Goal: Information Seeking & Learning: Learn about a topic

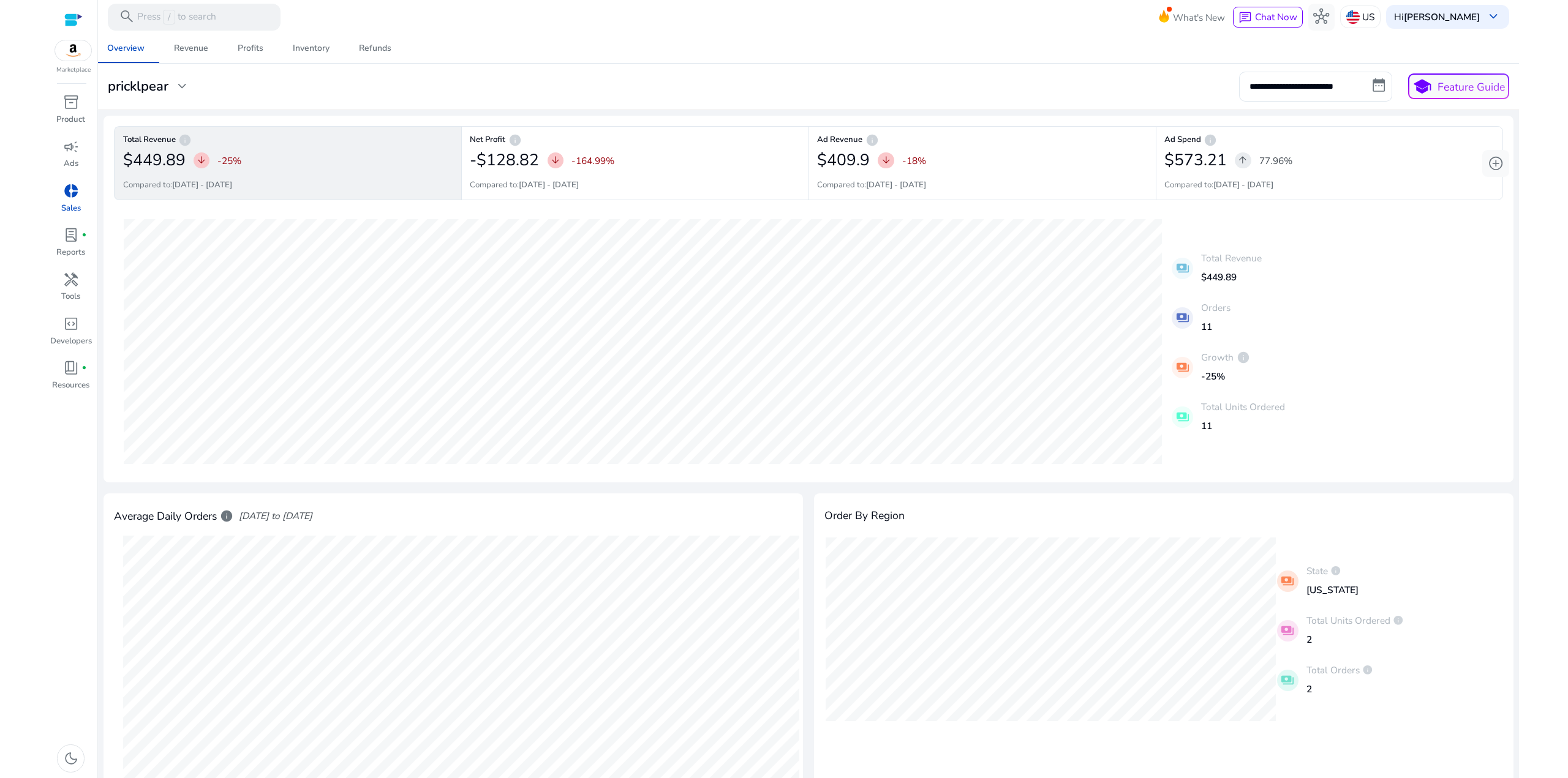
click at [803, 76] on div "**********" at bounding box center [809, 86] width 1413 height 29
click at [1438, 298] on div "31-08-2025 Total Revenue: $0 17-08-2025 Total Revenue: $49.99 payments Total Re…" at bounding box center [809, 341] width 1389 height 261
click at [1091, 246] on div "31-08-2025 Total Revenue: $0 17-08-2025 Total Revenue: $49.99 payments Total Re…" at bounding box center [809, 341] width 1389 height 261
click at [972, 89] on div "**********" at bounding box center [809, 86] width 1413 height 29
click at [57, 151] on div "campaign" at bounding box center [70, 146] width 37 height 22
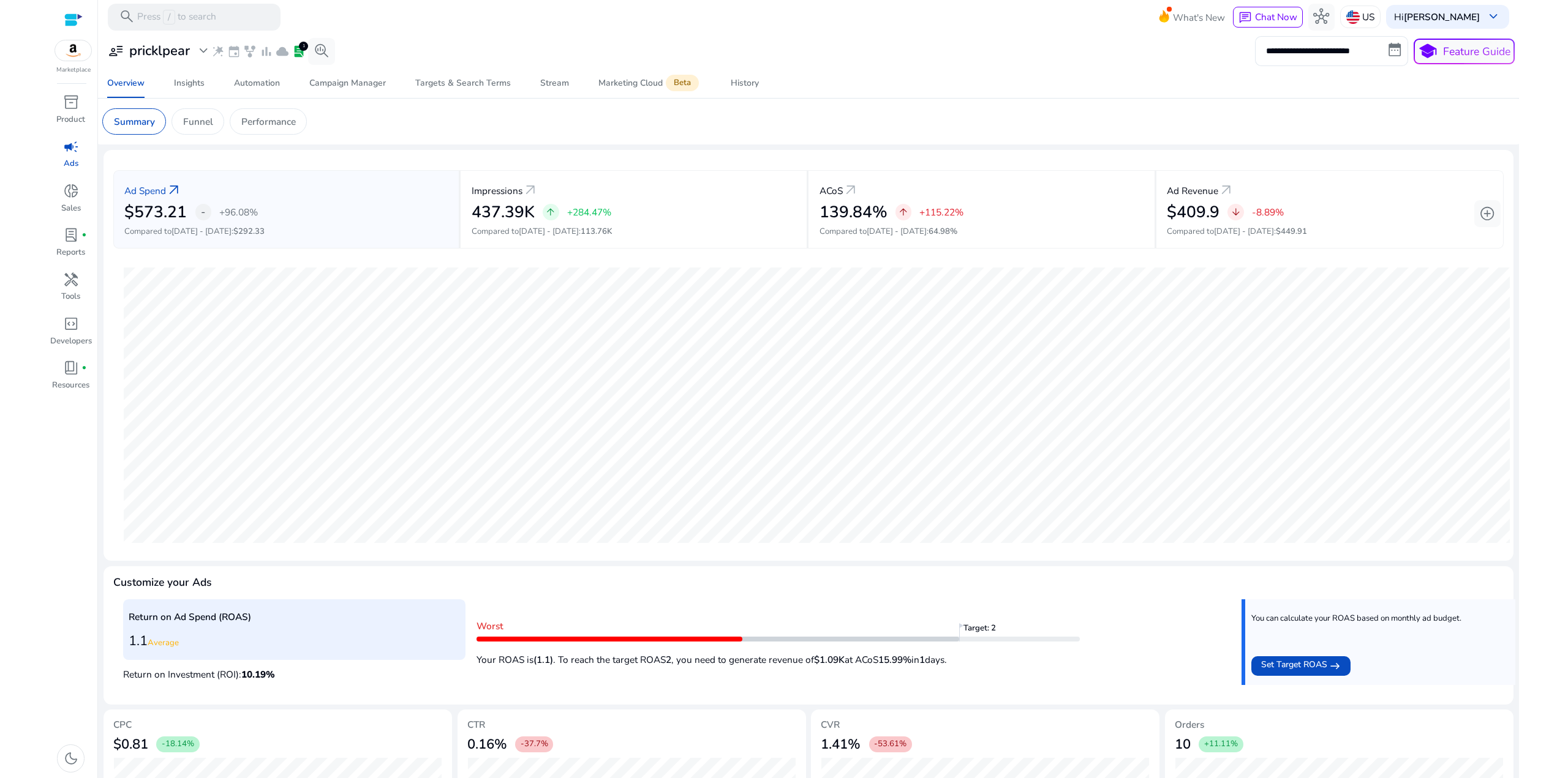
drag, startPoint x: 887, startPoint y: 668, endPoint x: 787, endPoint y: 663, distance: 100.1
click at [787, 663] on app-target-progress "Worst Target: 2 Your ROAS is (1.1) . To reach the target ROAS 2 , you need to g…" at bounding box center [778, 642] width 604 height 56
click at [787, 663] on p "Your ROAS is (1.1) . To reach the target ROAS 2 , you need to generate revenue …" at bounding box center [778, 656] width 604 height 20
drag, startPoint x: 970, startPoint y: 659, endPoint x: 765, endPoint y: 657, distance: 205.0
click at [766, 657] on p "Your ROAS is (1.1) . To reach the target ROAS 2 , you need to generate revenue …" at bounding box center [778, 656] width 604 height 20
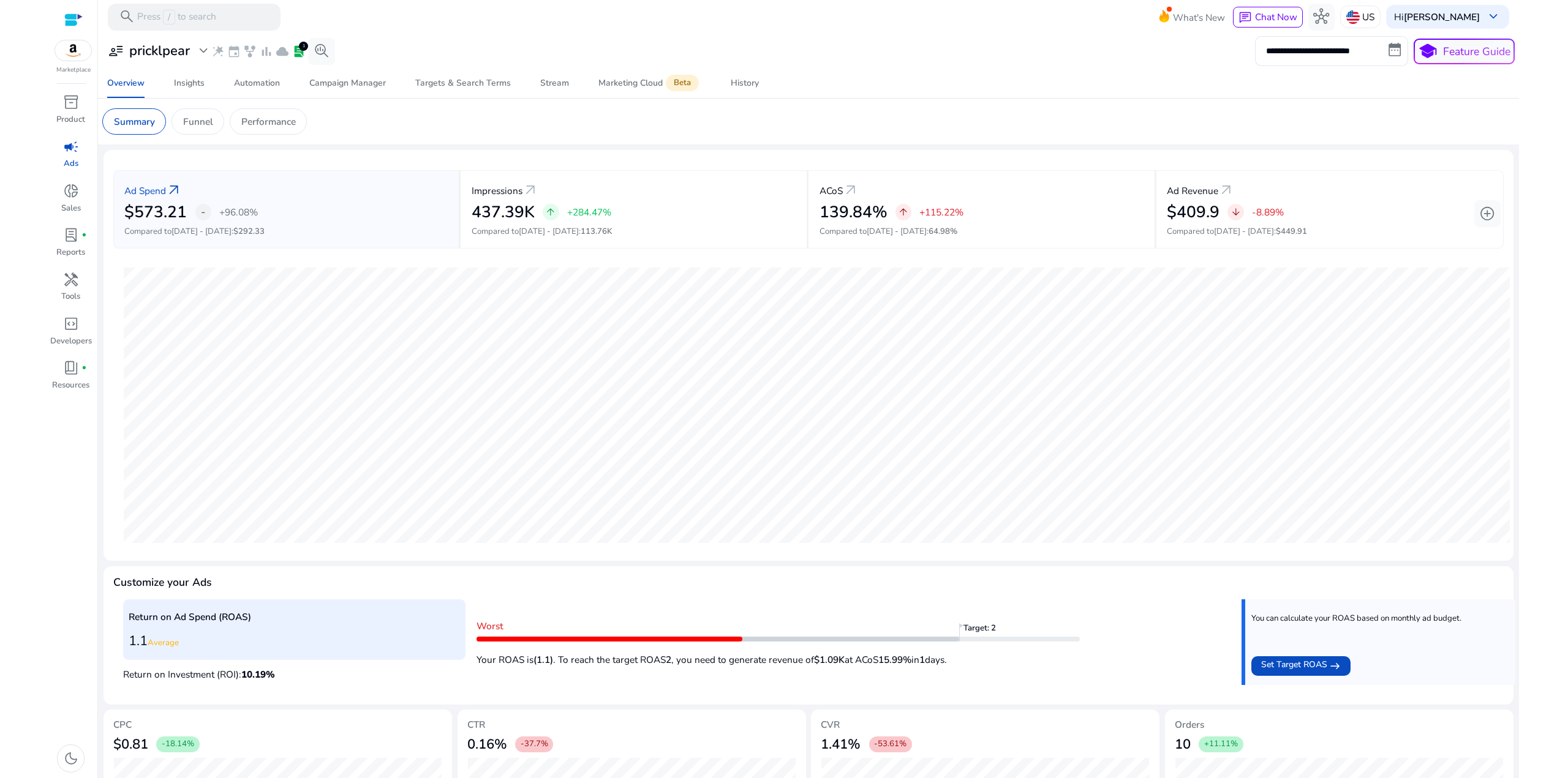
click at [765, 657] on p "Your ROAS is (1.1) . To reach the target ROAS 2 , you need to generate revenue …" at bounding box center [778, 656] width 604 height 20
drag, startPoint x: 941, startPoint y: 659, endPoint x: 773, endPoint y: 657, distance: 168.0
click at [773, 657] on p "Your ROAS is (1.1) . To reach the target ROAS 2 , you need to generate revenue …" at bounding box center [778, 656] width 604 height 20
drag, startPoint x: 978, startPoint y: 660, endPoint x: 765, endPoint y: 654, distance: 213.1
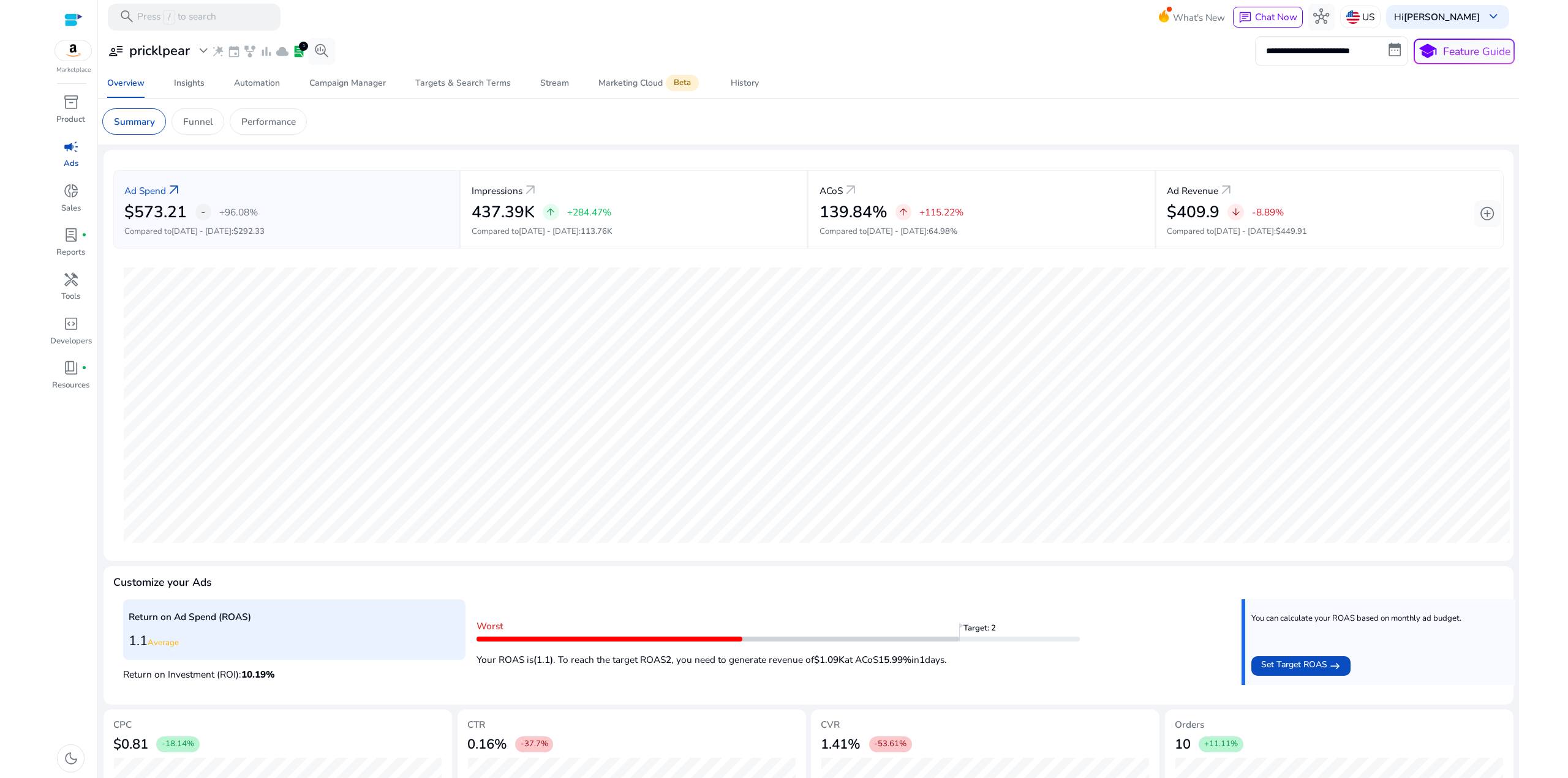
click at [765, 654] on p "Your ROAS is (1.1) . To reach the target ROAS 2 , you need to generate revenue …" at bounding box center [778, 656] width 604 height 20
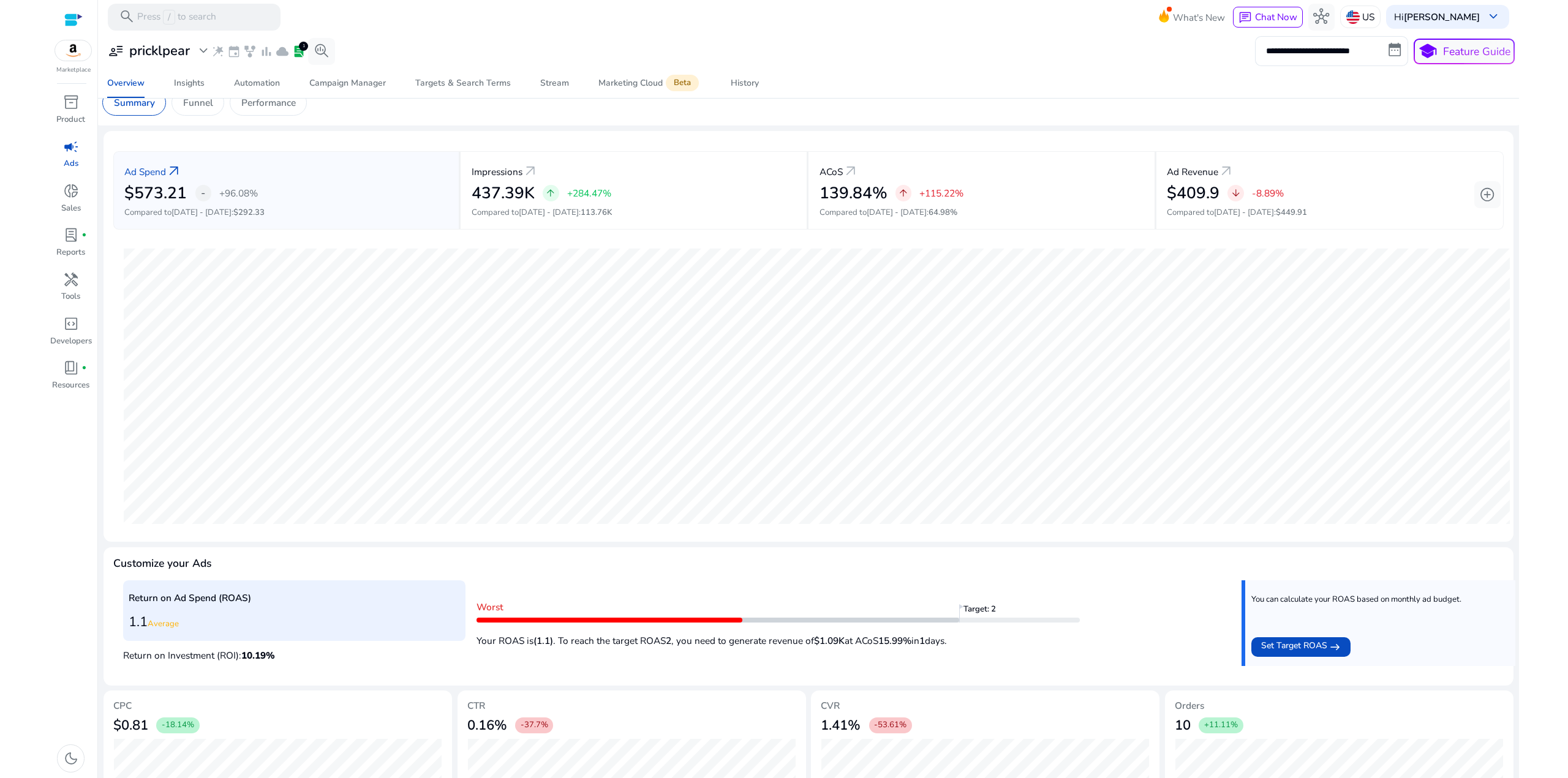
scroll to position [61, 0]
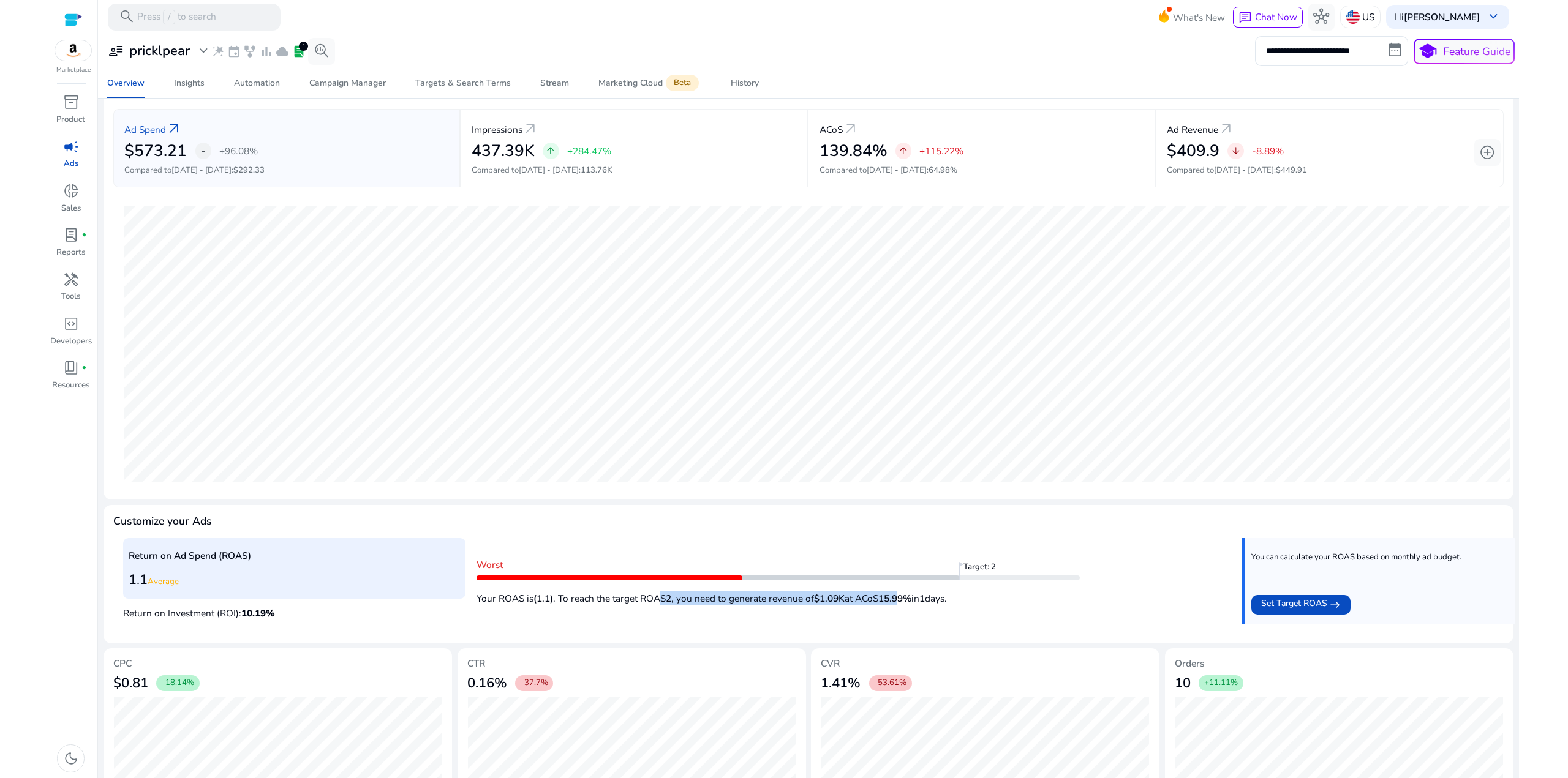
drag, startPoint x: 902, startPoint y: 603, endPoint x: 659, endPoint y: 591, distance: 243.3
click at [659, 591] on p "Your ROAS is (1.1) . To reach the target ROAS 2 , you need to generate revenue …" at bounding box center [778, 595] width 604 height 20
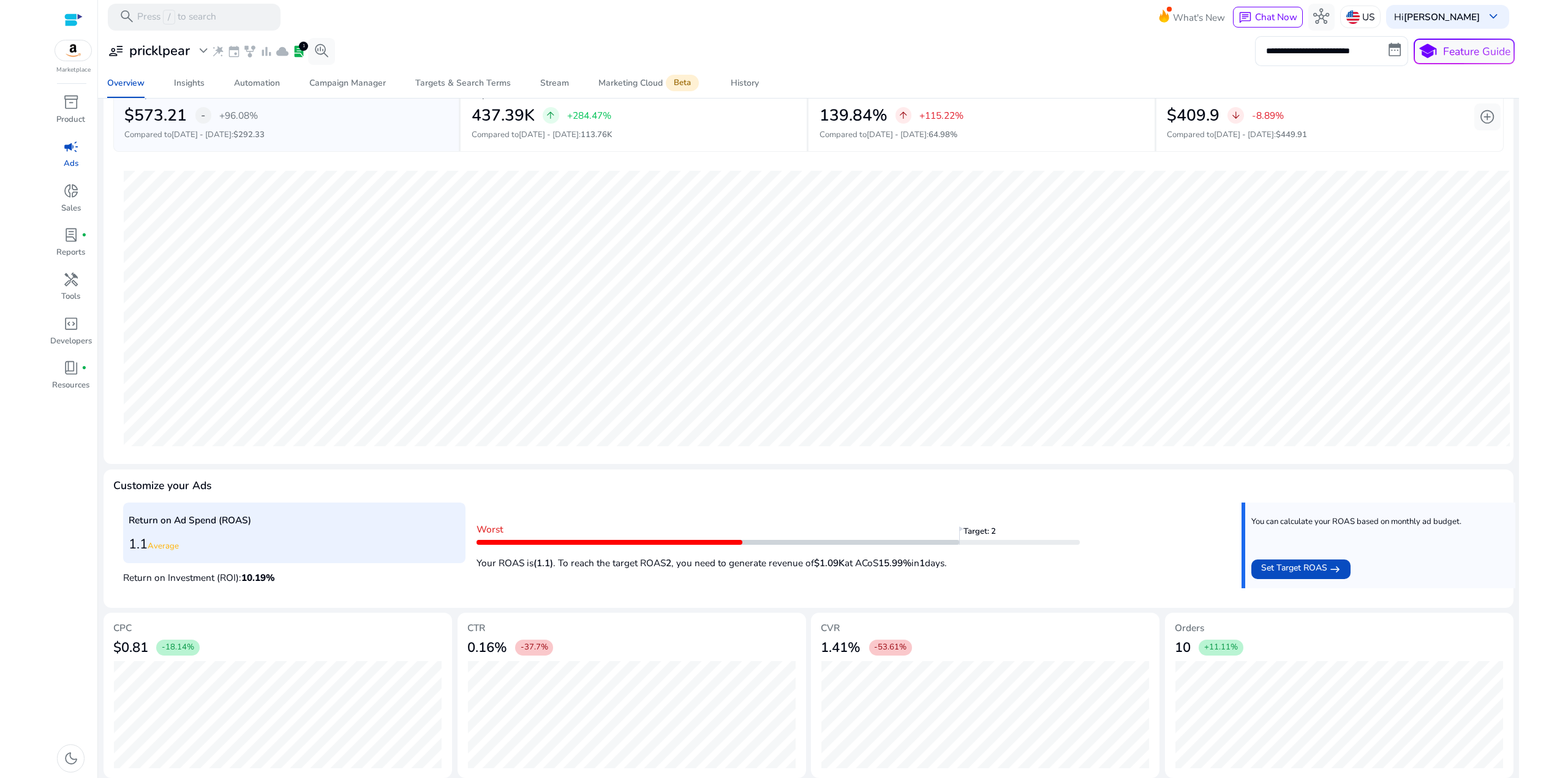
scroll to position [102, 0]
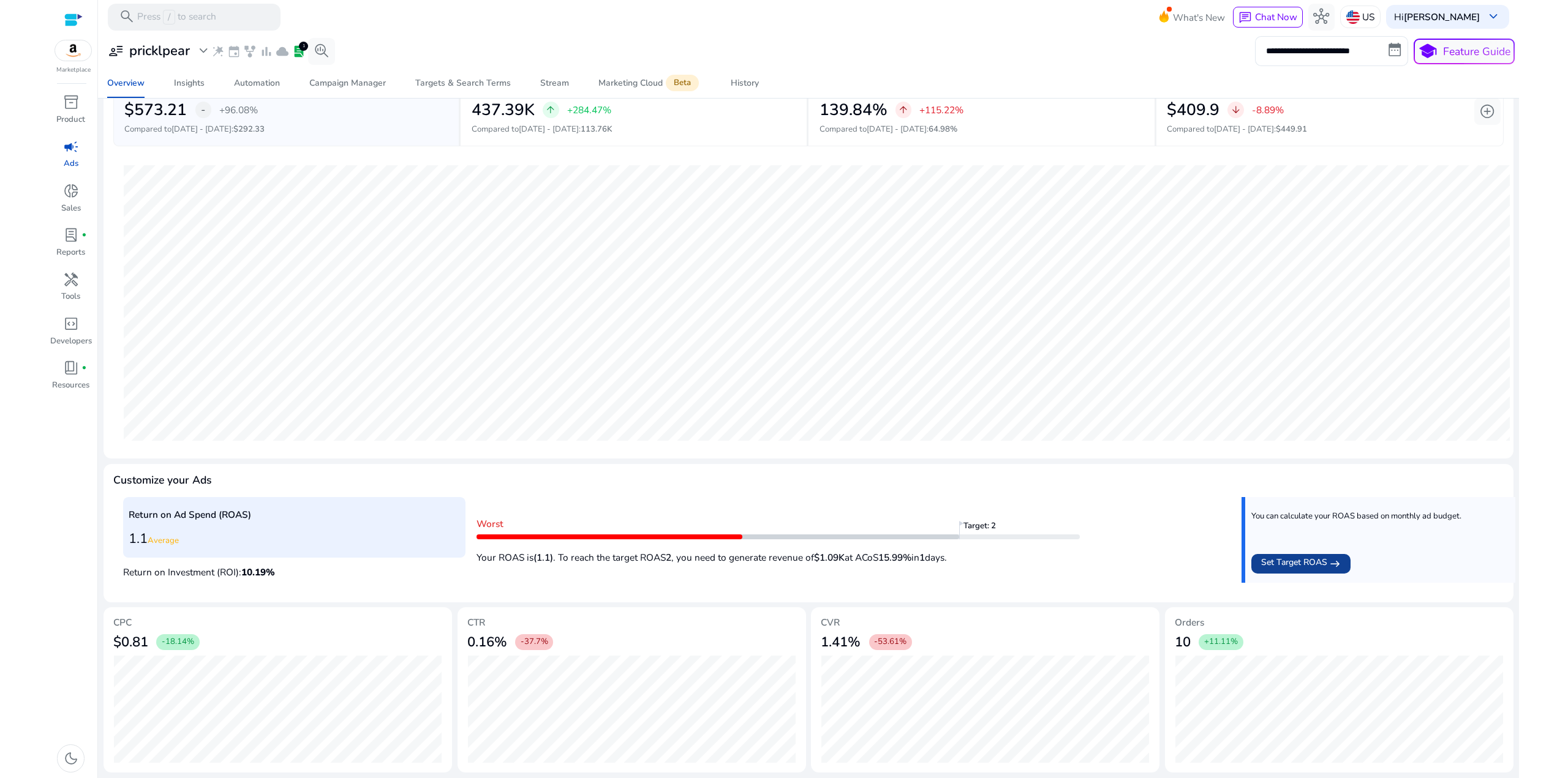
click at [1313, 570] on span "Set Target ROAS" at bounding box center [1295, 564] width 67 height 16
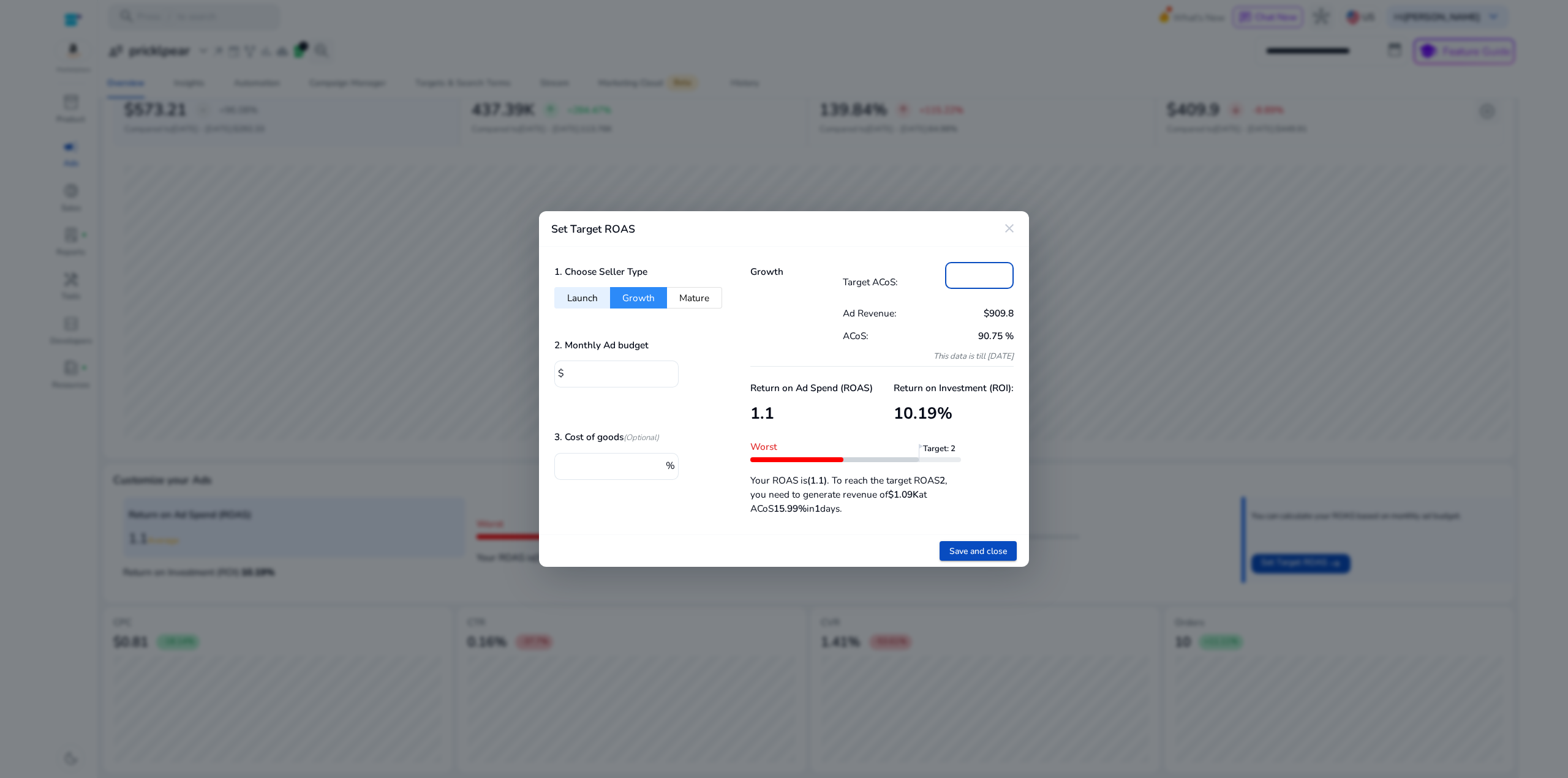
click at [979, 275] on input "**" at bounding box center [979, 275] width 49 height 14
drag, startPoint x: 982, startPoint y: 277, endPoint x: 880, endPoint y: 277, distance: 102.0
click at [880, 277] on div "Target ACoS: **" at bounding box center [929, 282] width 171 height 40
click at [803, 293] on div "Growth" at bounding box center [797, 314] width 93 height 104
click at [619, 371] on input "****" at bounding box center [618, 373] width 101 height 14
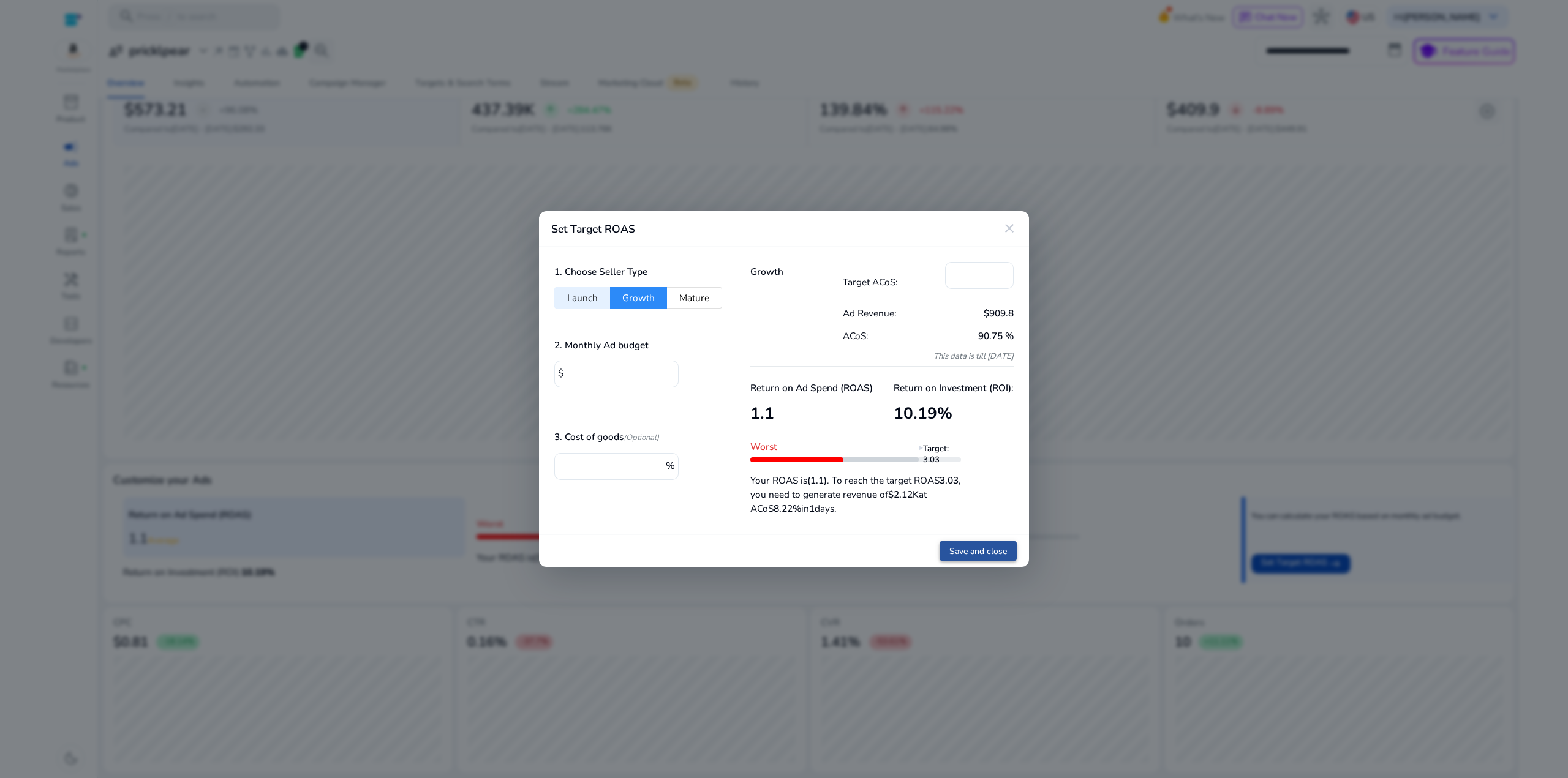
click at [974, 550] on span "Save and close" at bounding box center [978, 551] width 58 height 13
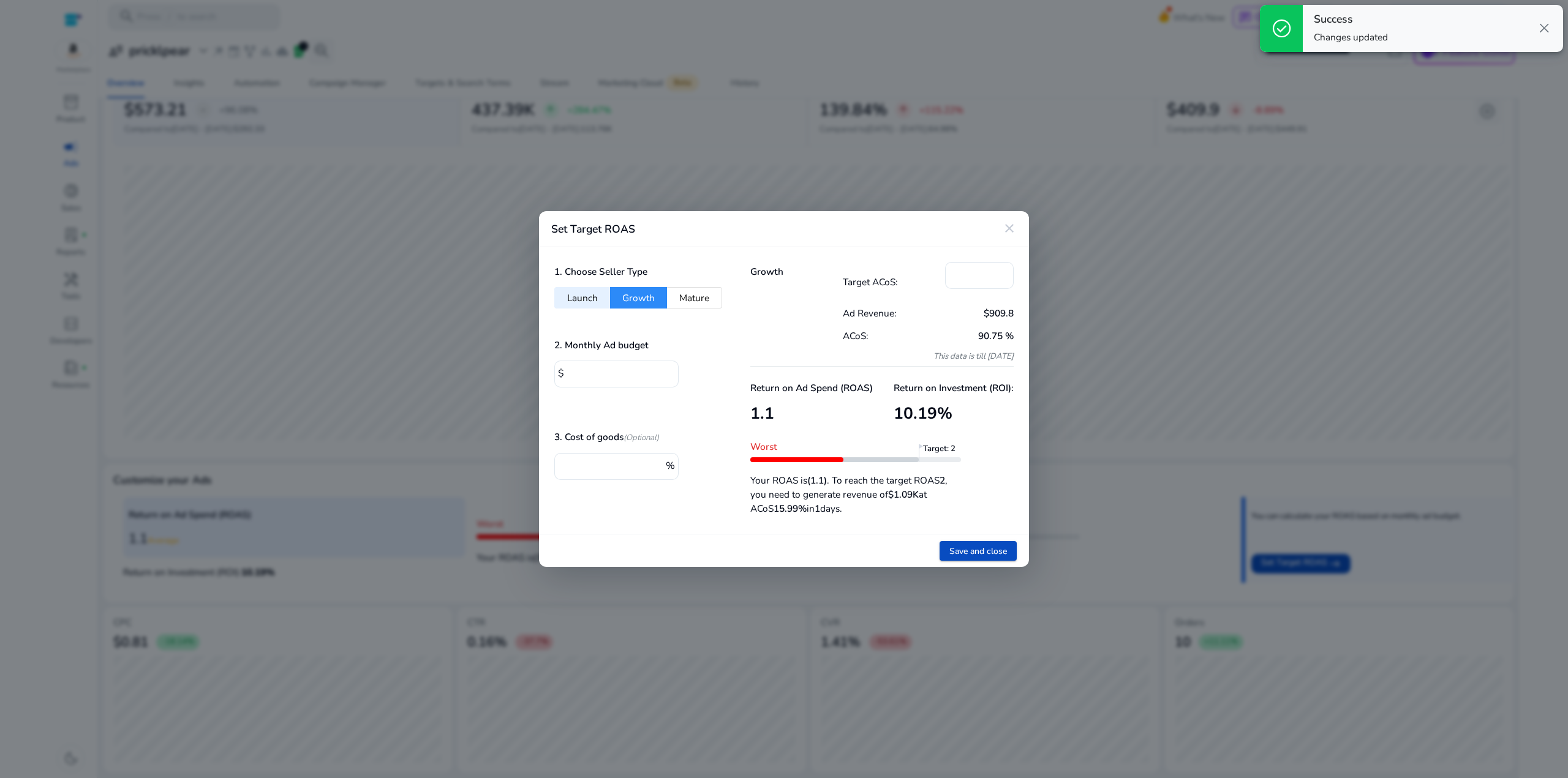
type input "**"
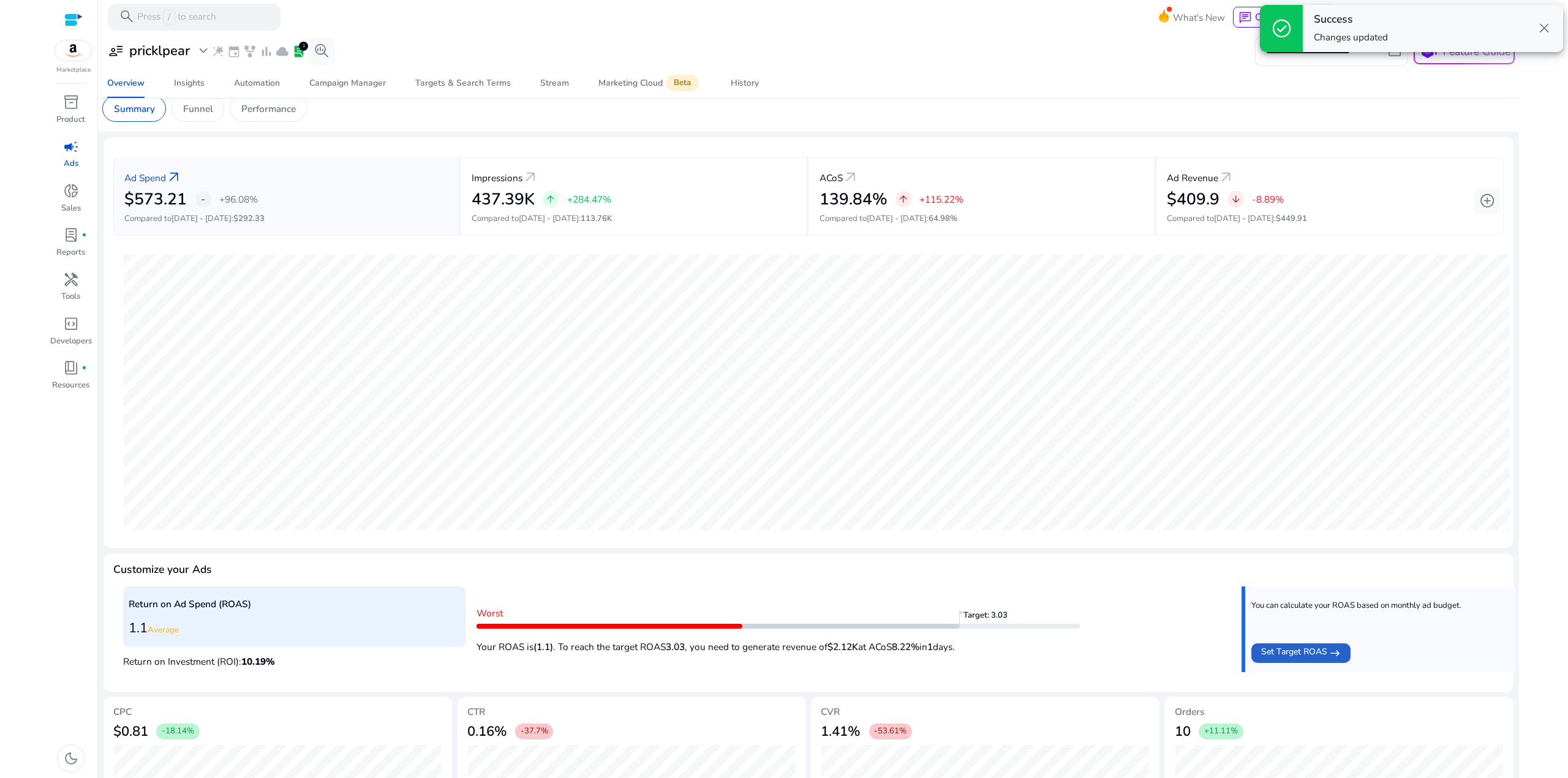
scroll to position [0, 0]
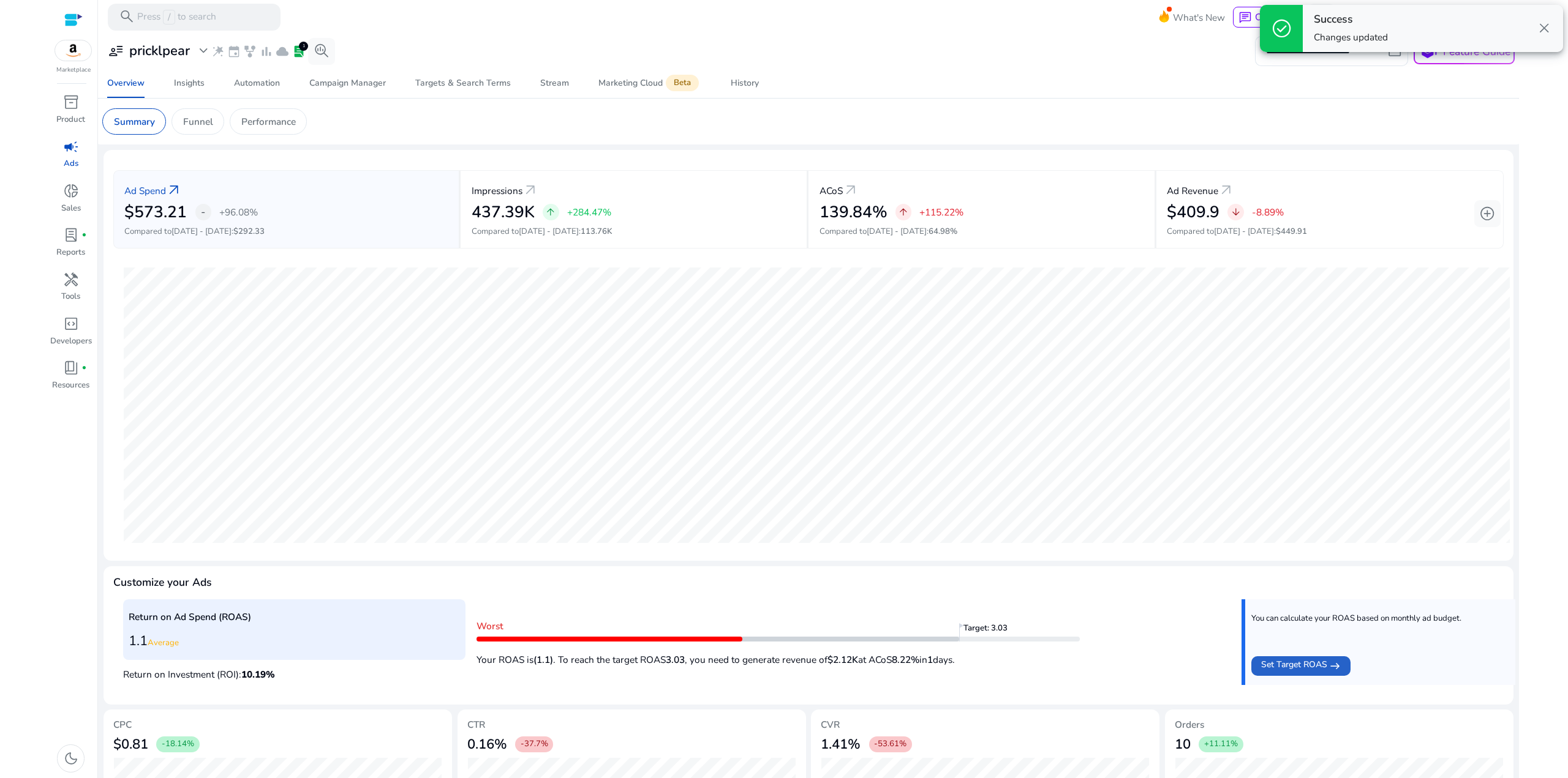
click at [886, 24] on mat-toolbar "search Press / to search What's New chat Chat Now hub US Hi [PERSON_NAME] keybo…" at bounding box center [808, 16] width 1421 height 34
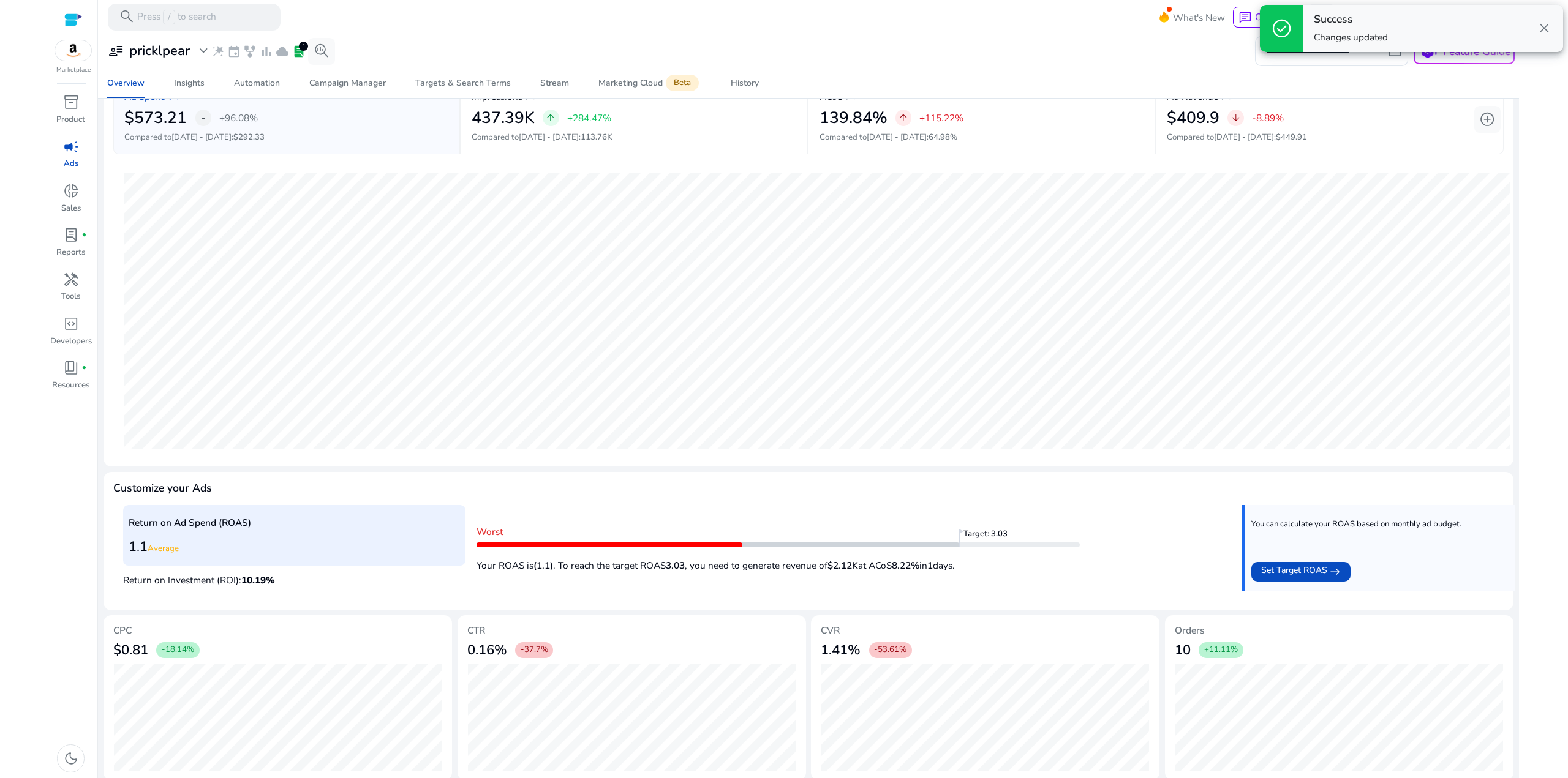
scroll to position [102, 0]
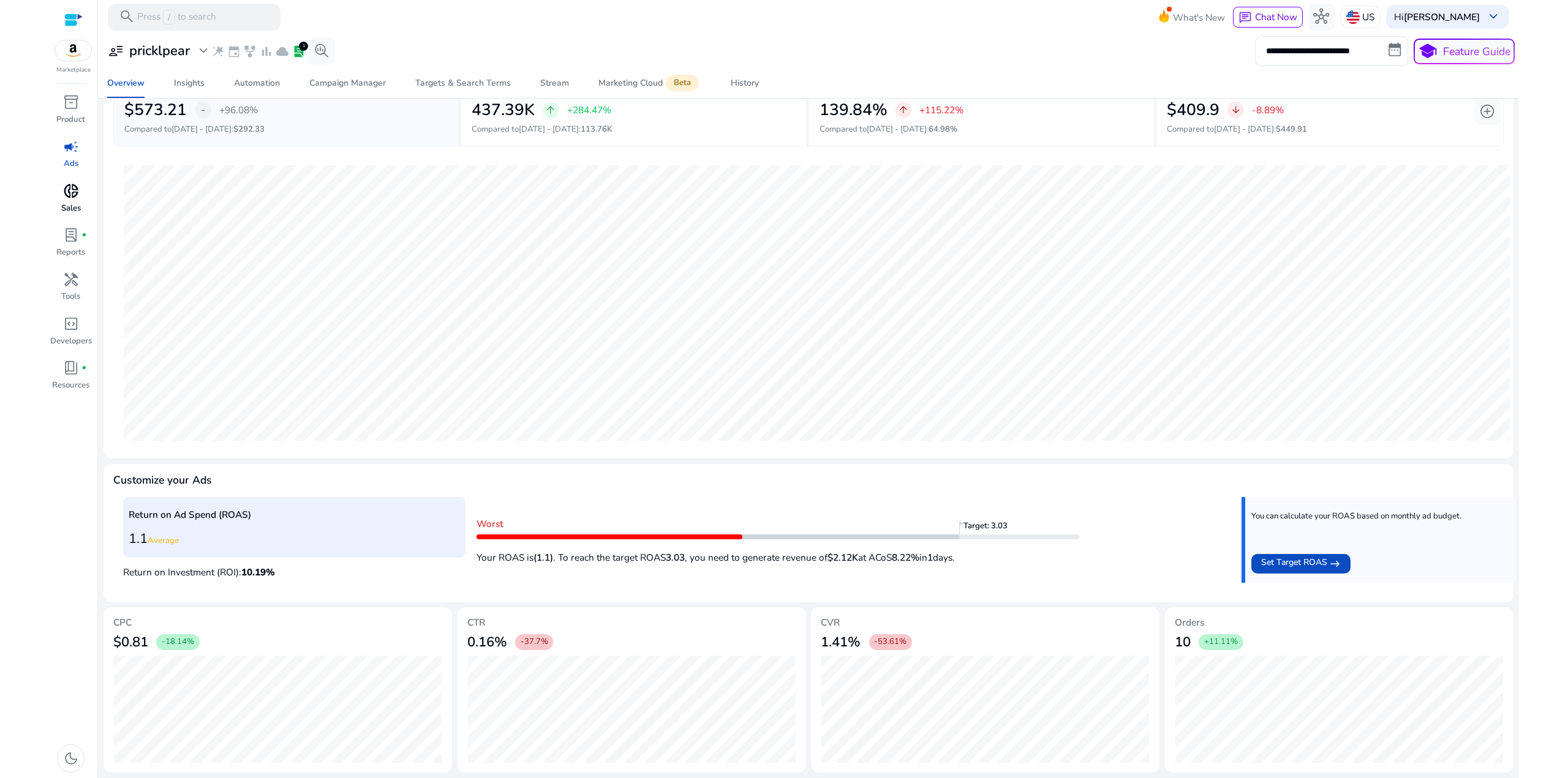
click at [80, 193] on div "donut_small" at bounding box center [70, 191] width 37 height 22
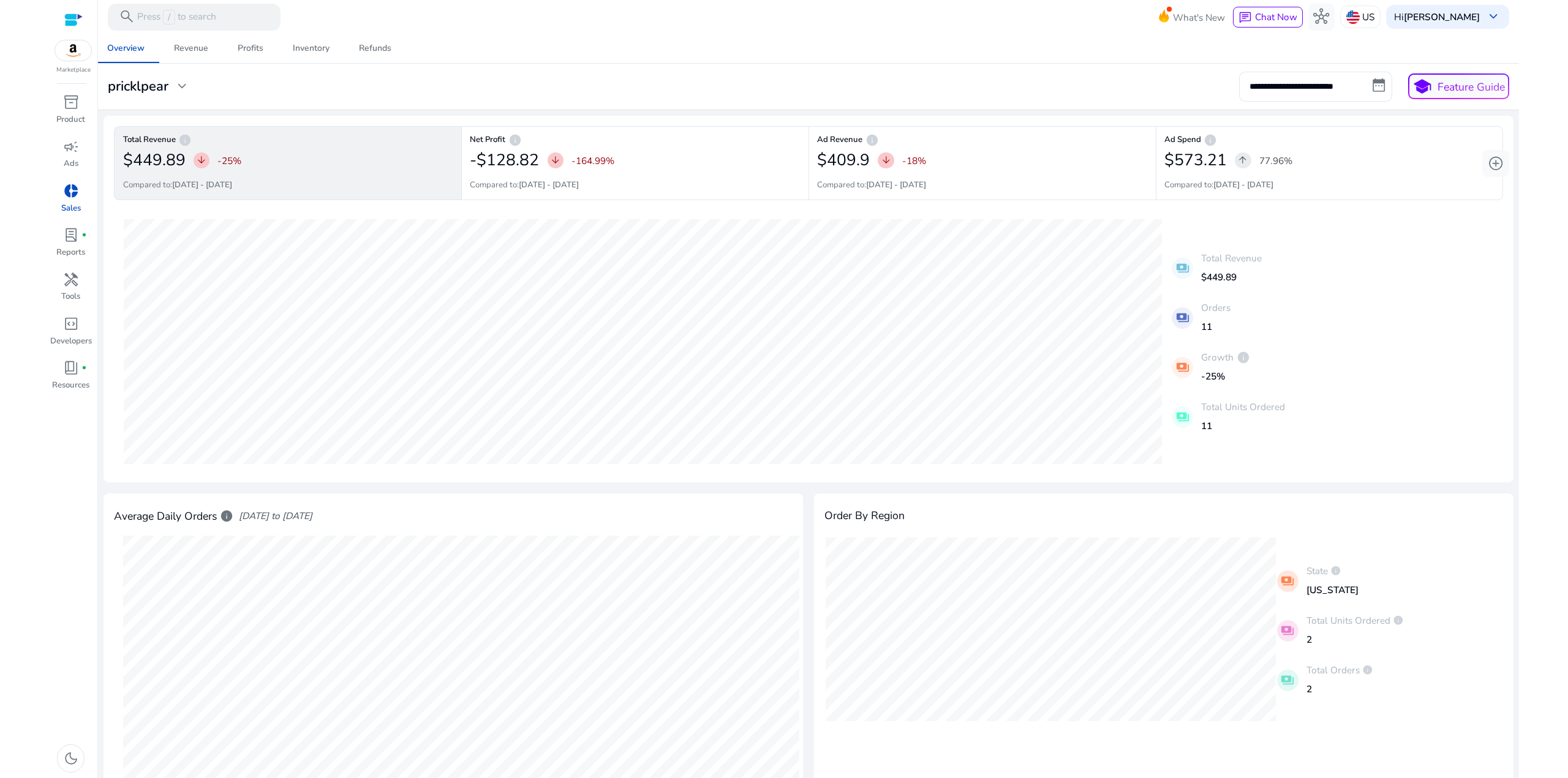
click at [732, 85] on div "**********" at bounding box center [809, 86] width 1413 height 29
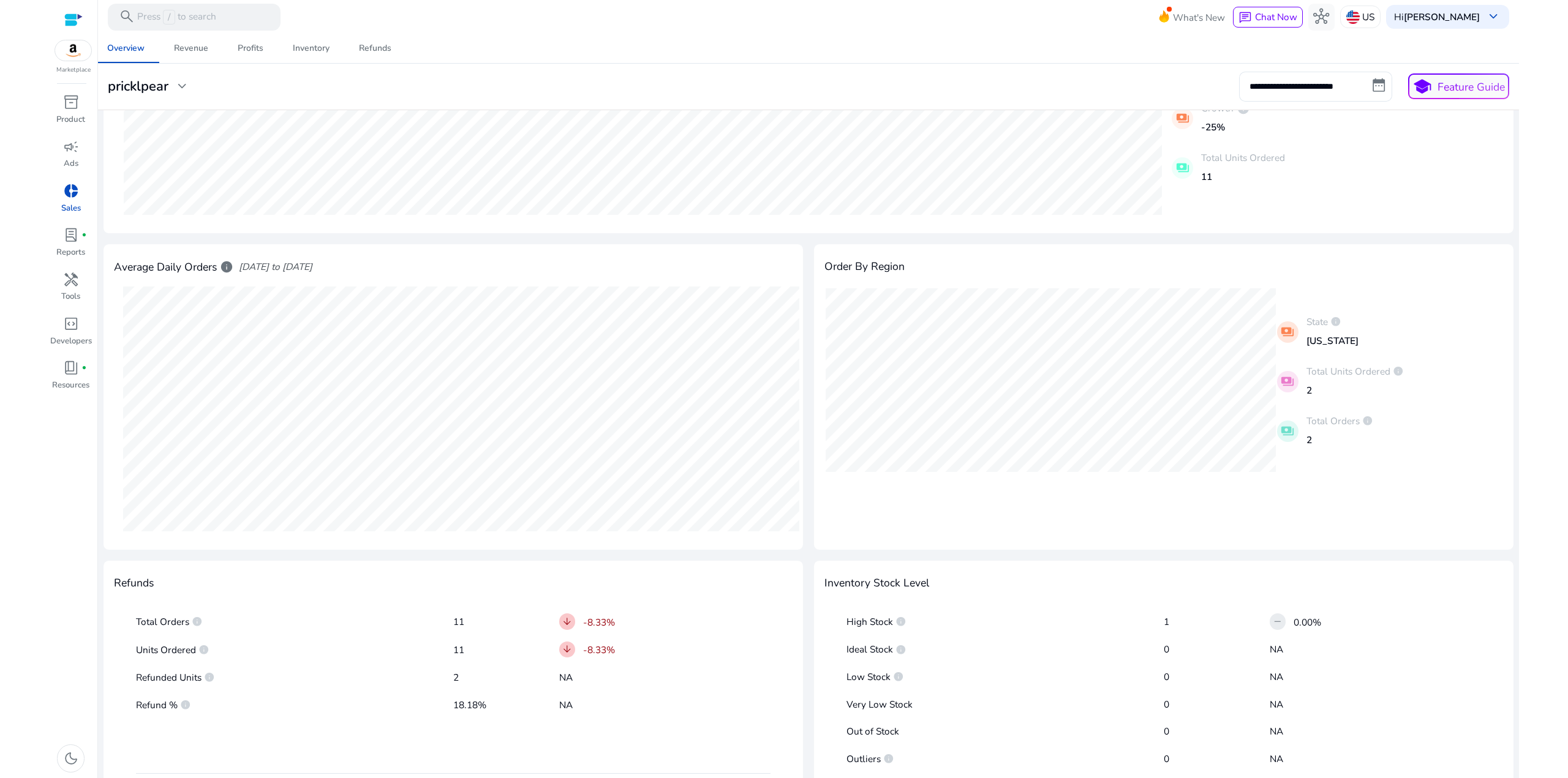
scroll to position [61, 0]
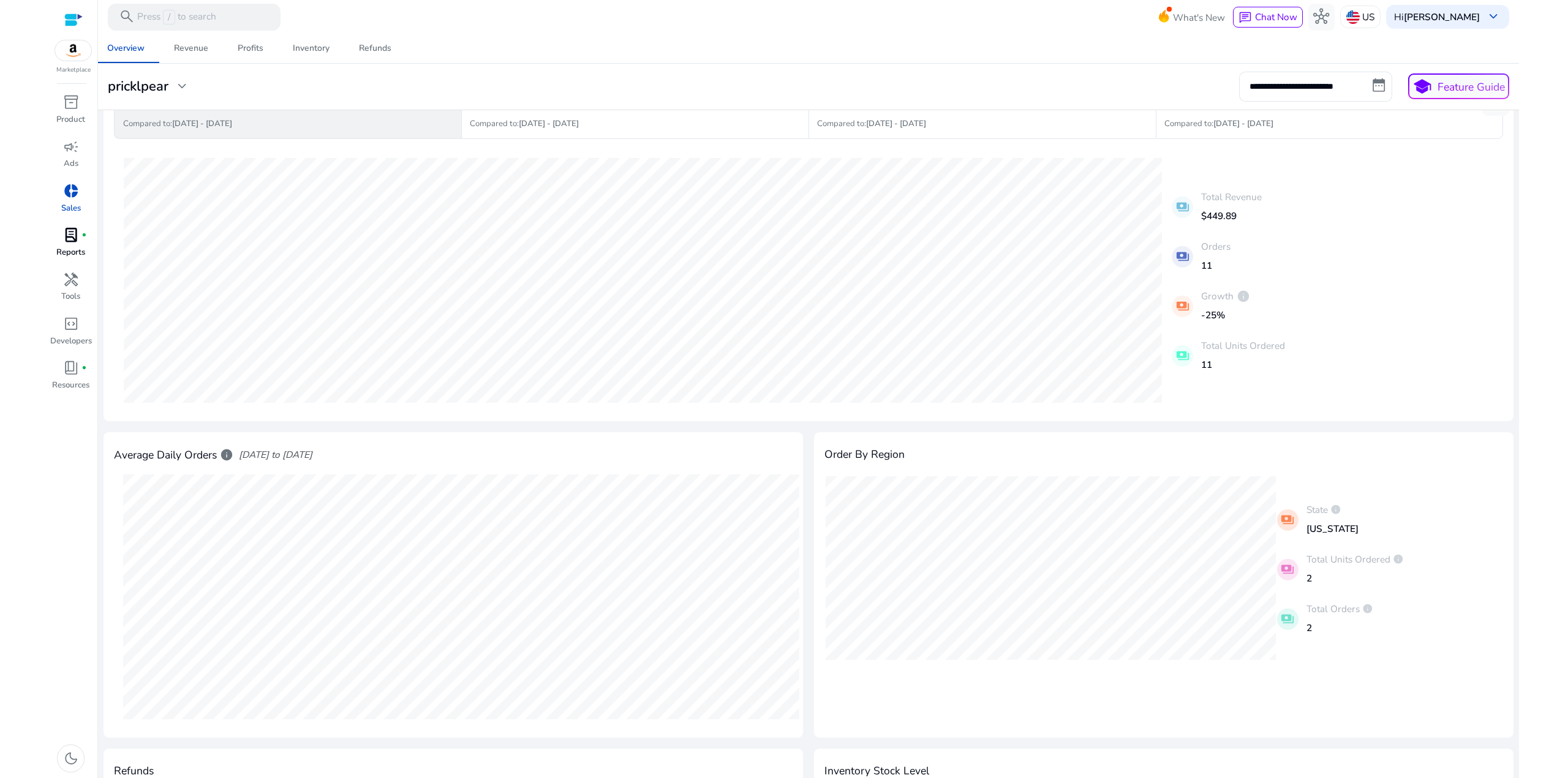
click at [74, 243] on span "lab_profile" at bounding box center [71, 235] width 16 height 16
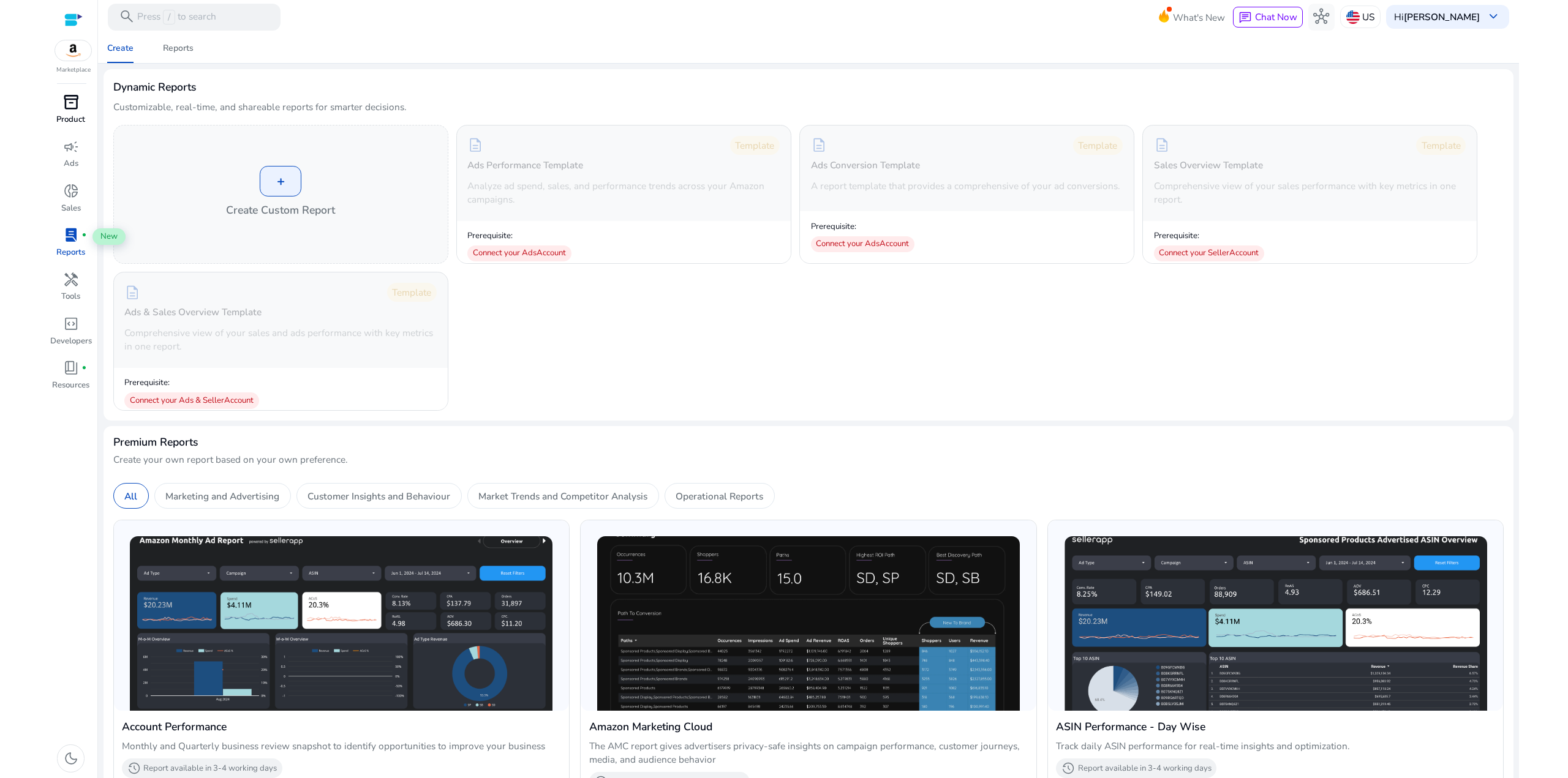
click at [77, 133] on link "inventory_2 Product" at bounding box center [71, 113] width 43 height 44
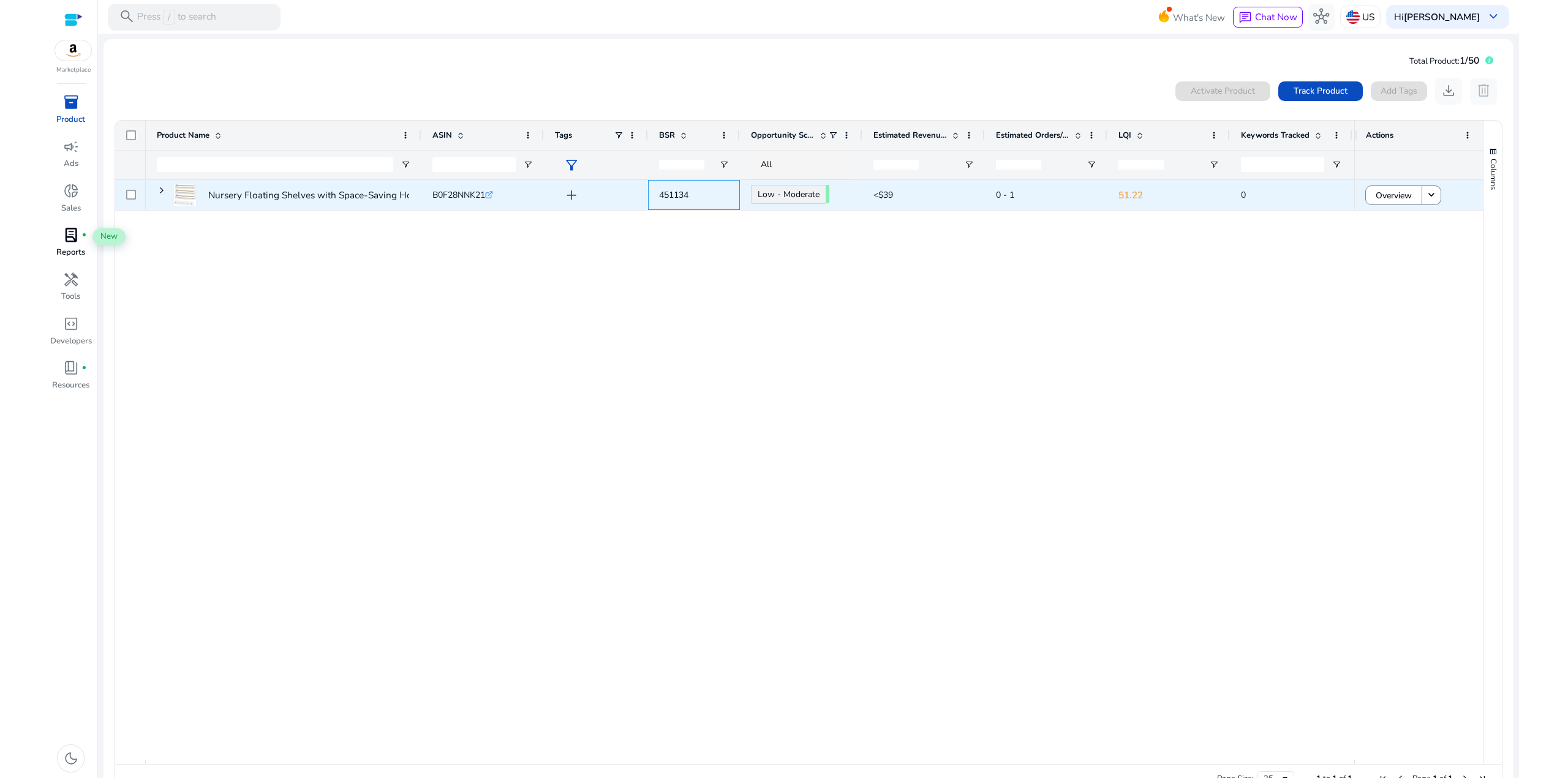
click at [709, 194] on span "451134" at bounding box center [694, 194] width 70 height 25
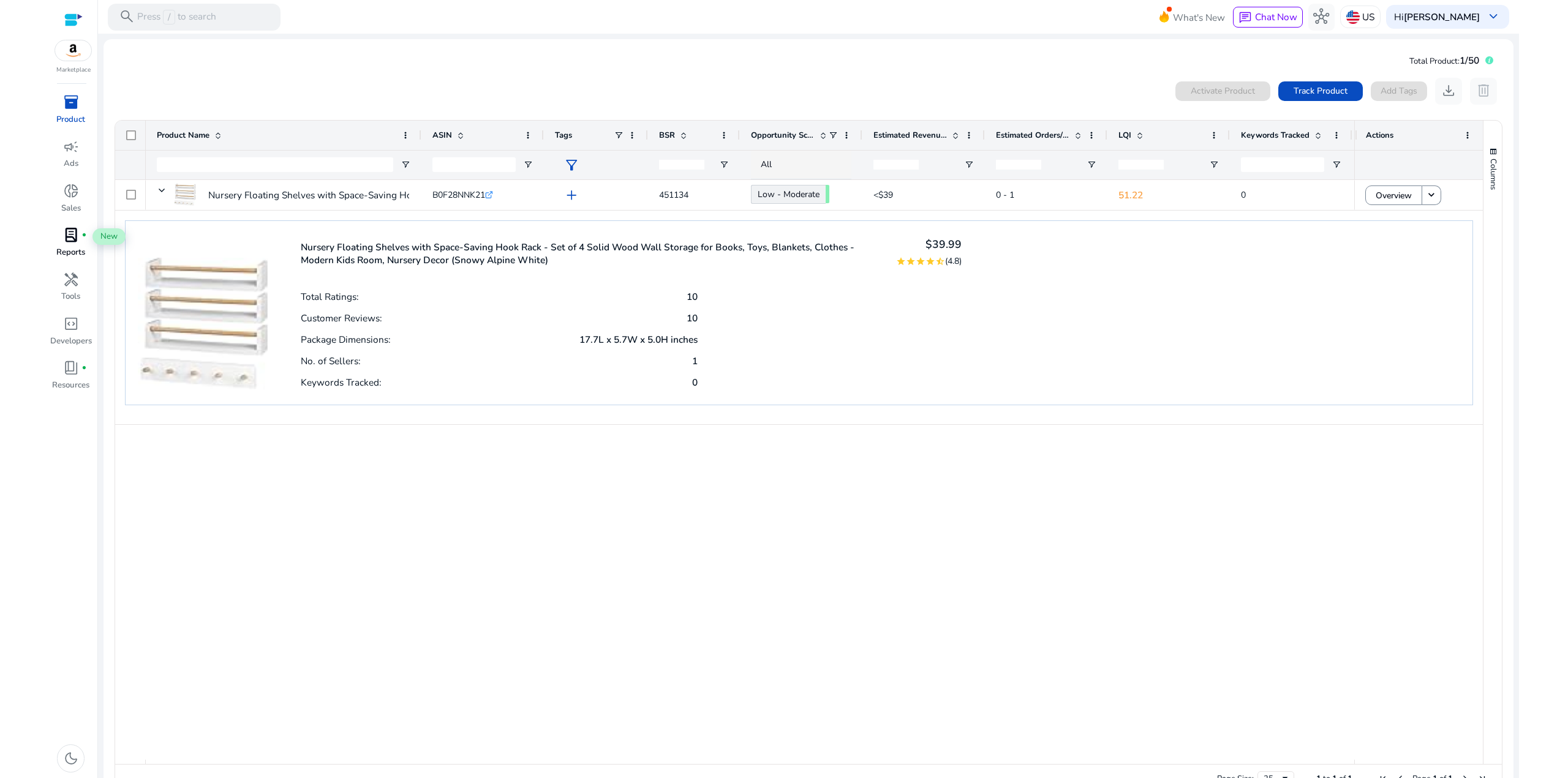
drag, startPoint x: 661, startPoint y: 362, endPoint x: 564, endPoint y: 335, distance: 100.7
click at [566, 335] on div "Total Ratings: 10 Customer Reviews: 10 Package Dimensions: 17.7L x 5.7W x 5.0H …" at bounding box center [631, 338] width 662 height 106
click at [564, 335] on div "Package Dimensions: 17.7L x 5.7W x 5.0H inches" at bounding box center [499, 339] width 397 height 22
drag, startPoint x: 734, startPoint y: 380, endPoint x: 568, endPoint y: 324, distance: 175.2
click at [571, 325] on div "Total Ratings: 10 Customer Reviews: 10 Package Dimensions: 17.7L x 5.7W x 5.0H …" at bounding box center [631, 338] width 662 height 106
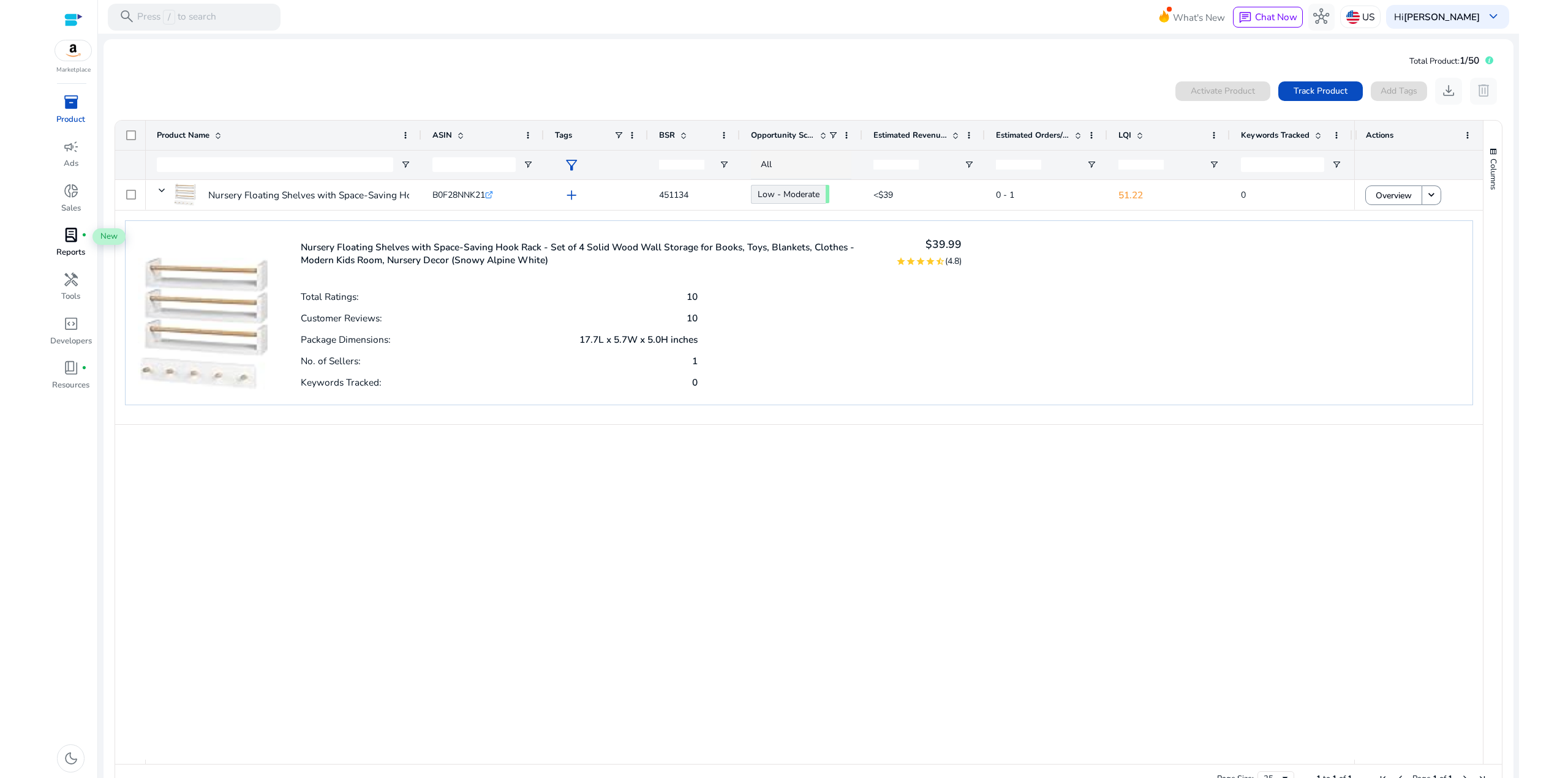
click at [568, 323] on div "Customer Reviews: 10" at bounding box center [499, 317] width 397 height 22
drag, startPoint x: 587, startPoint y: 338, endPoint x: 564, endPoint y: 327, distance: 25.5
click at [566, 328] on div "Total Ratings: 10 Customer Reviews: 10 Package Dimensions: 17.7L x 5.7W x 5.0H …" at bounding box center [631, 338] width 662 height 106
click at [545, 320] on div "Customer Reviews: 10" at bounding box center [499, 317] width 397 height 22
drag, startPoint x: 341, startPoint y: 370, endPoint x: 205, endPoint y: 332, distance: 141.2
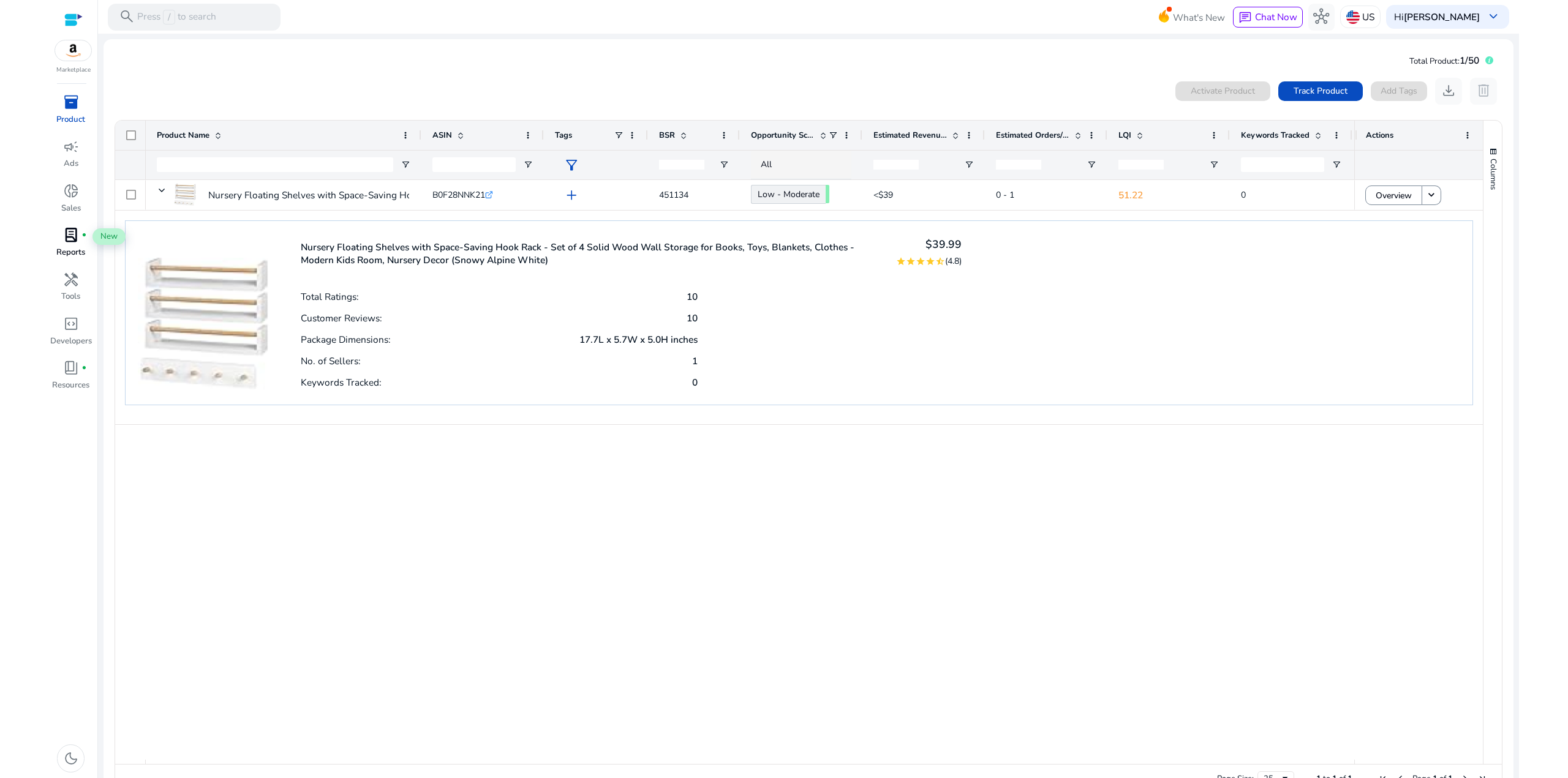
click at [340, 370] on div "No. of Sellers: 1" at bounding box center [499, 360] width 397 height 22
click at [406, 308] on div "Customer Reviews: 10" at bounding box center [499, 317] width 397 height 22
click at [380, 310] on div "Total Ratings: 10 Customer Reviews: 10 Package Dimensions: 17.7L x 5.7W x 5.0H …" at bounding box center [499, 338] width 397 height 106
drag, startPoint x: 374, startPoint y: 299, endPoint x: 196, endPoint y: 184, distance: 211.9
click at [375, 299] on div "Total Ratings: 10" at bounding box center [499, 296] width 397 height 22
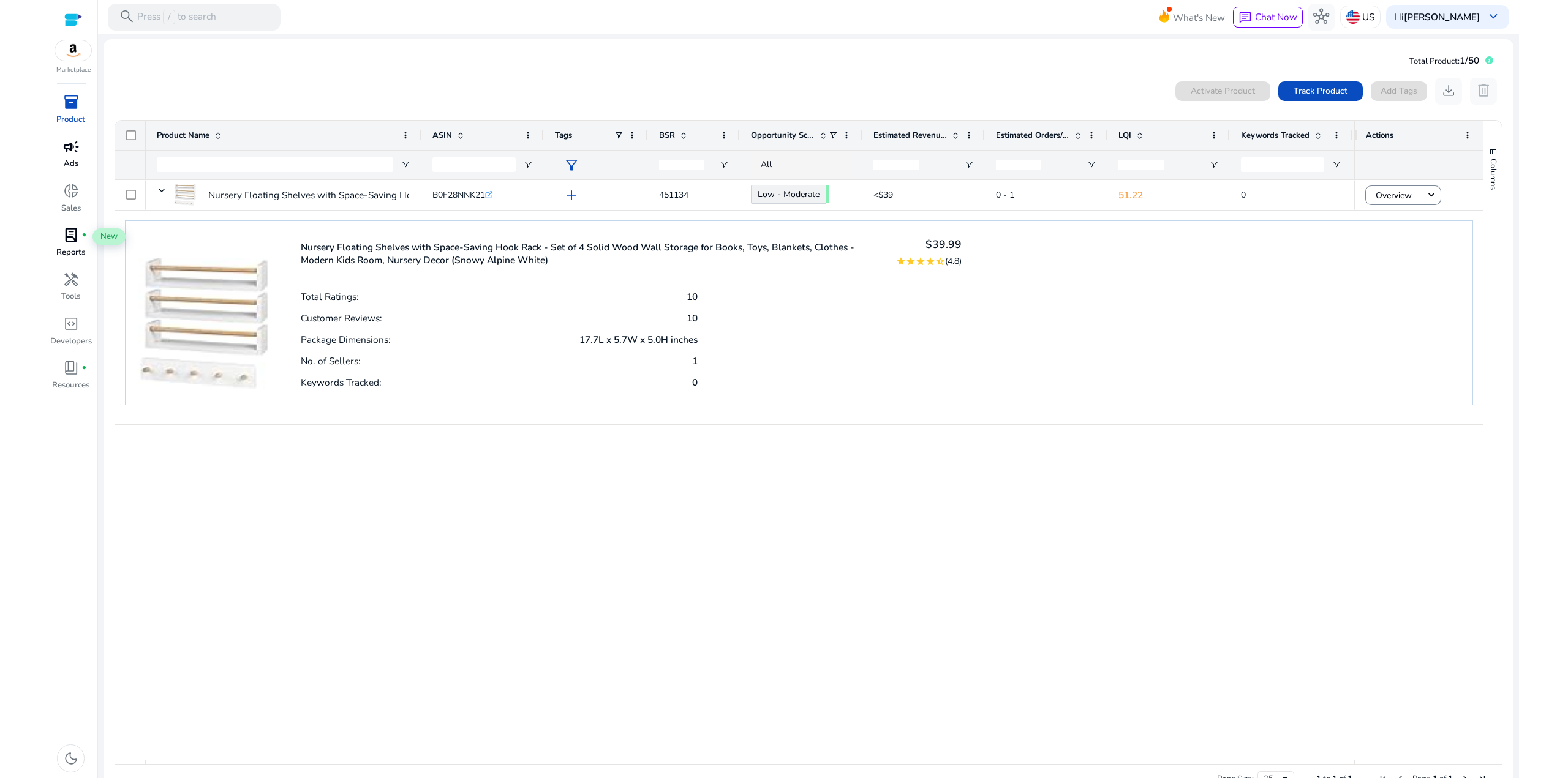
click at [79, 148] on span "campaign" at bounding box center [71, 147] width 16 height 16
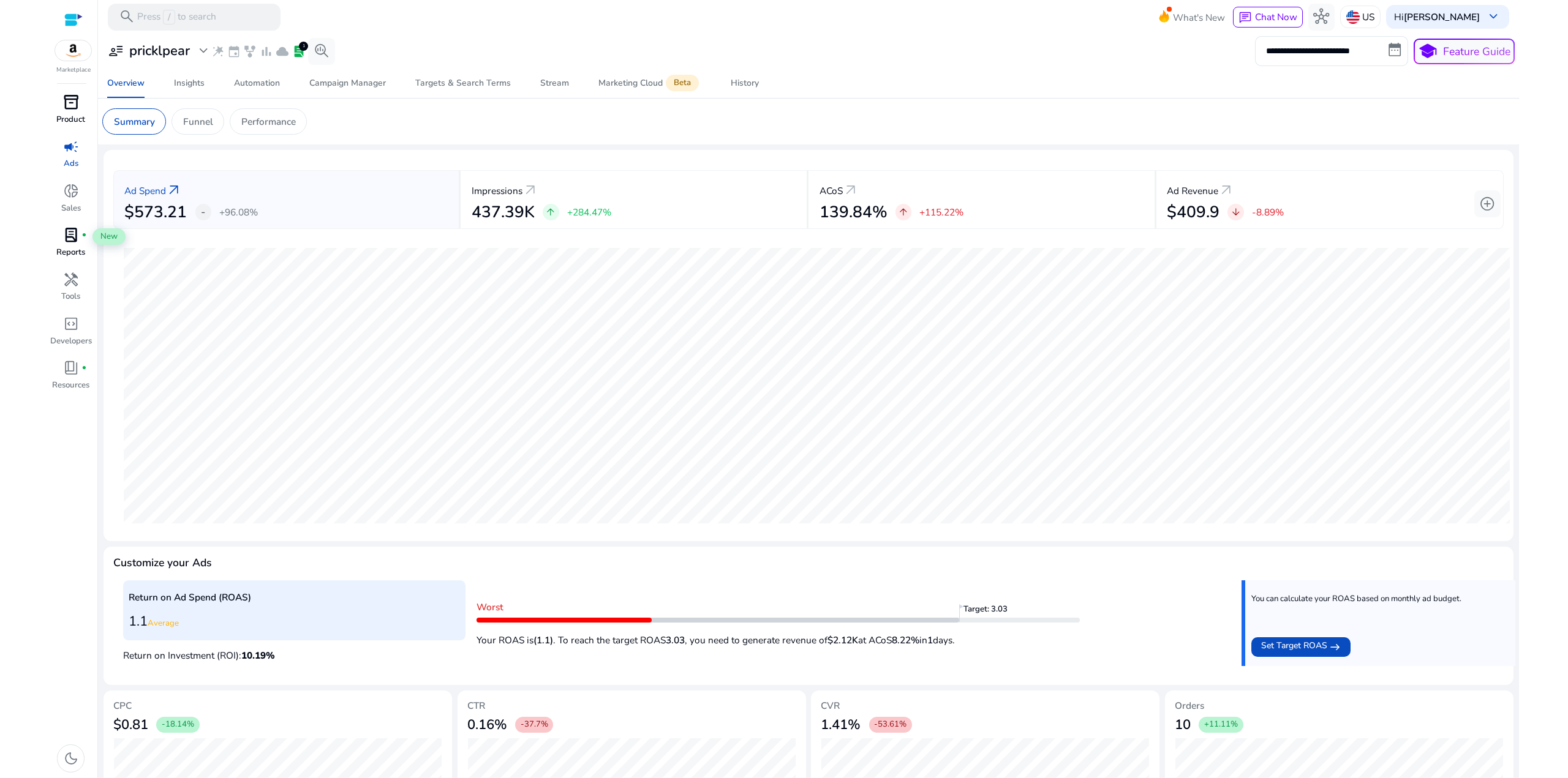
click at [70, 114] on p "Product" at bounding box center [70, 120] width 29 height 12
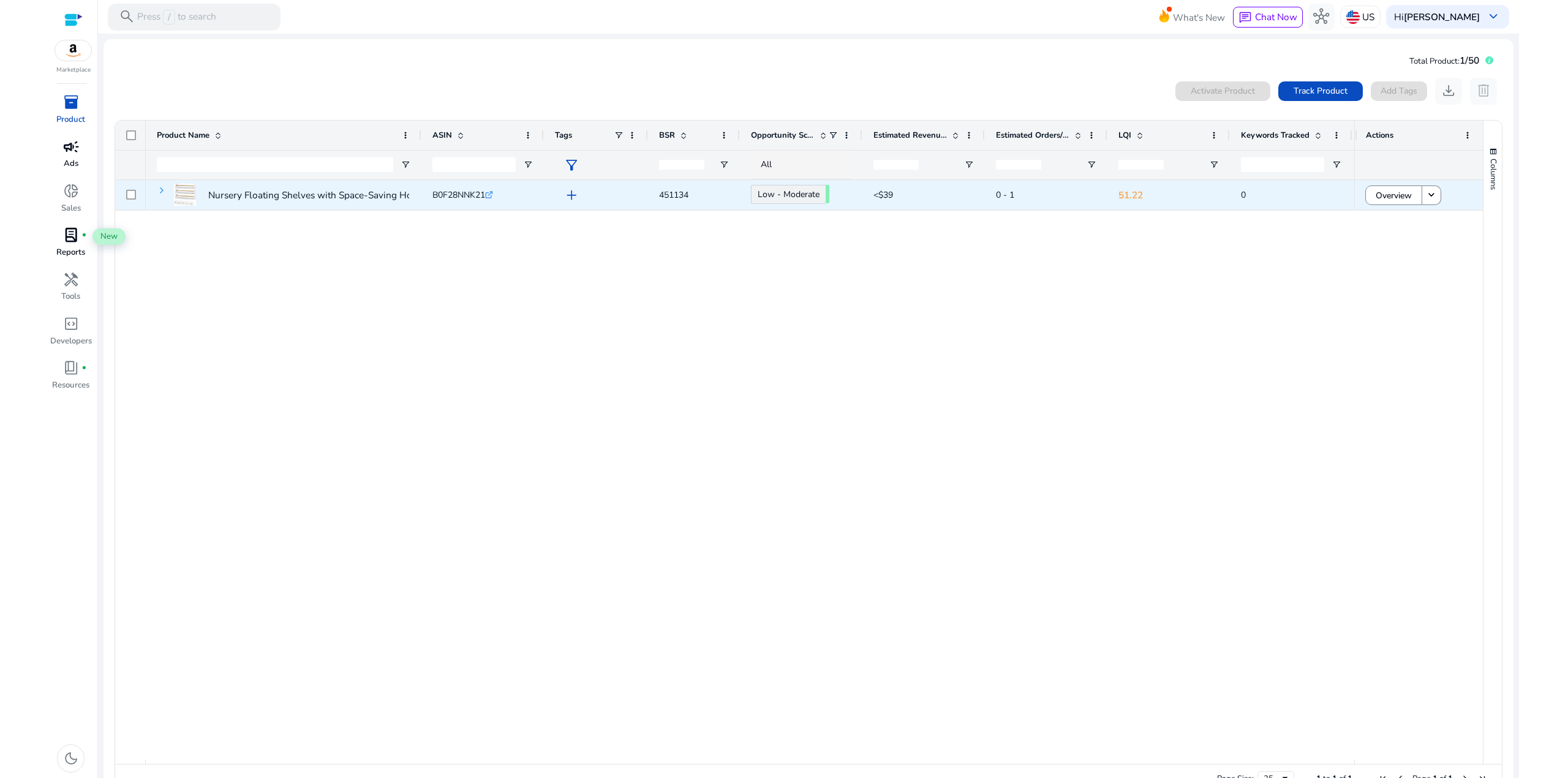
click at [164, 188] on span at bounding box center [161, 190] width 10 height 10
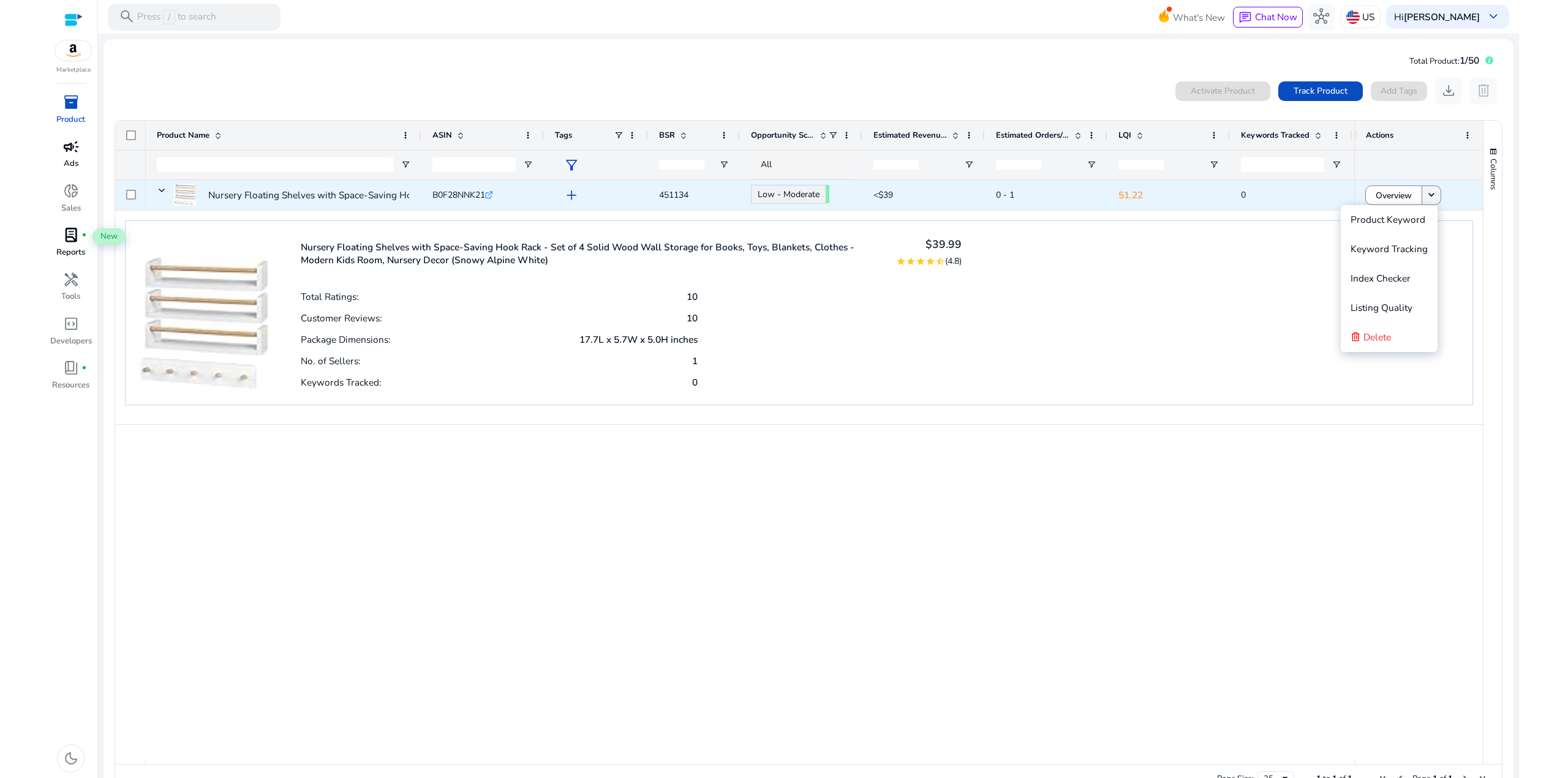
click at [1425, 189] on mat-icon "keyboard_arrow_down" at bounding box center [1431, 195] width 12 height 12
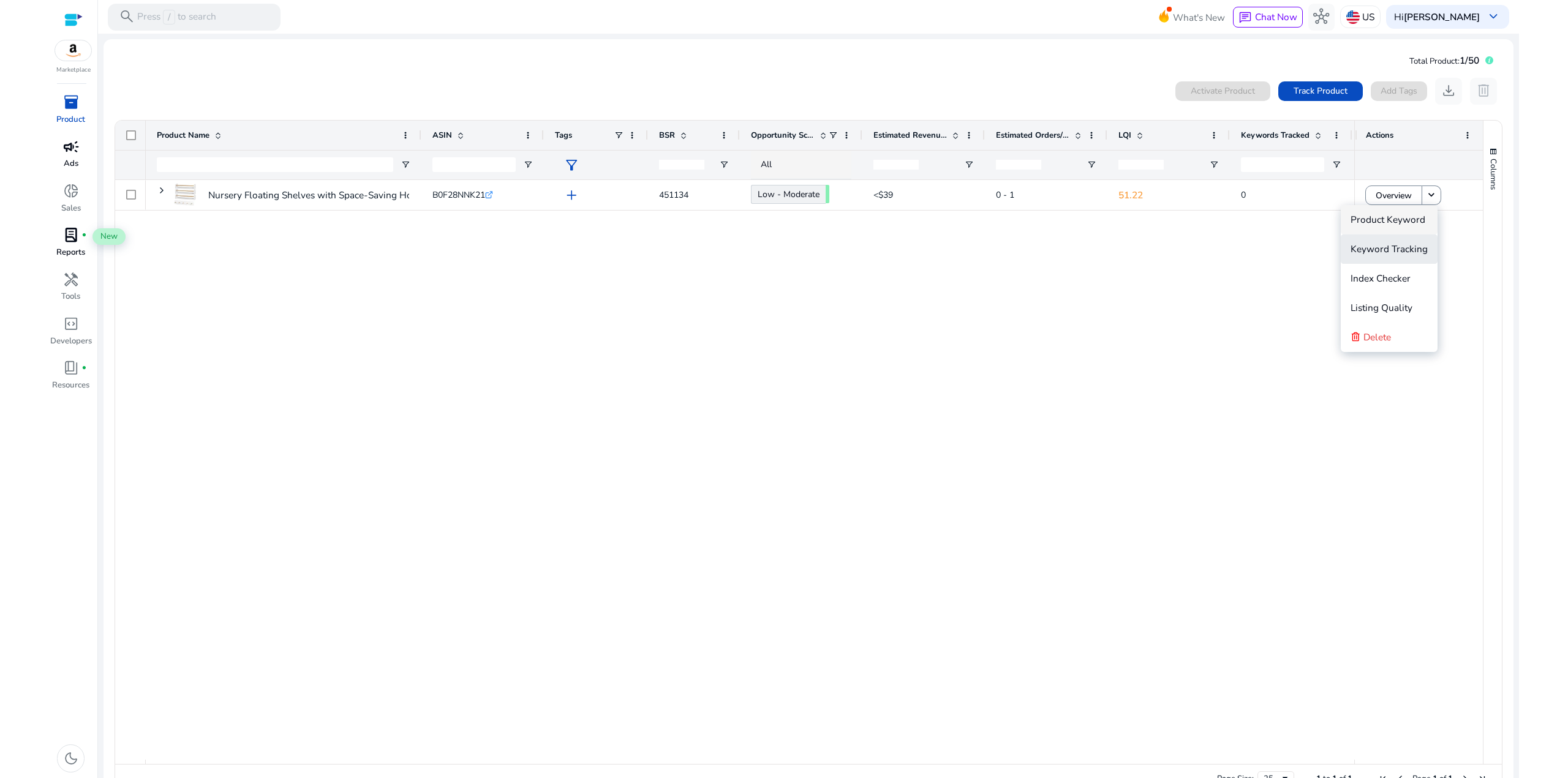
click at [1411, 250] on span "Keyword Tracking" at bounding box center [1389, 249] width 77 height 13
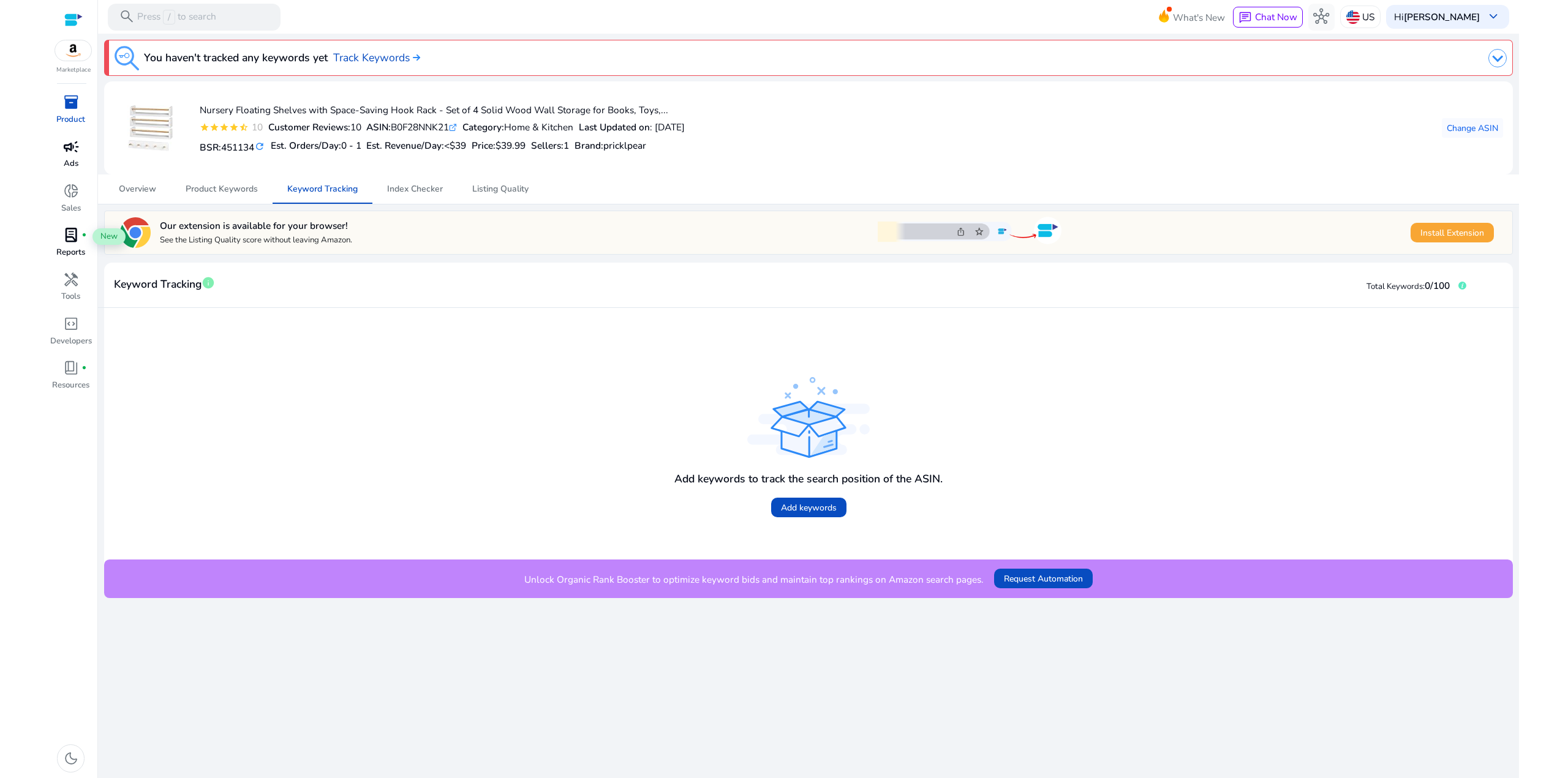
click at [1454, 230] on span "Install Extension" at bounding box center [1453, 233] width 64 height 13
click at [1052, 582] on span "Request Automation" at bounding box center [1043, 578] width 79 height 13
click at [1551, 32] on span "close" at bounding box center [1545, 28] width 16 height 16
drag, startPoint x: 924, startPoint y: 499, endPoint x: 596, endPoint y: 352, distance: 359.4
click at [667, 386] on div "Add keywords to track the search position of the ASIN. Add keywords" at bounding box center [808, 434] width 1387 height 230
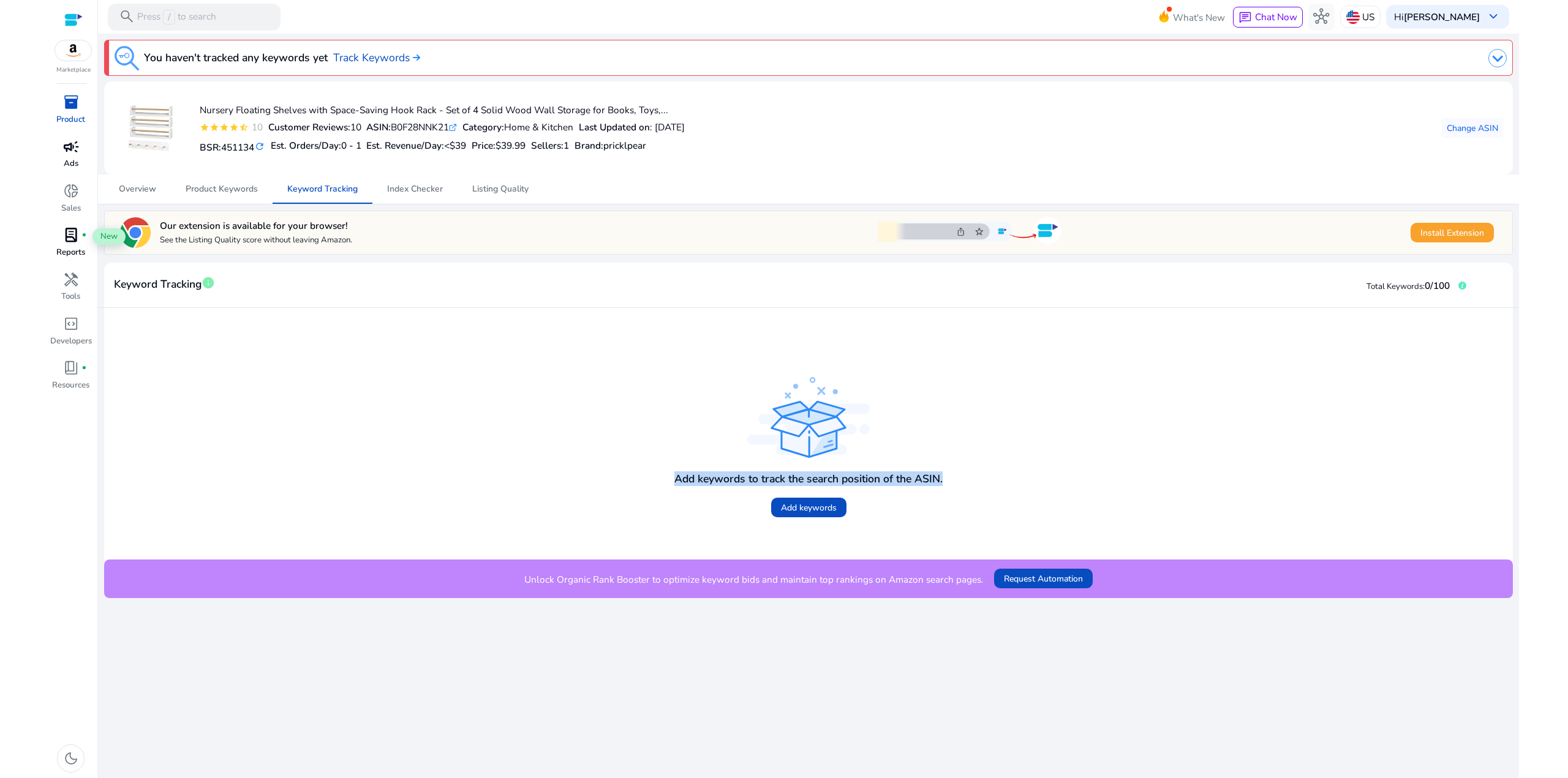
click at [596, 351] on div "Add keywords to track the search position of the ASIN. Add keywords" at bounding box center [808, 434] width 1387 height 230
click at [832, 499] on span at bounding box center [809, 507] width 75 height 29
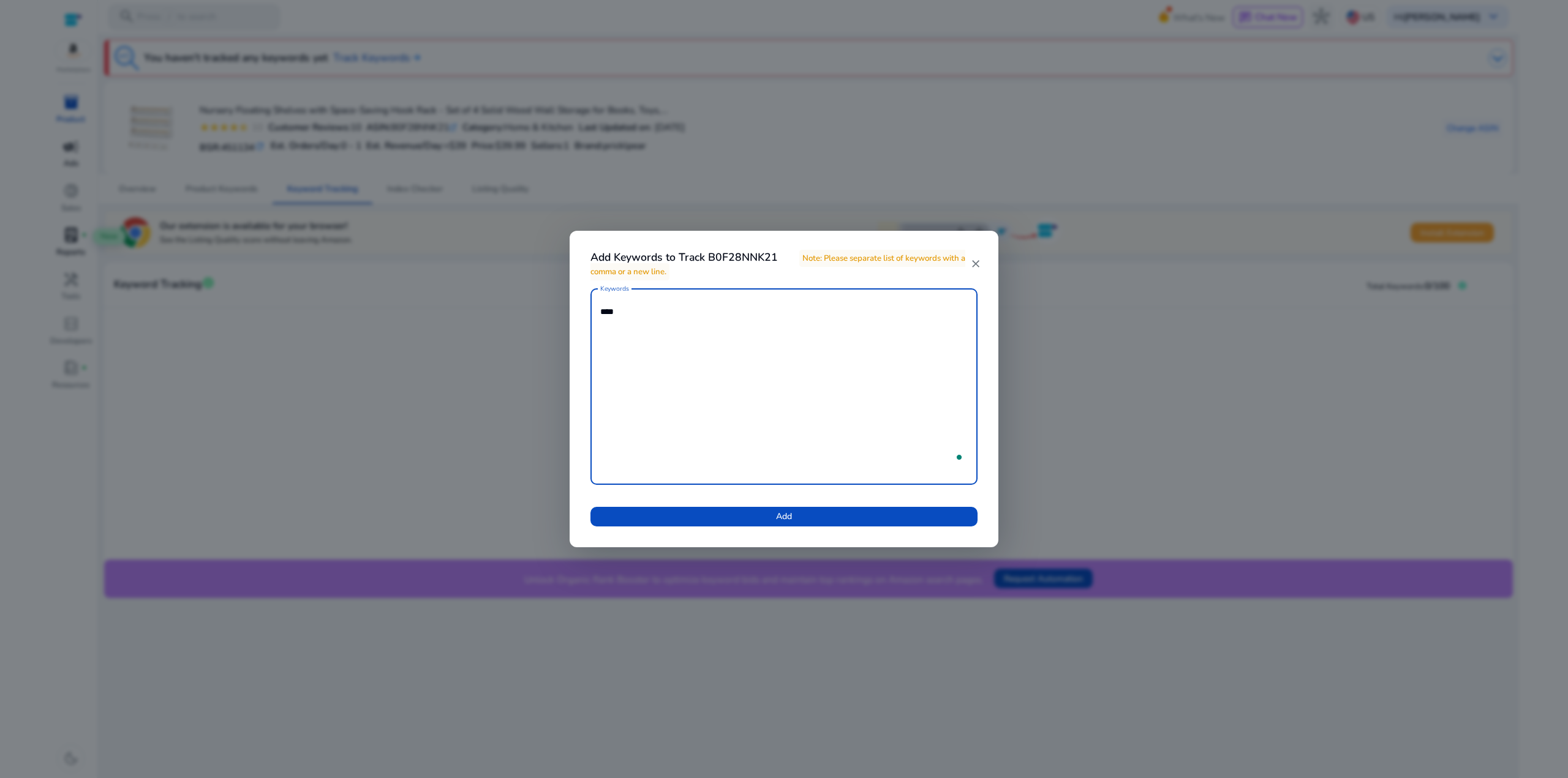
type textarea "*****"
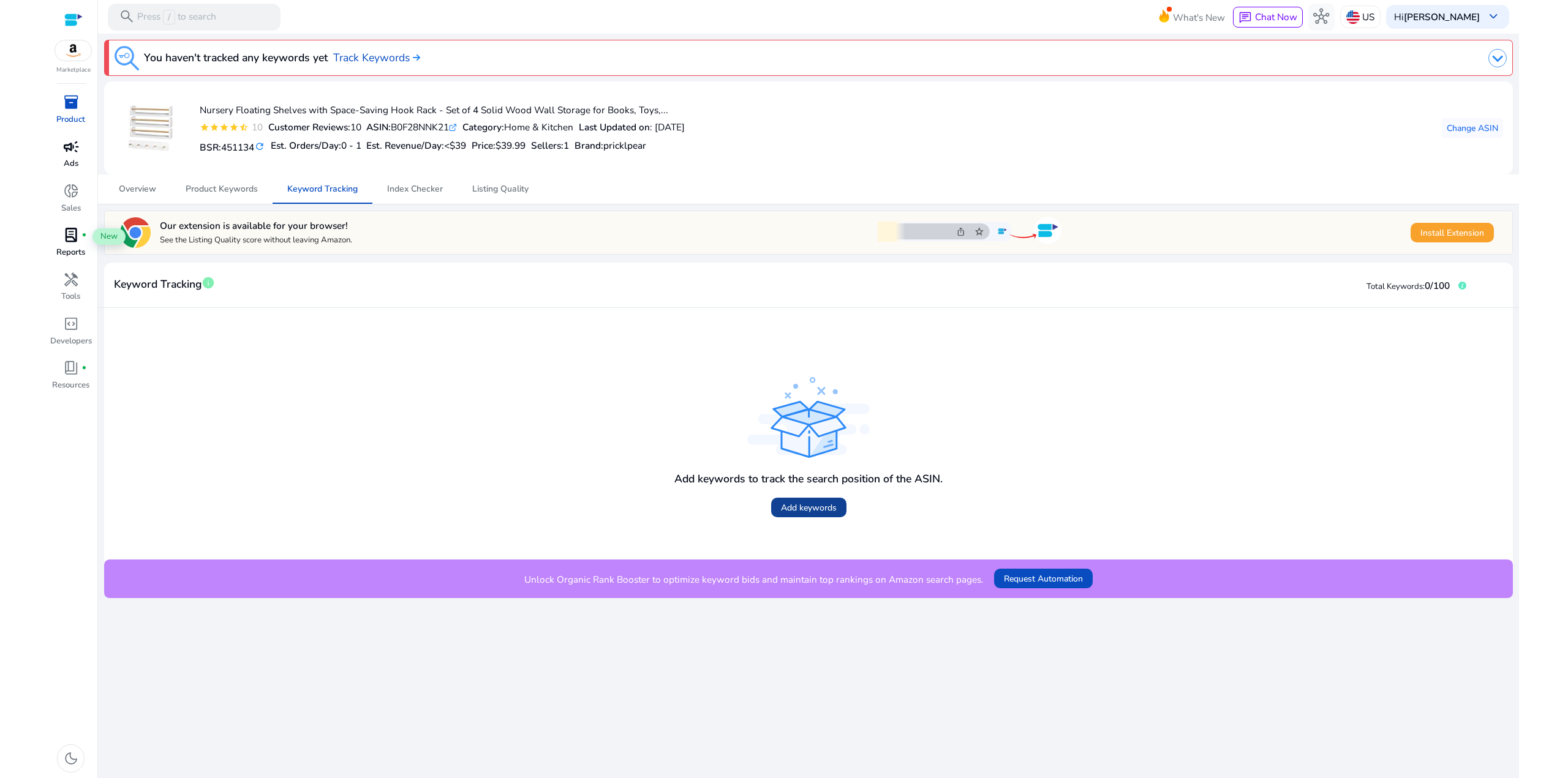
click at [793, 502] on span "Add keywords" at bounding box center [809, 507] width 55 height 13
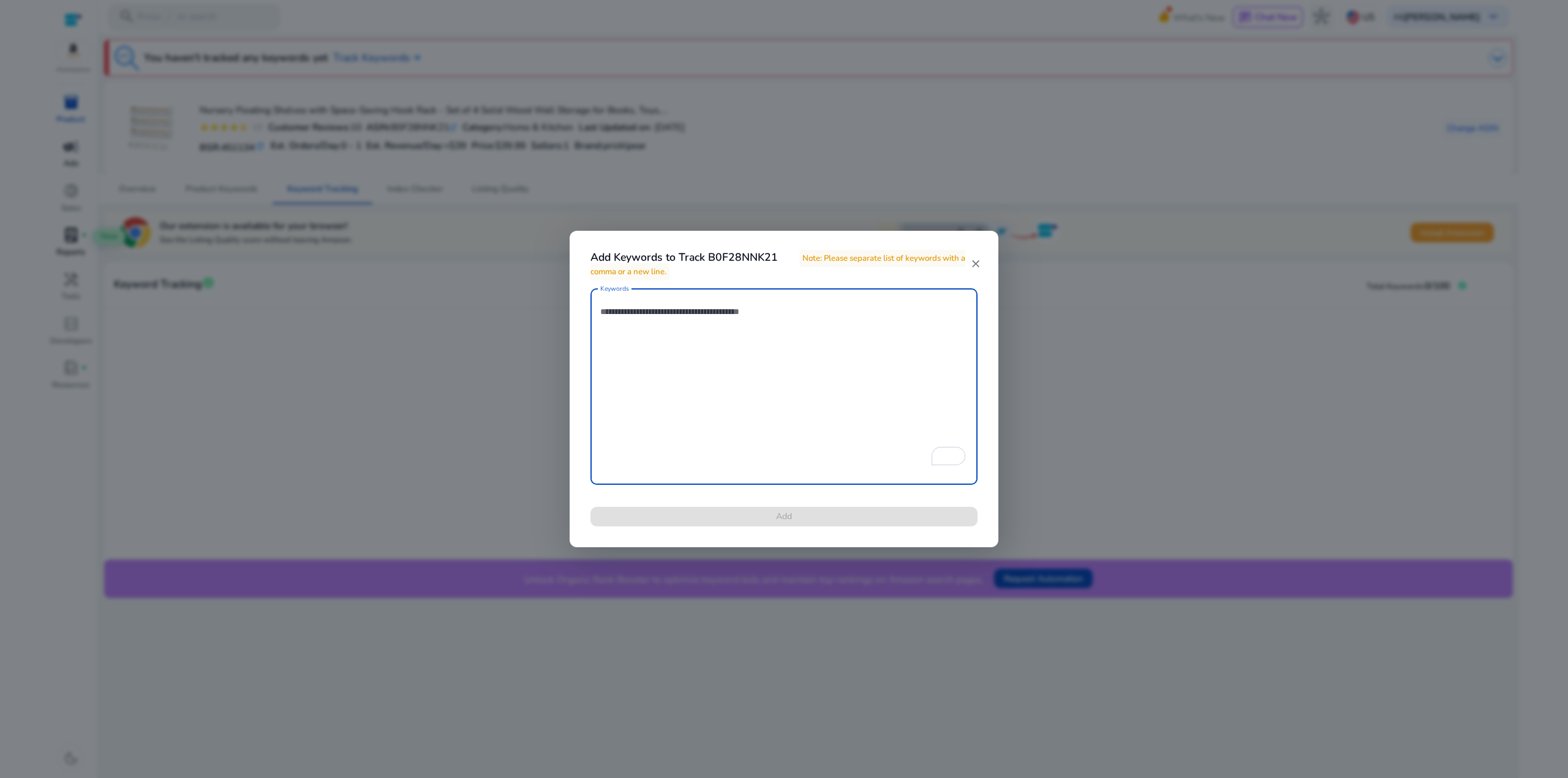
click at [712, 333] on textarea "Keywords" at bounding box center [784, 386] width 368 height 184
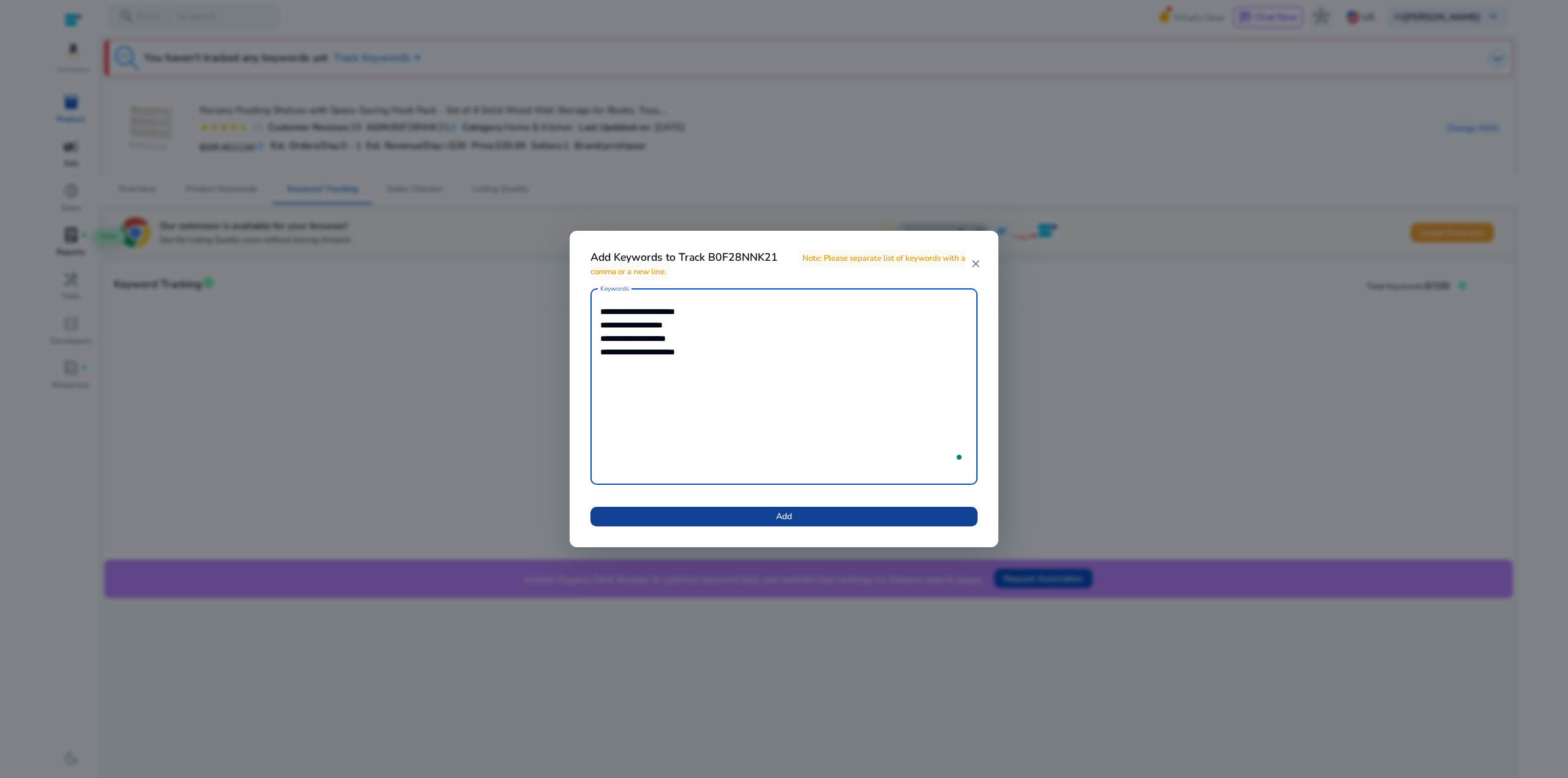
type textarea "**********"
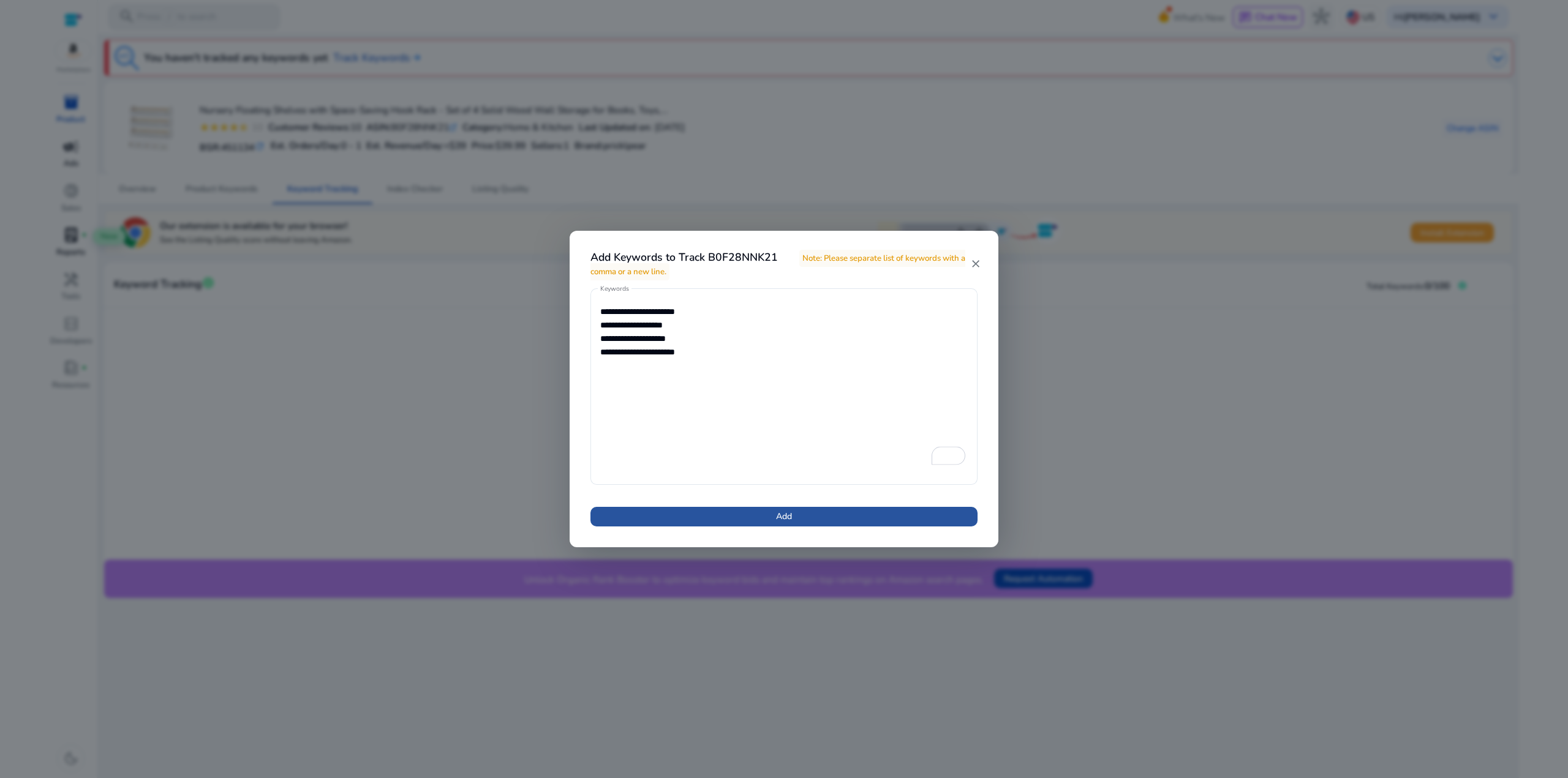
click at [801, 521] on span at bounding box center [784, 517] width 387 height 29
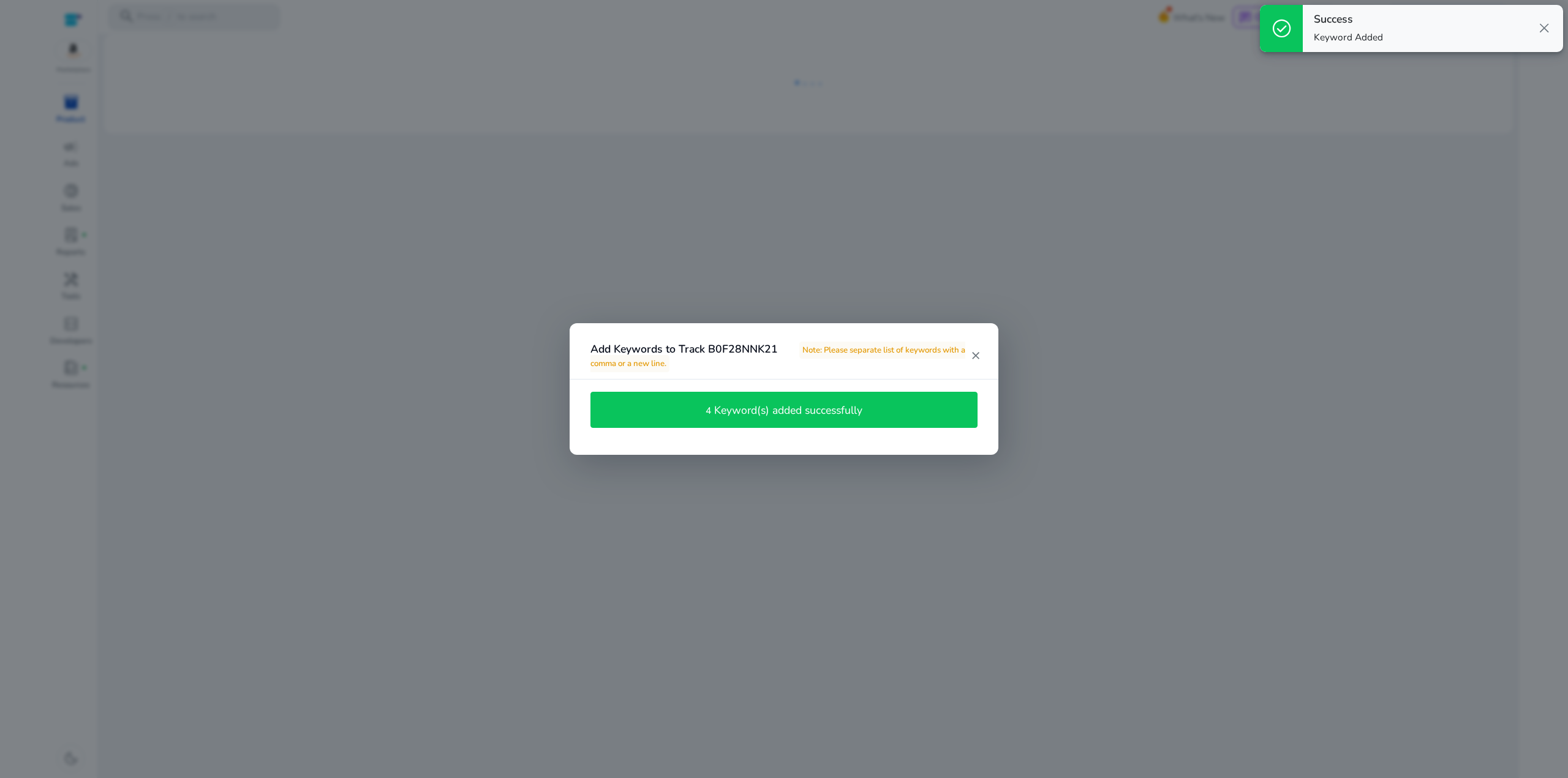
click at [976, 356] on mat-icon "close" at bounding box center [976, 355] width 10 height 12
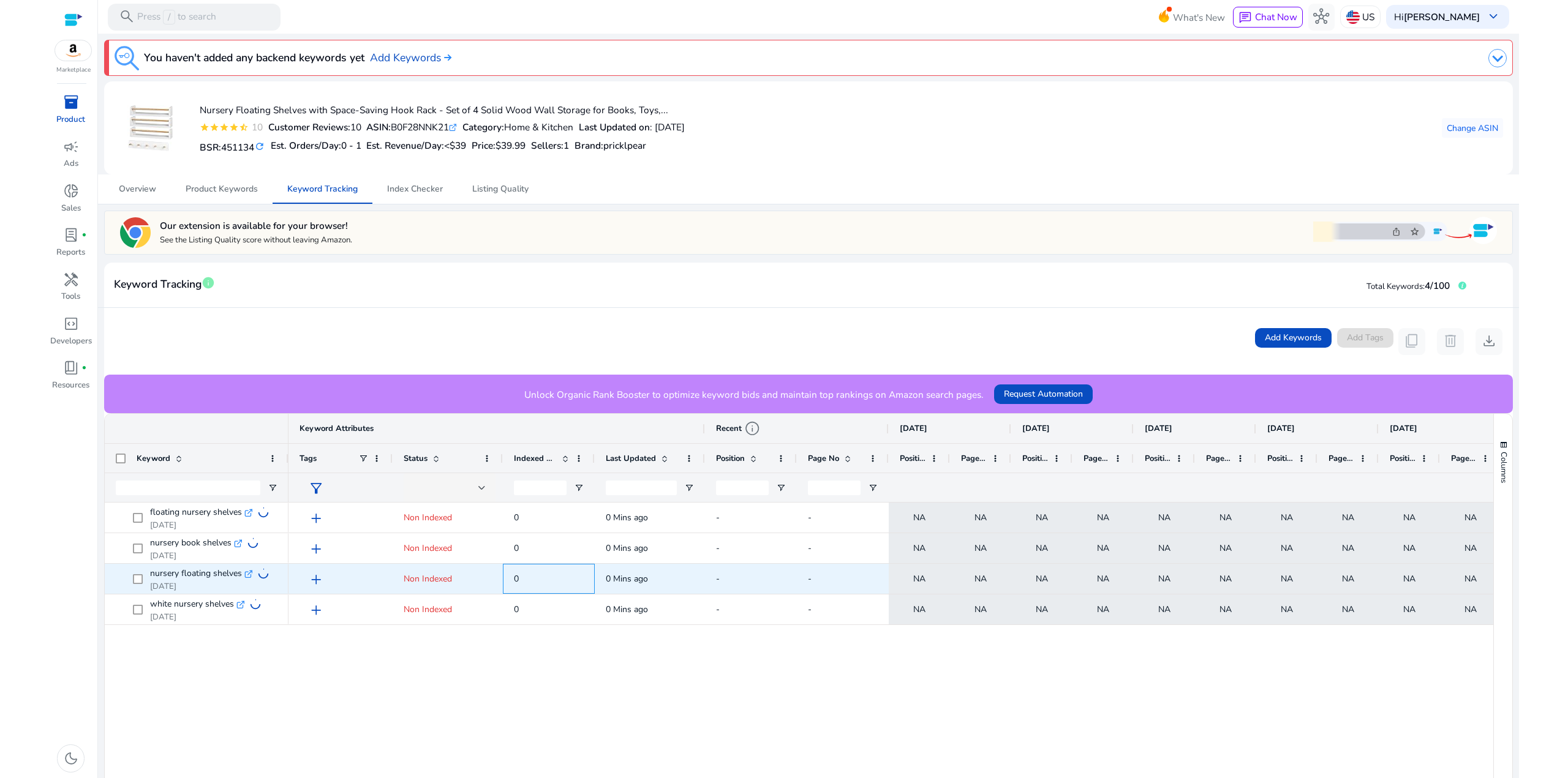
drag, startPoint x: 552, startPoint y: 574, endPoint x: 437, endPoint y: 568, distance: 115.2
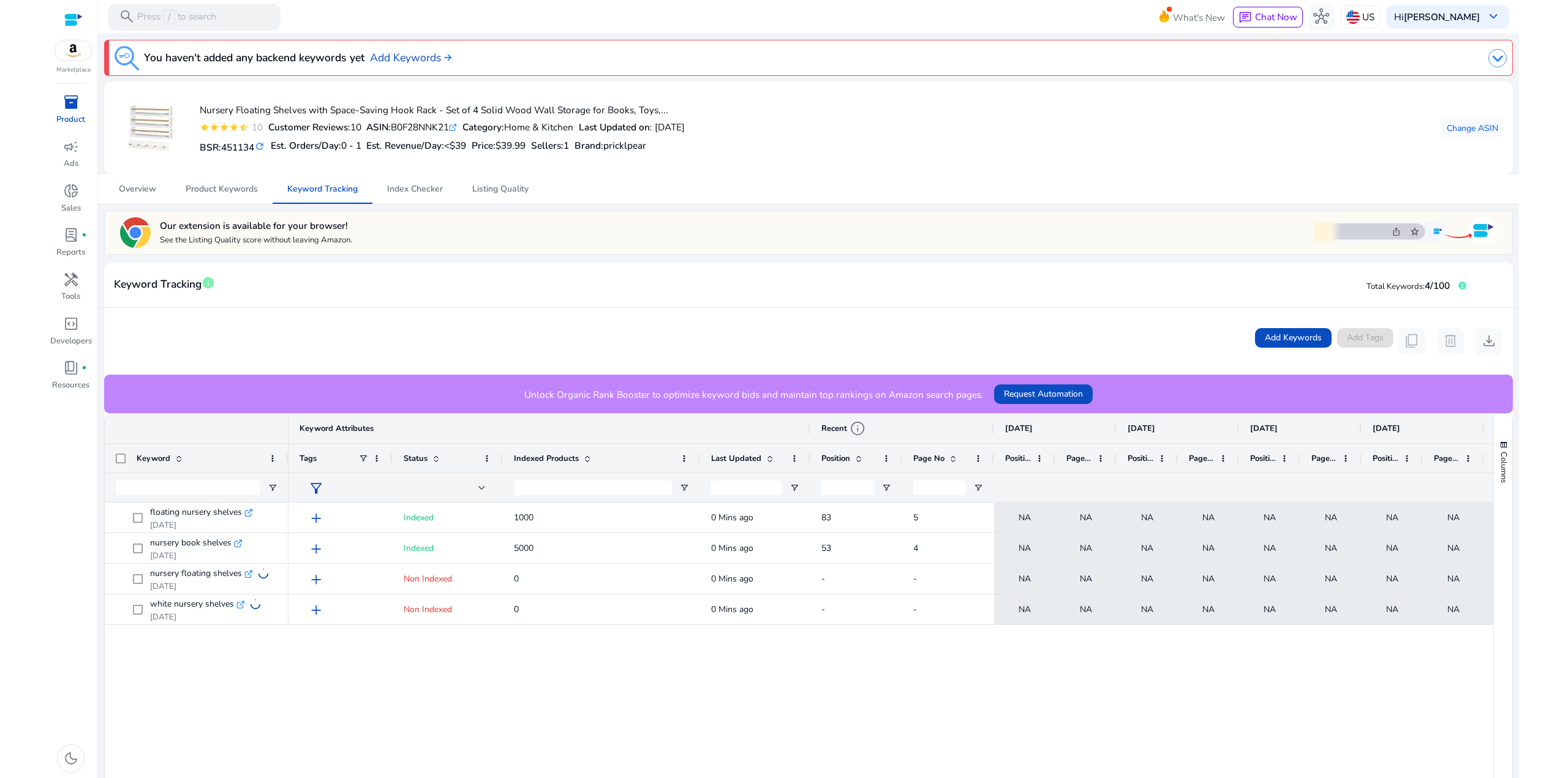
drag, startPoint x: 593, startPoint y: 461, endPoint x: 699, endPoint y: 450, distance: 106.6
click at [699, 450] on div at bounding box center [700, 458] width 5 height 29
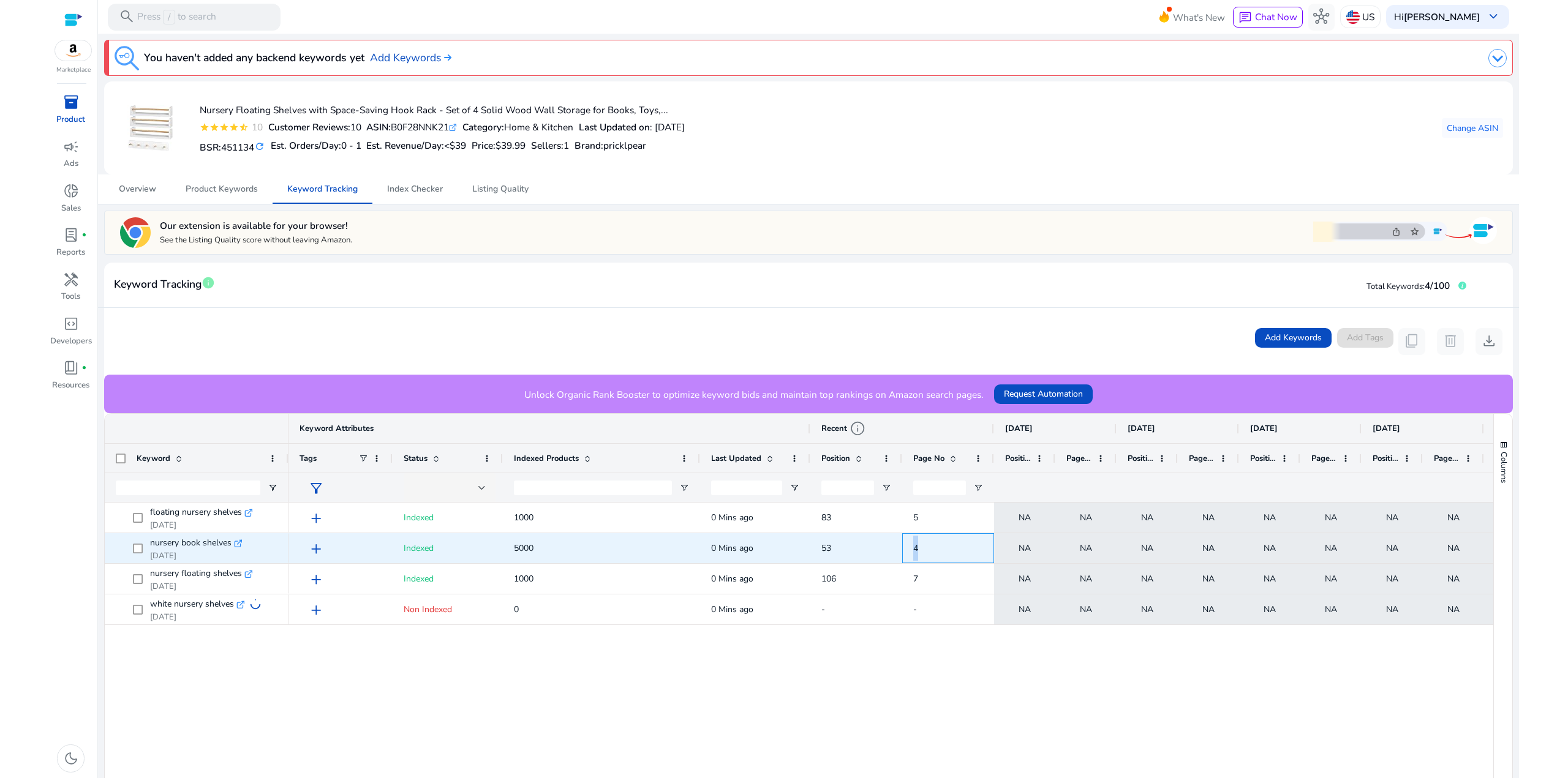
drag, startPoint x: 950, startPoint y: 553, endPoint x: 835, endPoint y: 539, distance: 115.8
click at [839, 543] on div "add Indexed 5000 0 Mins ago 53 4 NA NA NA NA NA NA NA NA NA NA NA" at bounding box center [1131, 548] width 1686 height 30
click at [836, 538] on span "53" at bounding box center [856, 548] width 70 height 25
click at [870, 545] on span "53" at bounding box center [856, 548] width 70 height 25
drag, startPoint x: 930, startPoint y: 549, endPoint x: 863, endPoint y: 544, distance: 67.2
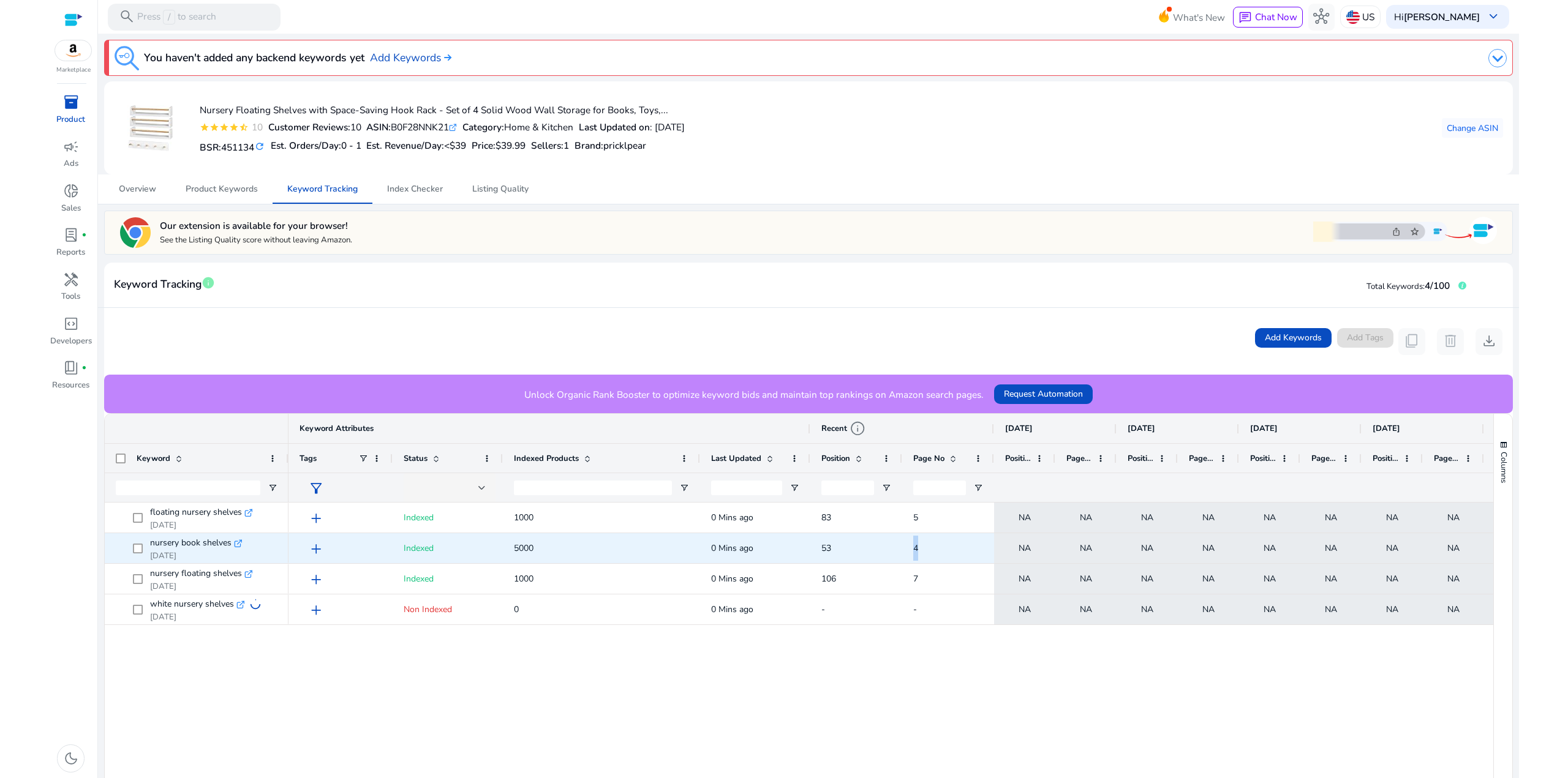
click at [863, 544] on div "add Indexed 5000 0 Mins ago 53 4 NA NA NA NA NA NA NA NA NA NA NA" at bounding box center [1131, 548] width 1686 height 30
click at [862, 544] on span "53" at bounding box center [856, 548] width 70 height 25
drag, startPoint x: 944, startPoint y: 547, endPoint x: 788, endPoint y: 543, distance: 156.1
click at [788, 543] on div "add Indexed 5000 0 Mins ago 53 4 NA NA NA NA NA NA NA NA NA NA NA" at bounding box center [1131, 548] width 1686 height 30
click at [810, 544] on div "53" at bounding box center [856, 548] width 92 height 30
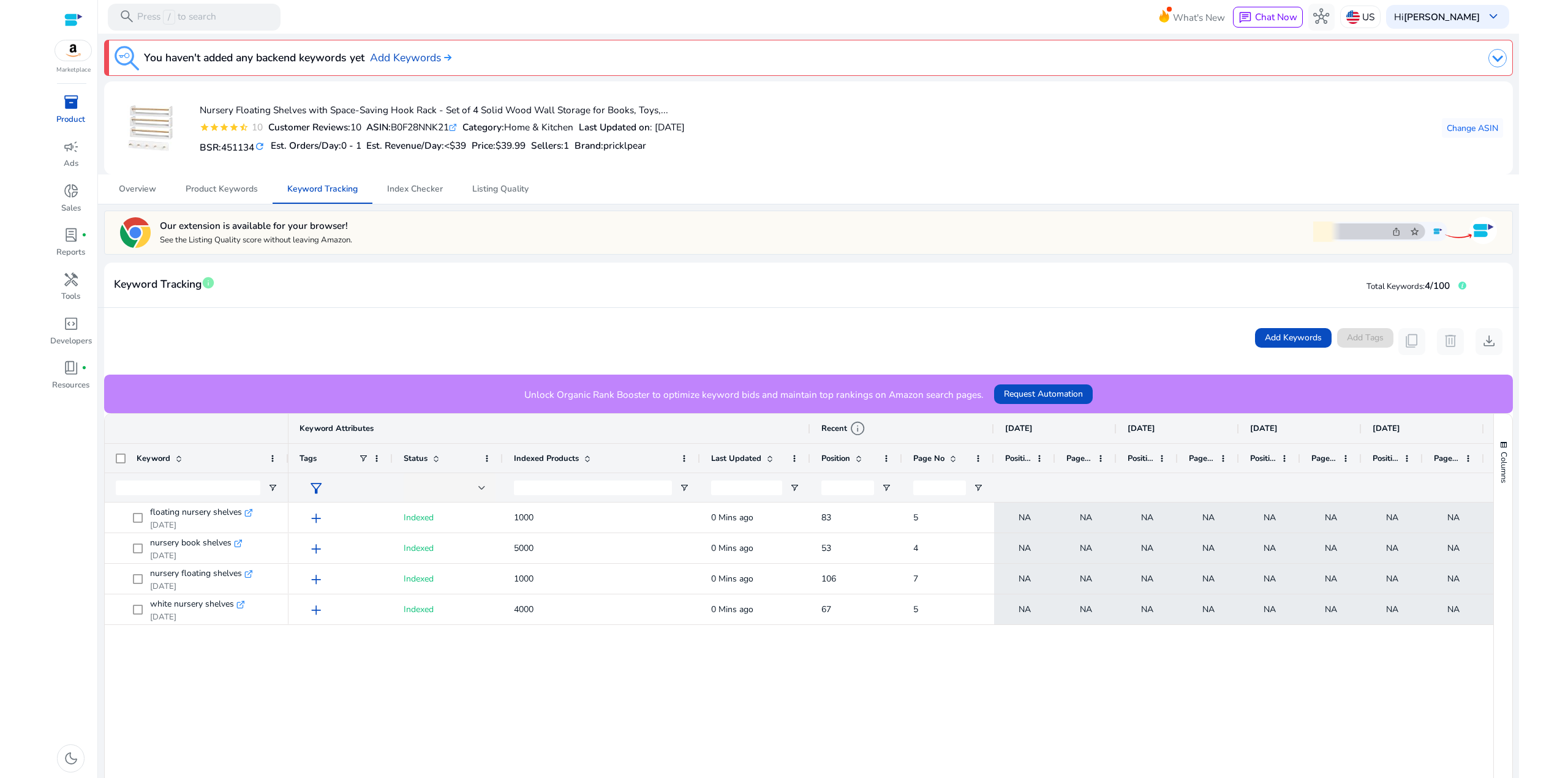
click at [1490, 62] on img at bounding box center [1497, 58] width 18 height 18
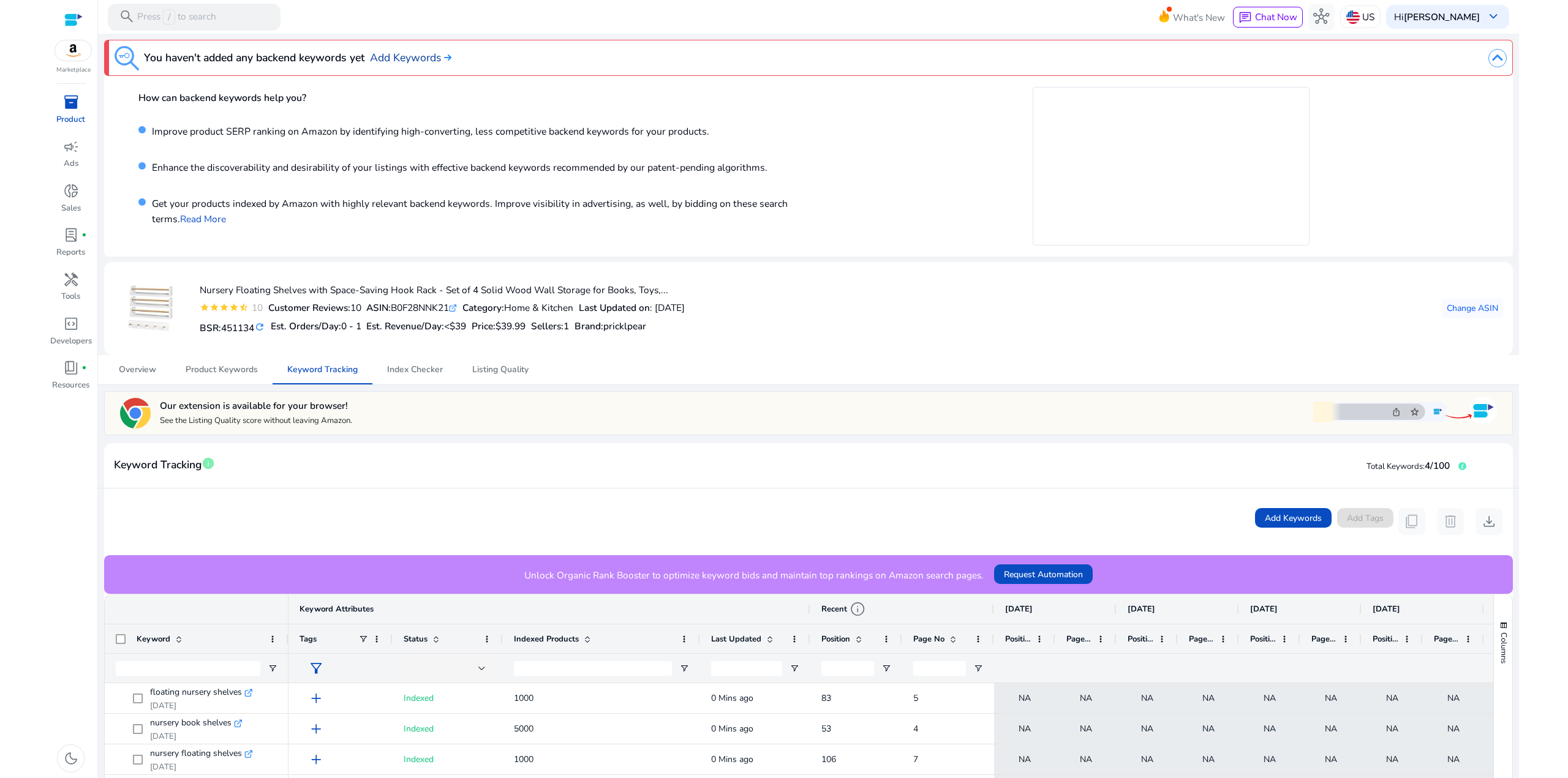
click at [406, 57] on link "Add Keywords" at bounding box center [411, 57] width 81 height 16
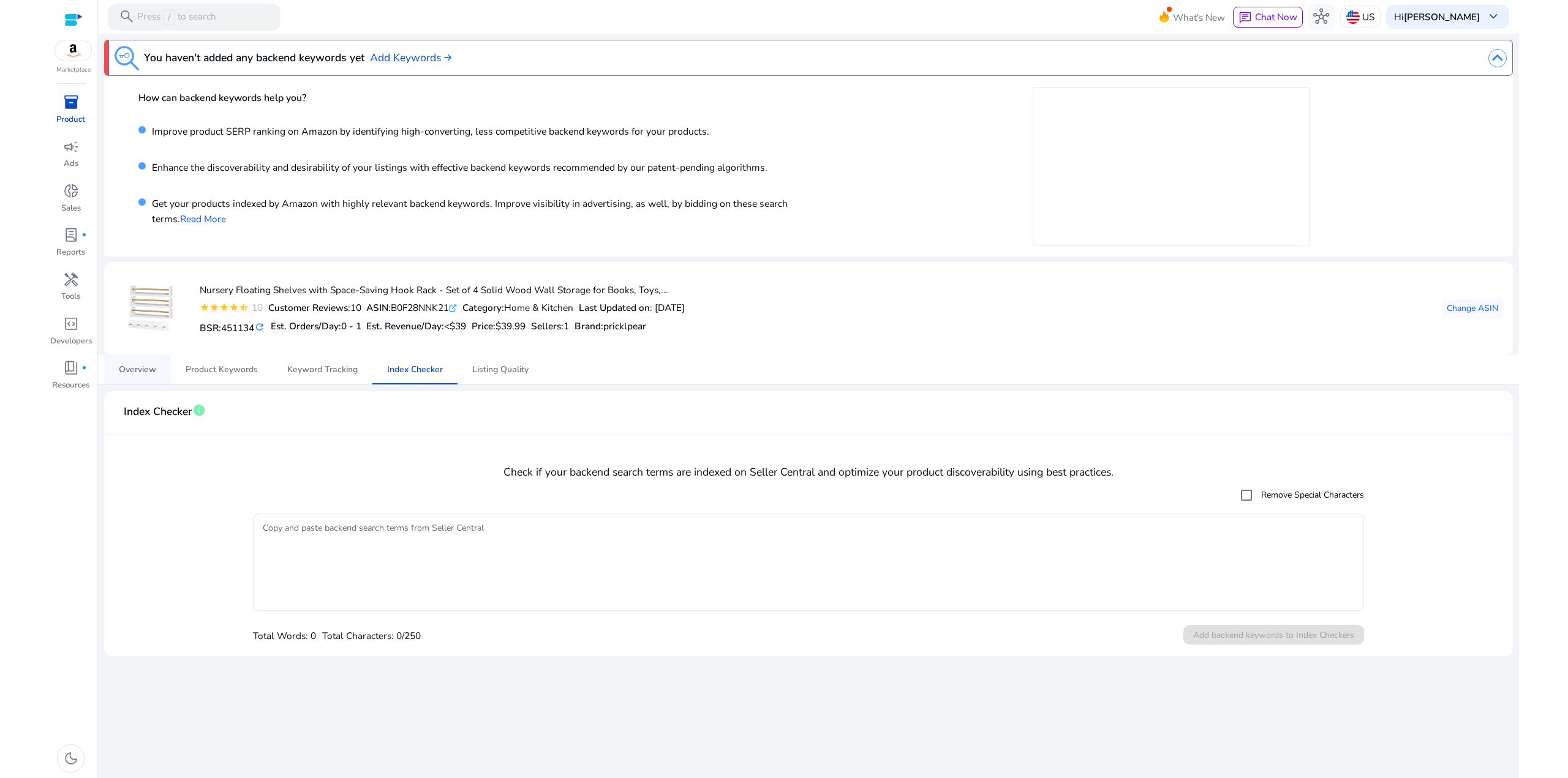
click at [141, 373] on span "Overview" at bounding box center [137, 370] width 37 height 9
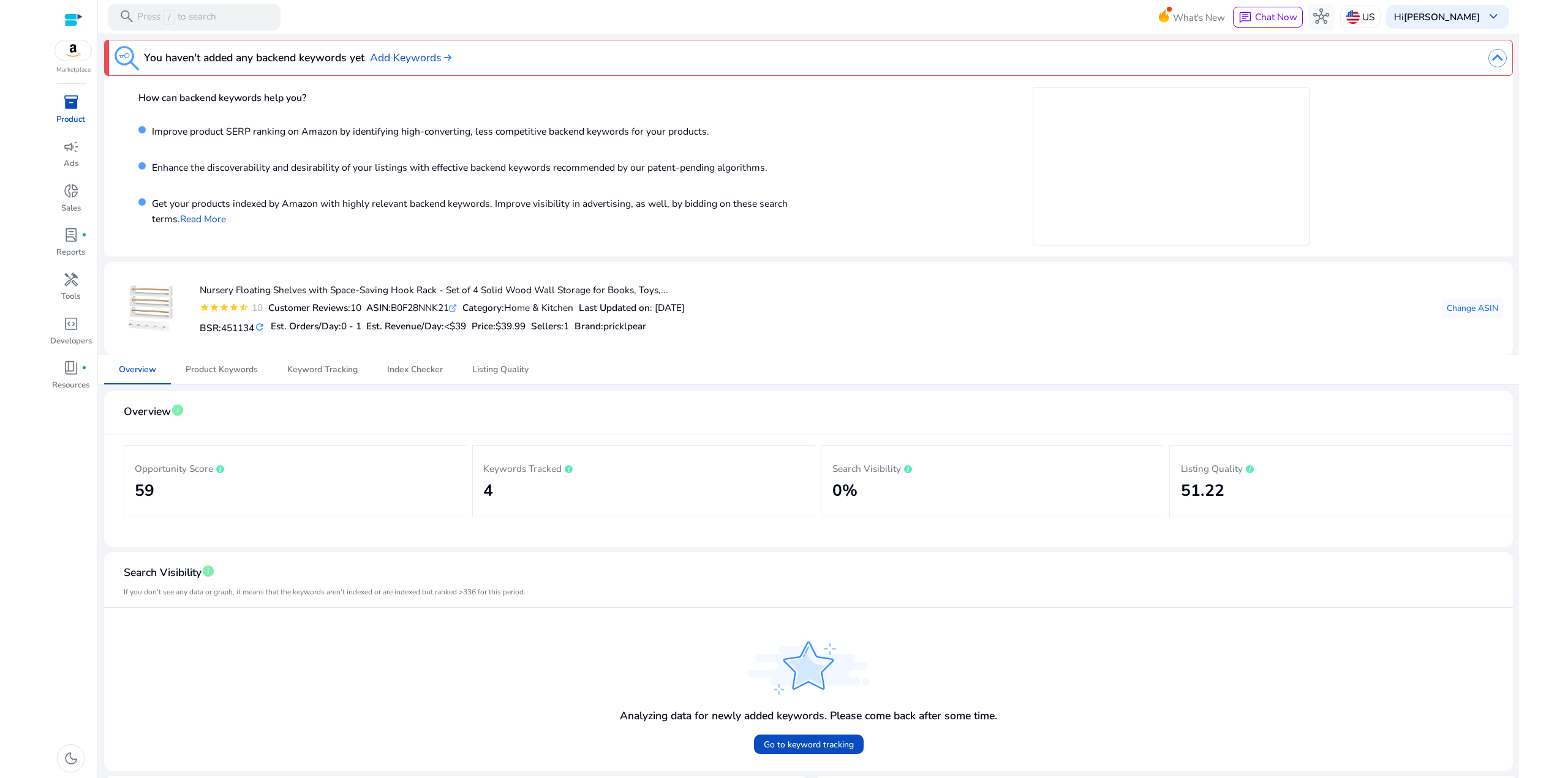
drag, startPoint x: 755, startPoint y: 360, endPoint x: 649, endPoint y: 296, distance: 123.8
click at [649, 303] on div "You haven't added any backend keywords yet Add Keywords How can backend keyword…" at bounding box center [809, 539] width 1411 height 1011
click at [828, 299] on div "Nursery Floating Shelves with Space-Saving Hook Rack - Set of 4 Solid Wood Wall…" at bounding box center [809, 309] width 1390 height 73
drag, startPoint x: 735, startPoint y: 302, endPoint x: 751, endPoint y: 280, distance: 27.2
click at [733, 290] on mat-card "Nursery Floating Shelves with Space-Saving Hook Rack - Set of 4 Solid Wood Wall…" at bounding box center [808, 309] width 1409 height 93
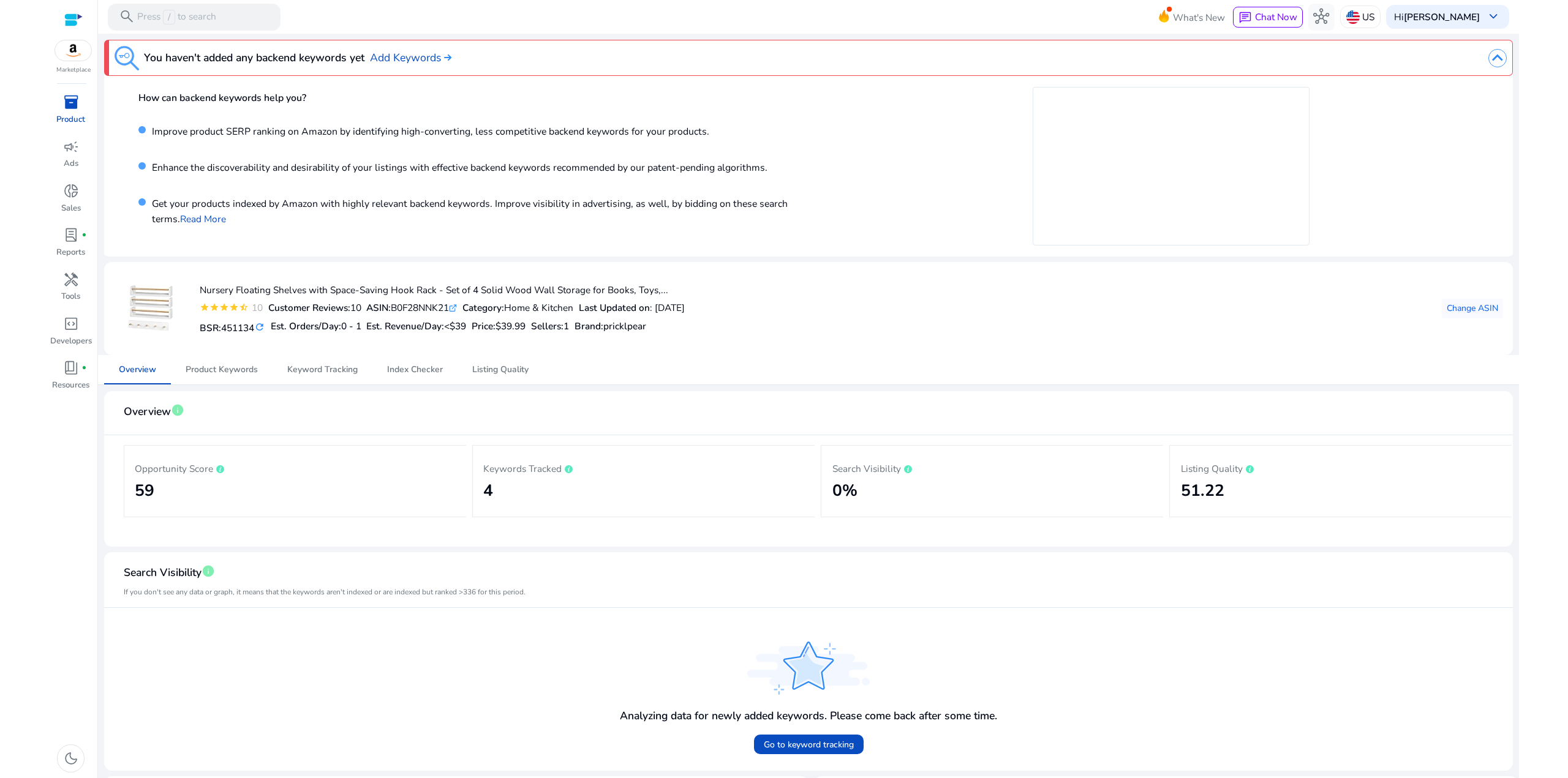
click at [768, 281] on div "Nursery Floating Shelves with Space-Saving Hook Rack - Set of 4 Solid Wood Wall…" at bounding box center [809, 309] width 1390 height 73
drag, startPoint x: 567, startPoint y: 472, endPoint x: 269, endPoint y: 486, distance: 298.3
click at [320, 486] on h2 "59" at bounding box center [295, 491] width 320 height 20
click at [209, 572] on span "info" at bounding box center [208, 571] width 14 height 14
drag, startPoint x: 317, startPoint y: 596, endPoint x: 253, endPoint y: 594, distance: 64.0
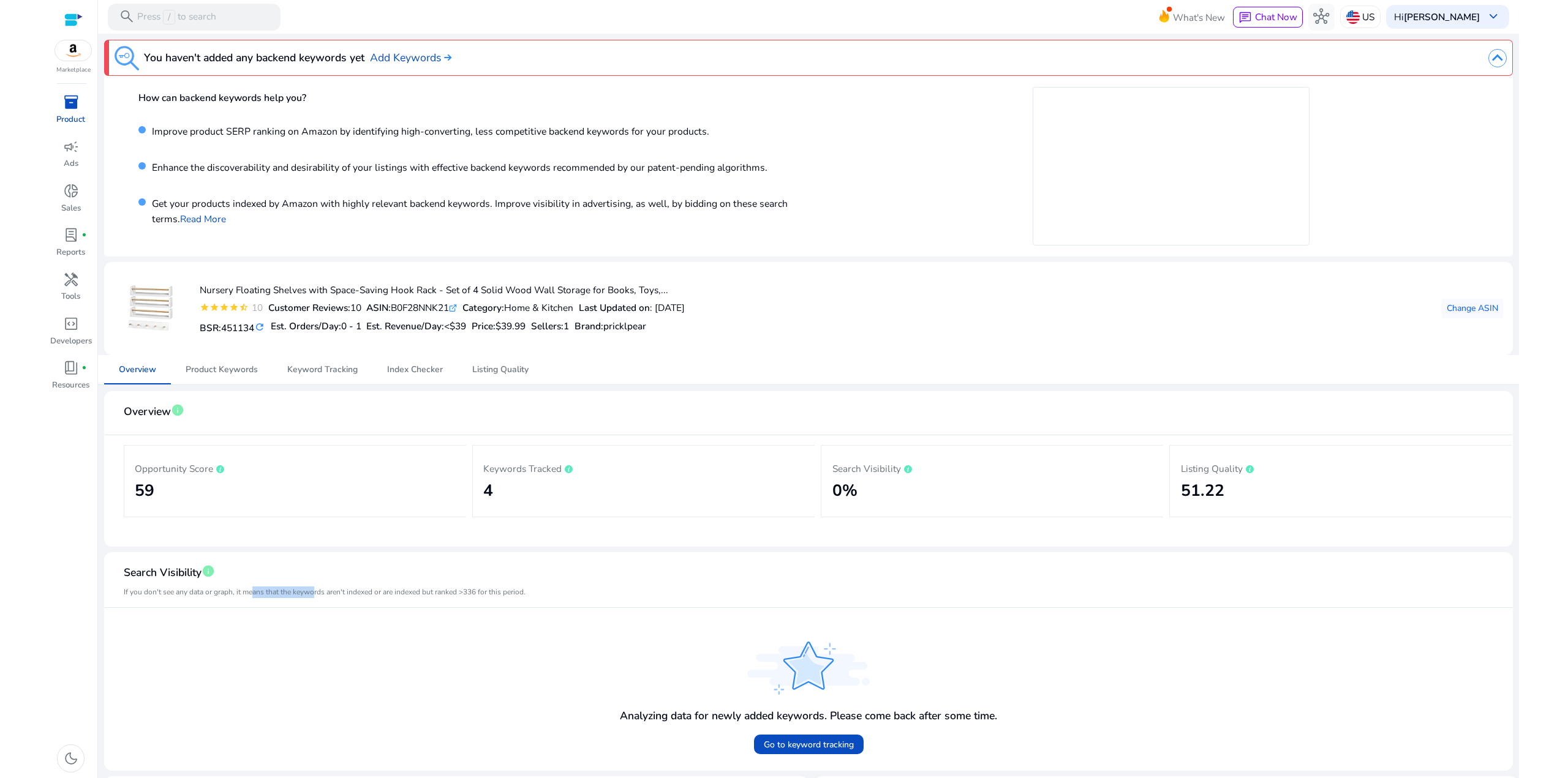
click at [253, 594] on mat-card-subtitle "If you don't see any data or graph, it means that the keywords aren't indexed o…" at bounding box center [324, 592] width 402 height 11
drag, startPoint x: 451, startPoint y: 599, endPoint x: 325, endPoint y: 596, distance: 126.0
click at [326, 596] on mat-card-header "Search Visibility info If you don't see any data or graph, it means that the ke…" at bounding box center [809, 584] width 1390 height 46
click at [325, 596] on mat-card-subtitle "If you don't see any data or graph, it means that the keywords aren't indexed o…" at bounding box center [324, 592] width 402 height 11
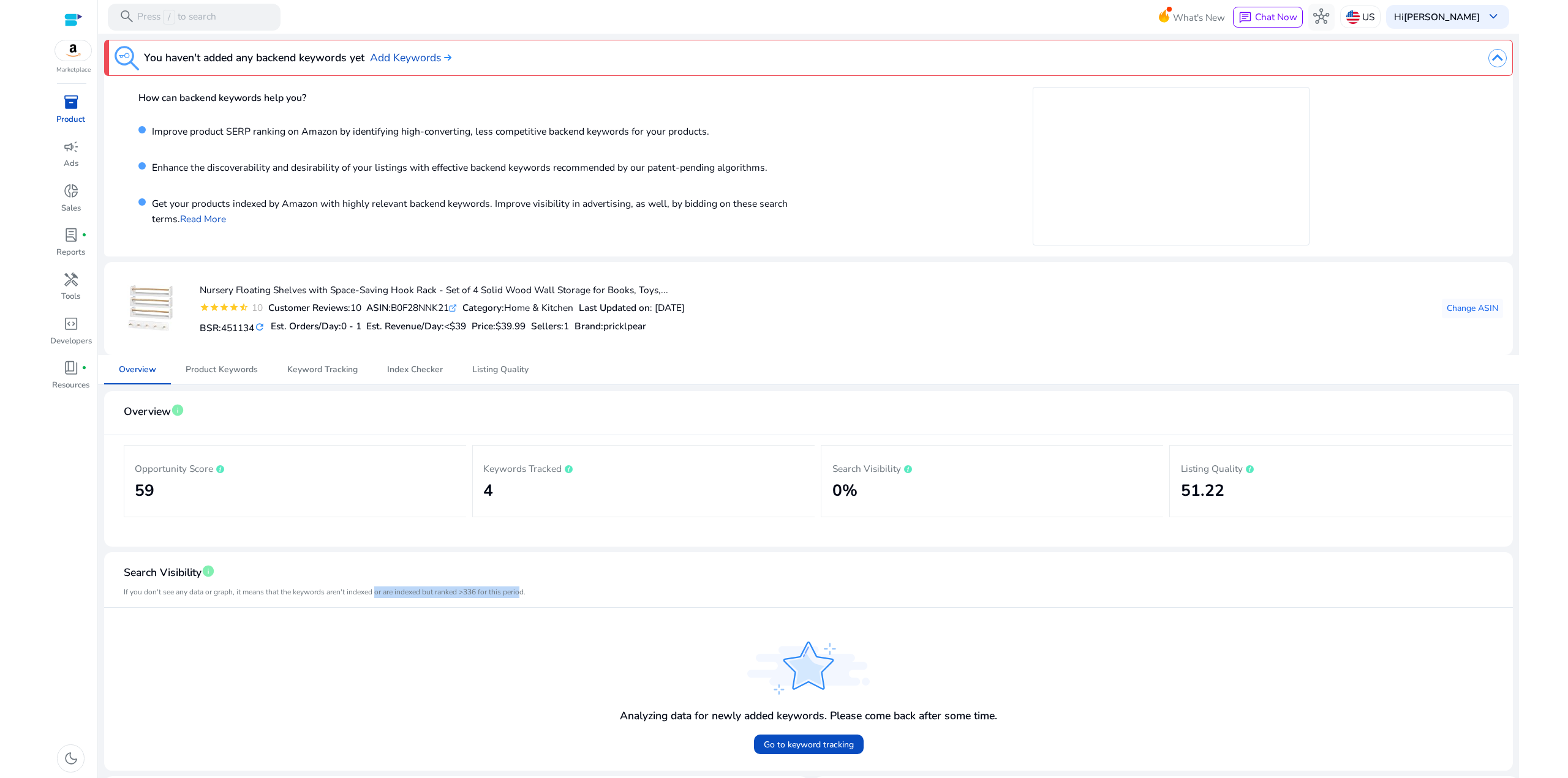
drag, startPoint x: 496, startPoint y: 594, endPoint x: 379, endPoint y: 591, distance: 117.0
click at [379, 591] on mat-card-subtitle "If you don't see any data or graph, it means that the keywords aren't indexed o…" at bounding box center [324, 592] width 402 height 11
drag, startPoint x: 525, startPoint y: 596, endPoint x: 398, endPoint y: 597, distance: 127.0
click at [398, 597] on mat-card-subtitle "If you don't see any data or graph, it means that the keywords aren't indexed o…" at bounding box center [324, 592] width 402 height 11
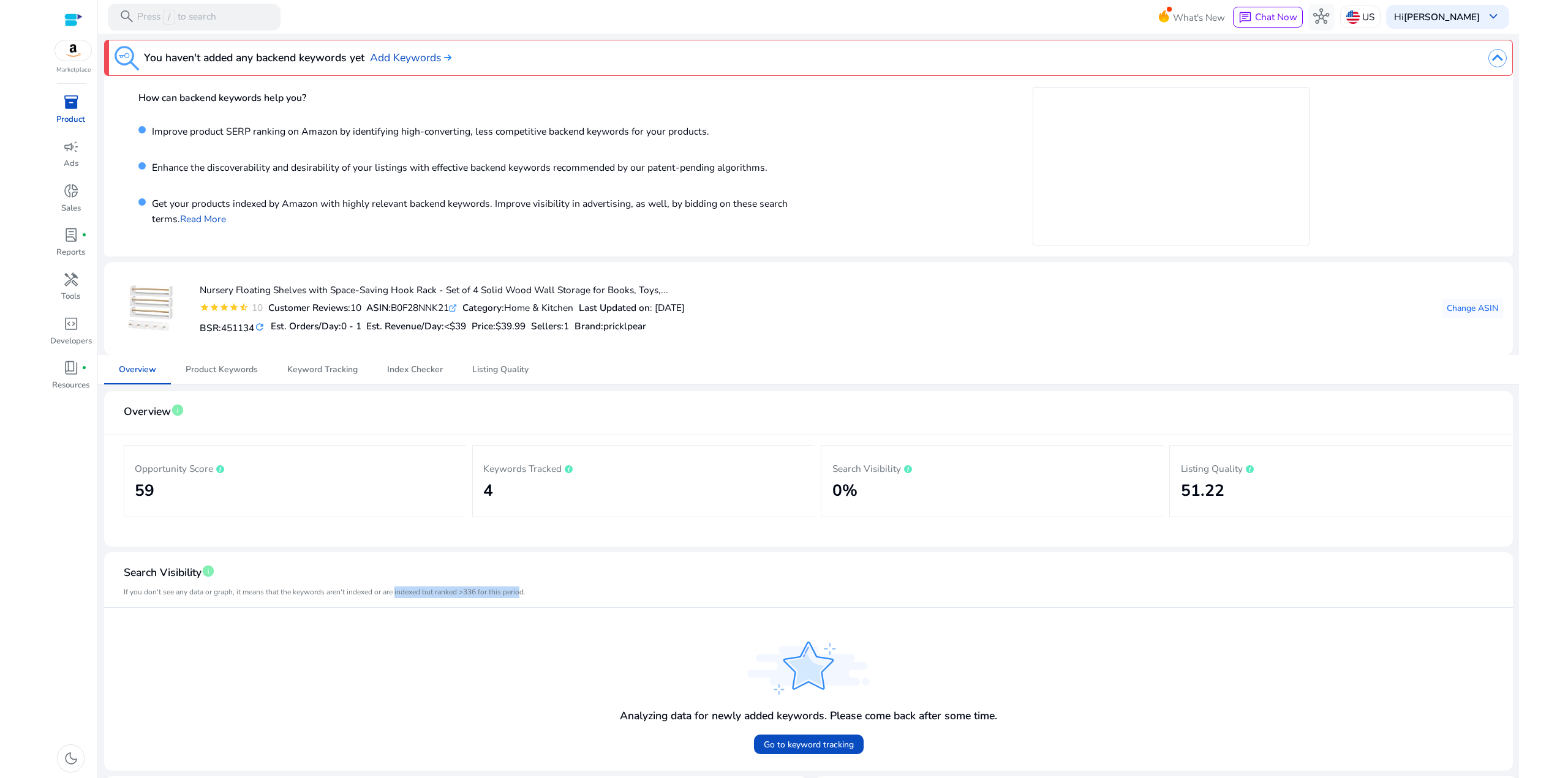
click at [398, 597] on mat-card-subtitle "If you don't see any data or graph, it means that the keywords aren't indexed o…" at bounding box center [324, 592] width 402 height 11
click at [201, 367] on span "Product Keywords" at bounding box center [222, 370] width 73 height 9
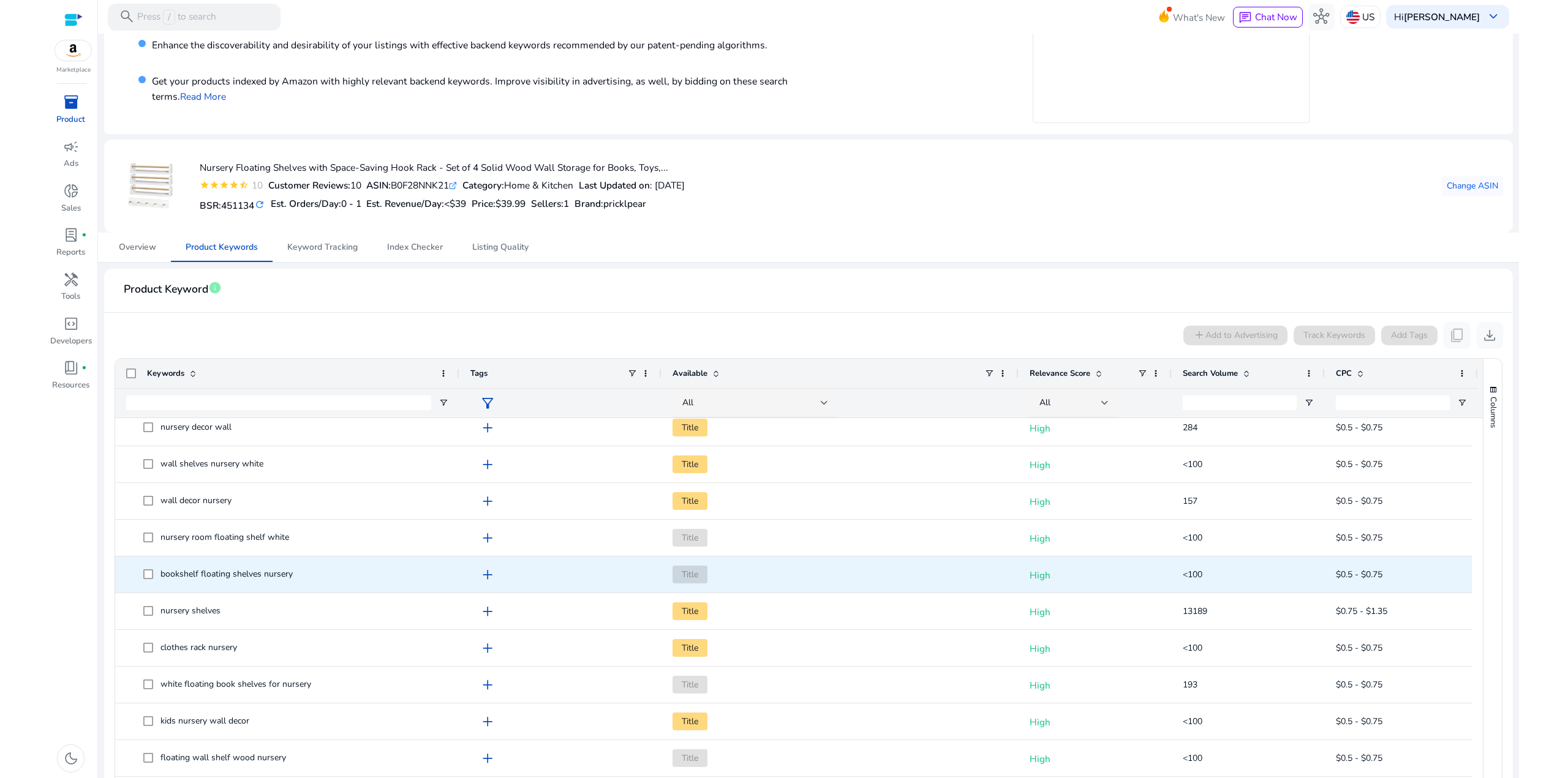
scroll to position [1041, 0]
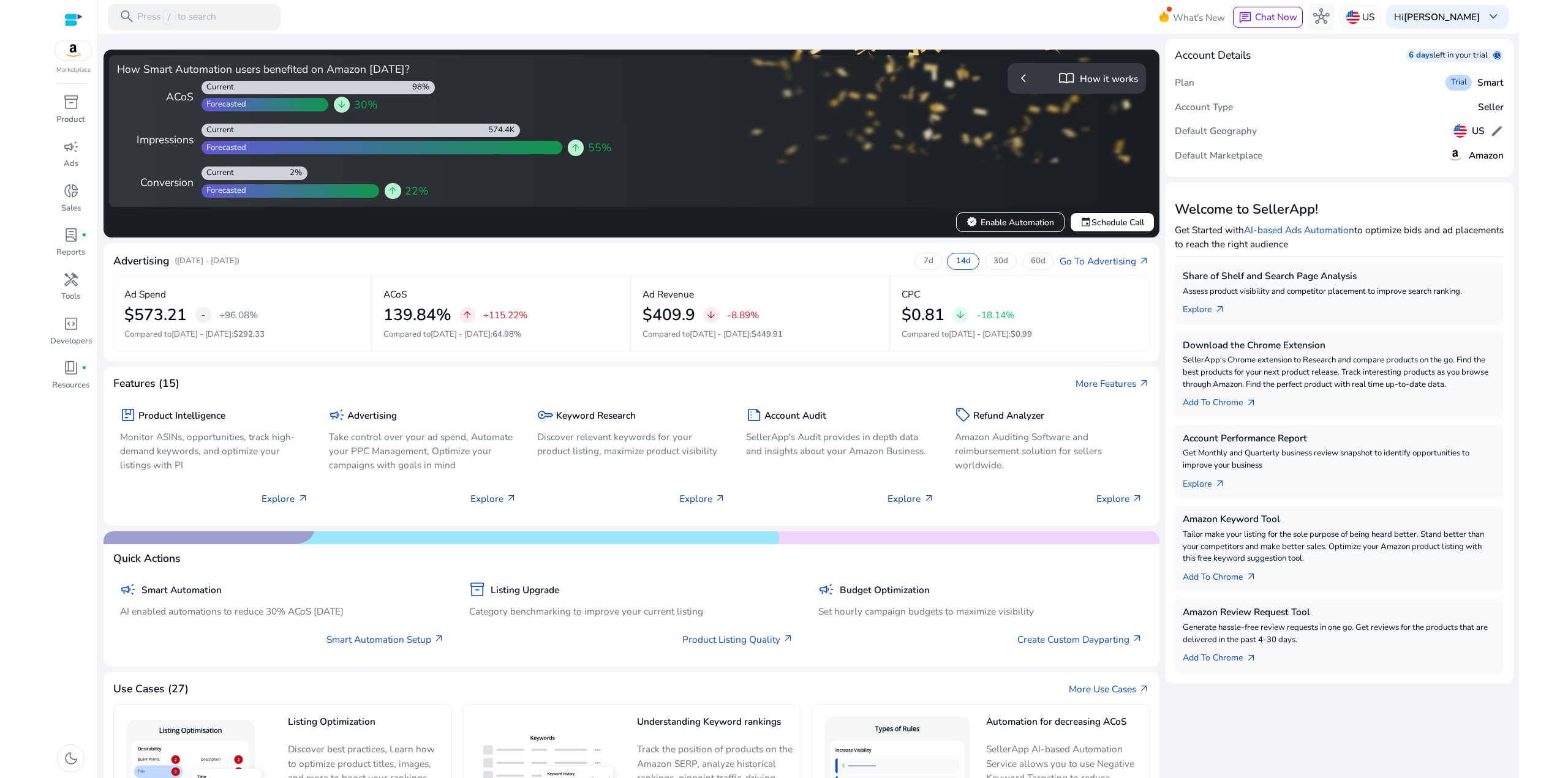
click at [1098, 8] on mat-toolbar "search Press / to search What's New chat Chat Now hub US Hi [PERSON_NAME] keybo…" at bounding box center [808, 16] width 1421 height 34
click at [79, 146] on span "campaign" at bounding box center [71, 147] width 16 height 16
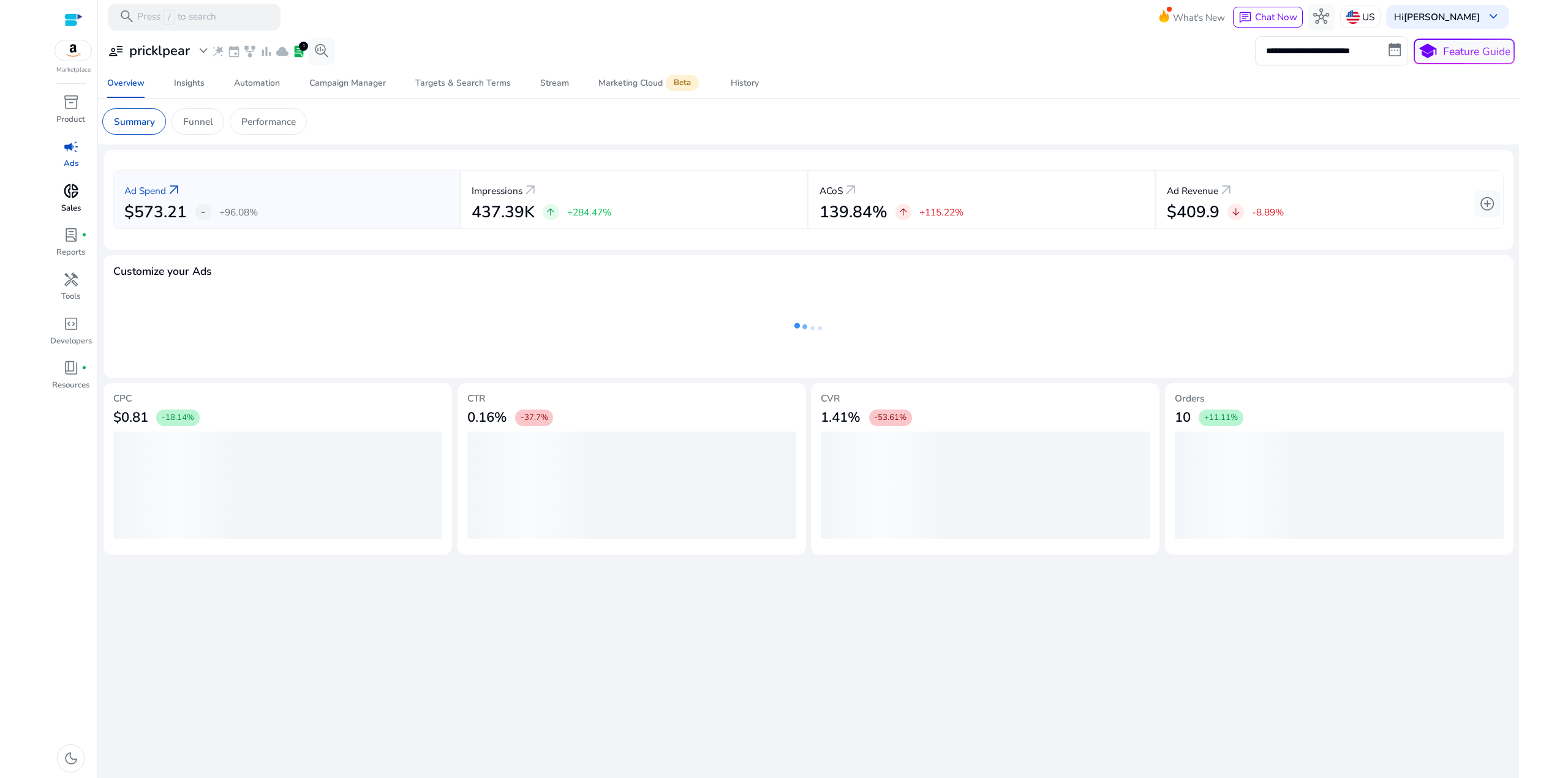
click at [81, 191] on div "donut_small" at bounding box center [70, 191] width 37 height 22
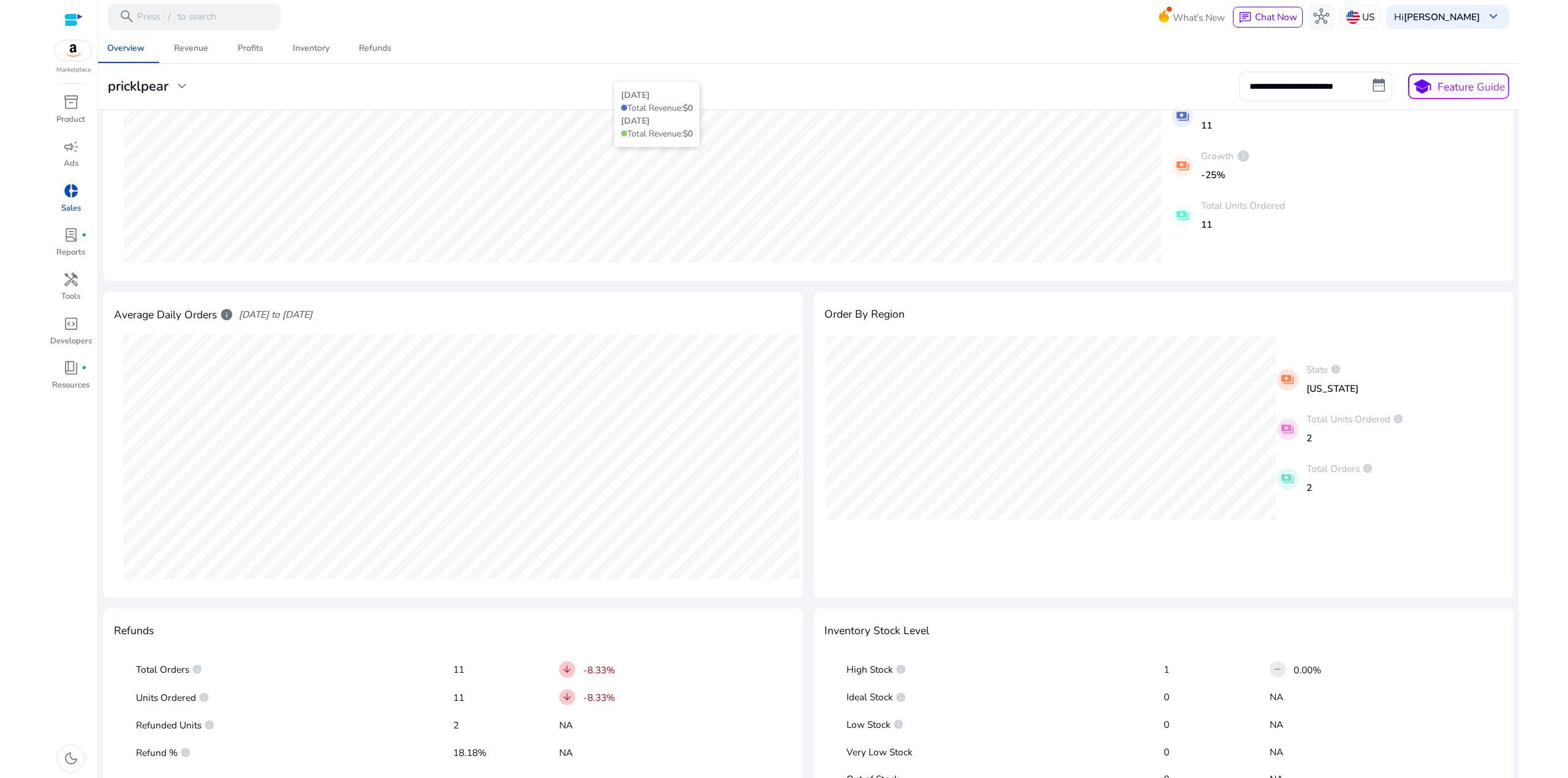
scroll to position [306, 0]
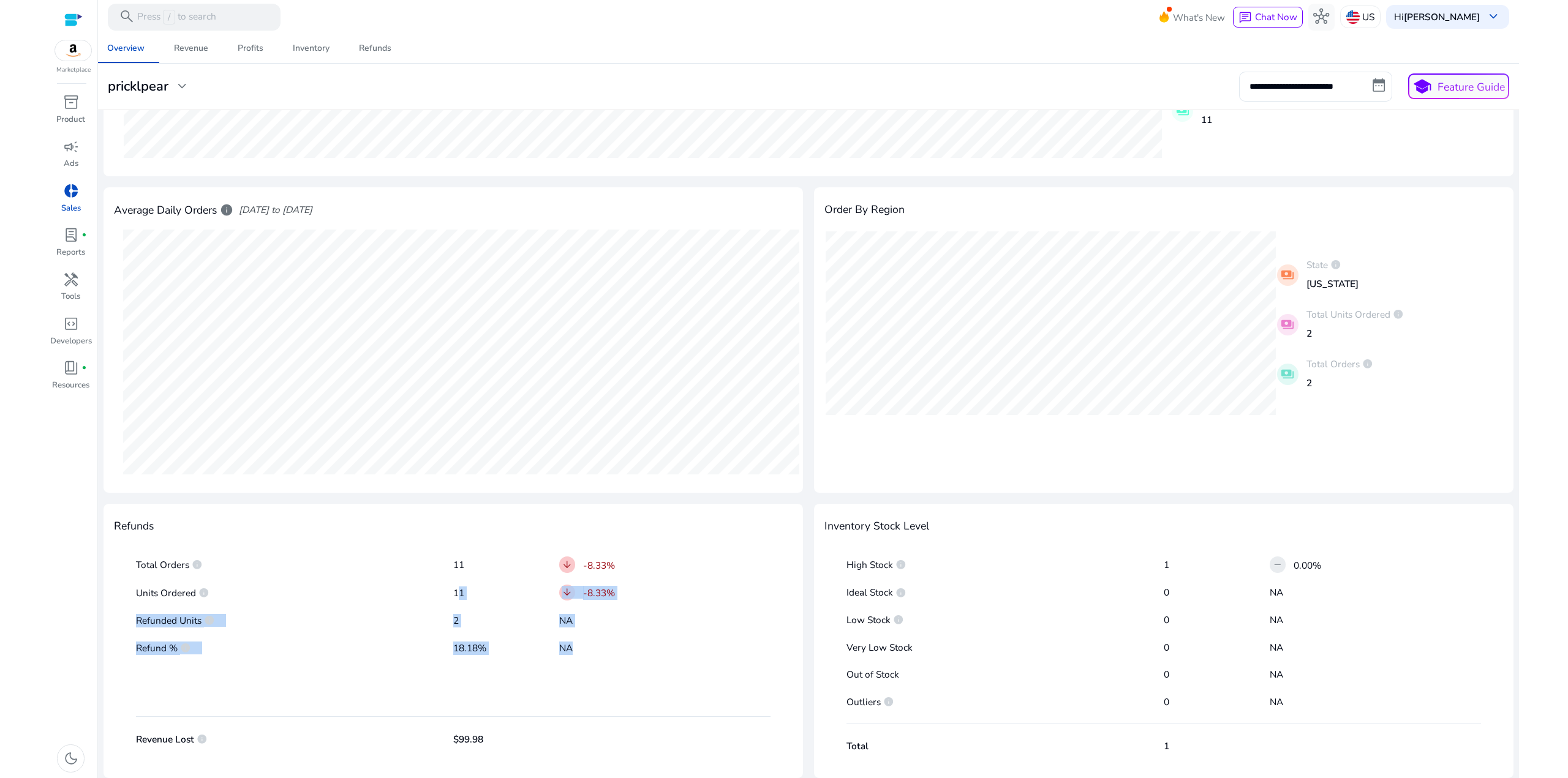
drag, startPoint x: 599, startPoint y: 654, endPoint x: 419, endPoint y: 583, distance: 193.5
click at [445, 590] on div "Total Orders info 11 arrow_downward -8.33% Units Ordered info 11 arrow_downward…" at bounding box center [453, 649] width 678 height 224
click at [413, 580] on div "Total Orders info 11 arrow_downward -8.33% Units Ordered info 11 arrow_downward…" at bounding box center [453, 649] width 678 height 224
drag, startPoint x: 611, startPoint y: 647, endPoint x: 322, endPoint y: 574, distance: 298.1
click at [323, 577] on div "Total Orders info 11 arrow_downward -8.33% Units Ordered info 11 arrow_downward…" at bounding box center [453, 649] width 678 height 224
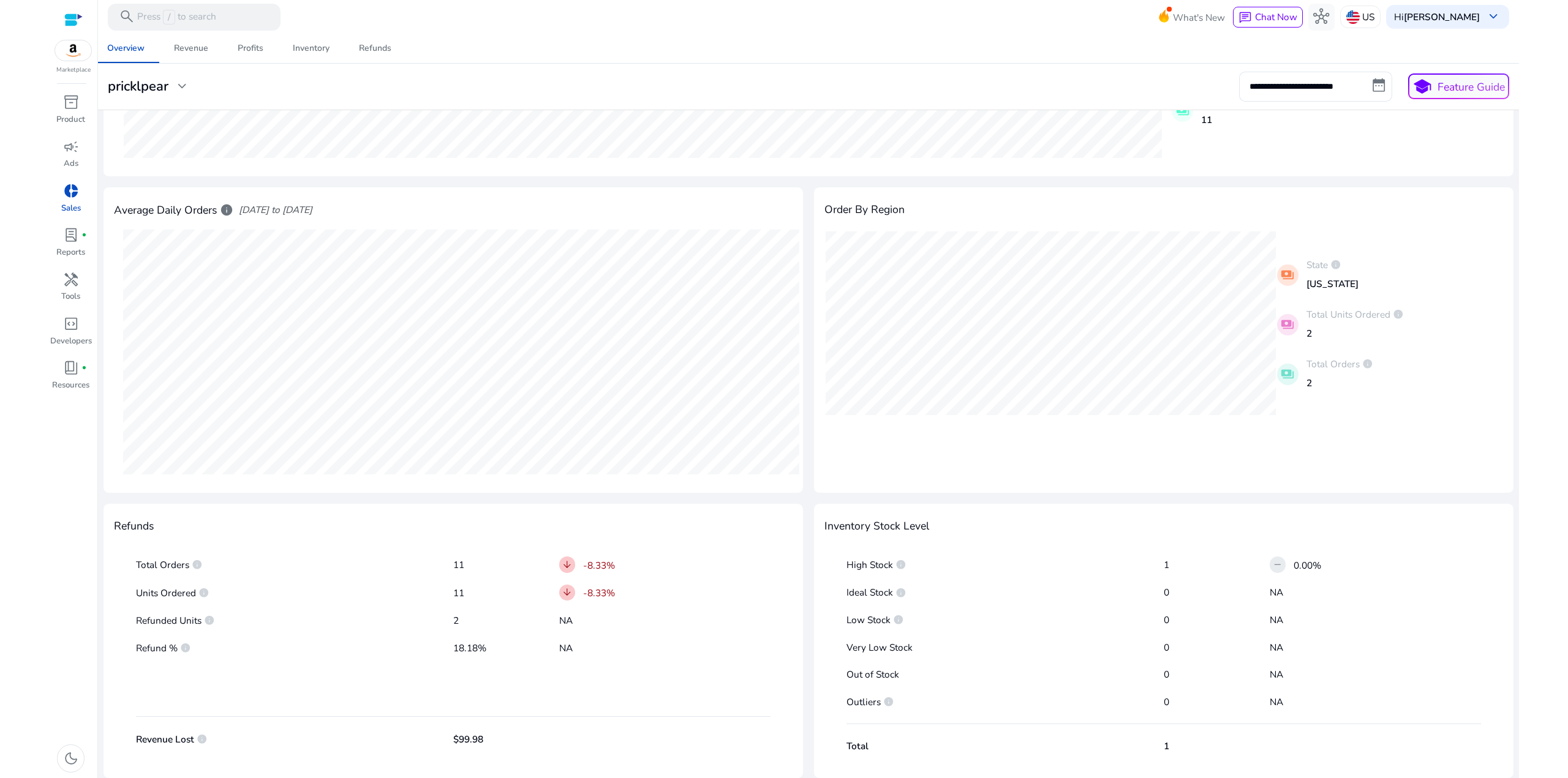
click at [322, 574] on div "Total Orders info 11 arrow_downward -8.33%" at bounding box center [453, 564] width 636 height 22
drag, startPoint x: 674, startPoint y: 669, endPoint x: 400, endPoint y: 593, distance: 284.3
click at [404, 595] on div "Total Orders info 11 arrow_downward -8.33% Units Ordered info 11 arrow_downward…" at bounding box center [453, 649] width 678 height 224
click at [379, 587] on p "Units Ordered info" at bounding box center [294, 594] width 317 height 14
drag, startPoint x: 434, startPoint y: 606, endPoint x: 339, endPoint y: 581, distance: 98.2
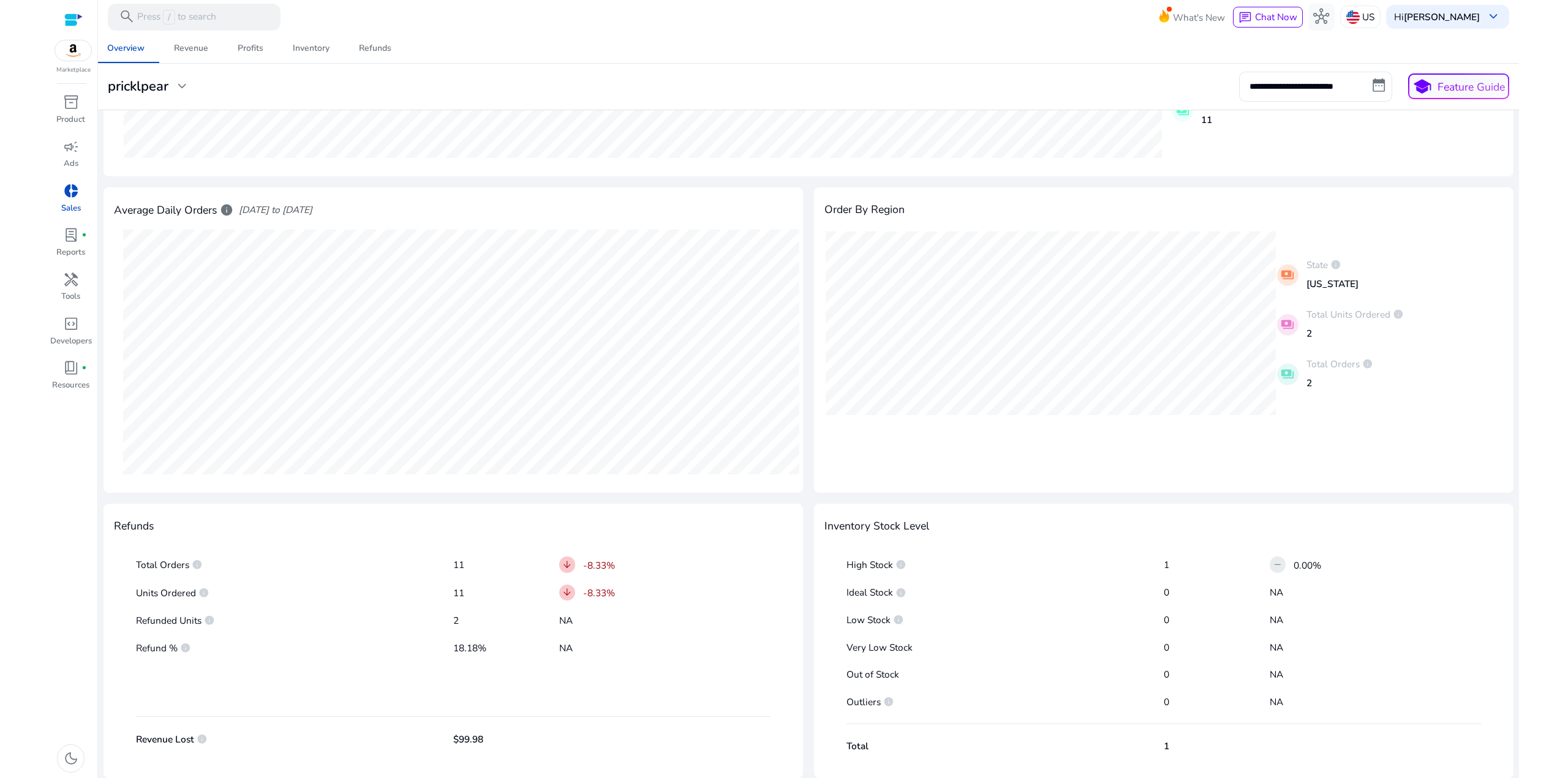
click at [340, 581] on div "Total Orders info 11 arrow_downward -8.33% Units Ordered info 11 arrow_downward…" at bounding box center [453, 649] width 678 height 224
click at [339, 580] on div "Total Orders info 11 arrow_downward -8.33% Units Ordered info 11 arrow_downward…" at bounding box center [453, 649] width 678 height 224
drag, startPoint x: 590, startPoint y: 638, endPoint x: 366, endPoint y: 585, distance: 230.2
click at [367, 586] on div "Total Orders info 11 arrow_downward -8.33% Units Ordered info 11 arrow_downward…" at bounding box center [453, 649] width 678 height 224
click at [364, 584] on div "Units Ordered info 11 arrow_downward -8.33%" at bounding box center [453, 593] width 636 height 22
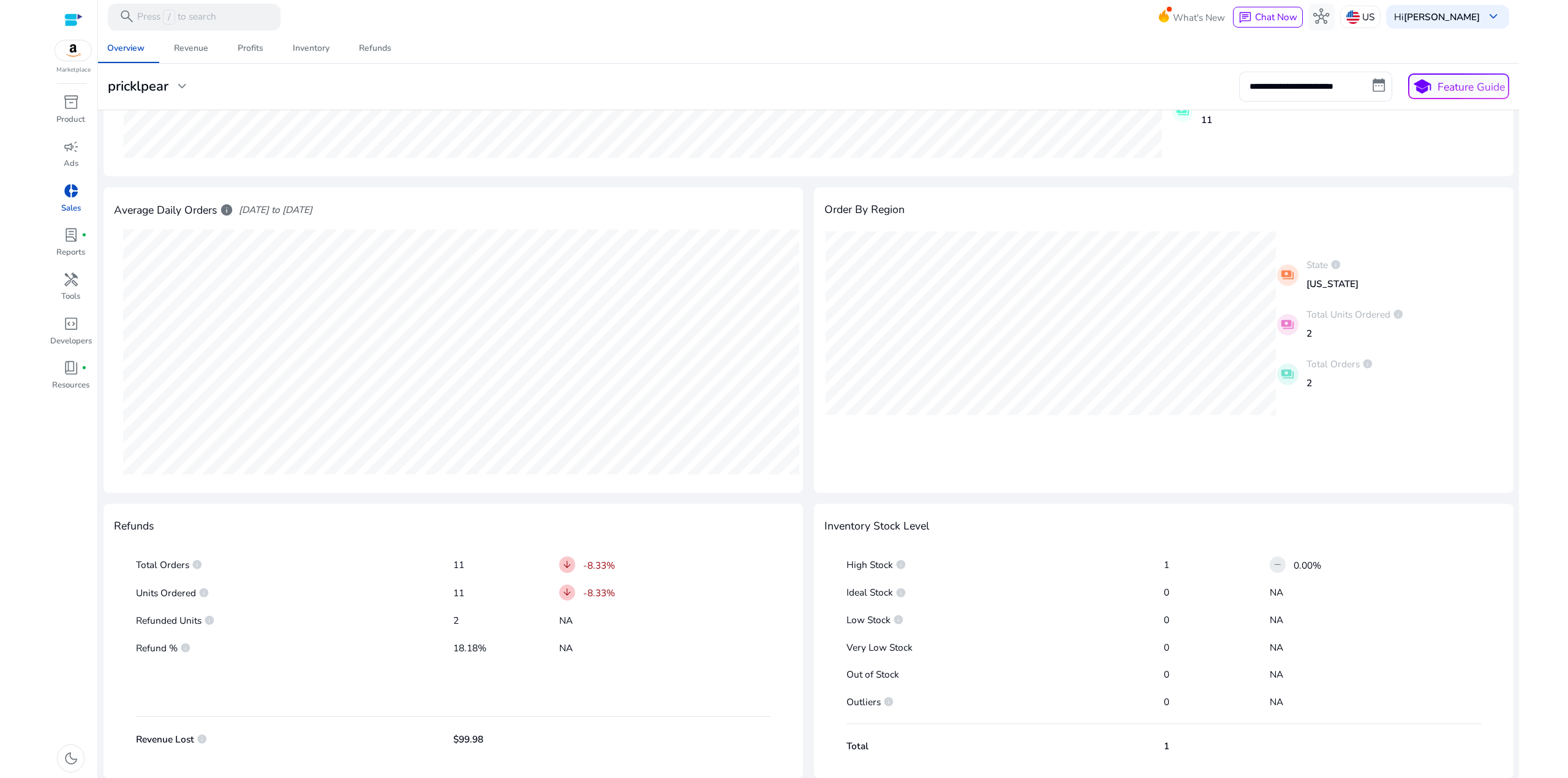
drag, startPoint x: 603, startPoint y: 637, endPoint x: 356, endPoint y: 575, distance: 254.7
click at [356, 576] on div "Total Orders info 11 arrow_downward -8.33% Units Ordered info 11 arrow_downward…" at bounding box center [453, 649] width 678 height 224
click at [355, 574] on div "Total Orders info 11 arrow_downward -8.33%" at bounding box center [453, 564] width 636 height 22
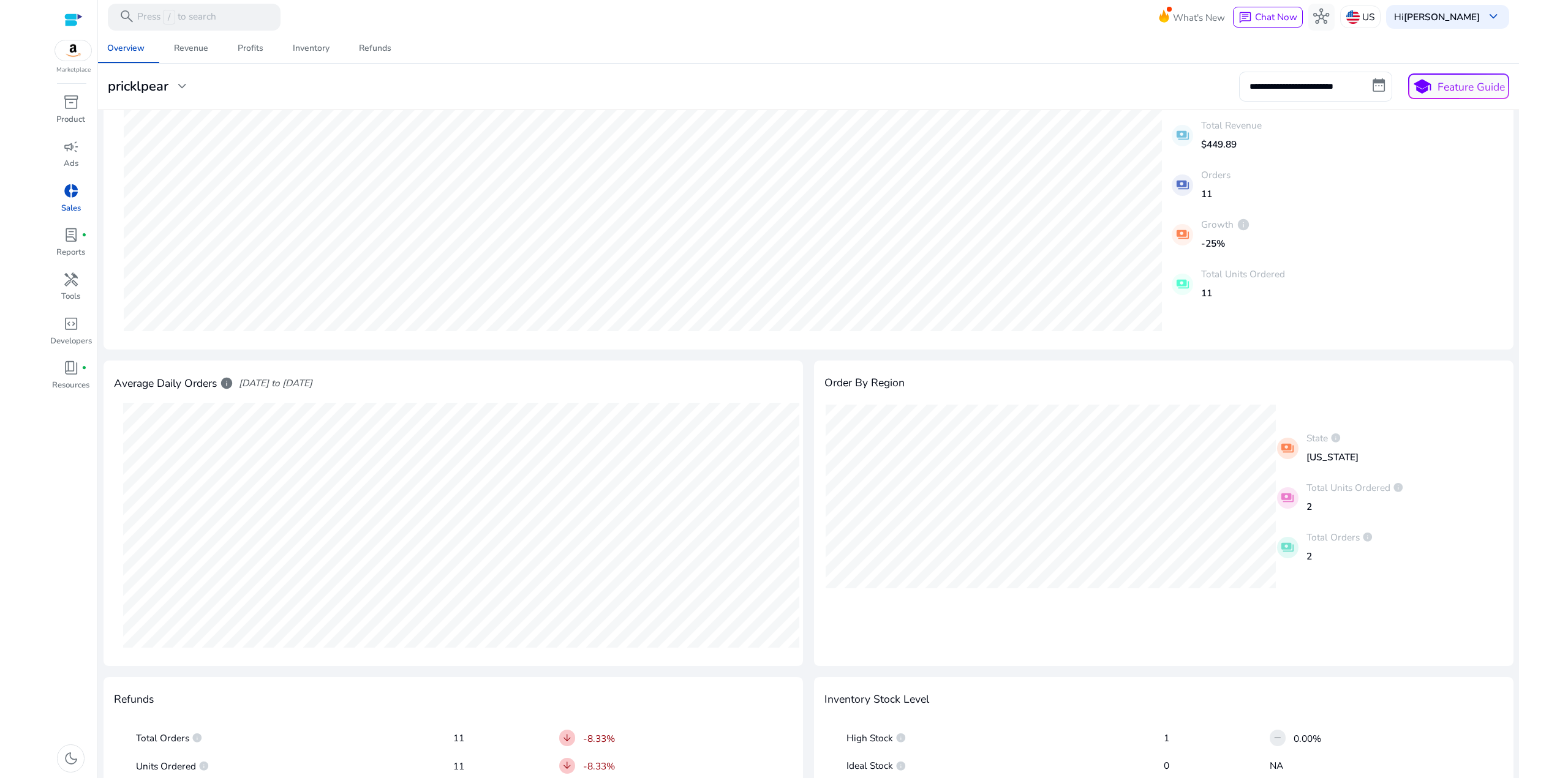
scroll to position [123, 0]
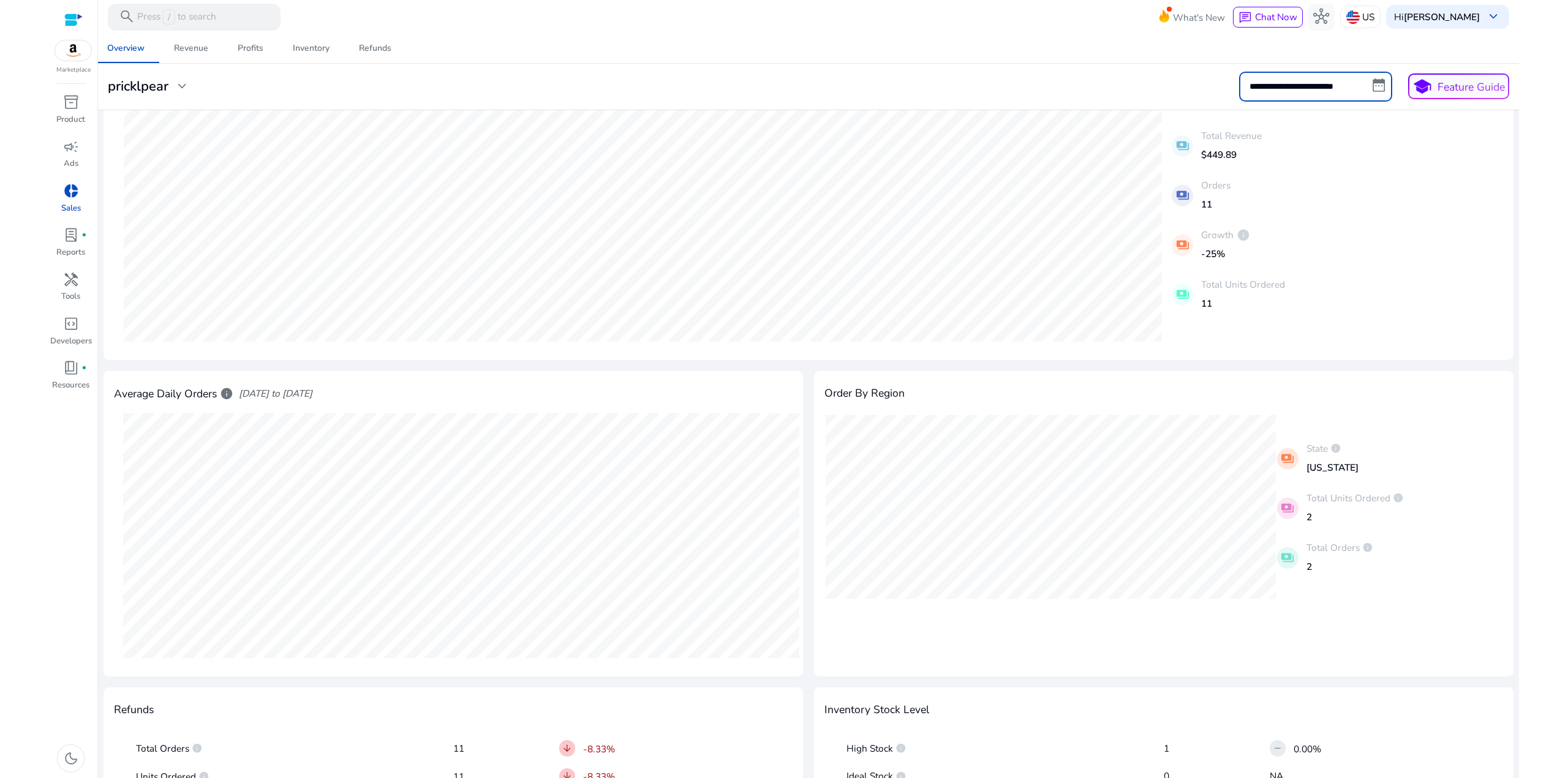
click at [1319, 86] on input "**********" at bounding box center [1315, 86] width 153 height 29
select select "*"
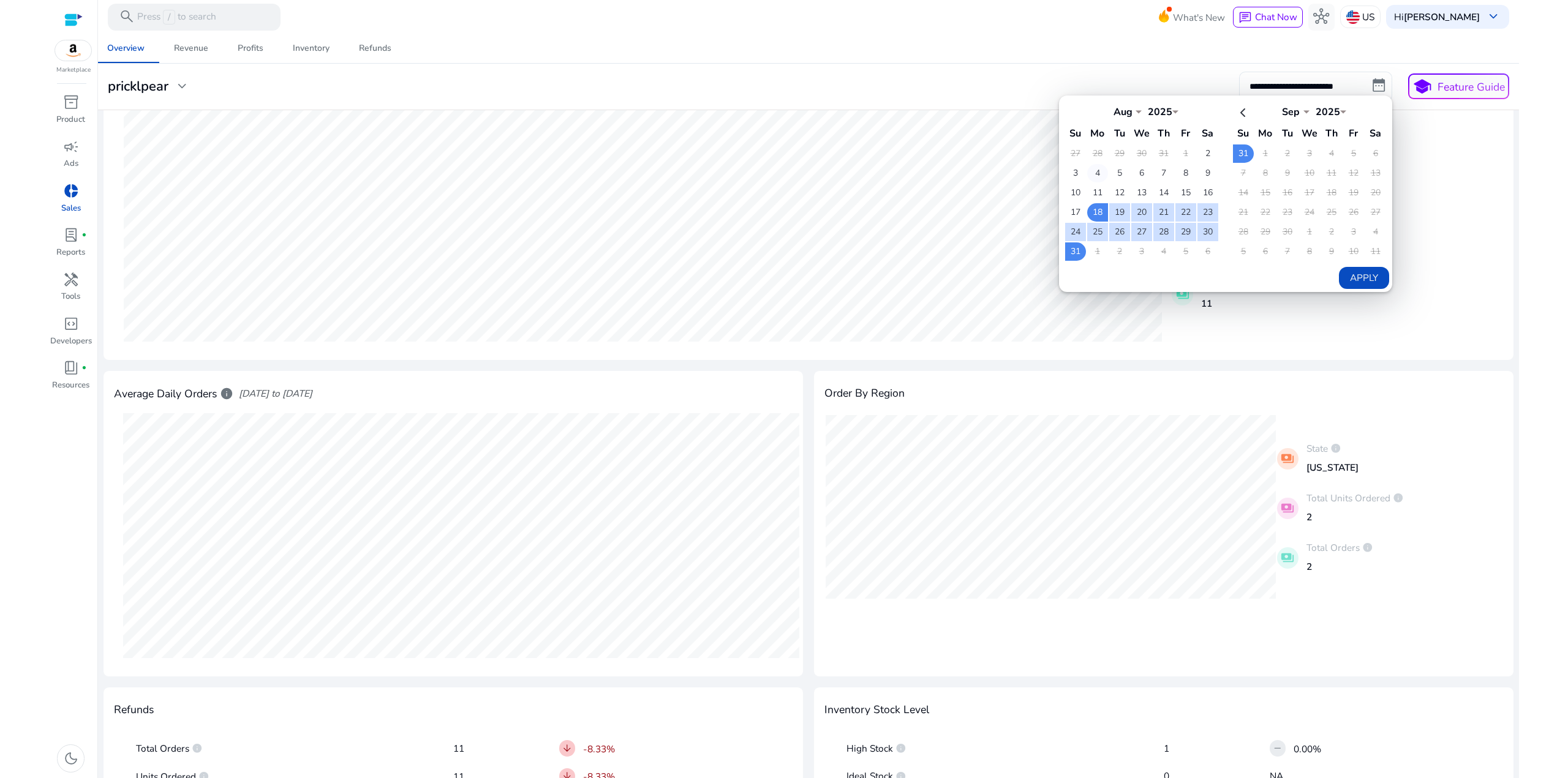
click at [1093, 171] on td "4" at bounding box center [1098, 173] width 21 height 18
click at [1073, 248] on td "31" at bounding box center [1076, 252] width 21 height 18
click at [1347, 274] on button "Apply" at bounding box center [1364, 278] width 49 height 22
type input "**********"
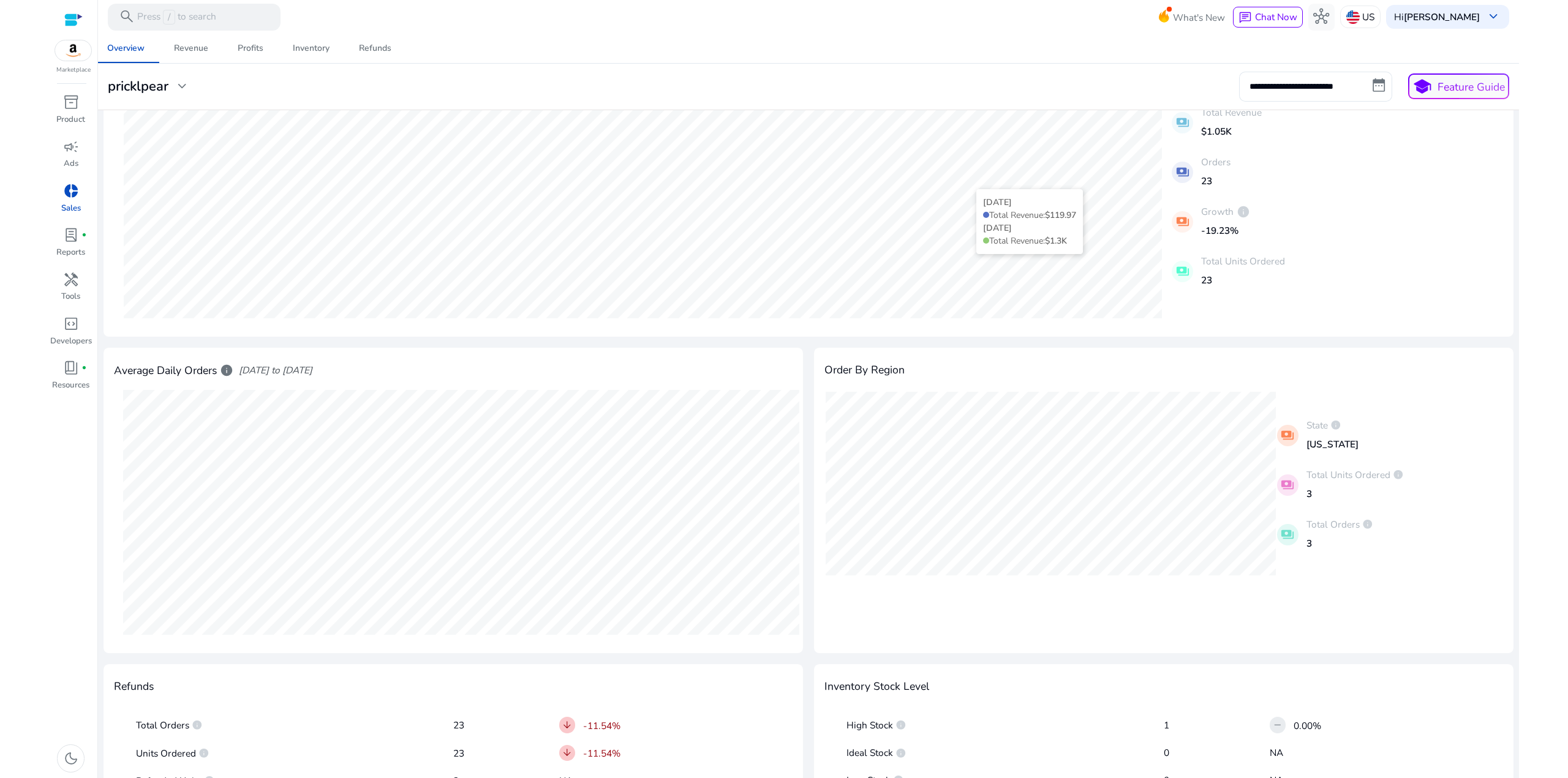
scroll to position [306, 0]
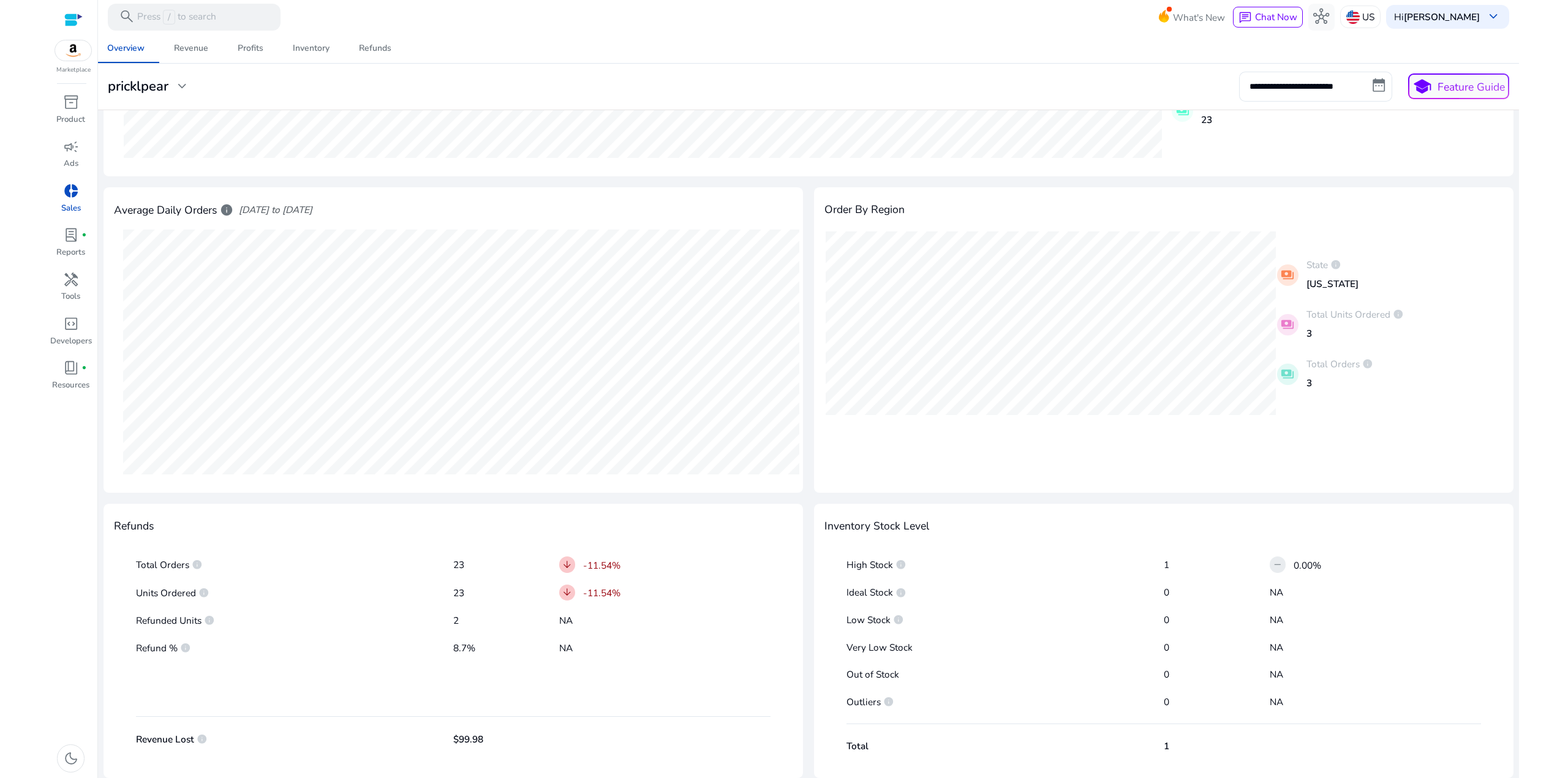
drag, startPoint x: 606, startPoint y: 686, endPoint x: 346, endPoint y: 600, distance: 273.9
click at [352, 605] on div "Total Orders info 23 arrow_downward -11.54% Units Ordered info 23 arrow_downwar…" at bounding box center [453, 649] width 678 height 224
click at [343, 596] on p "Units Ordered info" at bounding box center [294, 594] width 317 height 14
drag, startPoint x: 560, startPoint y: 662, endPoint x: 342, endPoint y: 612, distance: 223.7
click at [343, 615] on div "Total Orders info 23 arrow_downward -11.54% Units Ordered info 23 arrow_downwar…" at bounding box center [453, 649] width 678 height 224
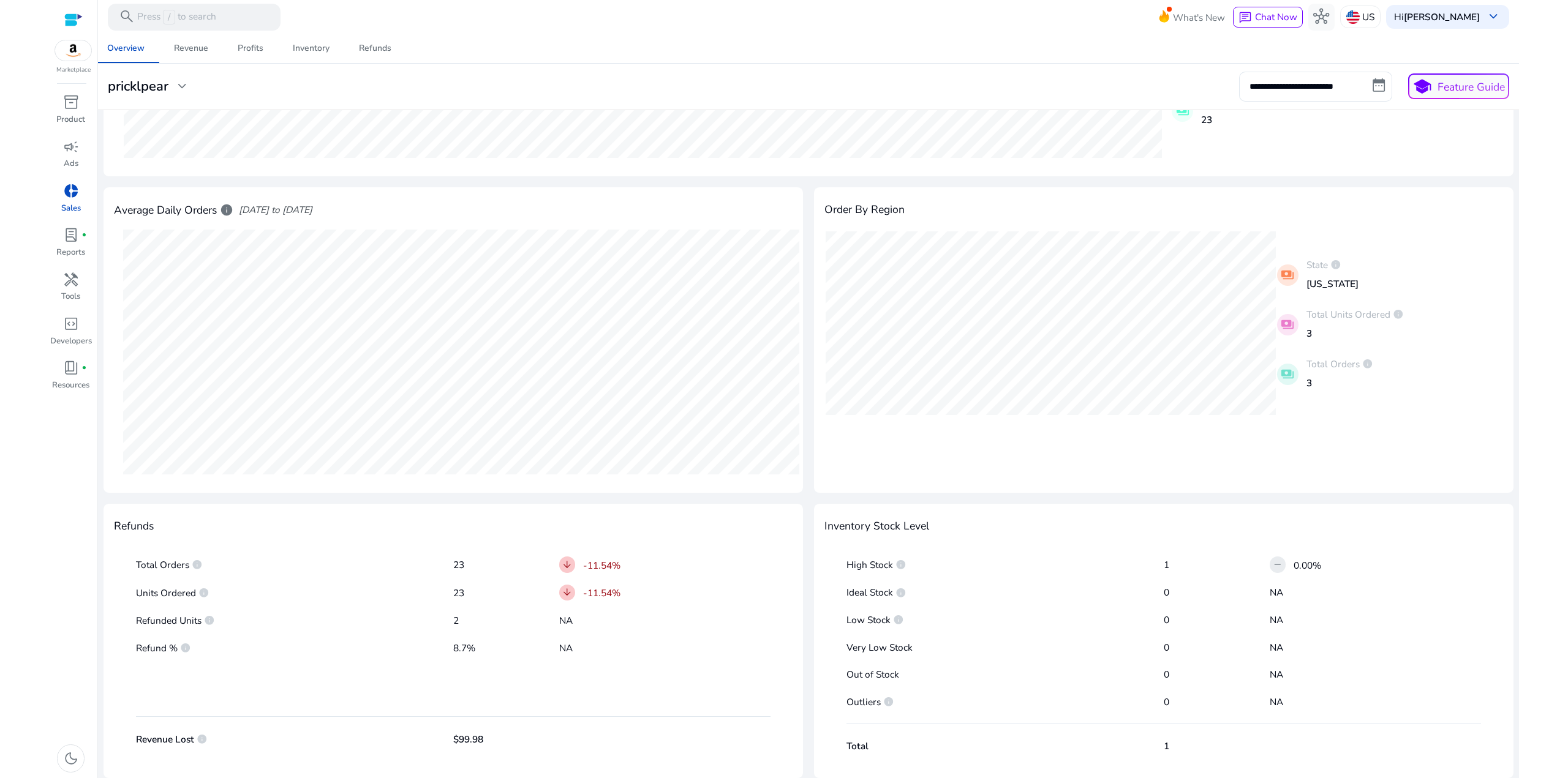
click at [342, 610] on div "Refunded Units info 2 NA" at bounding box center [453, 621] width 636 height 22
drag, startPoint x: 528, startPoint y: 738, endPoint x: 334, endPoint y: 613, distance: 230.8
click at [349, 637] on div "Total Orders info 23 arrow_downward -11.54% Units Ordered info 23 arrow_downwar…" at bounding box center [453, 649] width 678 height 224
click at [334, 612] on div "Refunded Units info 2 NA" at bounding box center [453, 621] width 636 height 22
drag, startPoint x: 384, startPoint y: 644, endPoint x: 360, endPoint y: 626, distance: 30.0
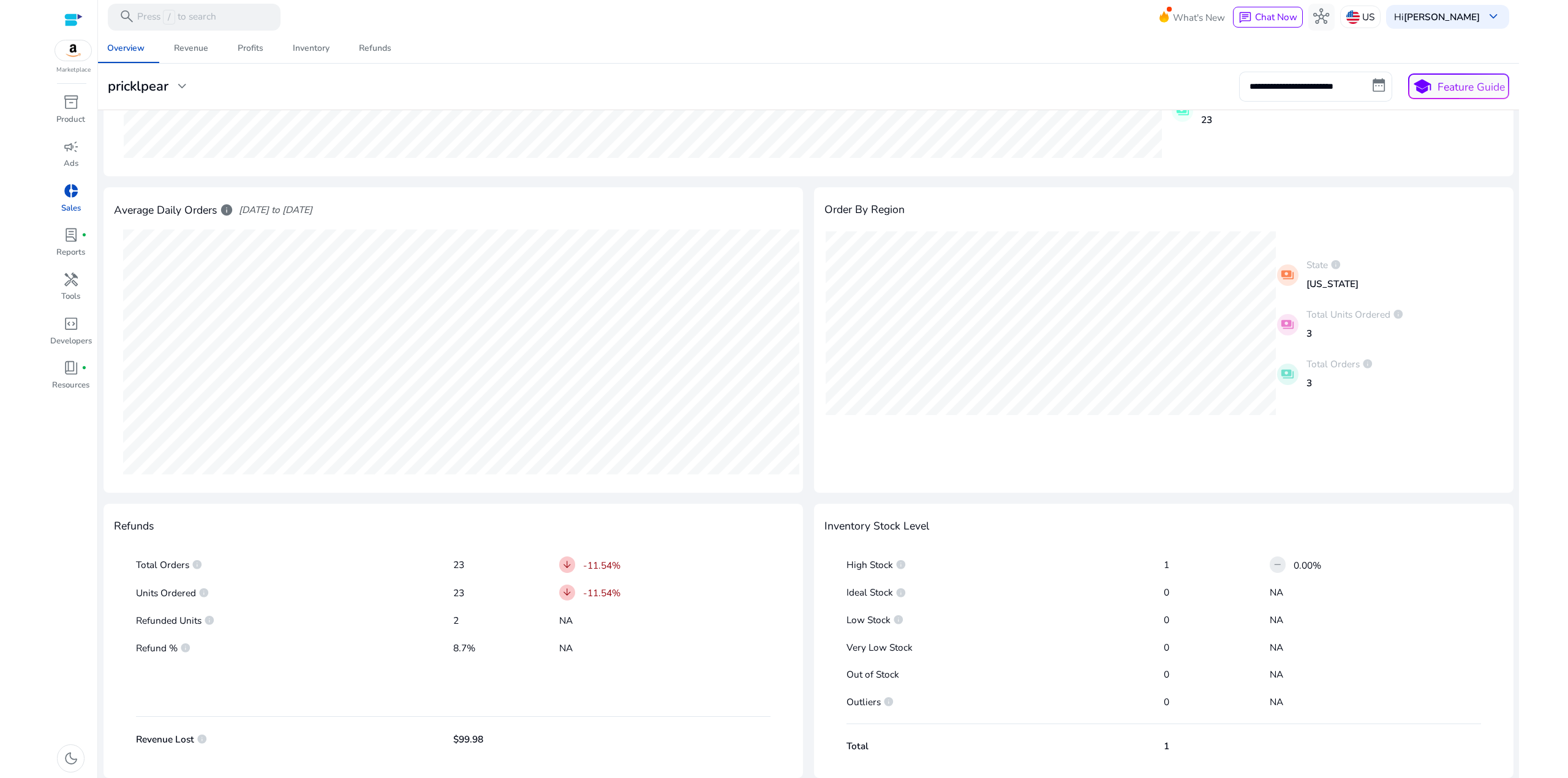
click at [367, 631] on div "Total Orders info 23 arrow_downward -11.54% Units Ordered info 23 arrow_downwar…" at bounding box center [453, 649] width 678 height 224
click at [342, 610] on div "Refunded Units info 2 NA" at bounding box center [453, 621] width 636 height 22
drag, startPoint x: 515, startPoint y: 729, endPoint x: 327, endPoint y: 604, distance: 225.8
click at [338, 622] on div "Total Orders info 23 arrow_downward -11.54% Units Ordered info 23 arrow_downwar…" at bounding box center [453, 649] width 678 height 224
click at [327, 604] on div "Total Orders info 23 arrow_downward -11.54% Units Ordered info 23 arrow_downwar…" at bounding box center [453, 649] width 678 height 224
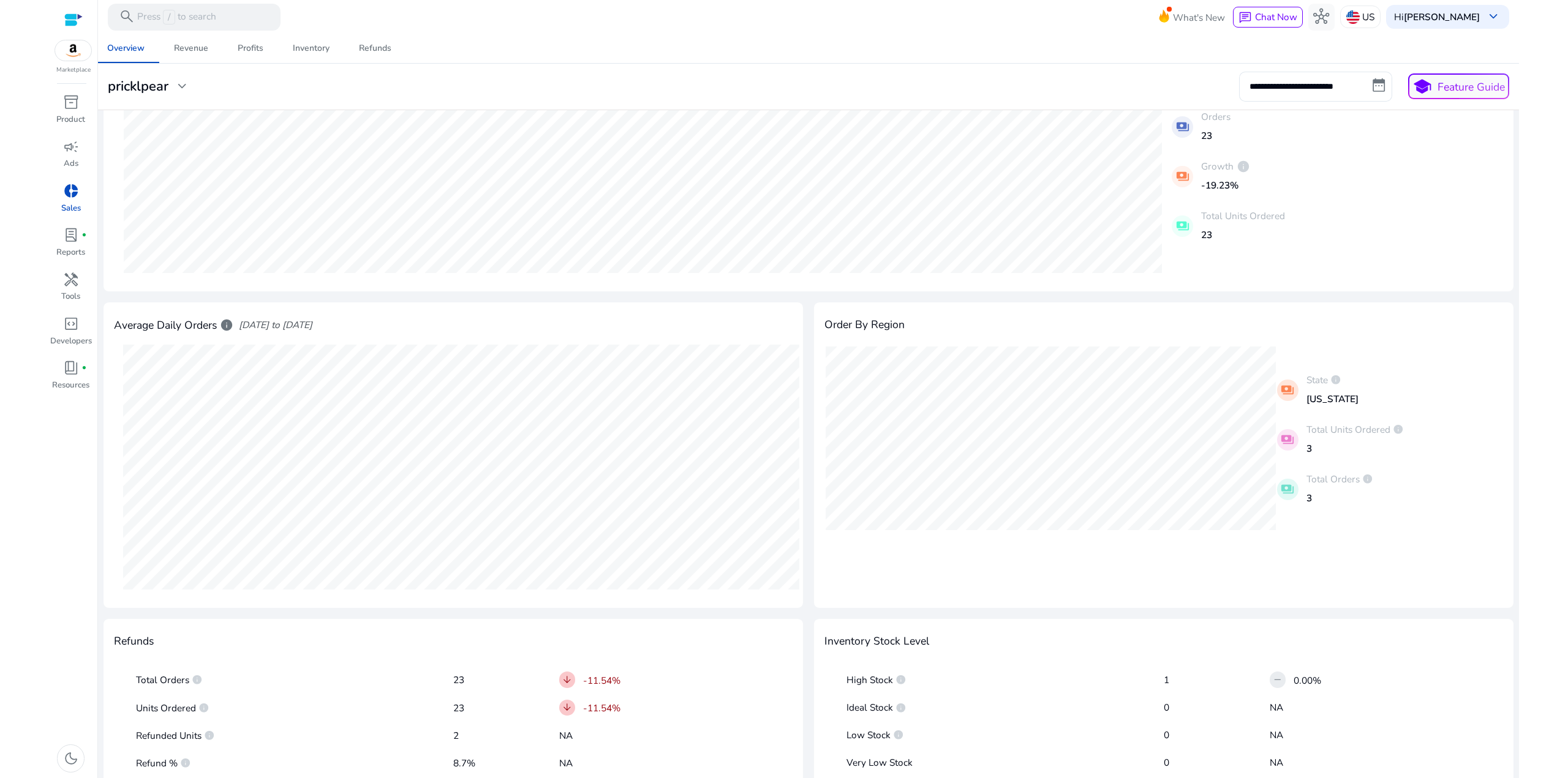
scroll to position [123, 0]
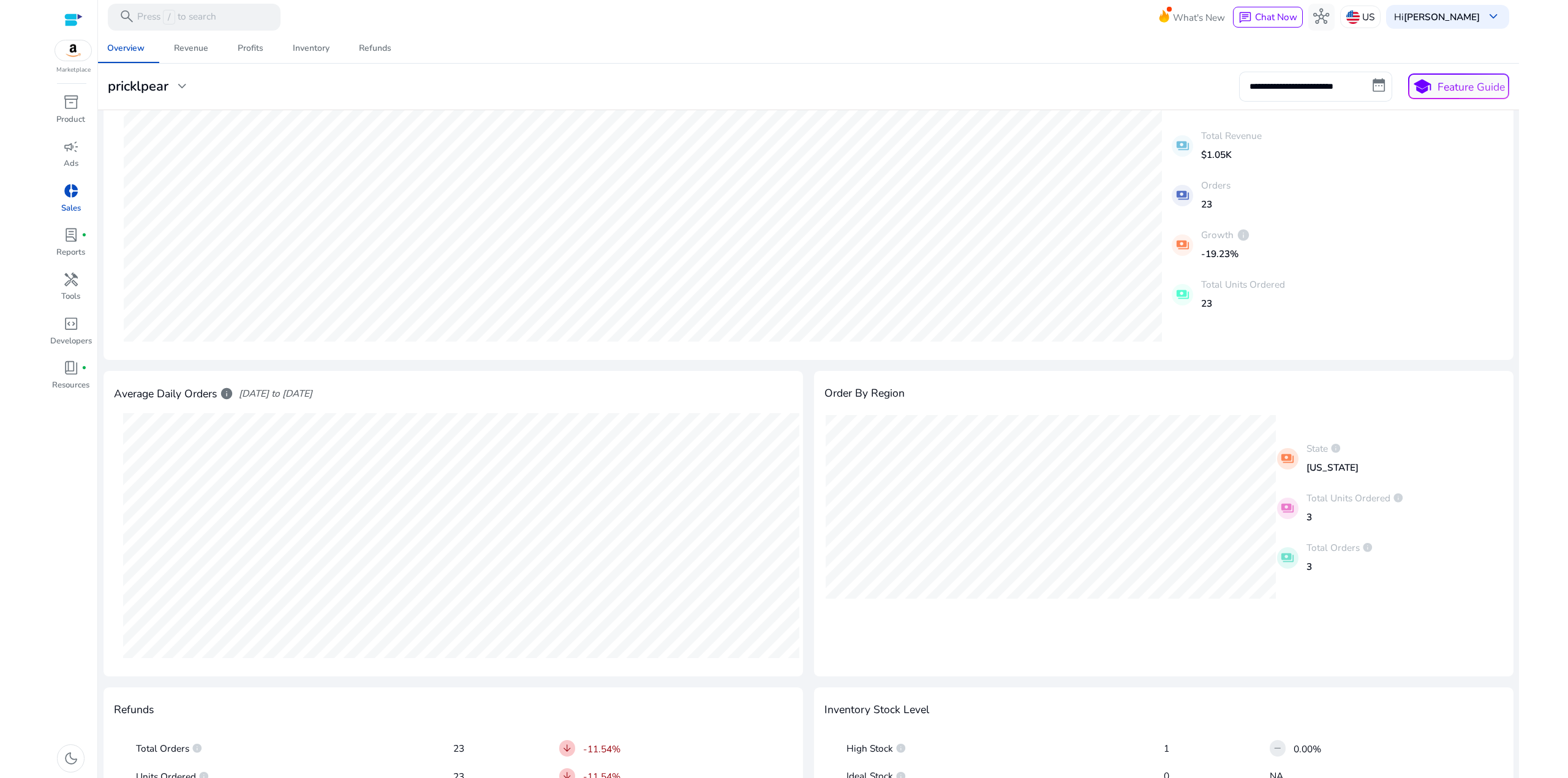
click at [1407, 499] on div "payments Total Units Ordered info 3" at bounding box center [1390, 507] width 226 height 41
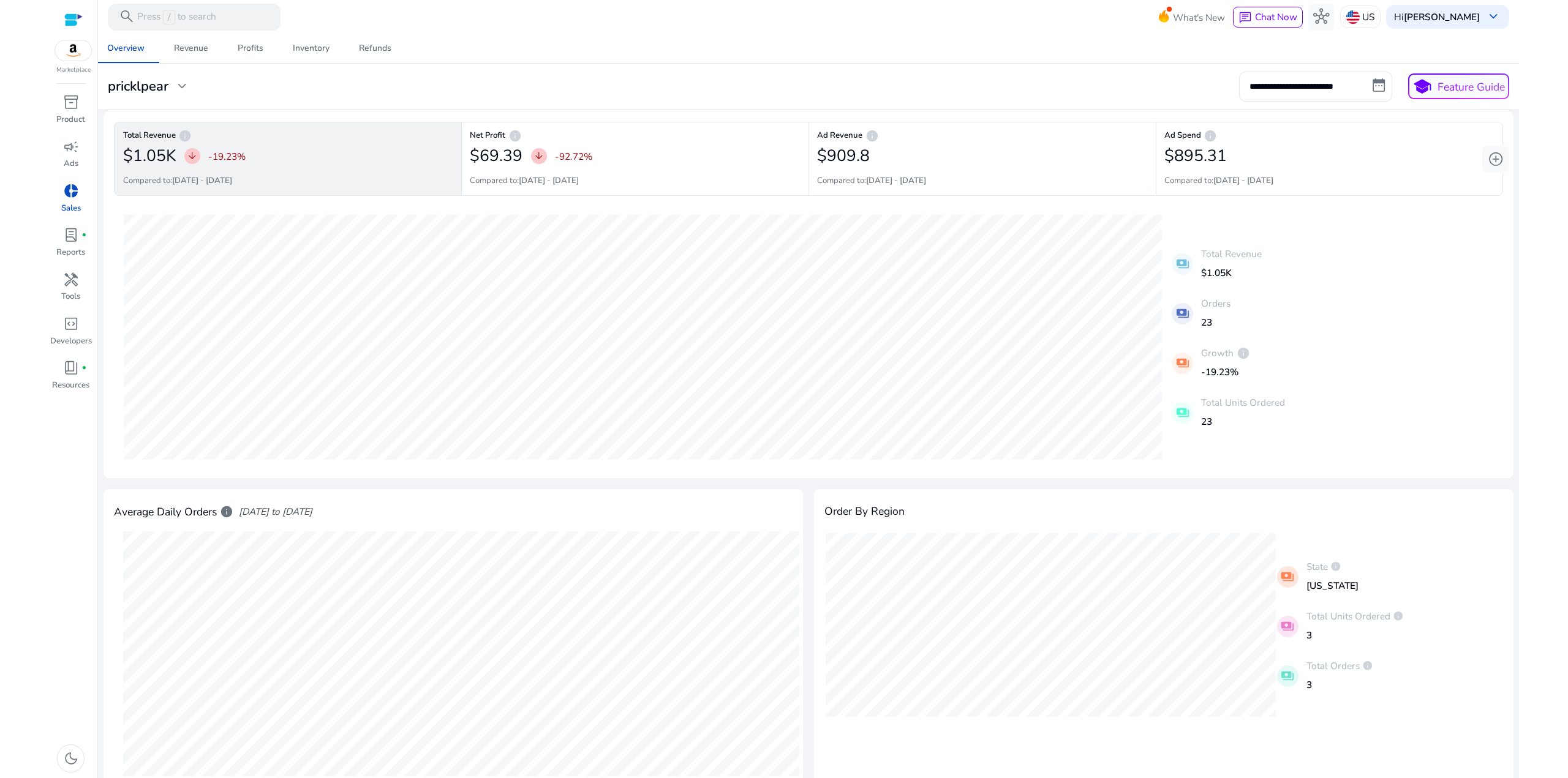
scroll to position [0, 0]
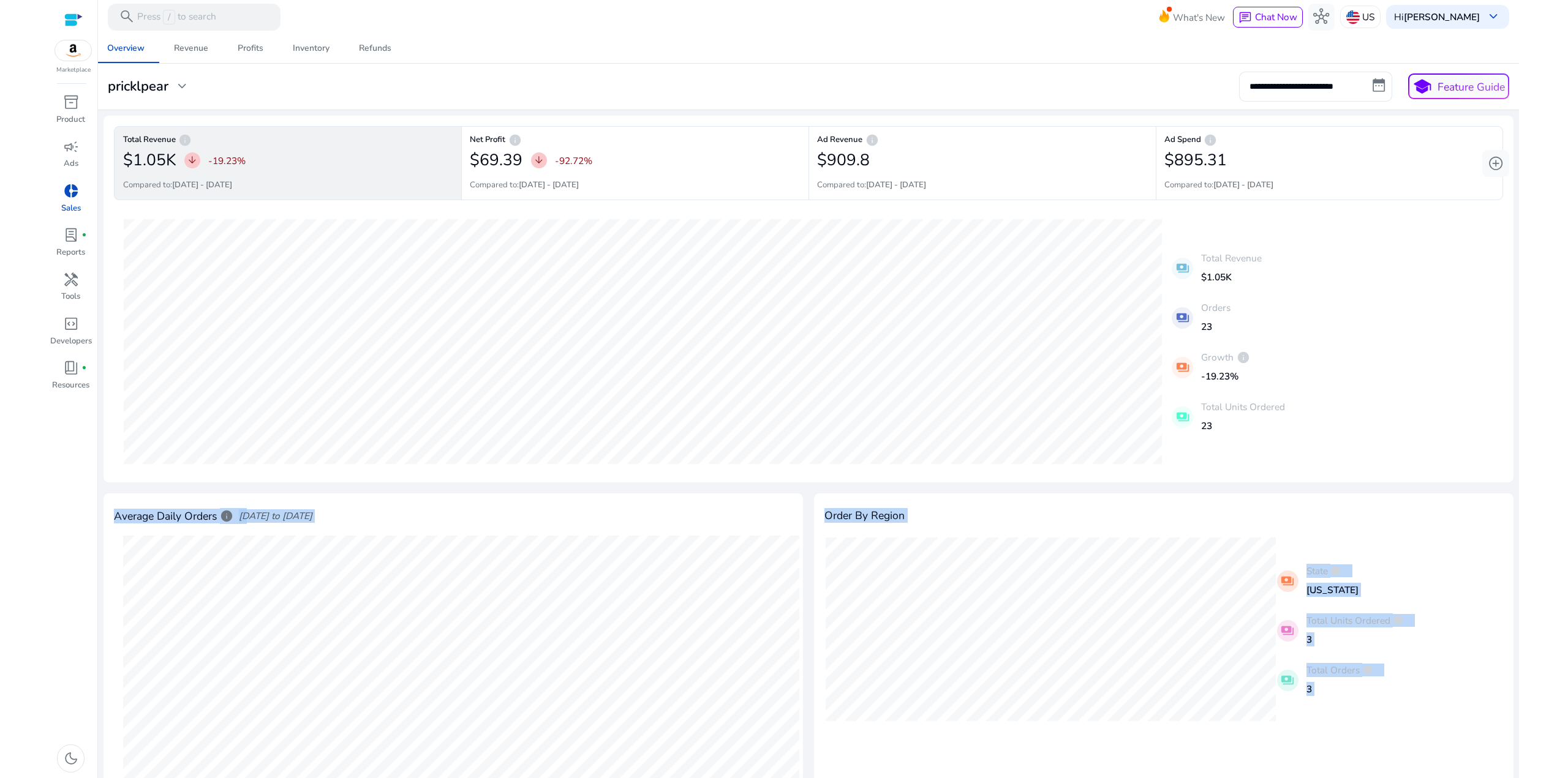
click at [1246, 311] on body "**********" at bounding box center [784, 389] width 1470 height 778
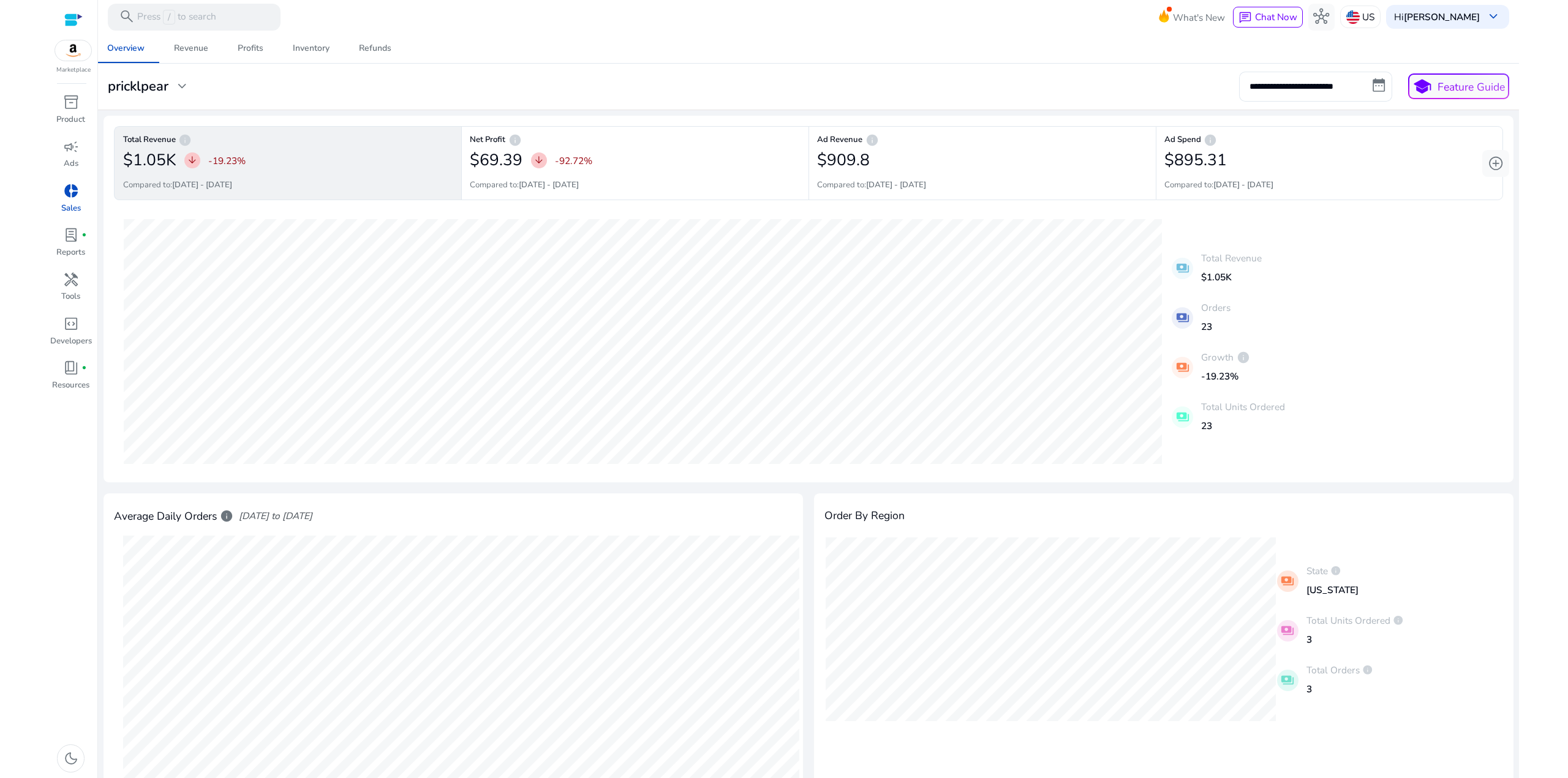
click at [1282, 269] on div "[DATE] Total Revenue: $39.99 [DATE] Total Revenue: $0 payments Total Revenue $1…" at bounding box center [809, 341] width 1389 height 261
drag, startPoint x: 1330, startPoint y: 451, endPoint x: 1278, endPoint y: 303, distance: 156.9
click at [1267, 331] on div "[DATE] Total Revenue: $39.99 [DATE] Total Revenue: $0 payments Total Revenue $1…" at bounding box center [809, 341] width 1389 height 261
click at [1279, 303] on div "payments Orders 23" at bounding box center [1228, 316] width 113 height 41
drag, startPoint x: 1357, startPoint y: 415, endPoint x: 1200, endPoint y: 287, distance: 202.6
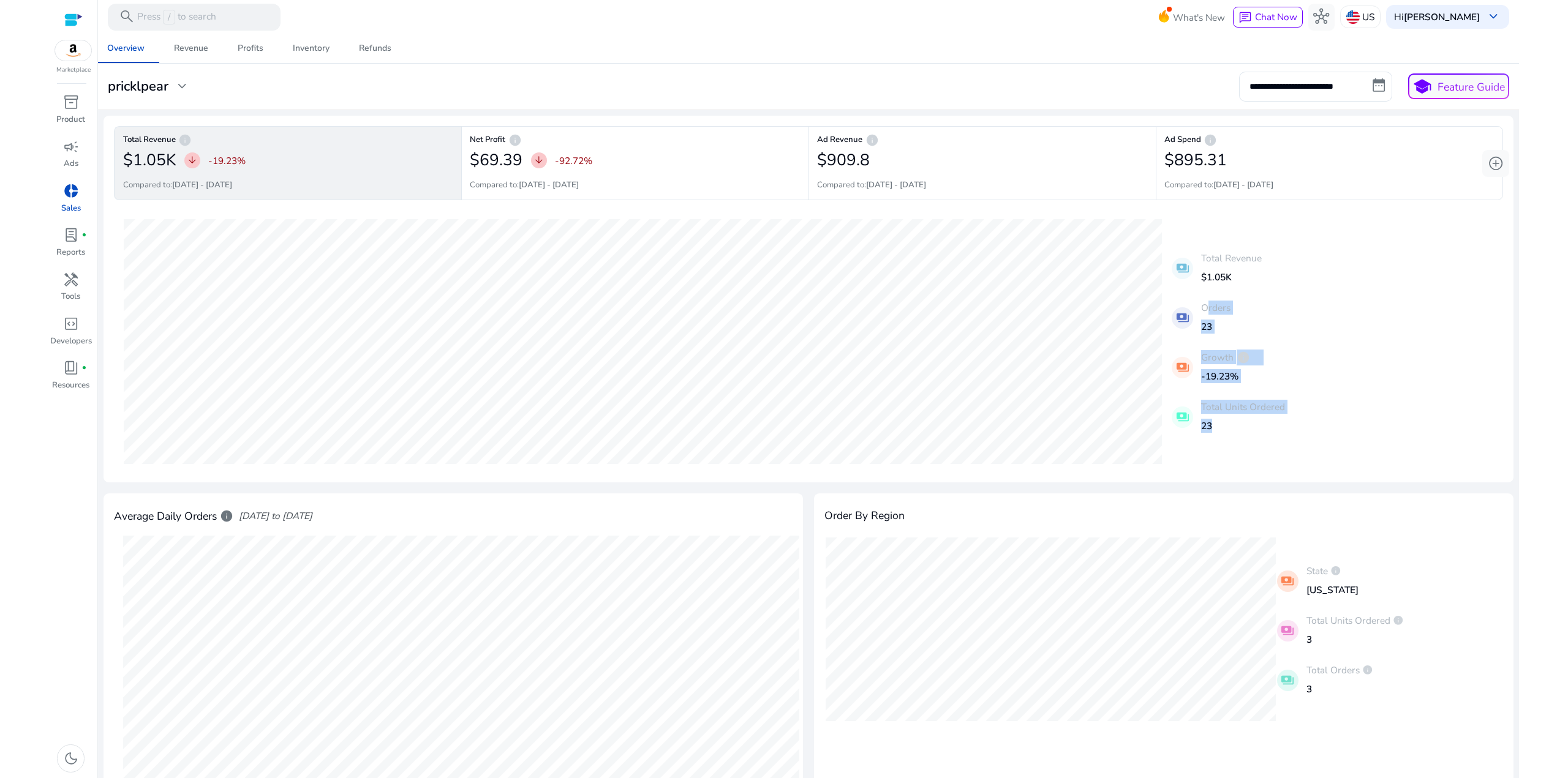
click at [1194, 293] on div "[DATE] Total Revenue: $39.99 [DATE] Total Revenue: $0 payments Total Revenue $1…" at bounding box center [809, 341] width 1389 height 261
click at [1232, 271] on p "$1.05K" at bounding box center [1232, 277] width 61 height 14
click at [67, 243] on span "lab_profile" at bounding box center [71, 235] width 16 height 16
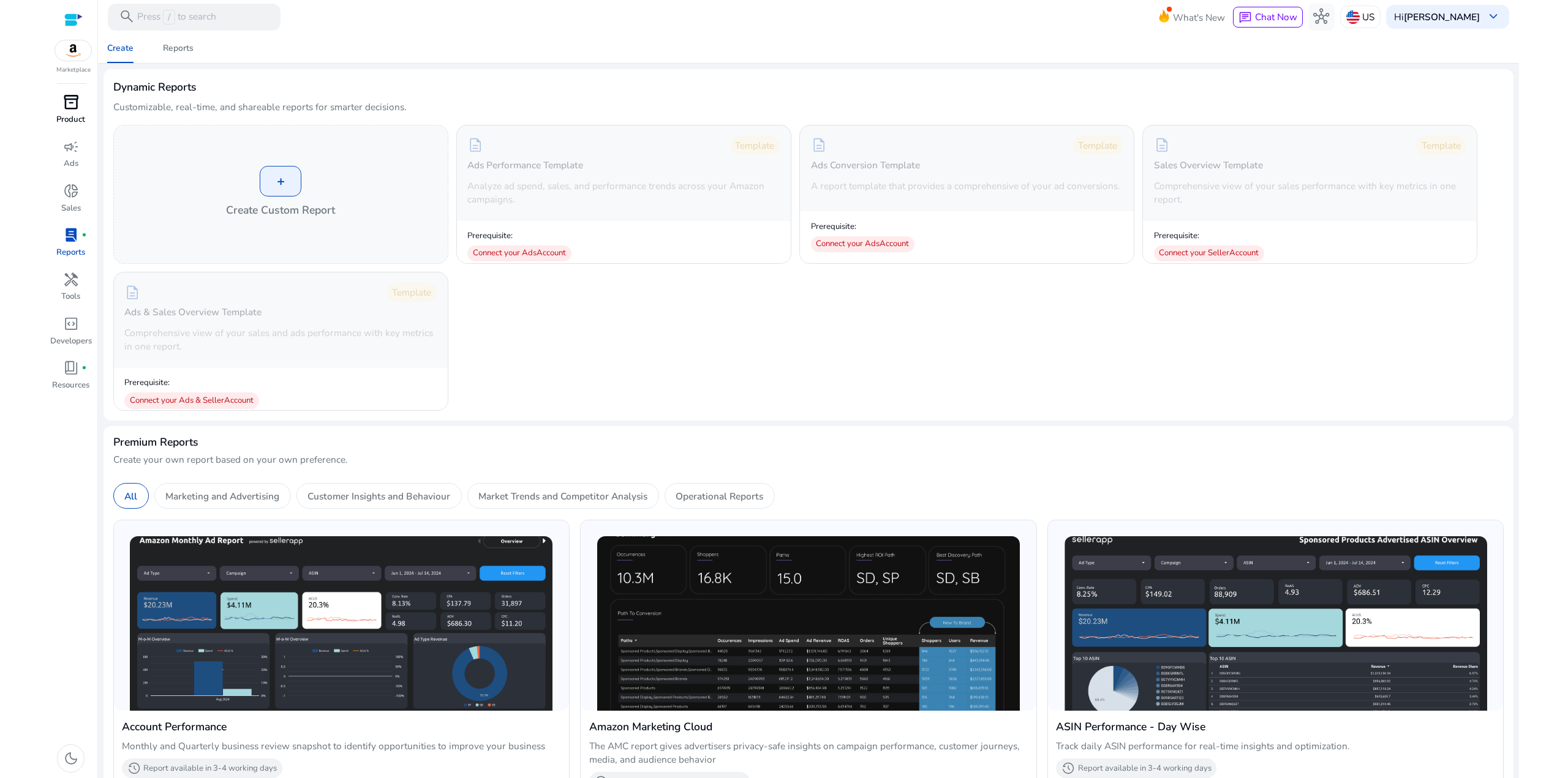
click at [73, 114] on p "Product" at bounding box center [70, 120] width 29 height 12
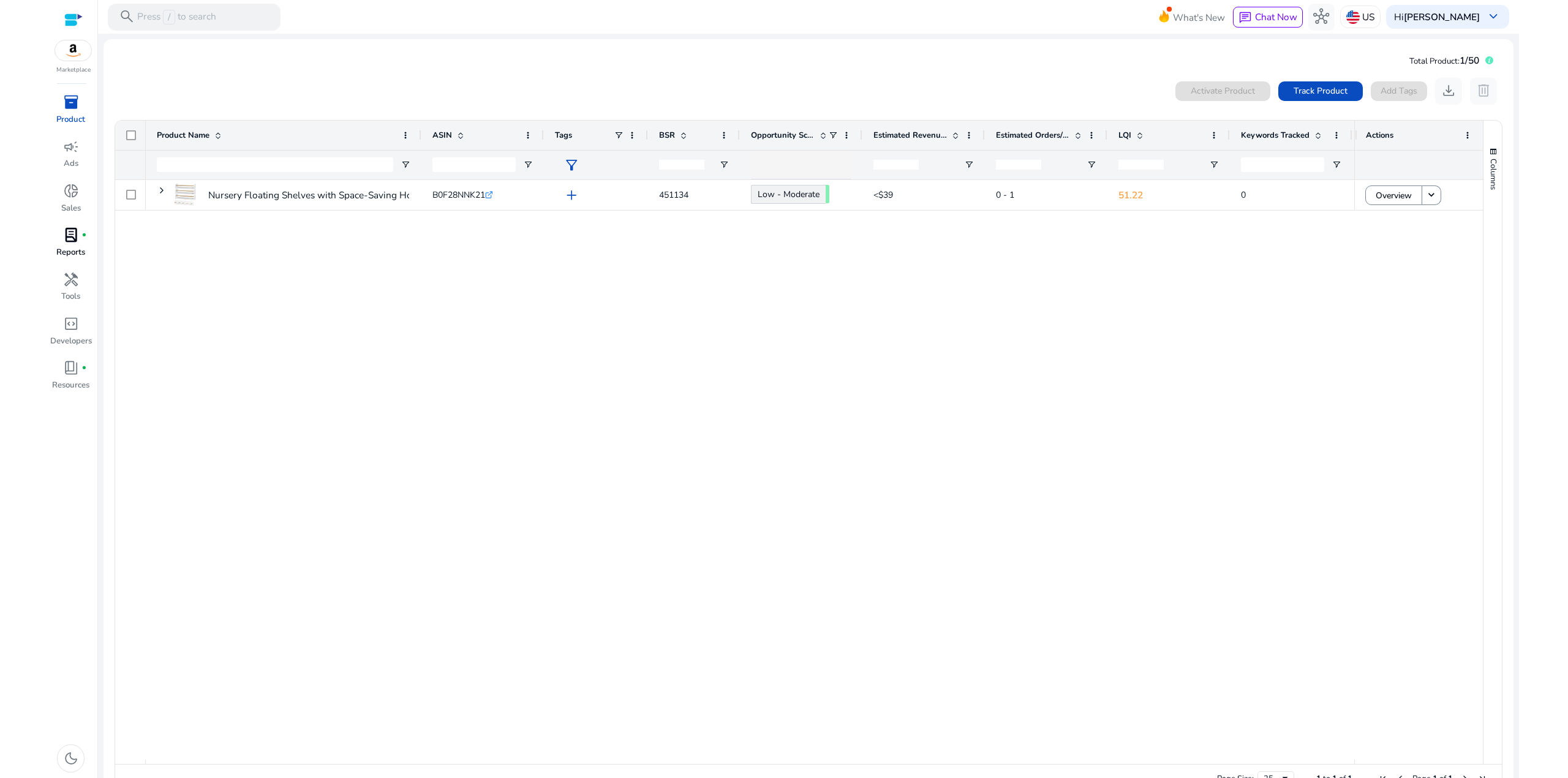
click at [549, 72] on div "0 products selected Activate Product Track Product Add Tags download delete 1 t…" at bounding box center [809, 437] width 1391 height 730
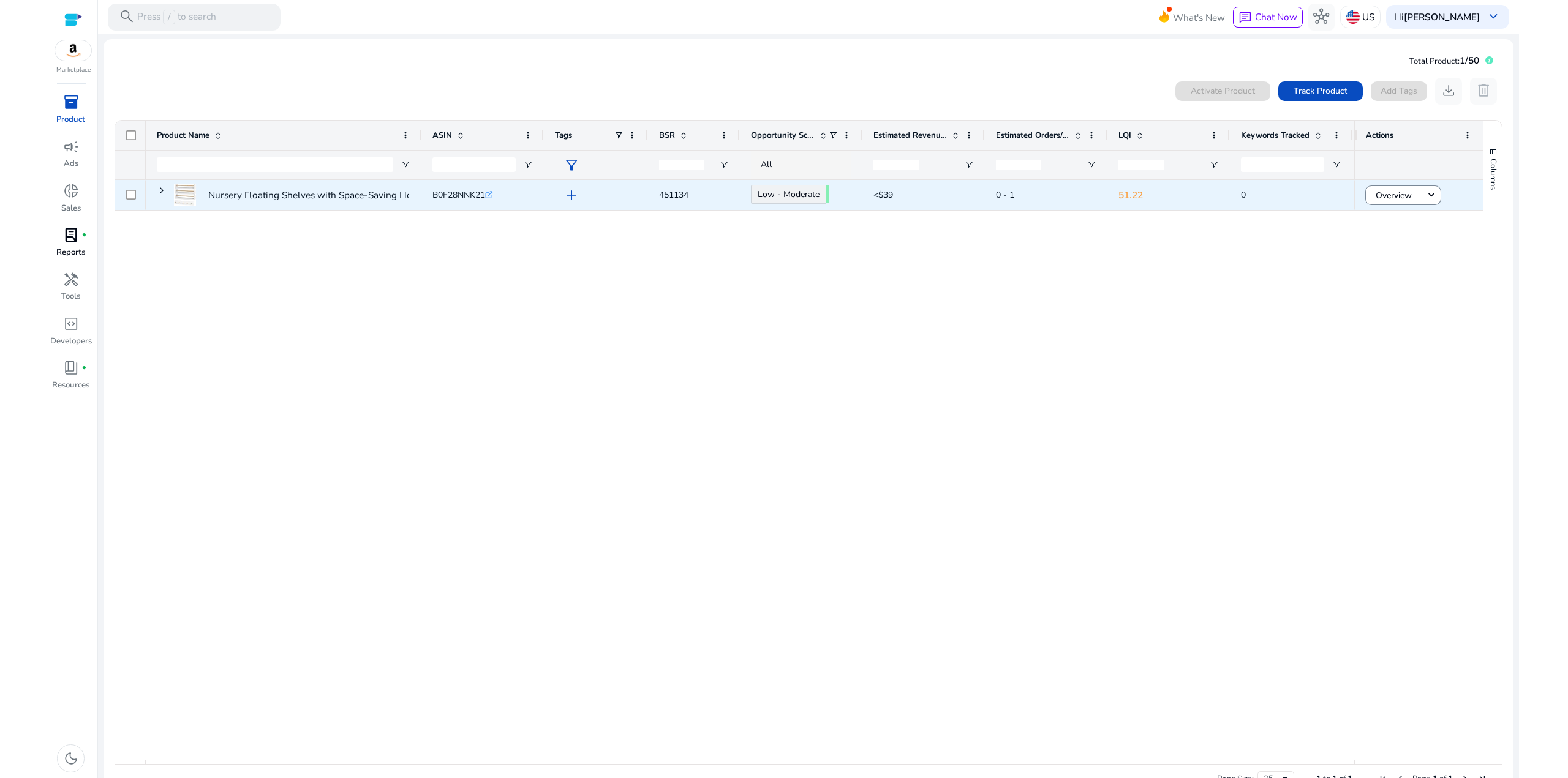
click at [162, 191] on span at bounding box center [161, 190] width 10 height 10
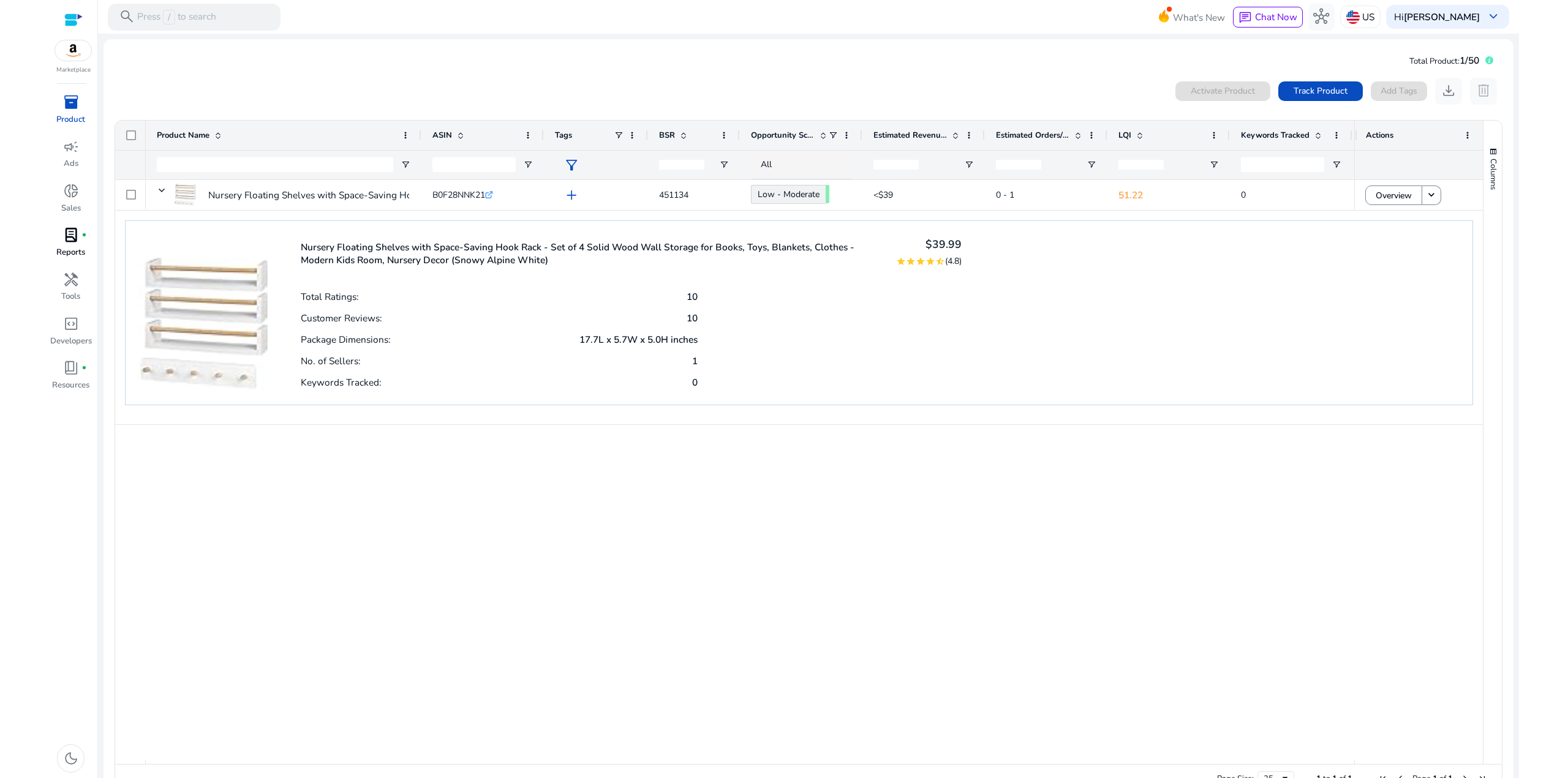
click at [296, 101] on div "0 products selected Activate Product Track Product Add Tags download delete" at bounding box center [809, 91] width 1390 height 27
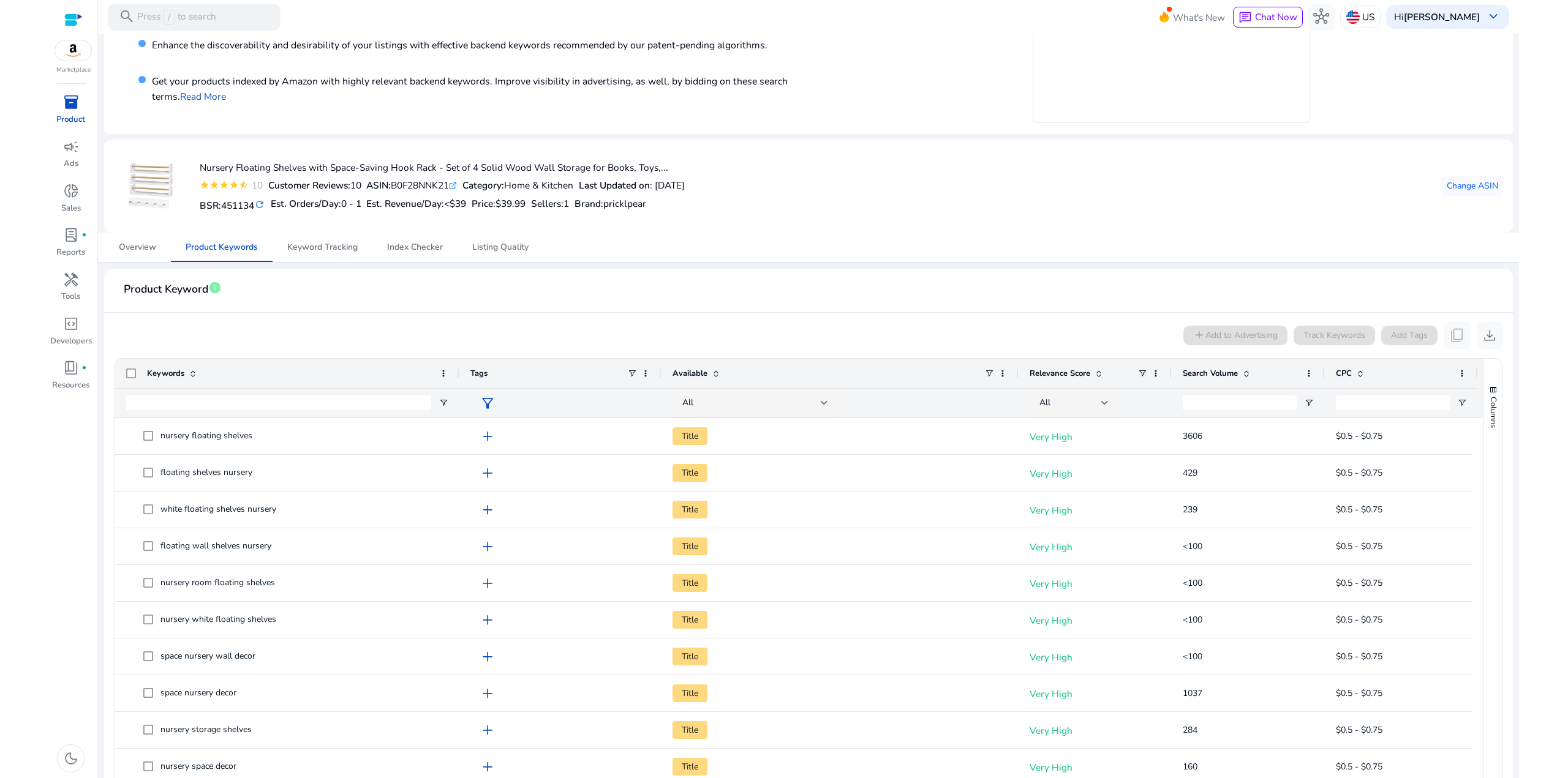
click at [768, 325] on div "add Add to Advertising Track Keywords Add Tags content_copy download" at bounding box center [809, 335] width 1390 height 27
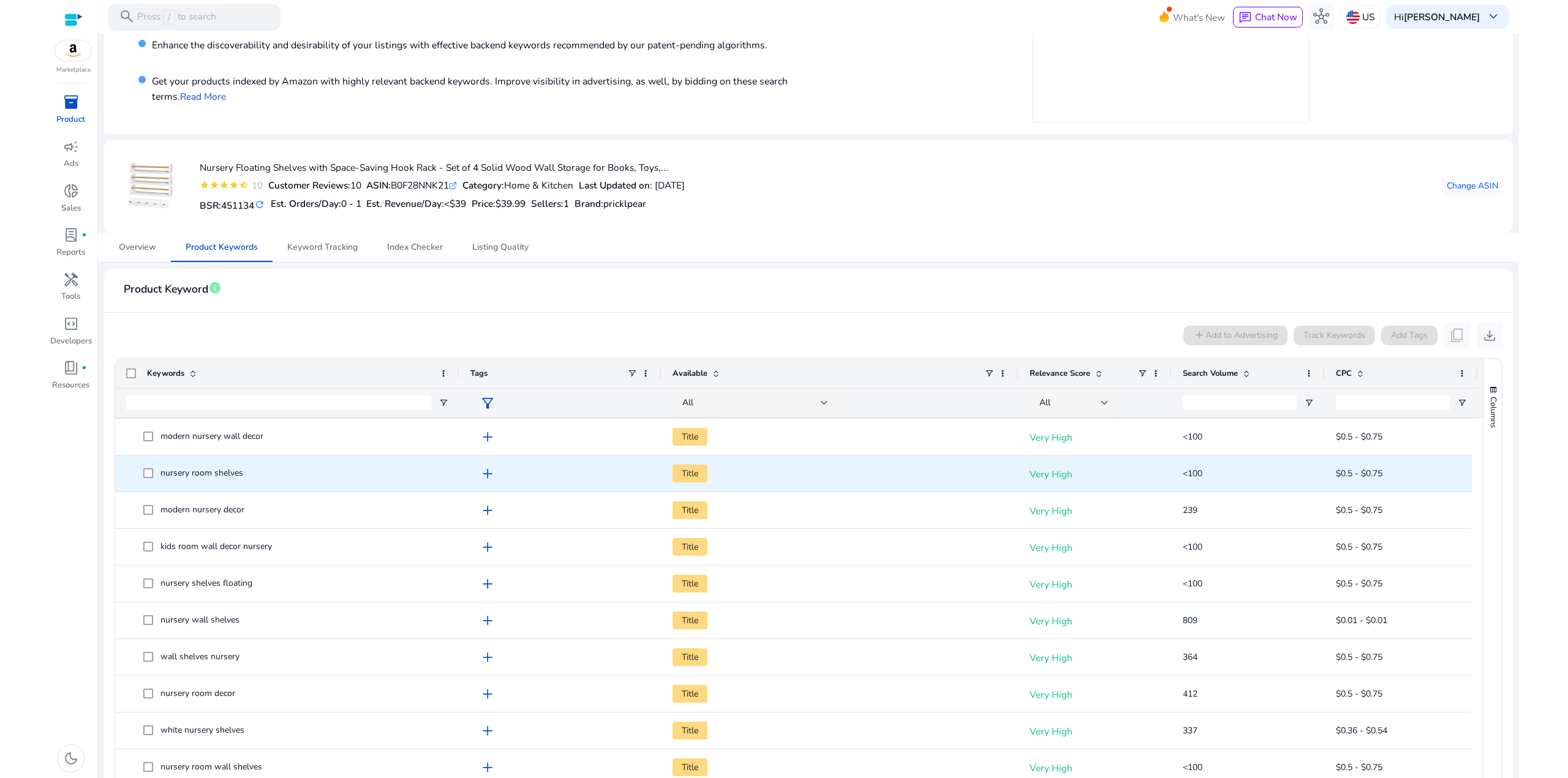
scroll to position [367, 0]
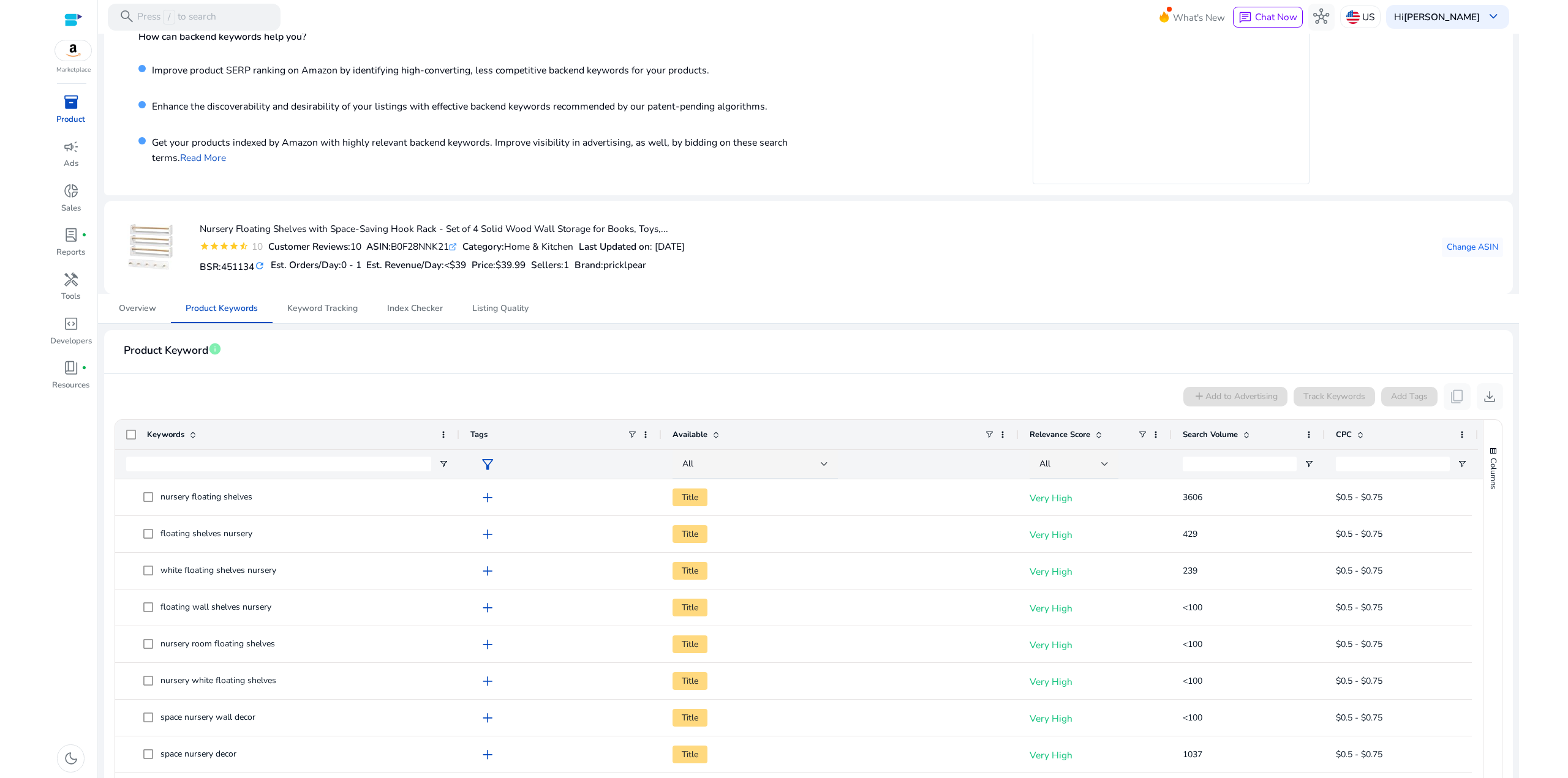
drag, startPoint x: 740, startPoint y: 295, endPoint x: 745, endPoint y: 205, distance: 90.1
click at [745, 208] on div "You haven't added any backend keywords yet Add Keywords How can backend keyword…" at bounding box center [809, 541] width 1411 height 1138
click at [756, 175] on div "Get your products indexed by Amazon with highly relevant backend keywords. Impr…" at bounding box center [480, 153] width 684 height 44
drag, startPoint x: 778, startPoint y: 279, endPoint x: 695, endPoint y: 215, distance: 104.8
click at [700, 221] on div "Nursery Floating Shelves with Space-Saving Hook Rack - Set of 4 Solid Wood Wall…" at bounding box center [809, 247] width 1390 height 73
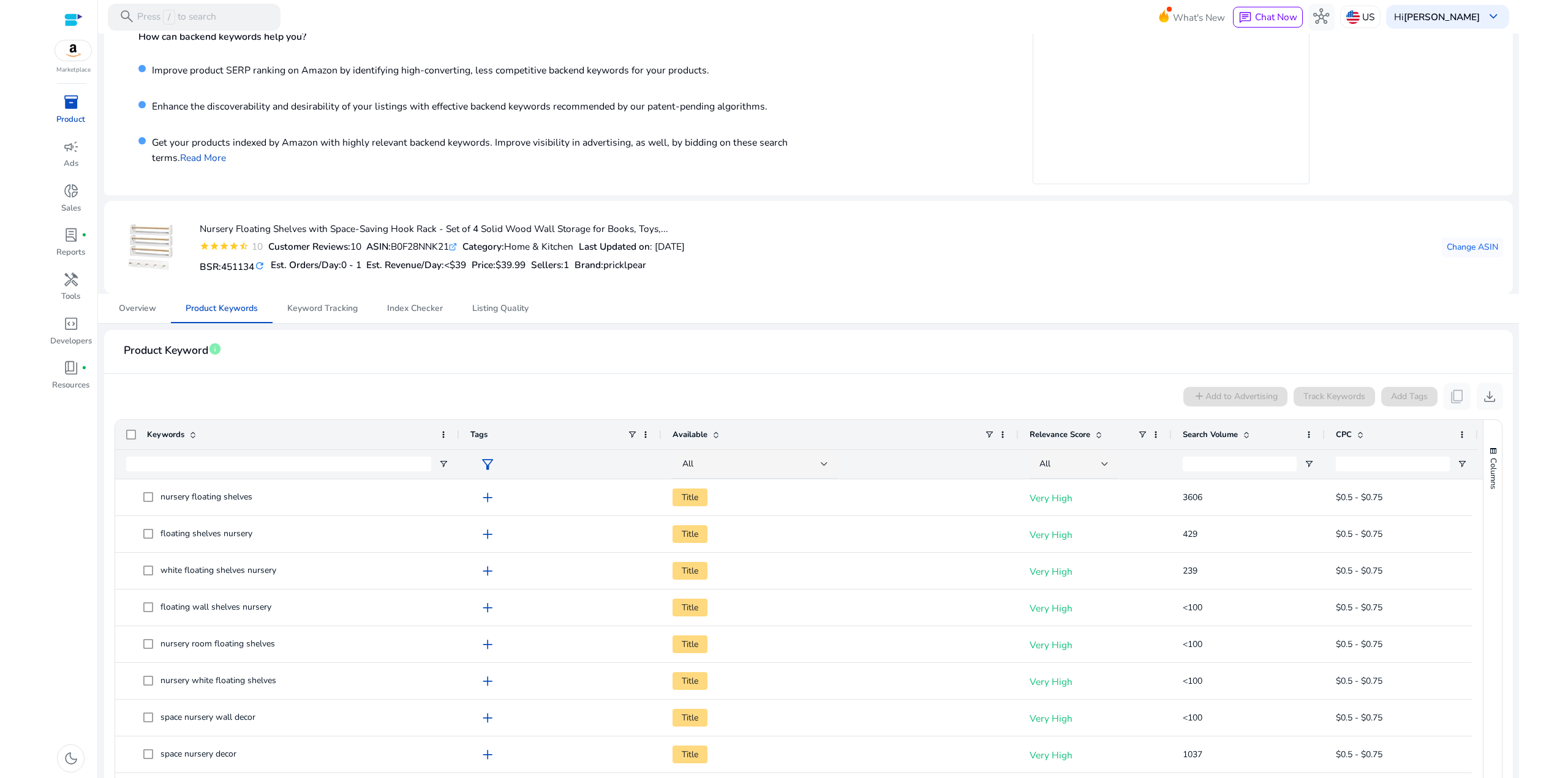
click at [685, 215] on div "Nursery Floating Shelves with Space-Saving Hook Rack - Set of 4 Solid Wood Wall…" at bounding box center [400, 247] width 571 height 73
drag, startPoint x: 759, startPoint y: 276, endPoint x: 721, endPoint y: 215, distance: 71.9
click at [721, 218] on div "Nursery Floating Shelves with Space-Saving Hook Rack - Set of 4 Solid Wood Wall…" at bounding box center [809, 247] width 1390 height 73
click at [720, 208] on mat-card "Nursery Floating Shelves with Space-Saving Hook Rack - Set of 4 Solid Wood Wall…" at bounding box center [808, 247] width 1409 height 93
click at [734, 205] on mat-card "Nursery Floating Shelves with Space-Saving Hook Rack - Set of 4 Solid Wood Wall…" at bounding box center [808, 247] width 1409 height 93
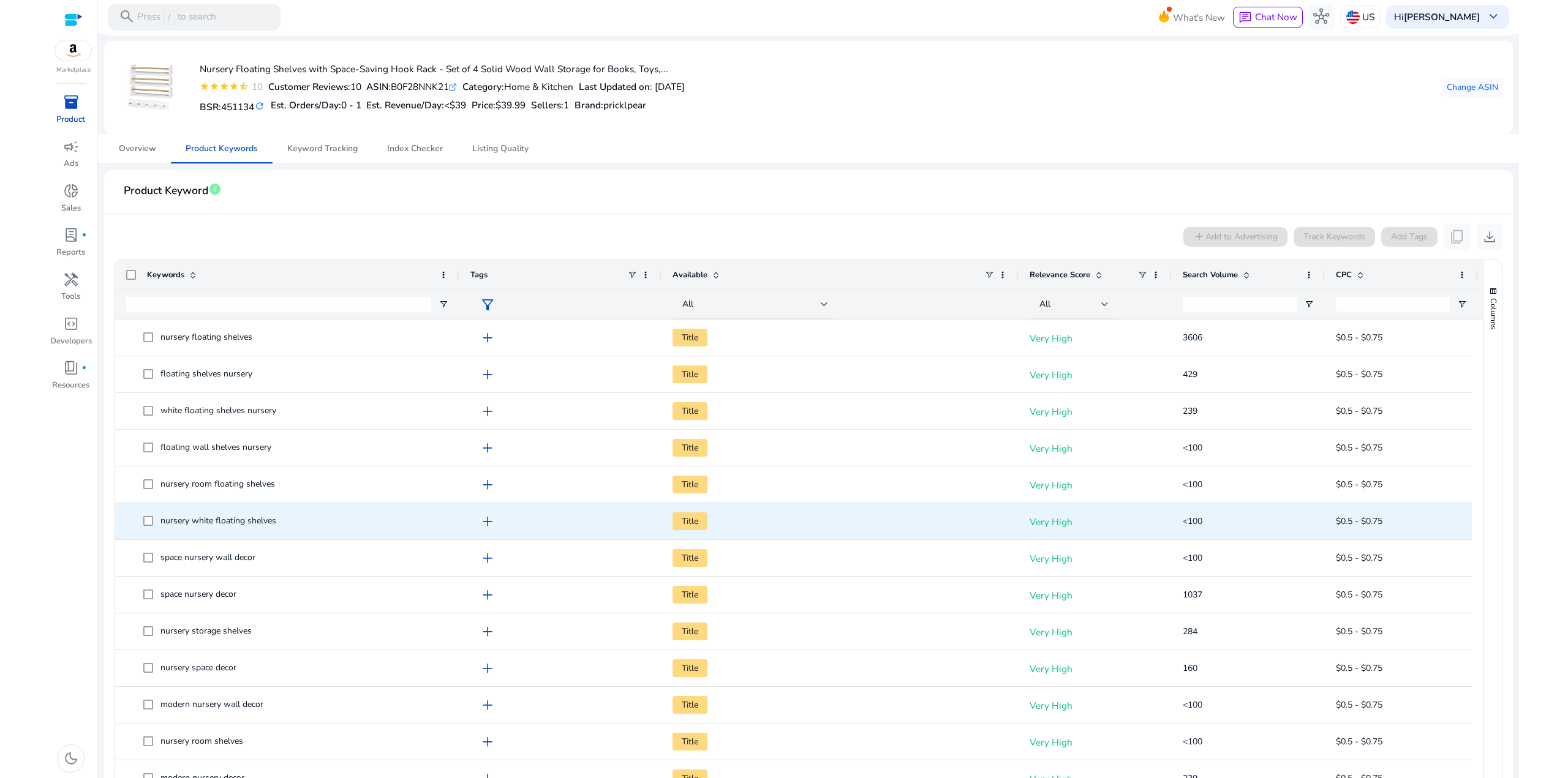
scroll to position [0, 0]
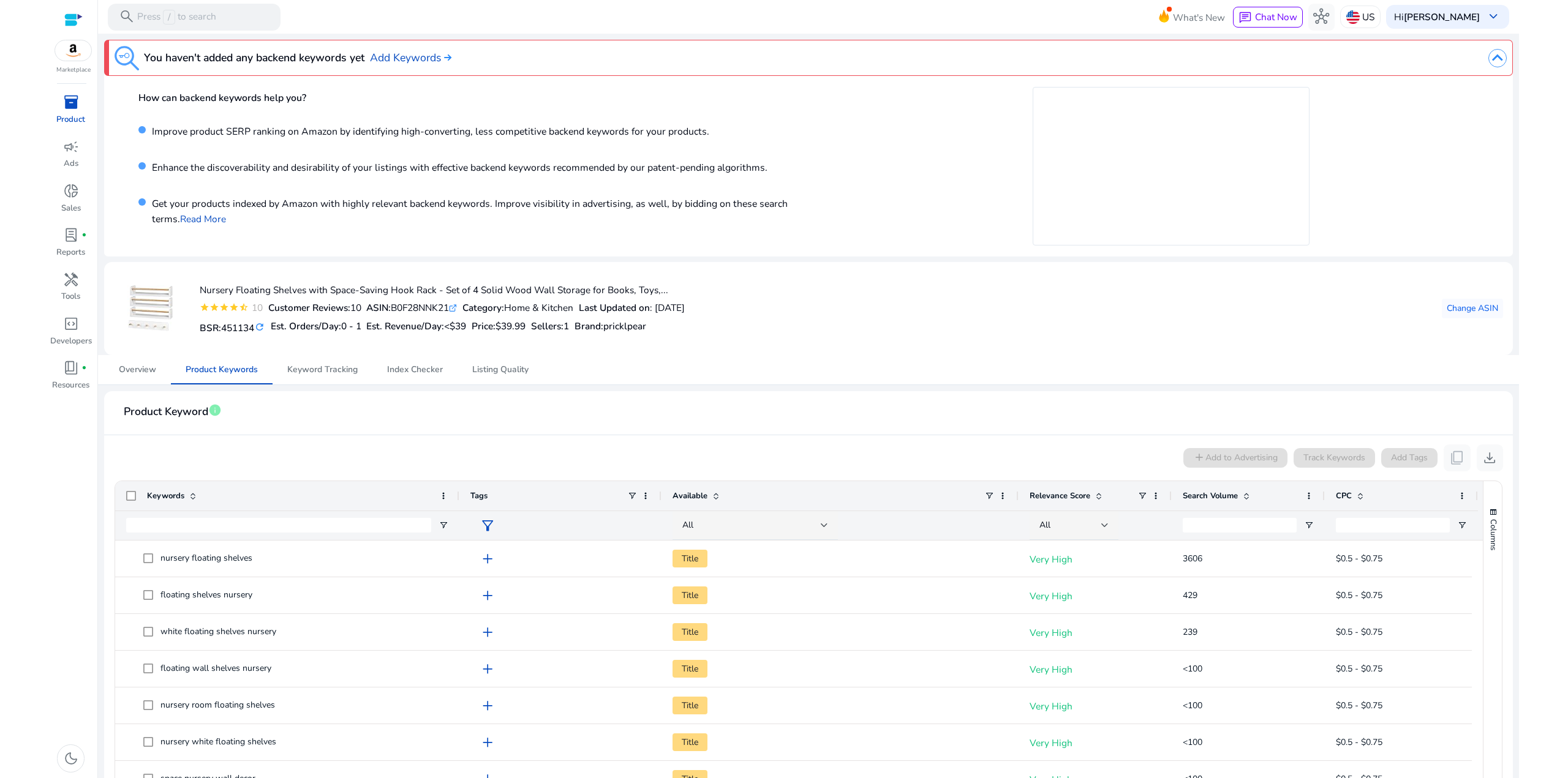
click at [691, 495] on span "Available" at bounding box center [690, 495] width 35 height 11
click at [697, 491] on span "Available" at bounding box center [690, 495] width 35 height 11
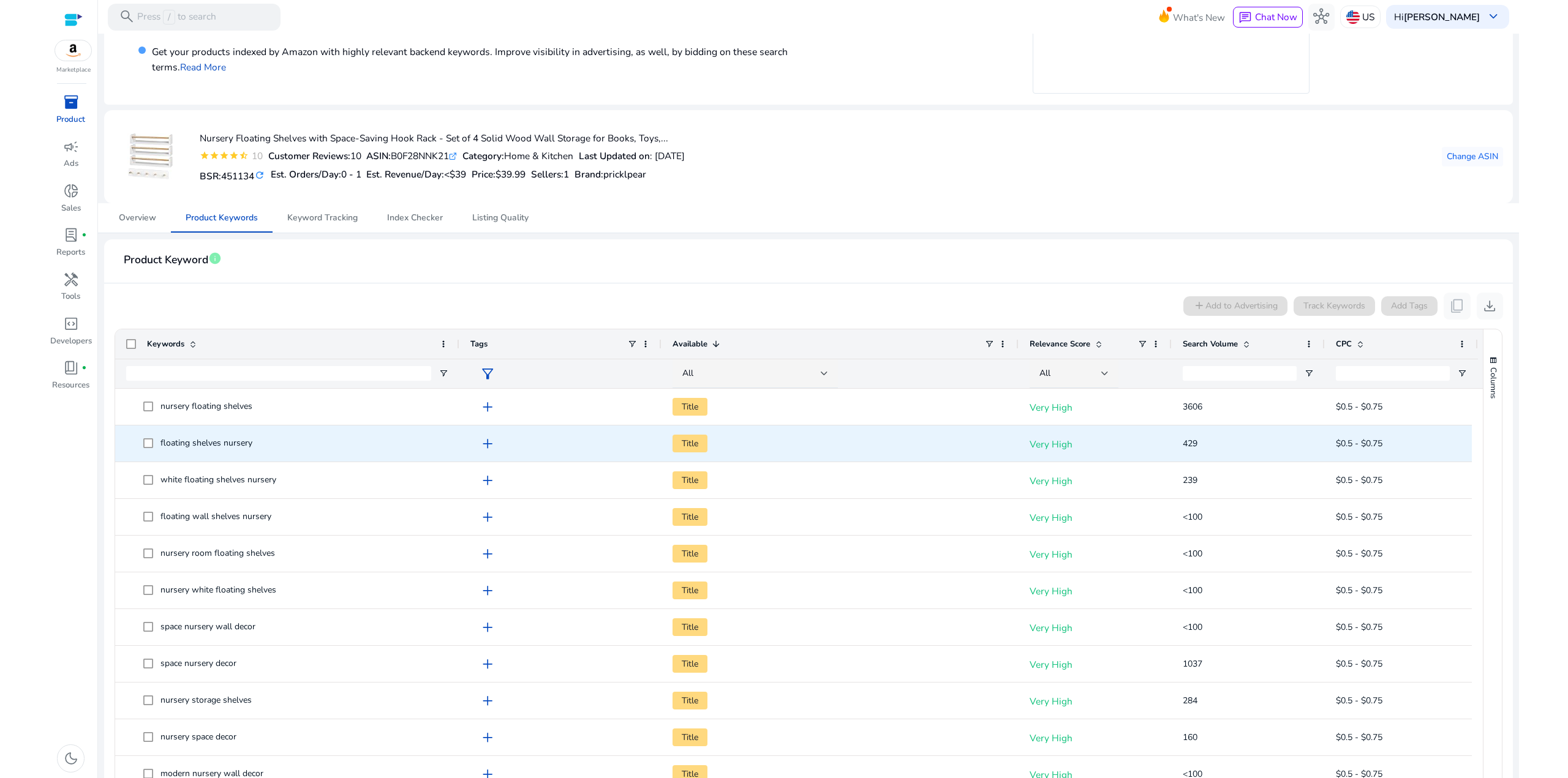
scroll to position [184, 0]
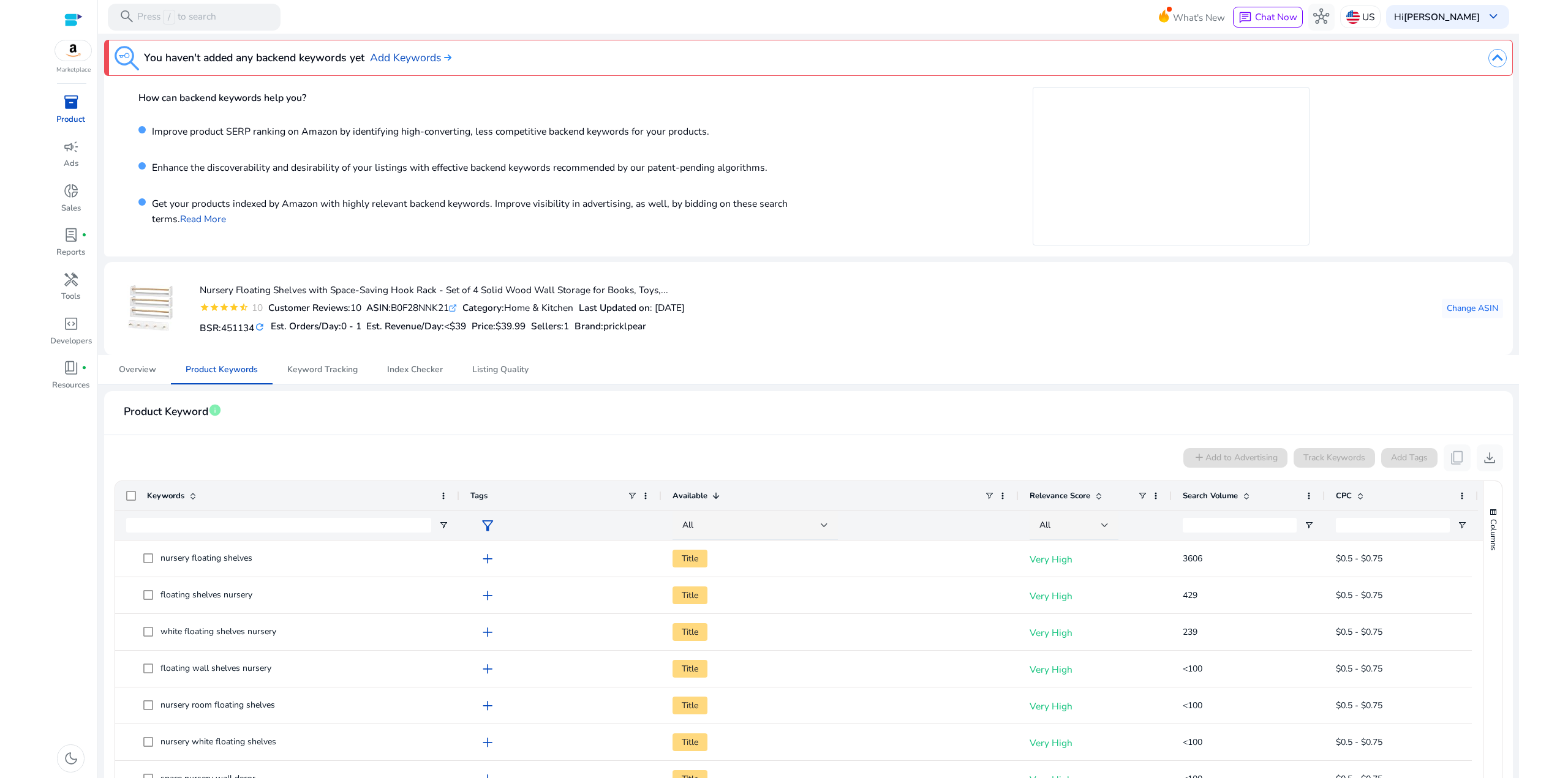
click at [842, 365] on div "Overview Product Keywords Keyword Tracking Index Checker Listing Quality" at bounding box center [808, 370] width 1409 height 29
drag, startPoint x: 847, startPoint y: 406, endPoint x: 370, endPoint y: 404, distance: 477.0
click at [843, 406] on mat-card-header "Product Keyword info" at bounding box center [809, 418] width 1390 height 35
drag, startPoint x: 316, startPoint y: 367, endPoint x: 324, endPoint y: 368, distance: 8.1
click at [317, 367] on span "Keyword Tracking" at bounding box center [322, 370] width 70 height 9
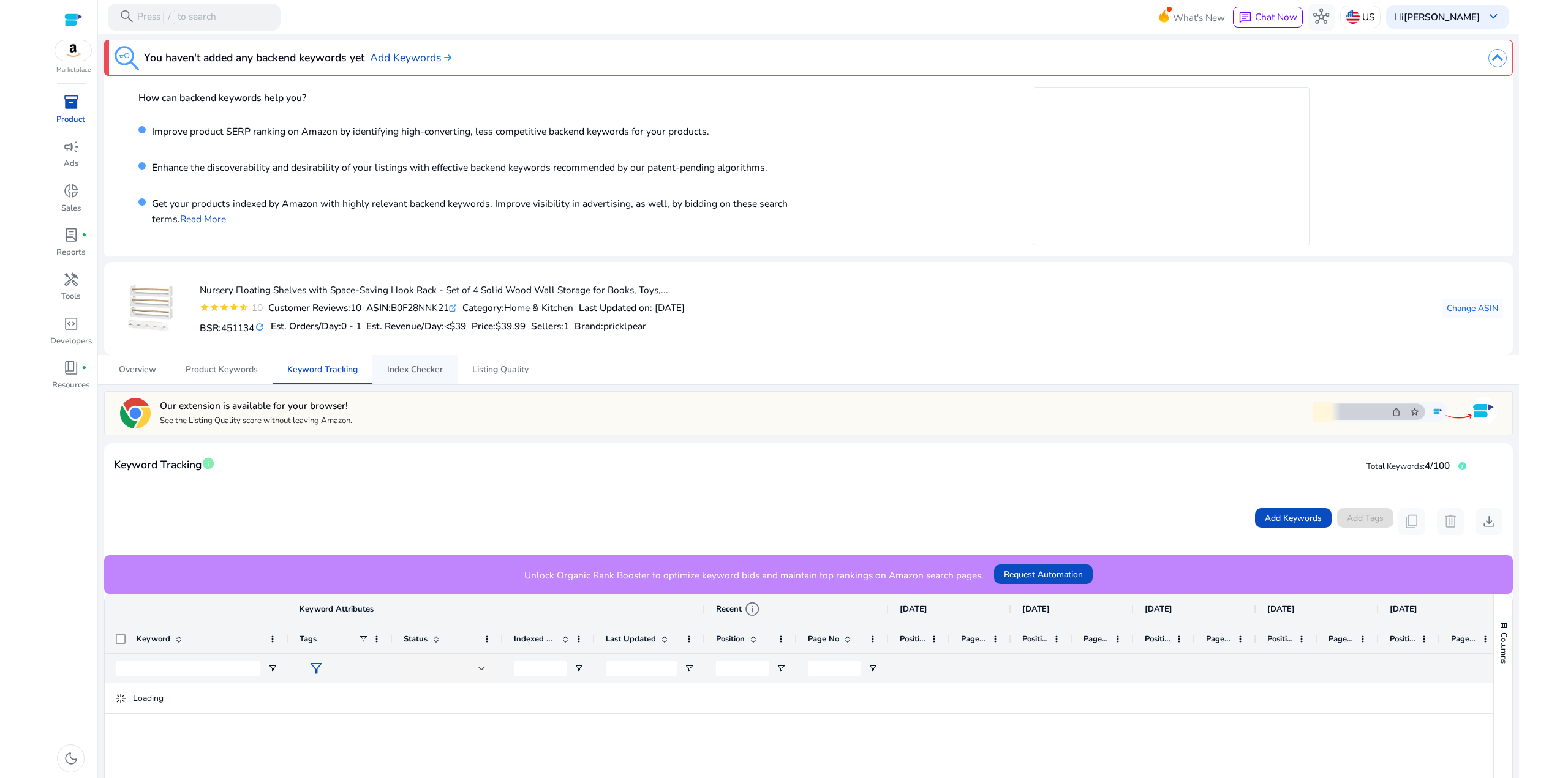
click at [414, 369] on span "Index Checker" at bounding box center [415, 370] width 55 height 9
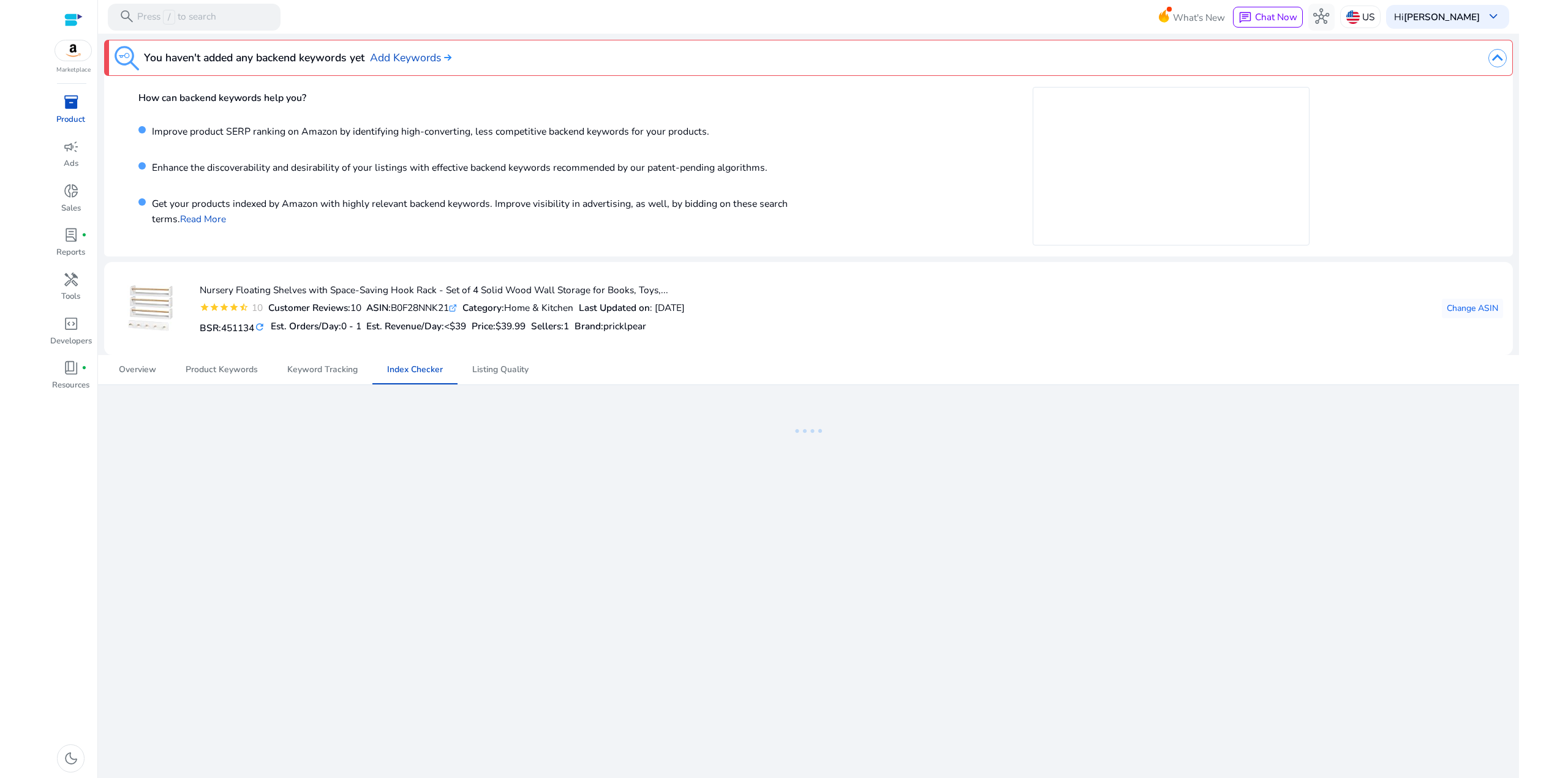
click at [880, 350] on mat-card "Nursery Floating Shelves with Space-Saving Hook Rack - Set of 4 Solid Wood Wall…" at bounding box center [808, 309] width 1409 height 93
click at [520, 367] on span "Listing Quality" at bounding box center [500, 370] width 56 height 9
click at [896, 343] on div "Nursery Floating Shelves with Space-Saving Hook Rack - Set of 4 Solid Wood Wall…" at bounding box center [809, 309] width 1390 height 73
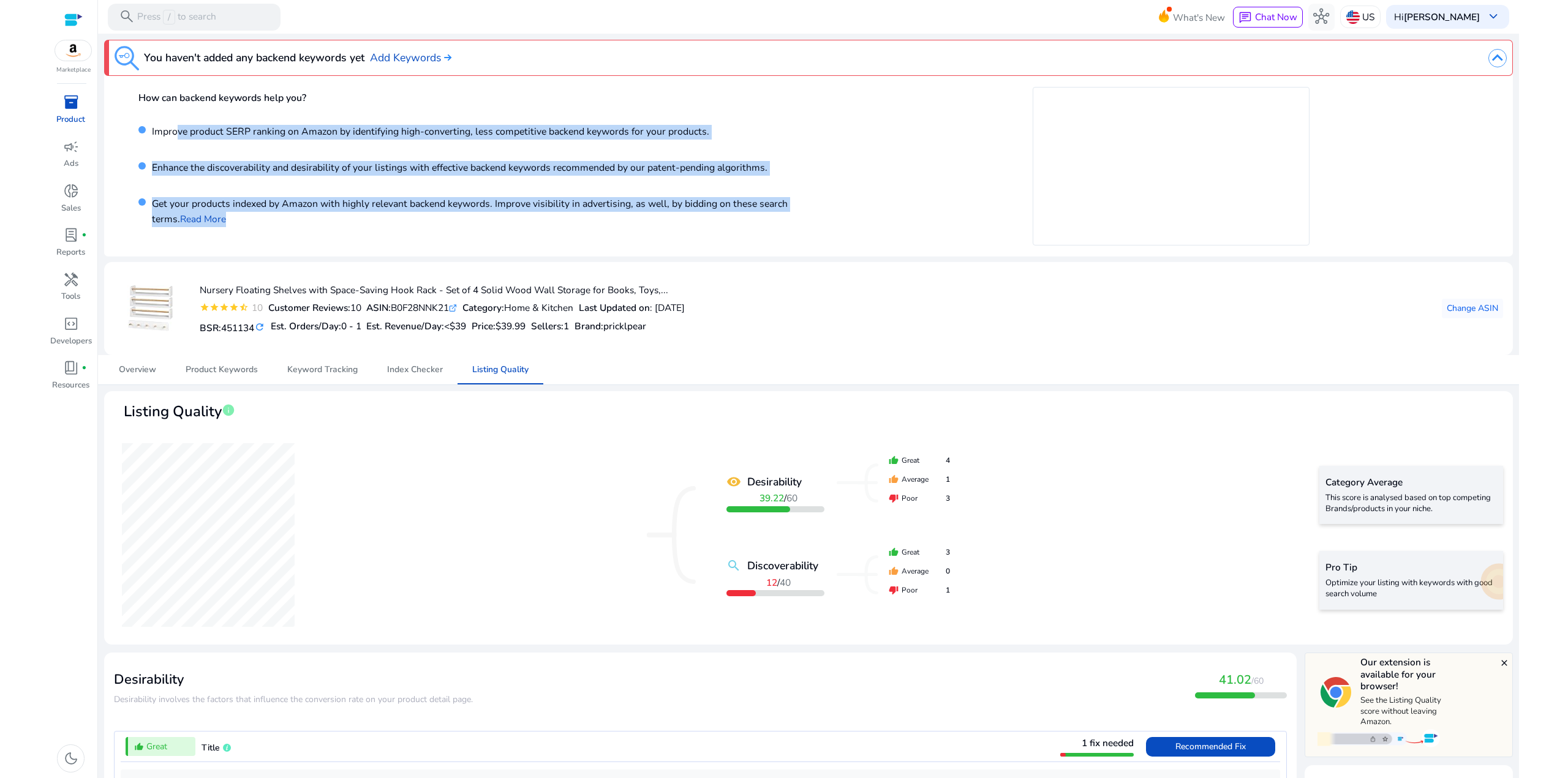
drag, startPoint x: 188, startPoint y: 171, endPoint x: 170, endPoint y: 147, distance: 30.0
click at [175, 151] on div "How can backend keywords help you? Improve product SERP ranking on Amazon by id…" at bounding box center [480, 166] width 684 height 158
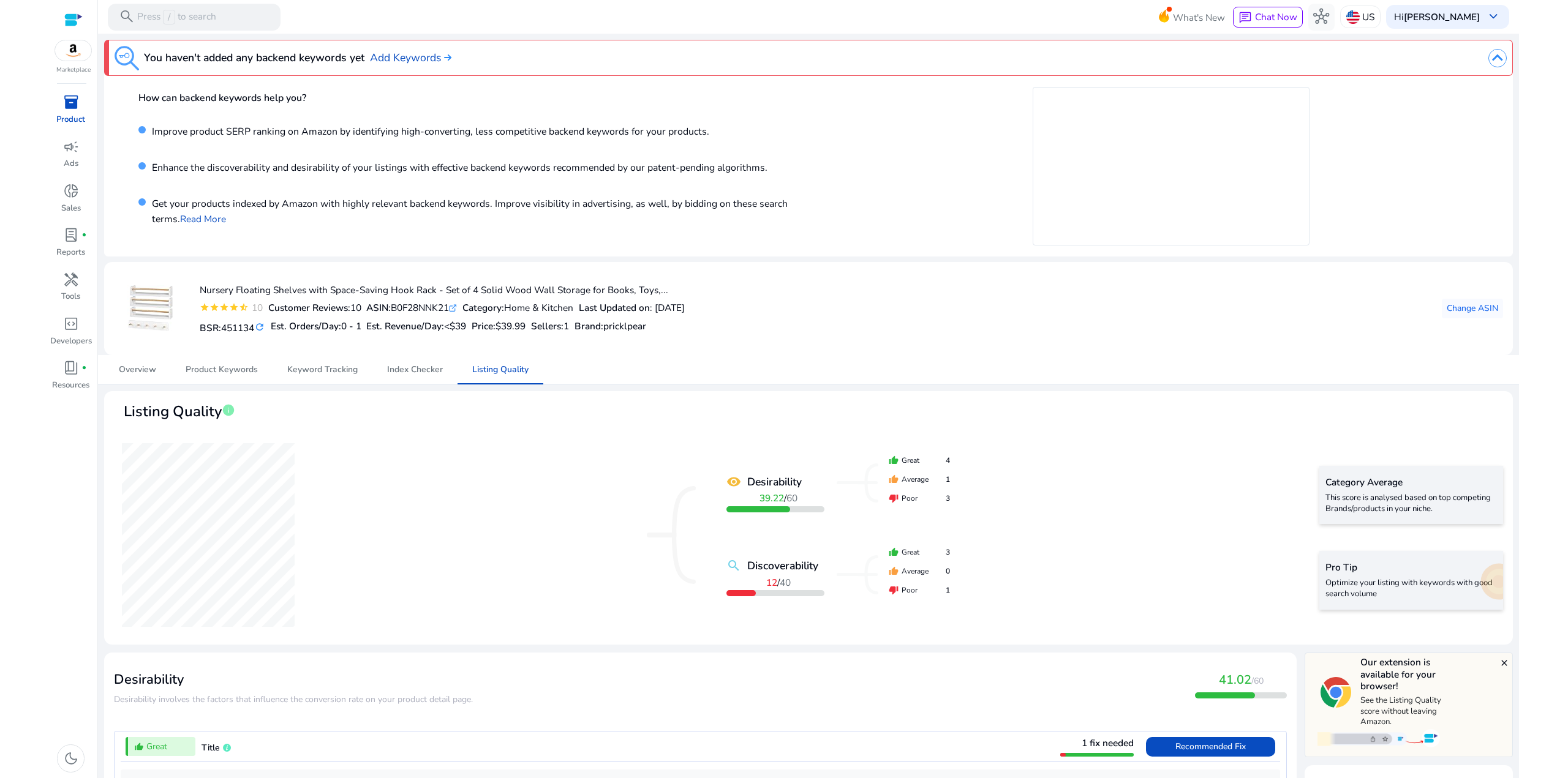
click at [170, 146] on p "Improve product SERP ranking on Amazon by identifying high-converting, less com…" at bounding box center [428, 136] width 564 height 22
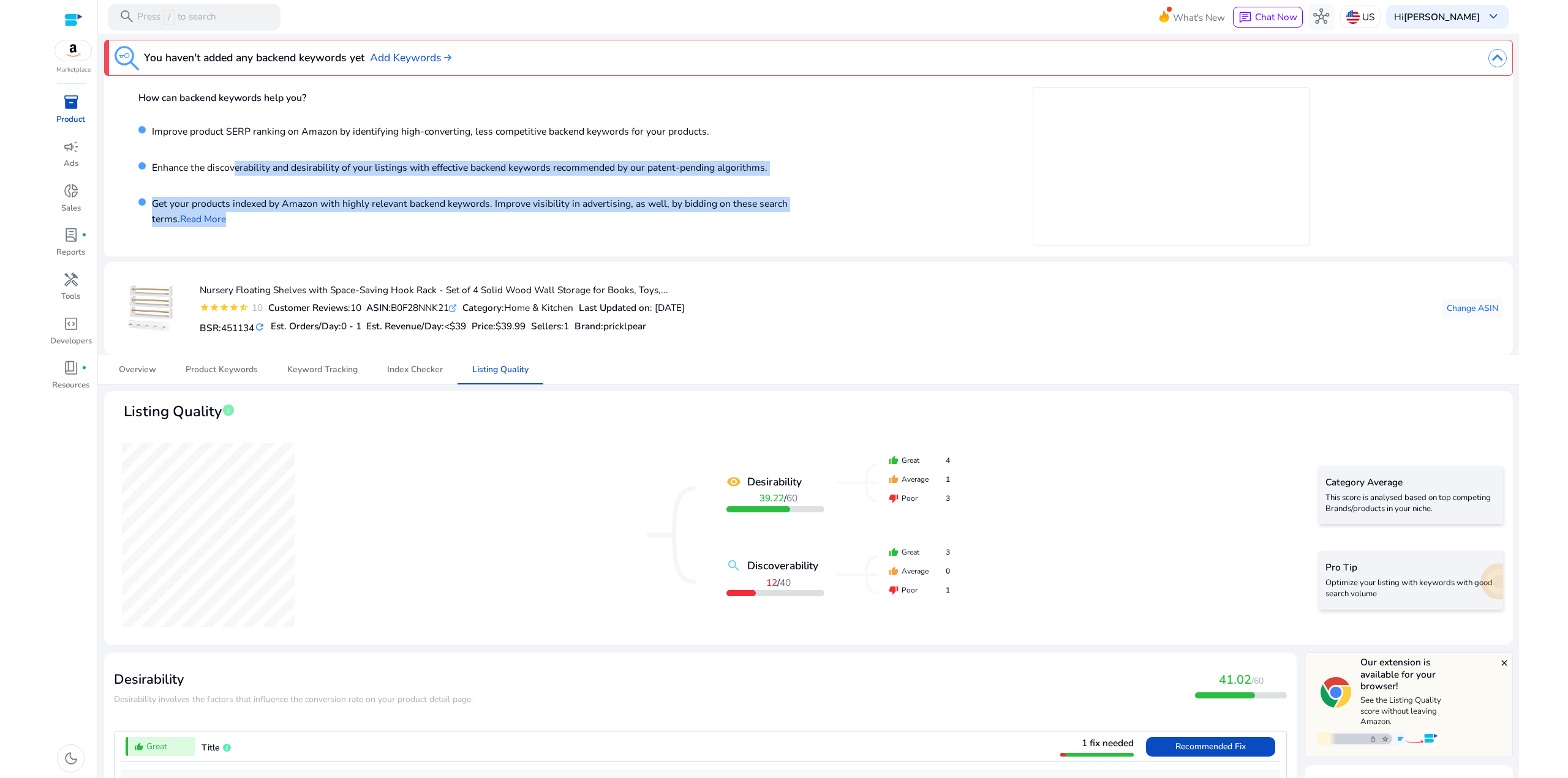
drag, startPoint x: 310, startPoint y: 223, endPoint x: 232, endPoint y: 165, distance: 97.2
click at [234, 168] on div "How can backend keywords help you? Improve product SERP ranking on Amazon by id…" at bounding box center [480, 166] width 684 height 158
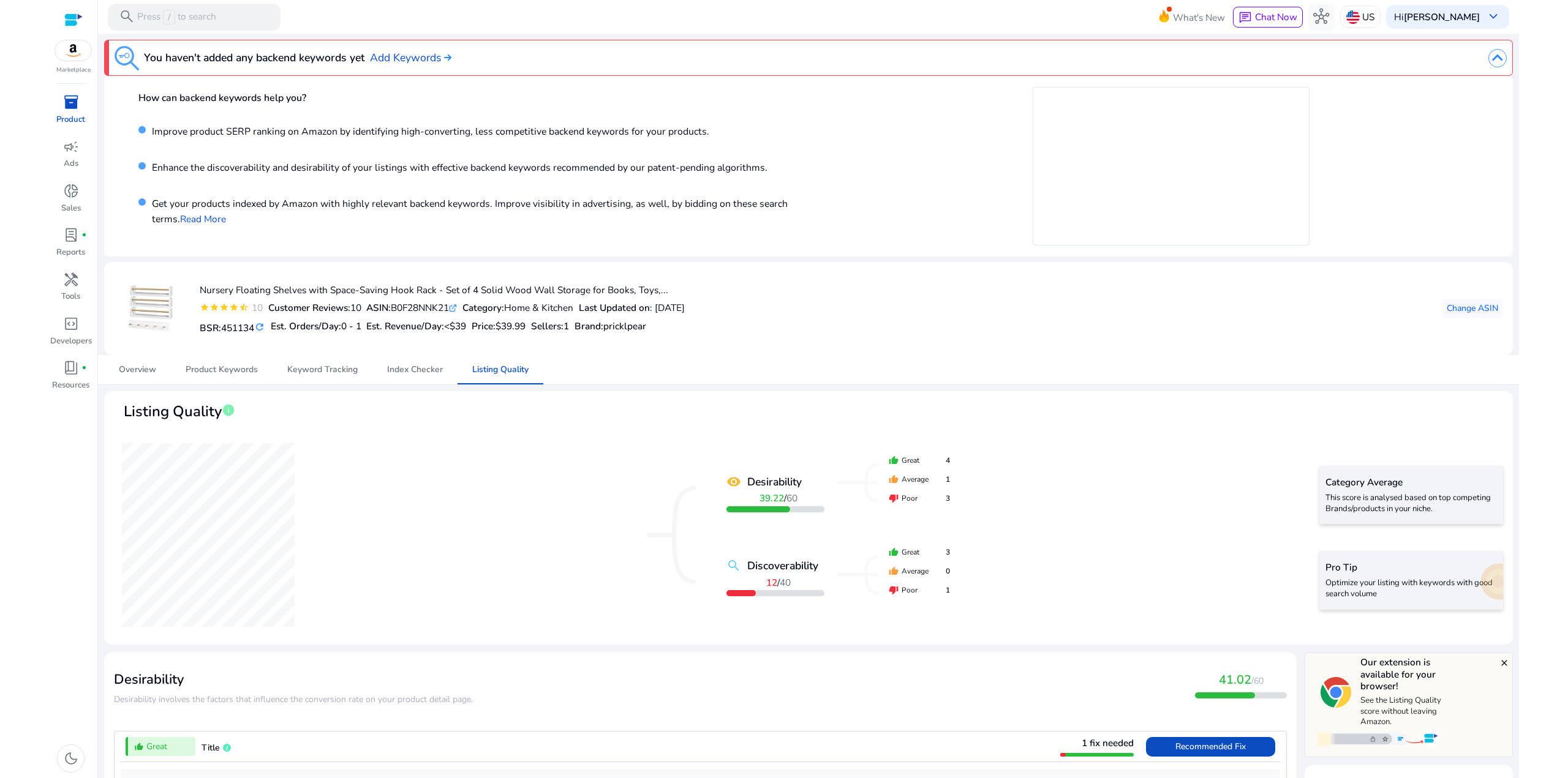
click at [230, 163] on p "Enhance the discoverability and desirability of your listings with effective ba…" at bounding box center [457, 171] width 622 height 22
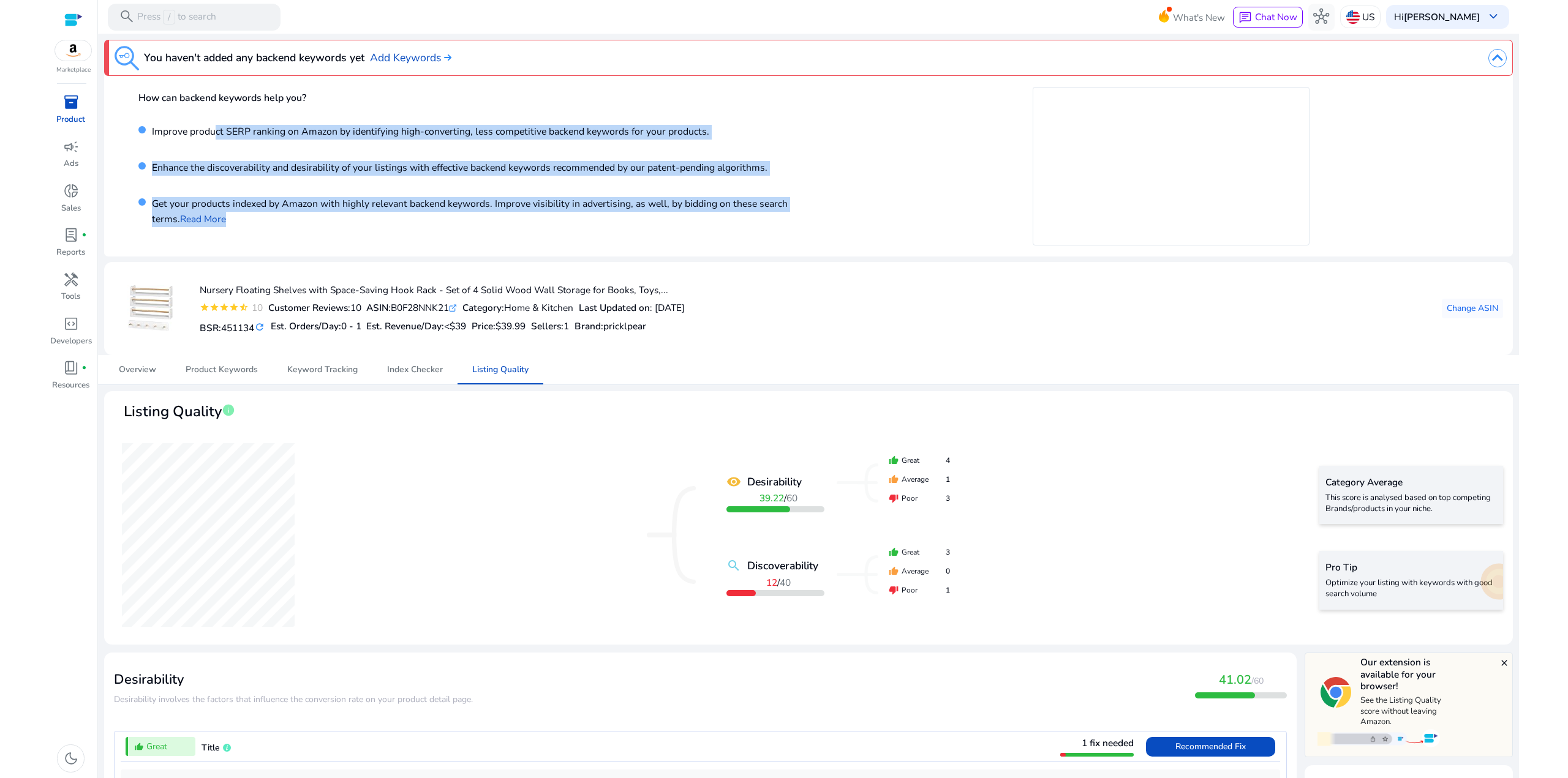
drag, startPoint x: 333, startPoint y: 215, endPoint x: 214, endPoint y: 142, distance: 139.6
click at [214, 145] on div "How can backend keywords help you? Improve product SERP ranking on Amazon by id…" at bounding box center [480, 166] width 684 height 158
click at [216, 142] on p "Improve product SERP ranking on Amazon by identifying high-converting, less com…" at bounding box center [428, 136] width 564 height 22
click at [348, 216] on p "Get your products indexed by Amazon with highly relevant backend keywords. Impr…" at bounding box center [484, 212] width 677 height 30
drag, startPoint x: 405, startPoint y: 220, endPoint x: 219, endPoint y: 143, distance: 201.3
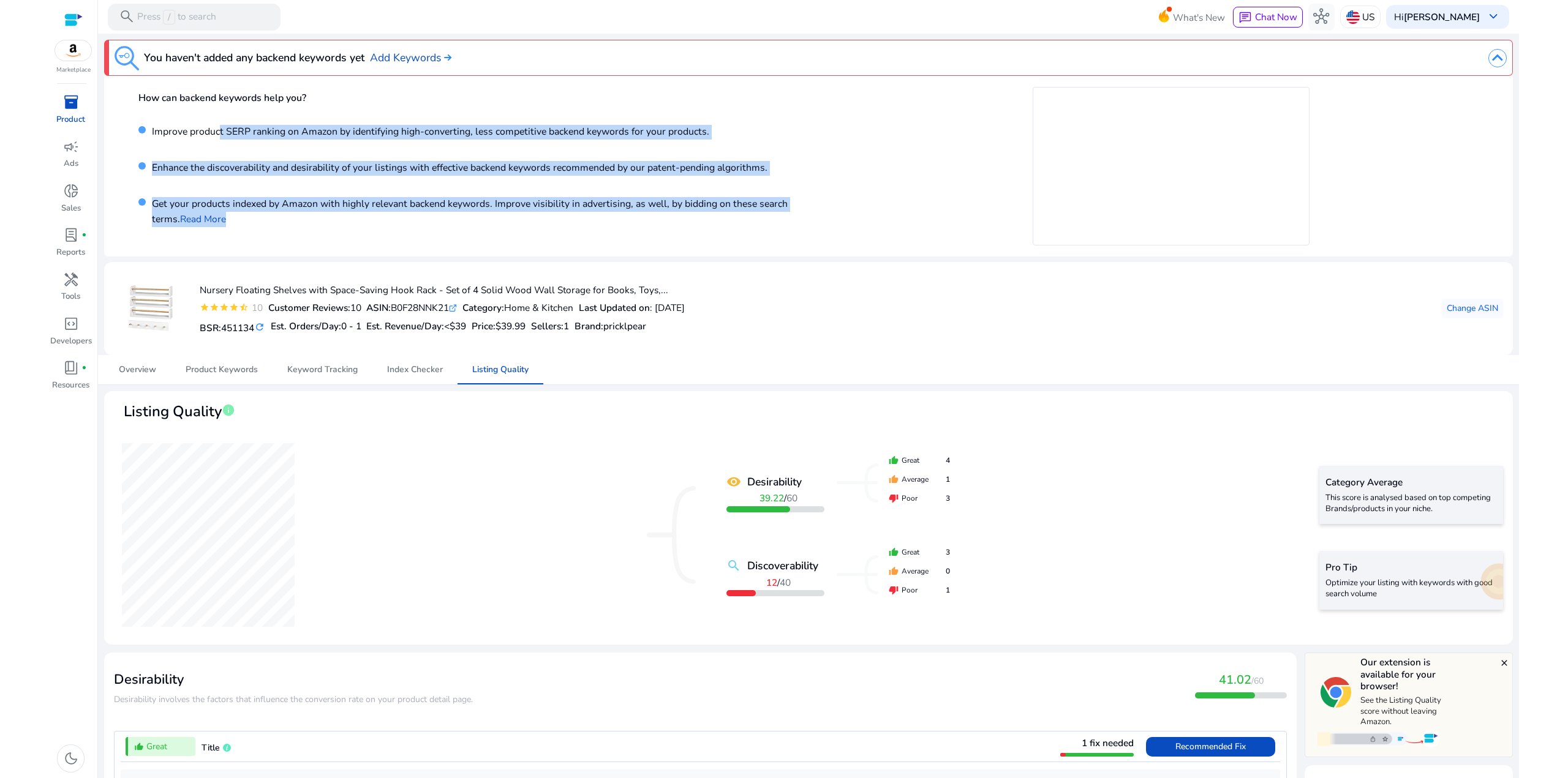
click at [219, 143] on div "How can backend keywords help you? Improve product SERP ranking on Amazon by id…" at bounding box center [480, 166] width 684 height 158
click at [225, 142] on p "Improve product SERP ranking on Amazon by identifying high-converting, less com…" at bounding box center [428, 136] width 564 height 22
click at [394, 201] on p "Get your products indexed by Amazon with highly relevant backend keywords. Impr…" at bounding box center [484, 212] width 677 height 30
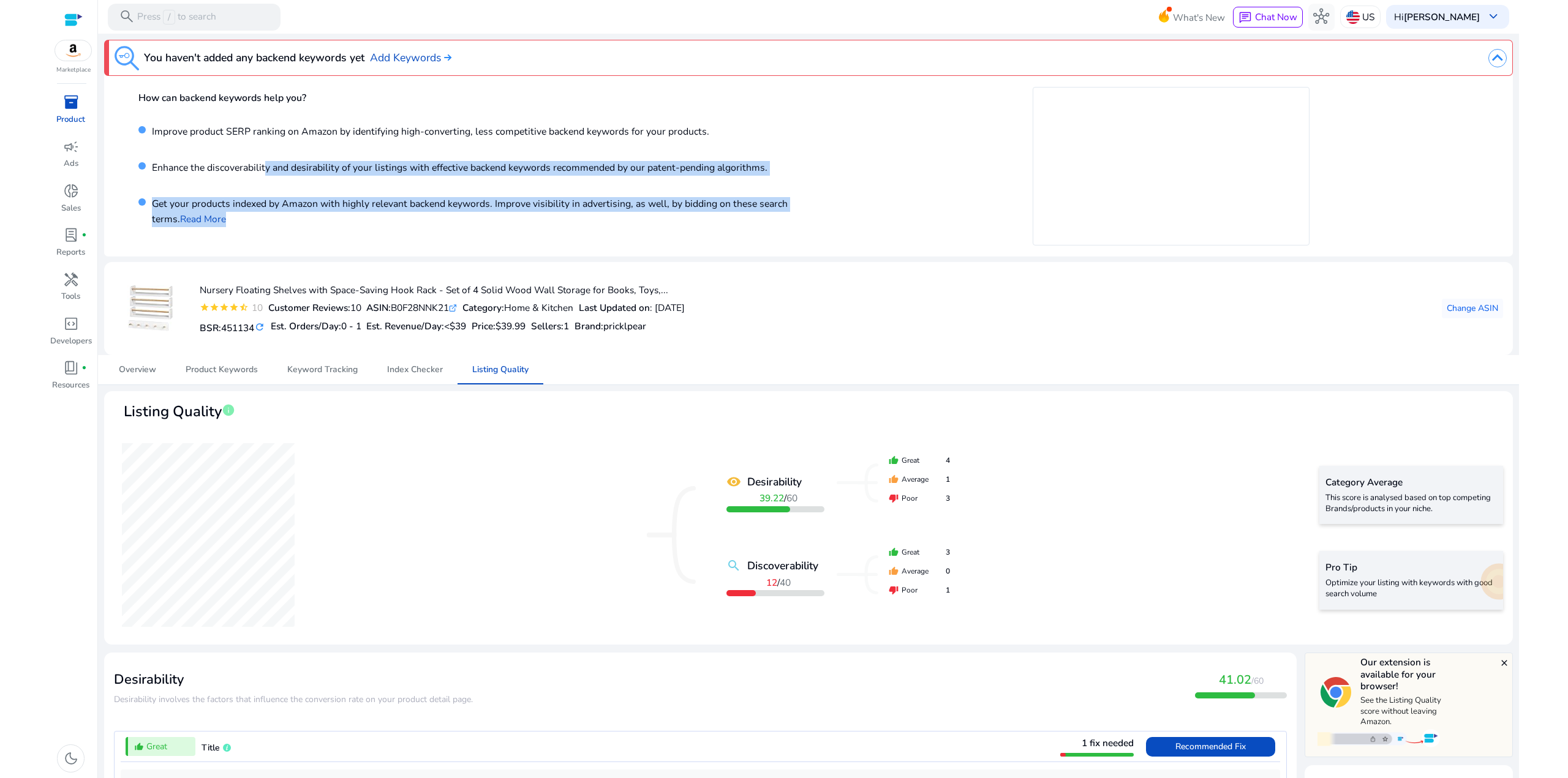
drag, startPoint x: 338, startPoint y: 221, endPoint x: 258, endPoint y: 173, distance: 93.3
click at [260, 182] on div "How can backend keywords help you? Improve product SERP ranking on Amazon by id…" at bounding box center [480, 166] width 684 height 158
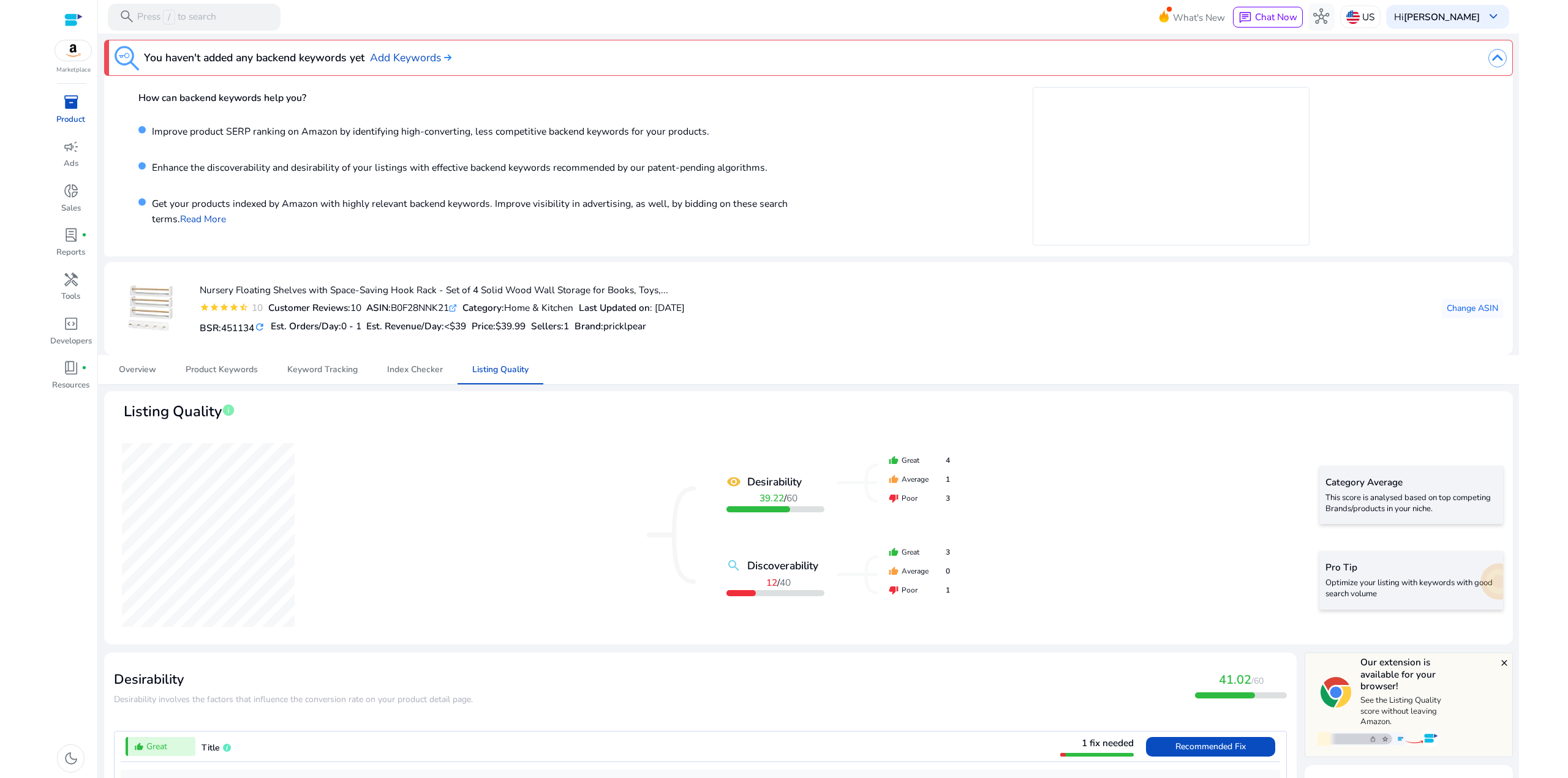
drag, startPoint x: 258, startPoint y: 173, endPoint x: 265, endPoint y: 180, distance: 9.9
click at [258, 173] on p "Enhance the discoverability and desirability of your listings with effective ba…" at bounding box center [457, 171] width 622 height 22
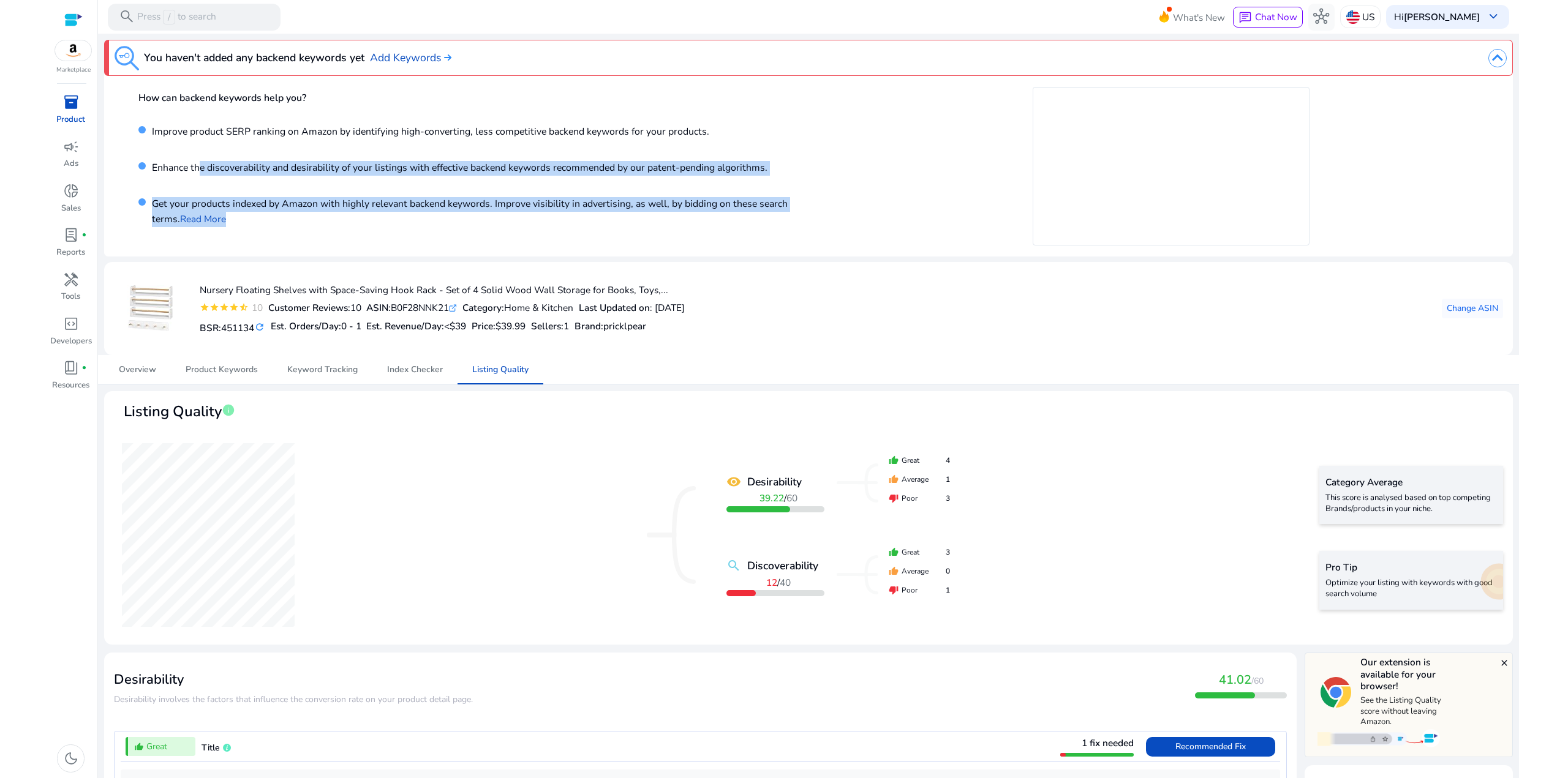
click at [200, 182] on div "How can backend keywords help you? Improve product SERP ranking on Amazon by id…" at bounding box center [480, 166] width 684 height 158
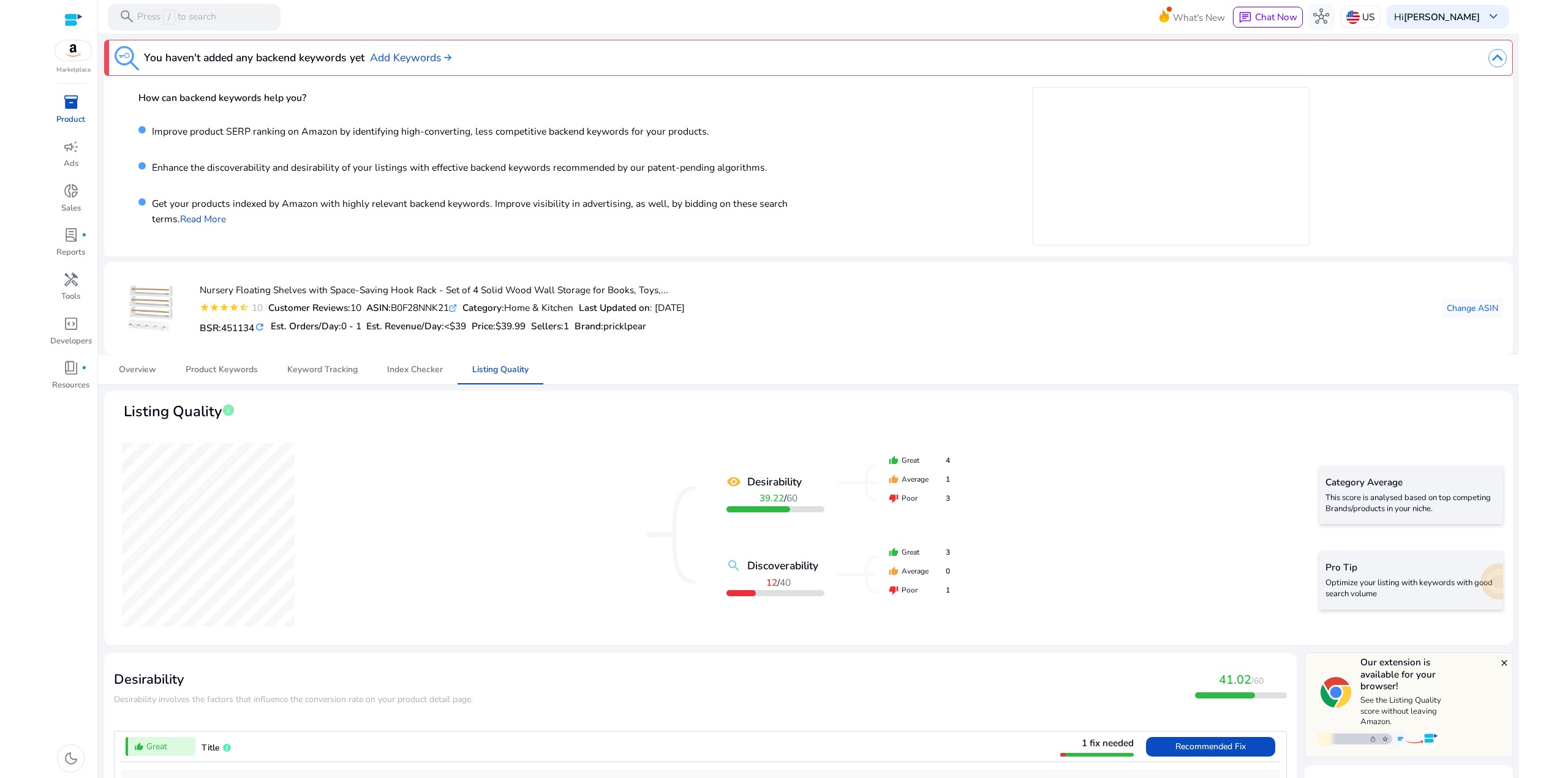
drag, startPoint x: 197, startPoint y: 167, endPoint x: 207, endPoint y: 175, distance: 12.8
click at [198, 167] on p "Enhance the discoverability and desirability of your listings with effective ba…" at bounding box center [457, 171] width 622 height 22
drag, startPoint x: 745, startPoint y: 330, endPoint x: 623, endPoint y: 260, distance: 140.7
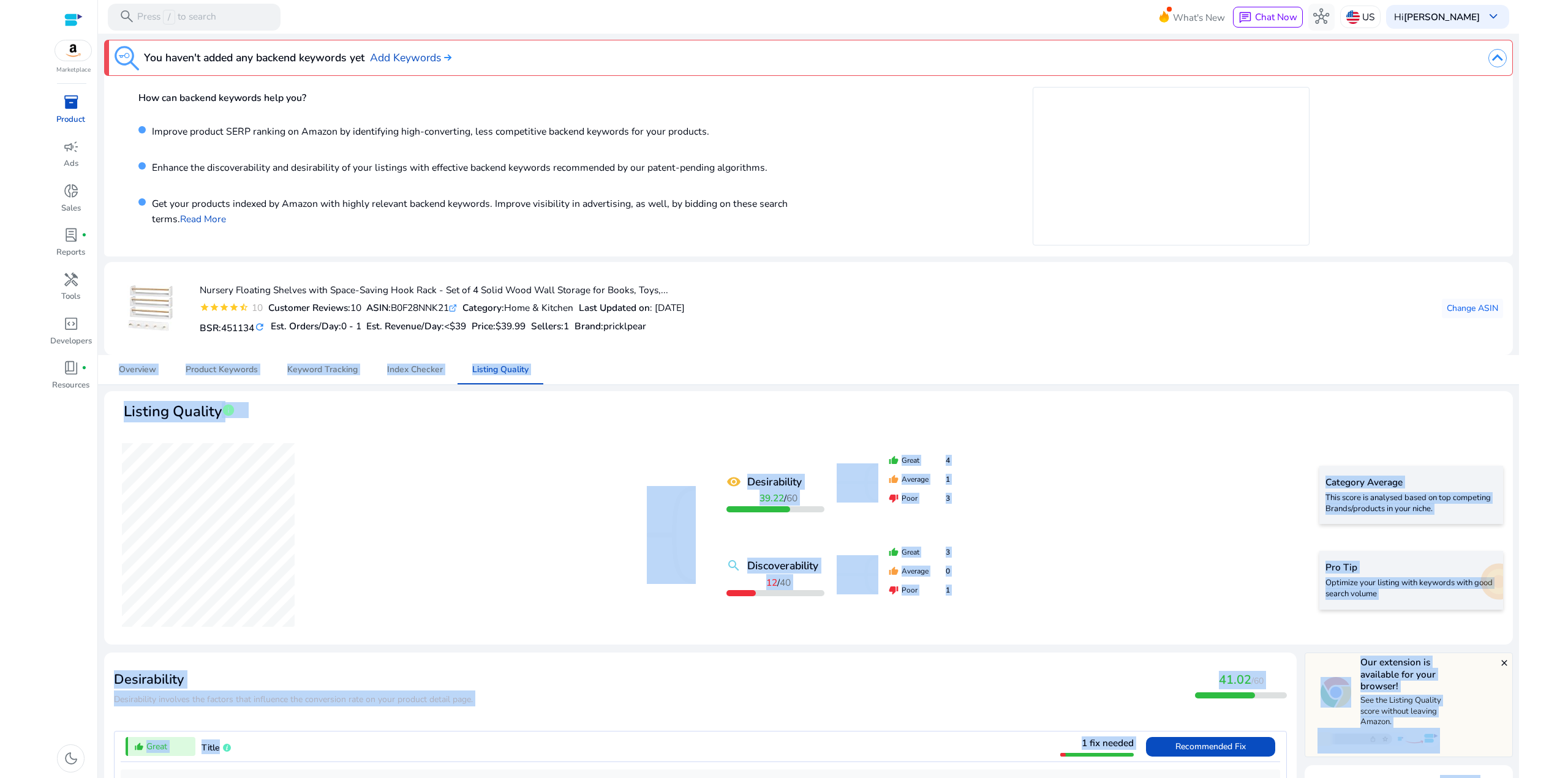
click at [579, 259] on body "We recommend switching to desktop view for the best experience. Marketplace inv…" at bounding box center [784, 389] width 1470 height 778
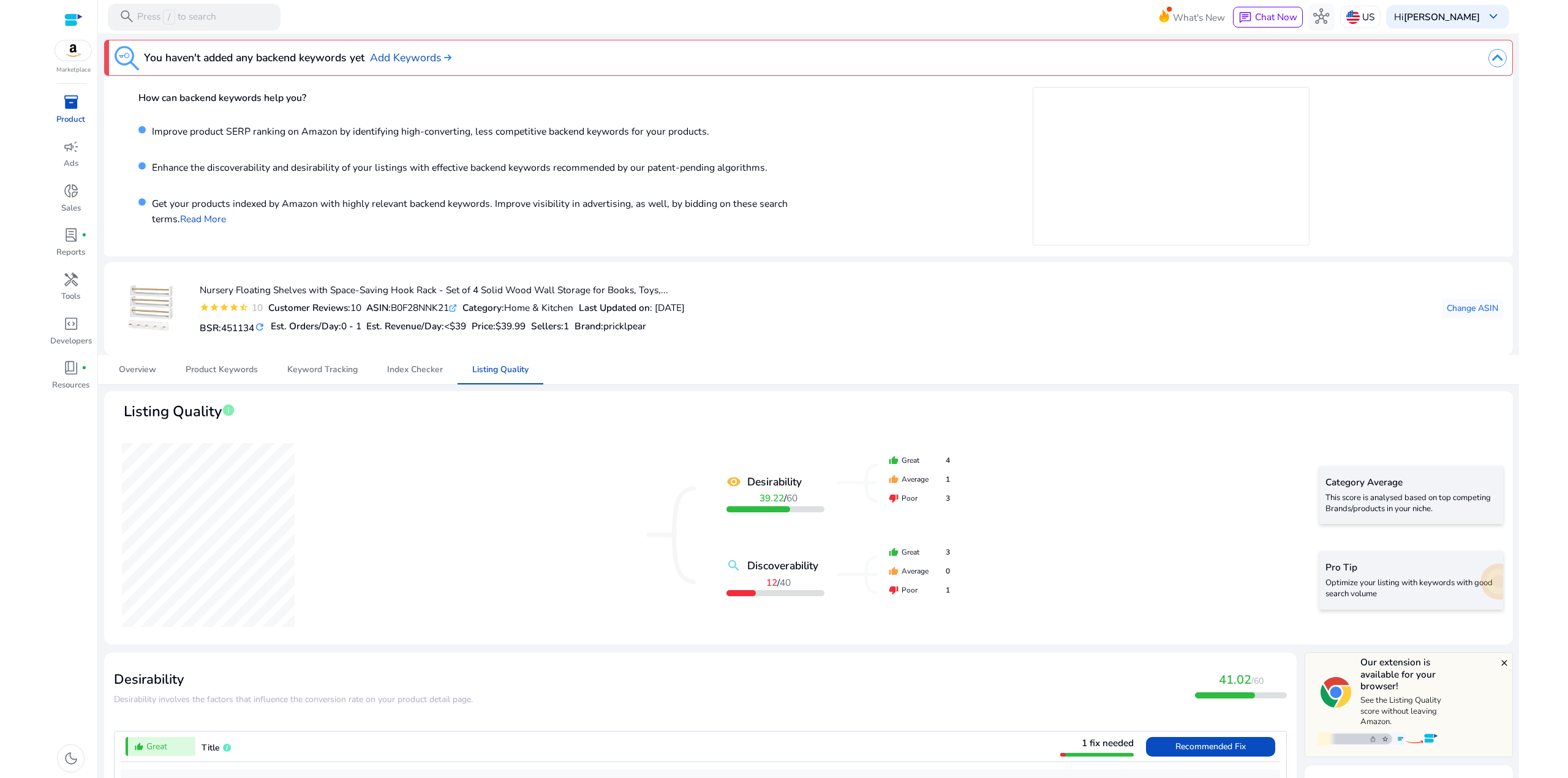
click at [574, 251] on div "How can backend keywords help you? Improve product SERP ranking on Amazon by id…" at bounding box center [808, 166] width 1409 height 181
drag, startPoint x: 783, startPoint y: 333, endPoint x: 634, endPoint y: 261, distance: 165.5
click at [637, 264] on mat-card "Nursery Floating Shelves with Space-Saving Hook Rack - Set of 4 Solid Wood Wall…" at bounding box center [808, 309] width 1409 height 93
drag, startPoint x: 624, startPoint y: 253, endPoint x: 659, endPoint y: 261, distance: 35.9
click at [625, 253] on div "How can backend keywords help you? Improve product SERP ranking on Amazon by id…" at bounding box center [808, 166] width 1409 height 181
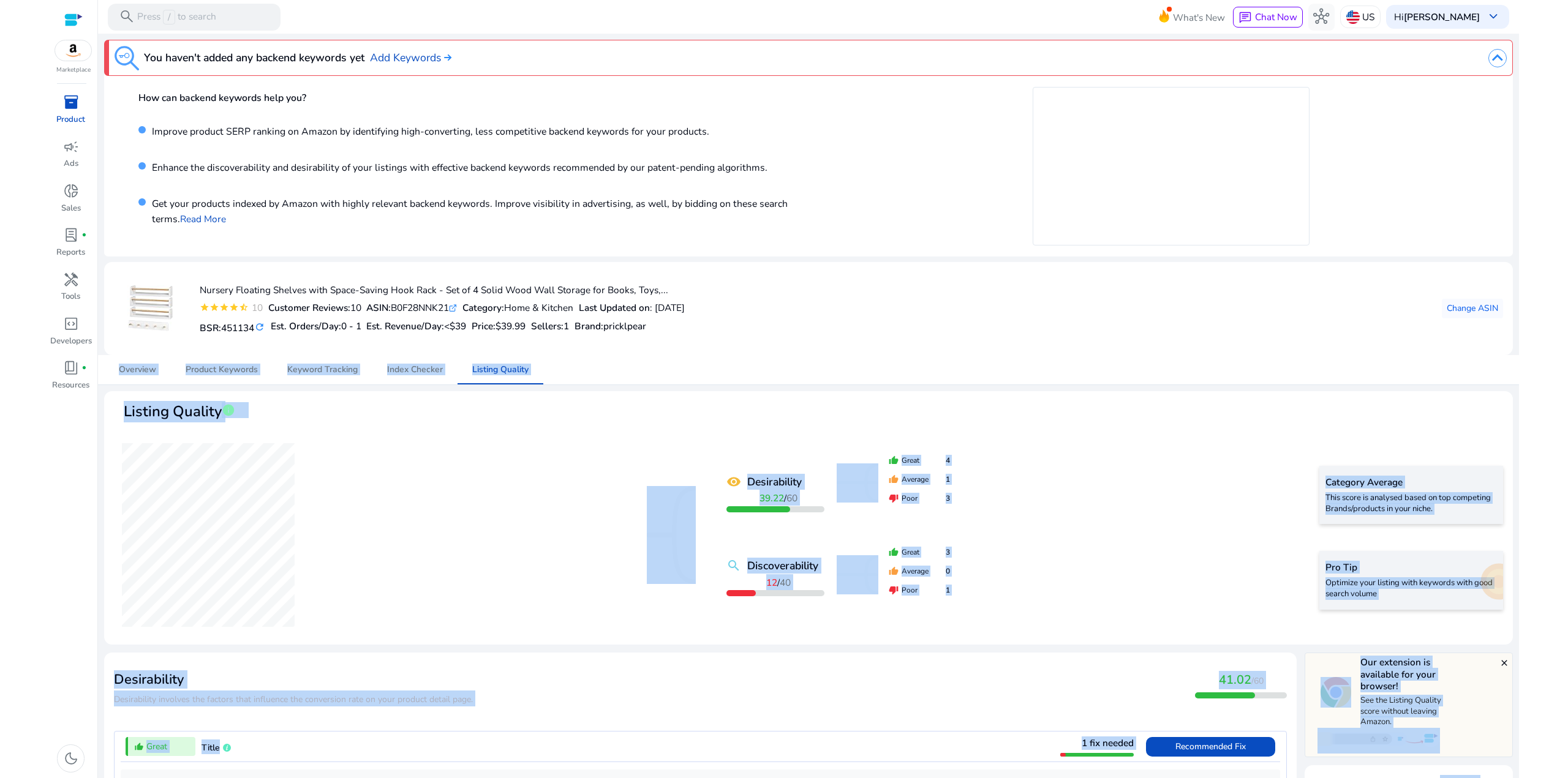
drag, startPoint x: 624, startPoint y: 272, endPoint x: 566, endPoint y: 239, distance: 66.7
click at [570, 245] on body "We recommend switching to desktop view for the best experience. Marketplace inv…" at bounding box center [784, 389] width 1470 height 778
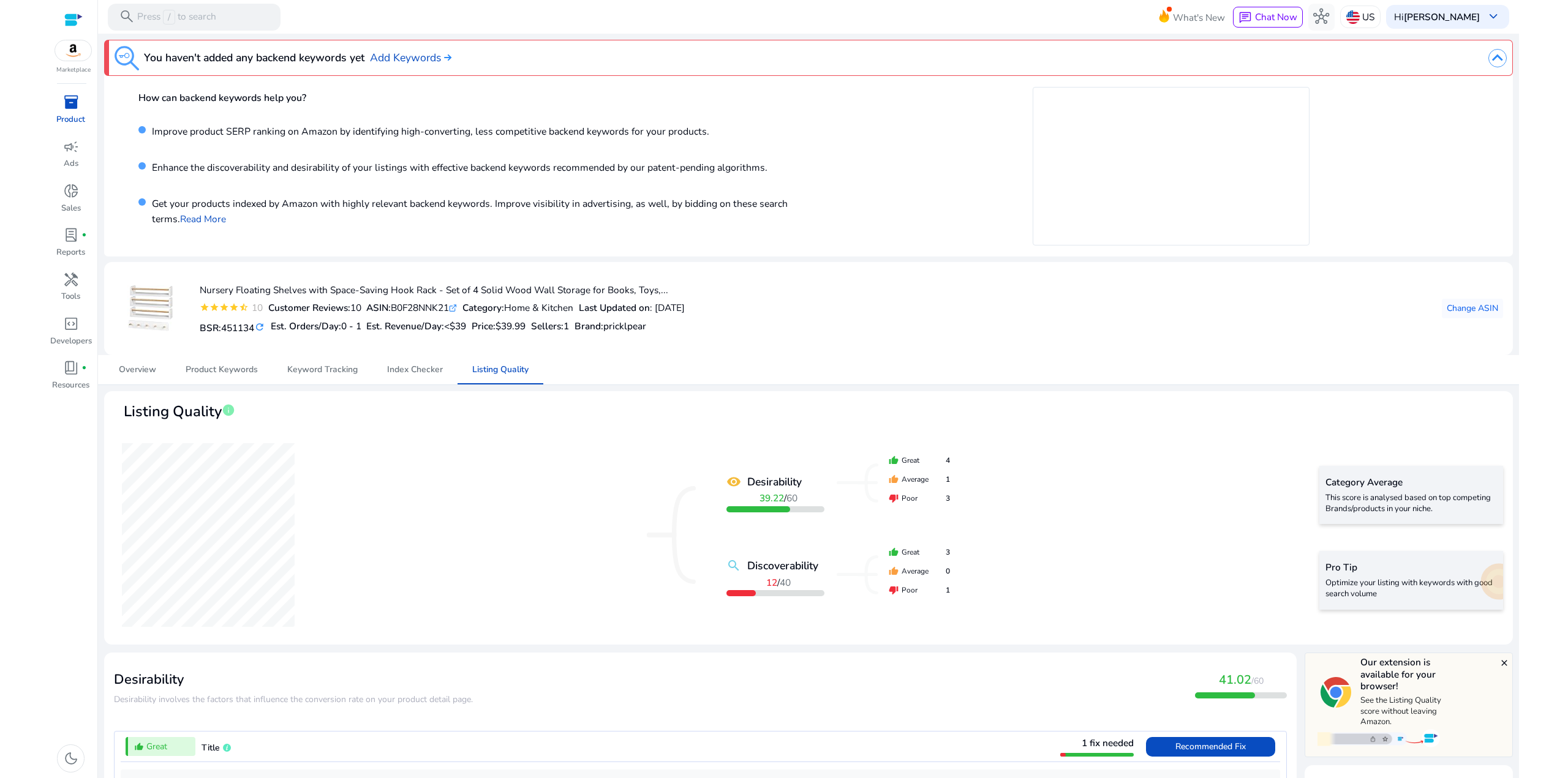
click at [566, 239] on div "How can backend keywords help you? Improve product SERP ranking on Amazon by id…" at bounding box center [480, 166] width 684 height 158
click at [890, 590] on mat-icon "thumb_down" at bounding box center [893, 590] width 10 height 10
click at [735, 566] on mat-icon "search" at bounding box center [733, 565] width 15 height 15
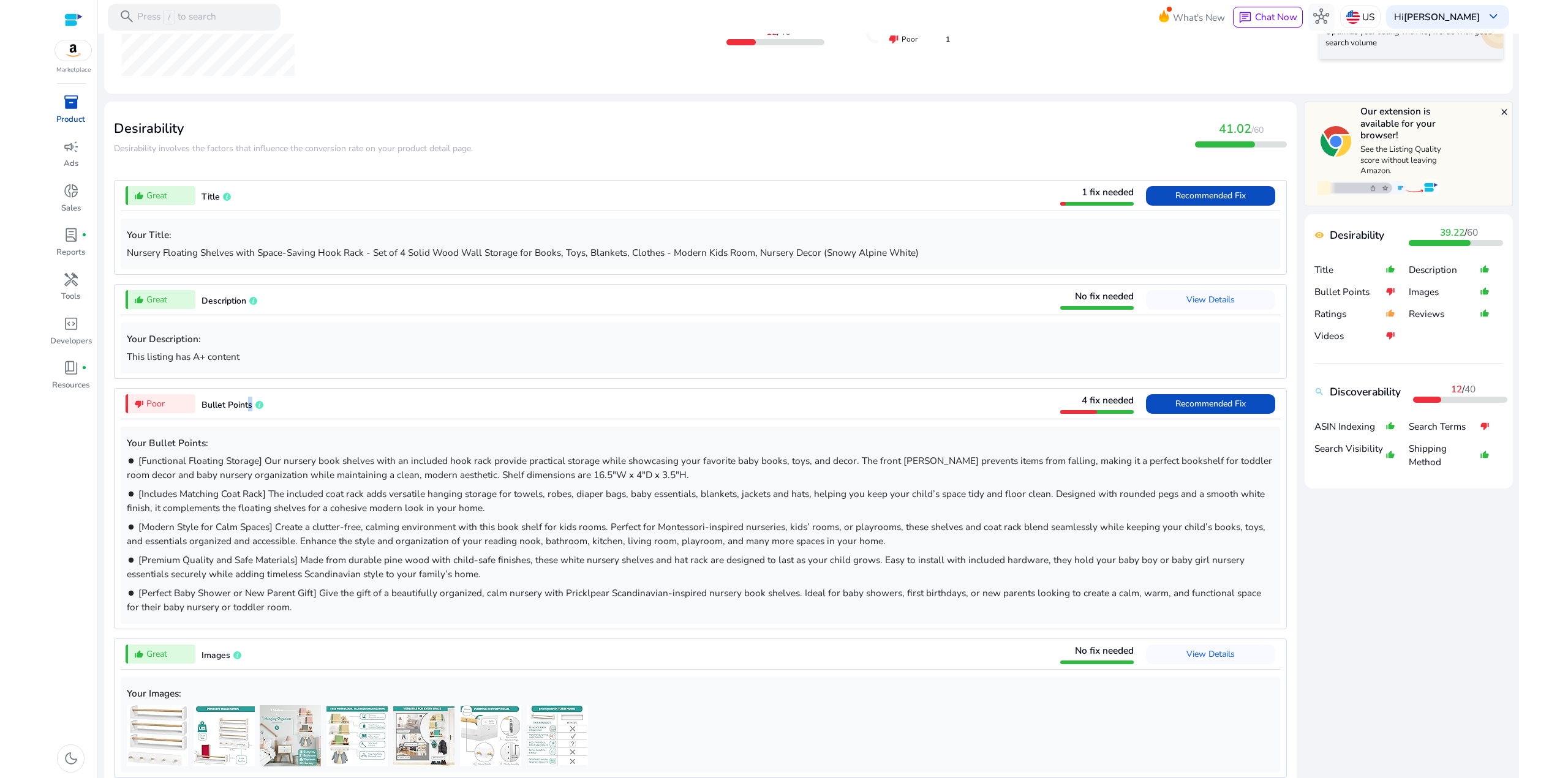
drag, startPoint x: 285, startPoint y: 407, endPoint x: 247, endPoint y: 403, distance: 38.2
click at [247, 403] on div "thumb_down_alt Poor Bullet Points 4 fix needed Recommended Fix" at bounding box center [701, 404] width 1160 height 30
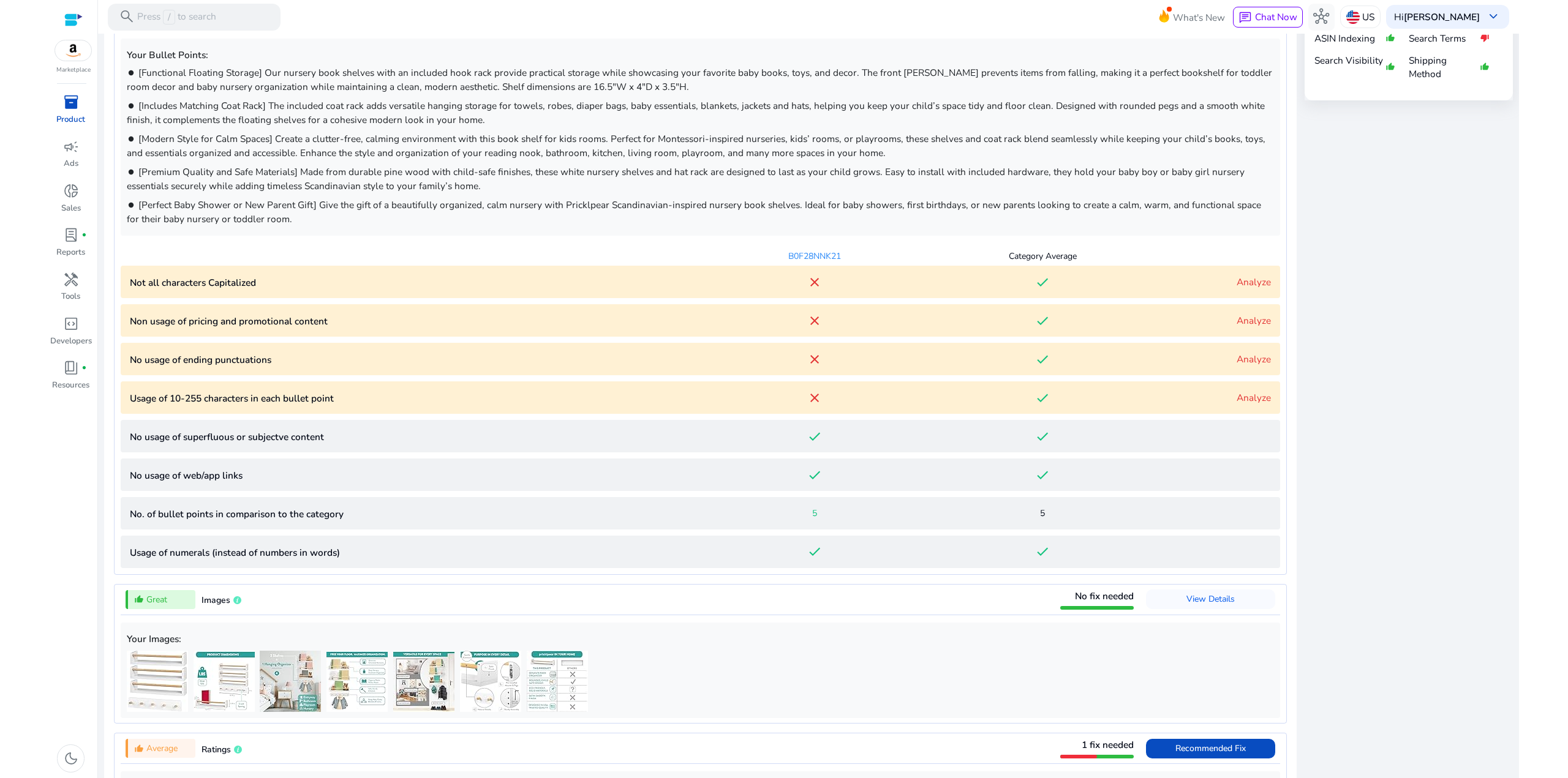
click at [1340, 371] on div "close Our extension is available for your browser! See the Listing Quality scor…" at bounding box center [1409, 481] width 208 height 1535
click at [1253, 286] on link "Analyze" at bounding box center [1254, 282] width 35 height 13
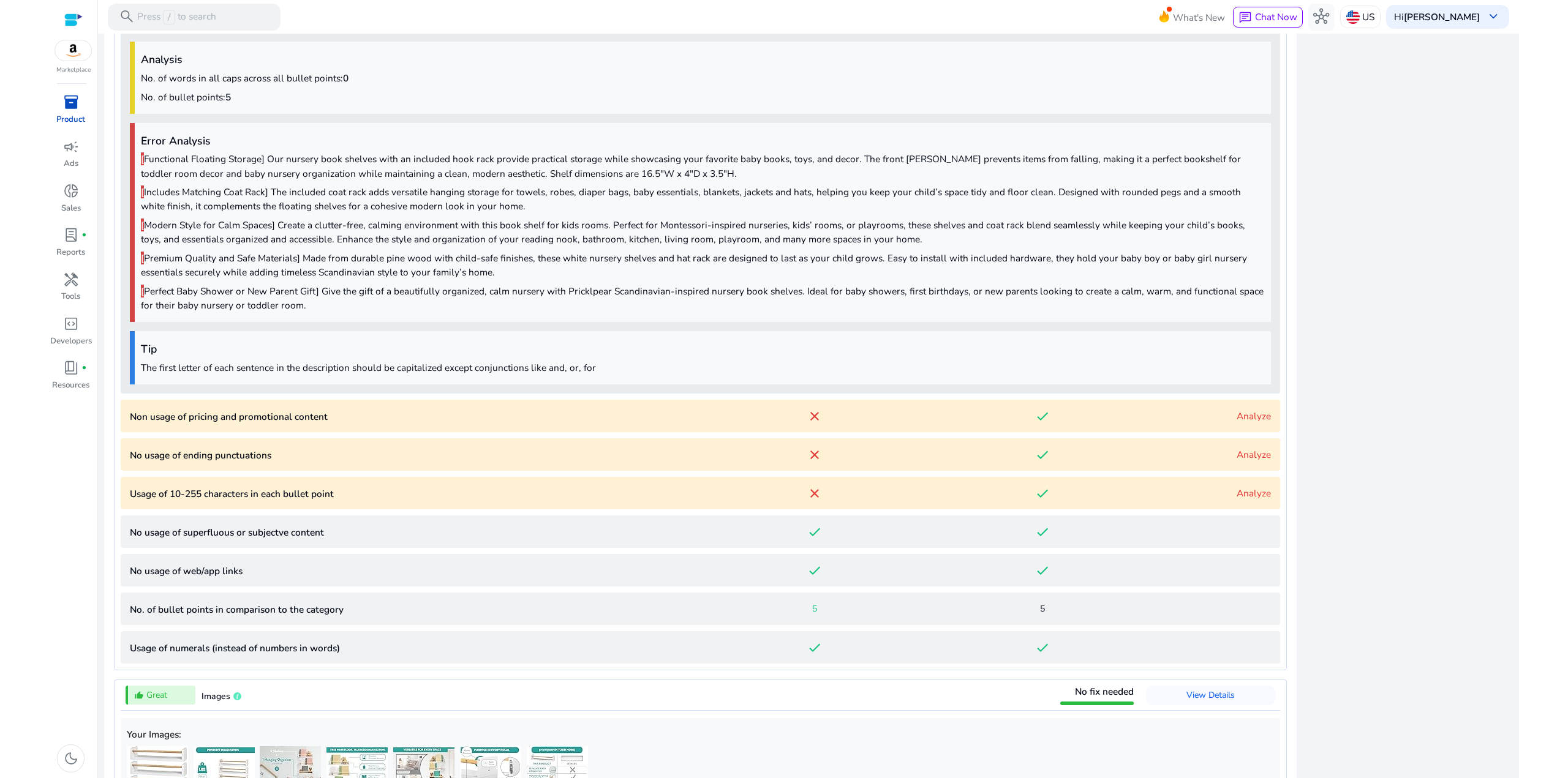
click at [1238, 414] on link "Analyze" at bounding box center [1254, 416] width 35 height 13
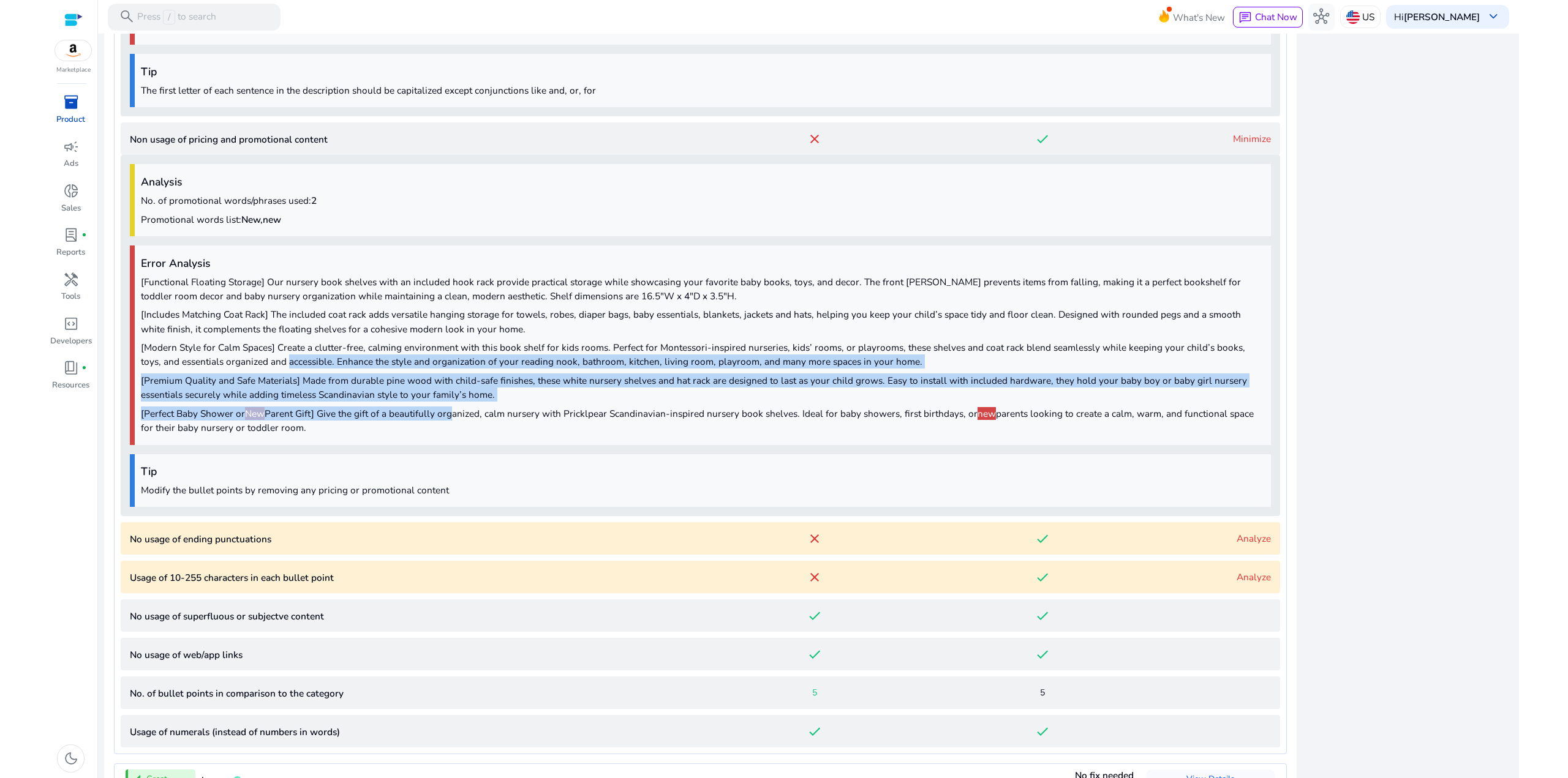
drag, startPoint x: 387, startPoint y: 393, endPoint x: 266, endPoint y: 354, distance: 127.1
click at [267, 356] on div "Error Analysis [Functional Floating Storage] Our nursery book shelves with an i…" at bounding box center [701, 345] width 1142 height 200
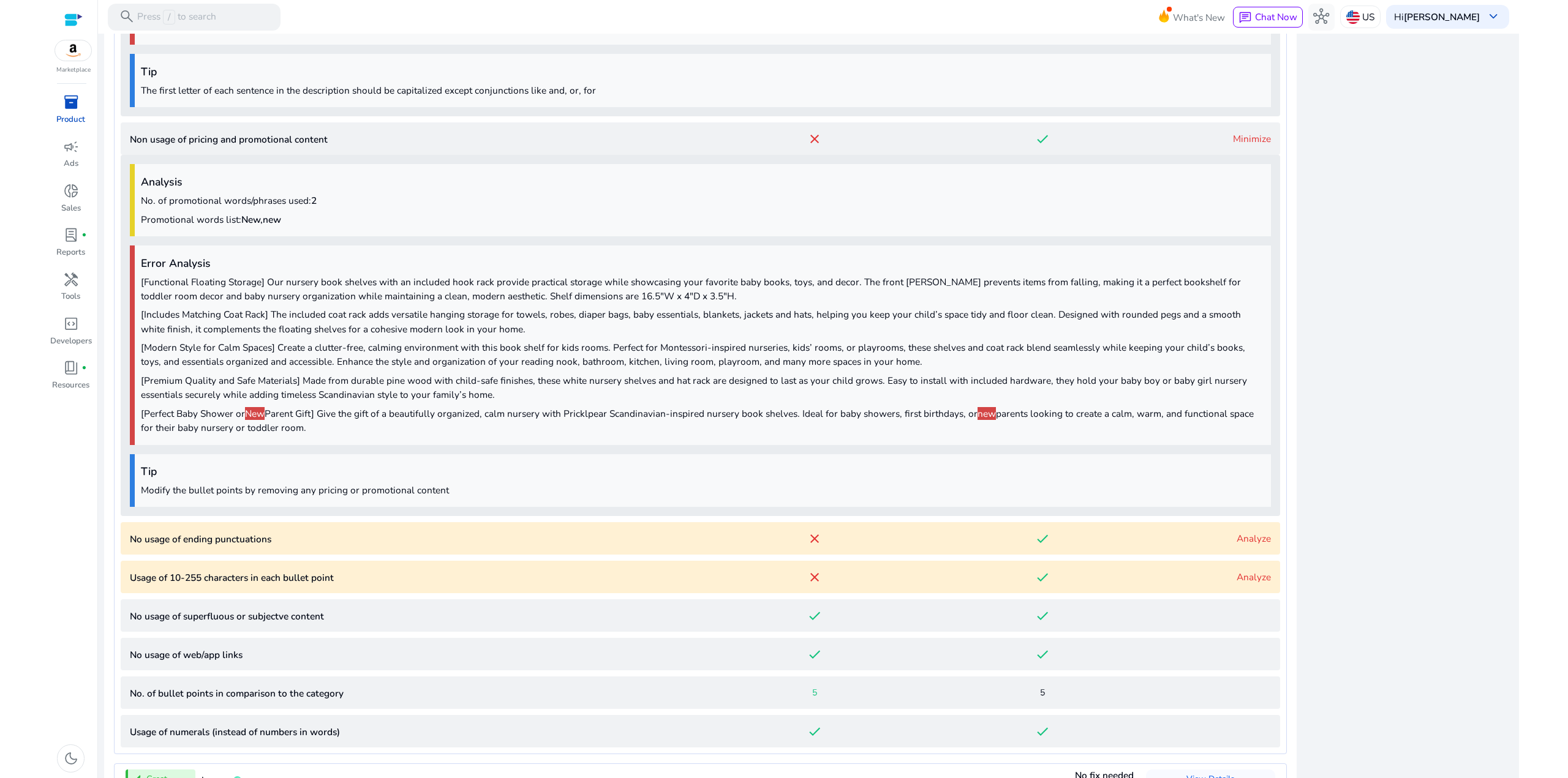
click at [267, 352] on p "[Modern Style for Calm Spaces] Create a clutter-free, calming environment with …" at bounding box center [703, 354] width 1124 height 29
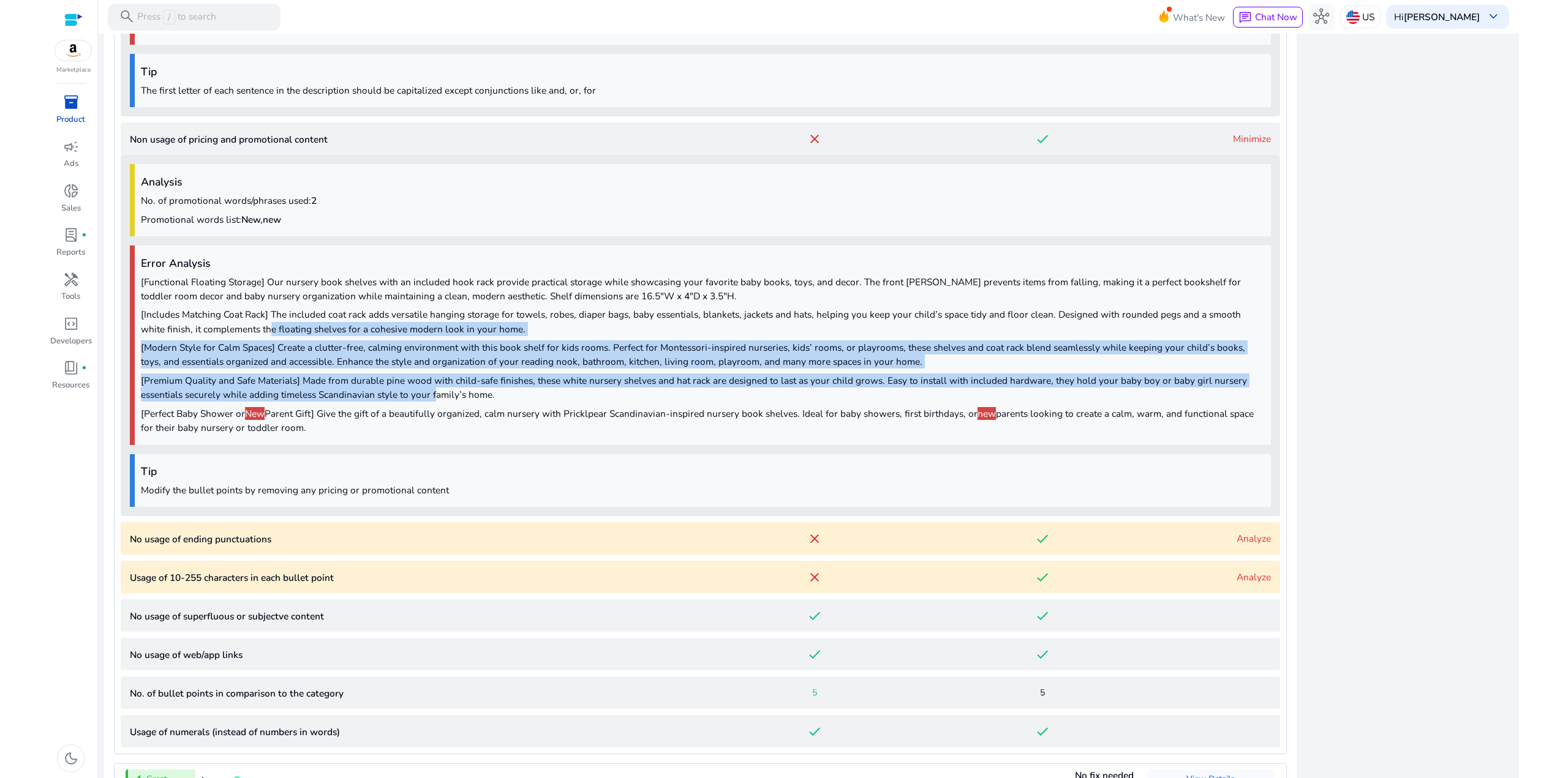
drag, startPoint x: 368, startPoint y: 377, endPoint x: 237, endPoint y: 315, distance: 144.9
click at [237, 318] on div "Error Analysis [Functional Floating Storage] Our nursery book shelves with an i…" at bounding box center [701, 345] width 1142 height 200
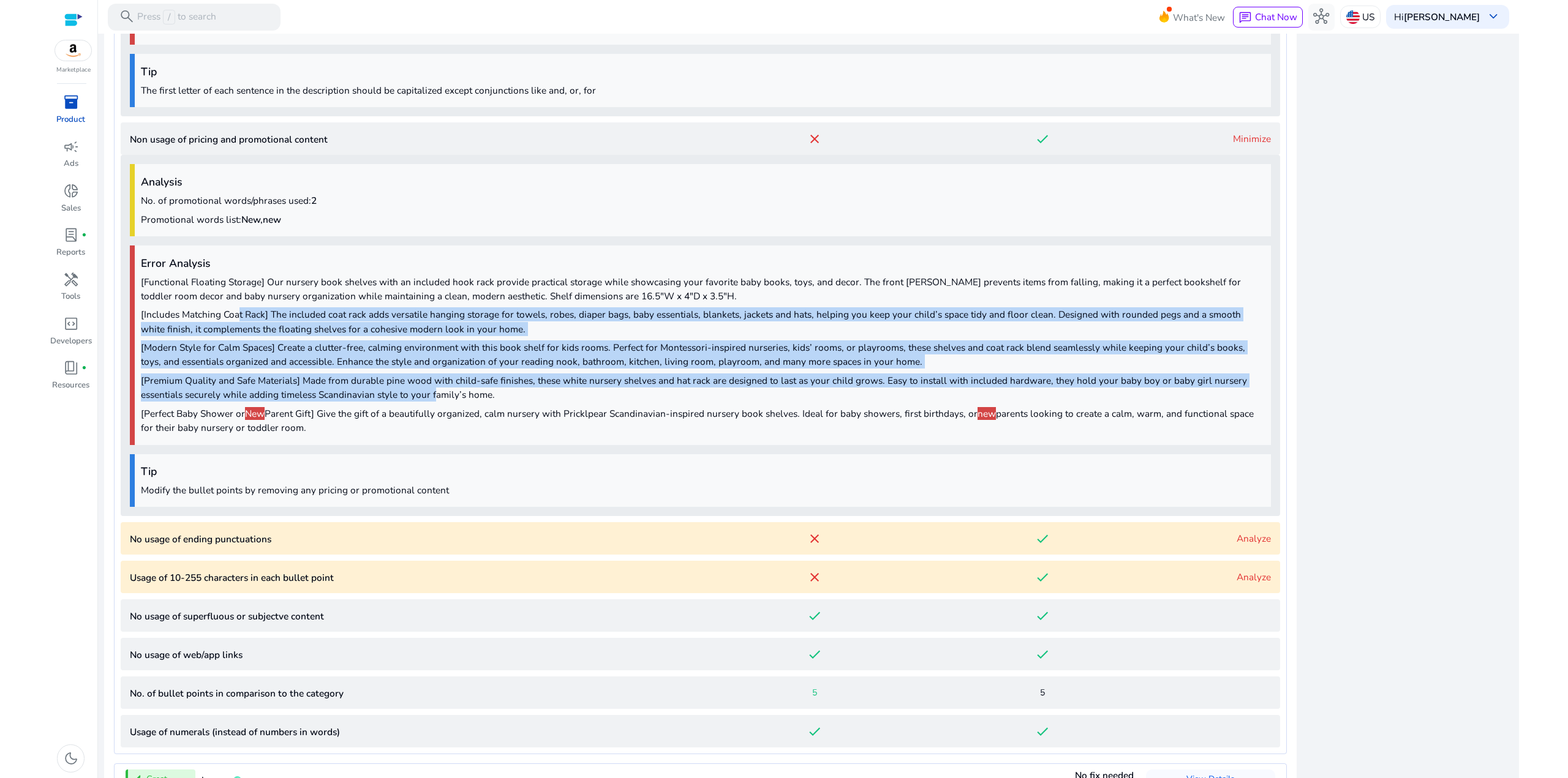
click at [238, 315] on p "[Includes Matching Coat Rack] The included coat rack adds versatile hanging sto…" at bounding box center [703, 322] width 1124 height 29
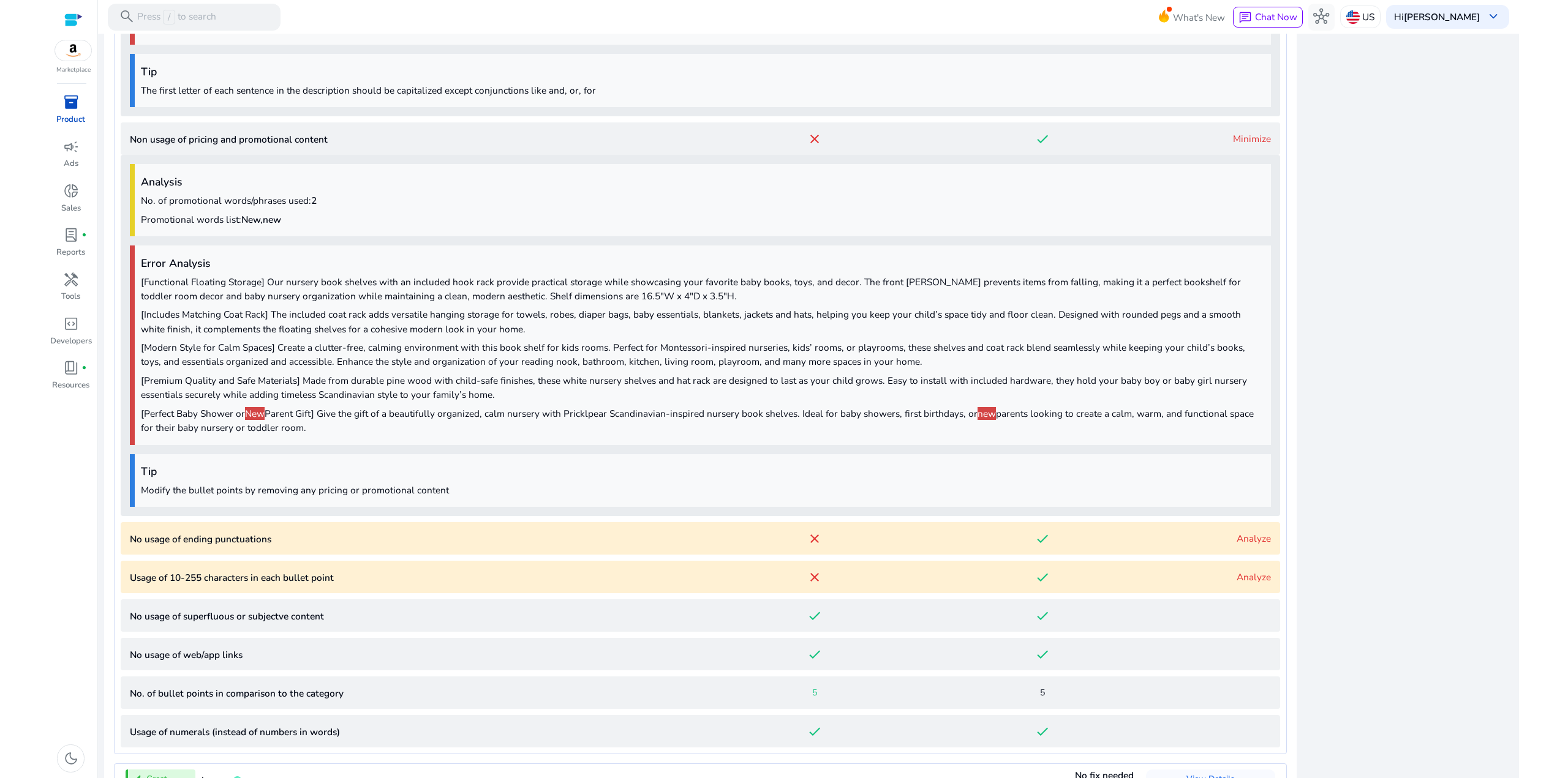
click at [474, 410] on p "[Perfect Baby Shower or New Parent Gift] Give the gift of a beautifully organiz…" at bounding box center [703, 420] width 1124 height 29
drag, startPoint x: 349, startPoint y: 389, endPoint x: 315, endPoint y: 365, distance: 41.6
click at [317, 367] on div "Error Analysis [Functional Floating Storage] Our nursery book shelves with an i…" at bounding box center [701, 345] width 1142 height 200
click at [315, 365] on p "[Modern Style for Calm Spaces] Create a clutter-free, calming environment with …" at bounding box center [703, 354] width 1124 height 29
drag, startPoint x: 612, startPoint y: 439, endPoint x: 433, endPoint y: 374, distance: 190.4
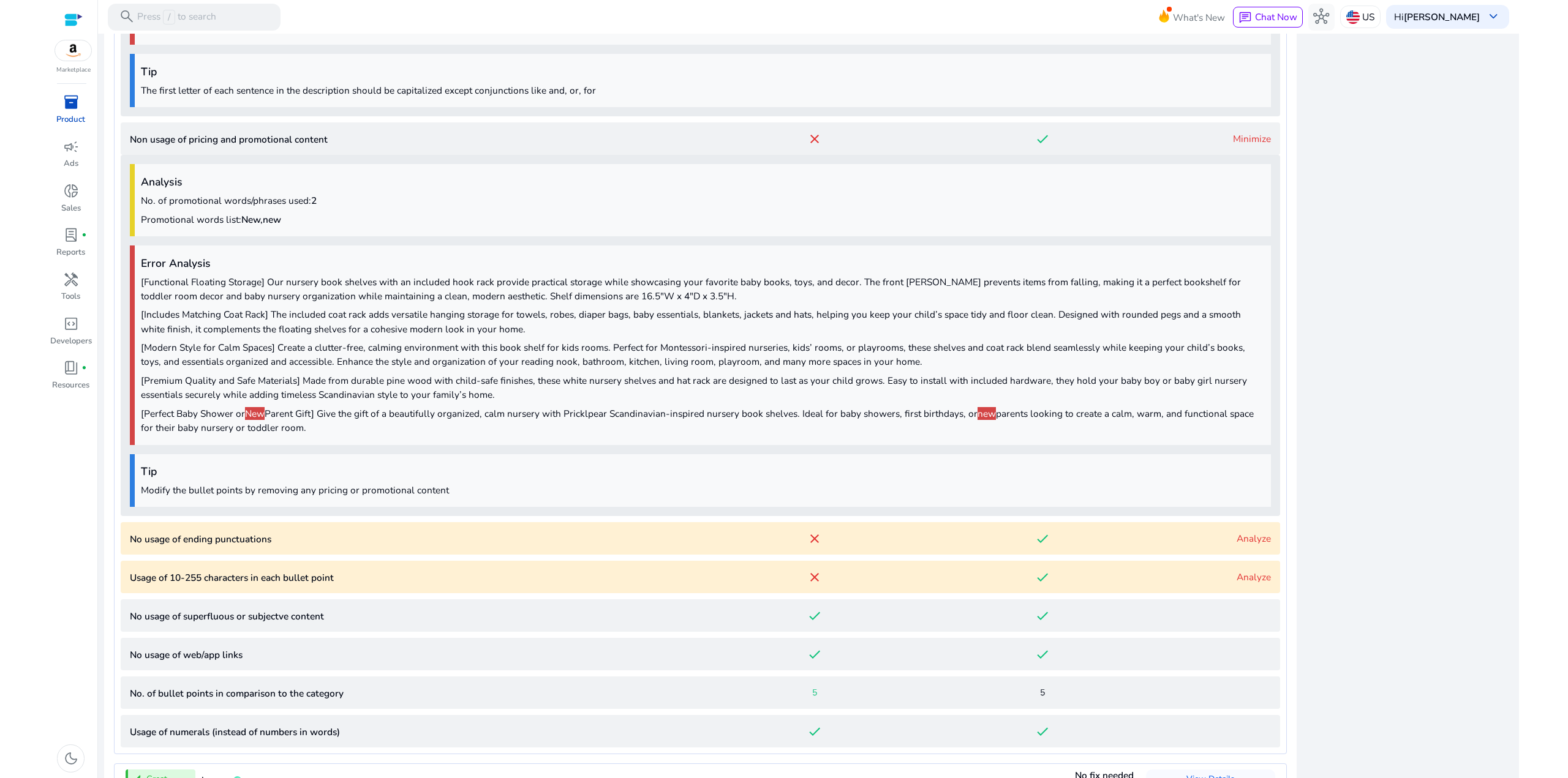
click at [458, 386] on div "Error Analysis [Functional Floating Storage] Our nursery book shelves with an i…" at bounding box center [701, 345] width 1142 height 200
click at [430, 371] on div "Error Analysis [Functional Floating Storage] Our nursery book shelves with an i…" at bounding box center [701, 345] width 1142 height 200
drag, startPoint x: 733, startPoint y: 430, endPoint x: 436, endPoint y: 354, distance: 306.6
click at [446, 357] on div "Error Analysis [Functional Floating Storage] Our nursery book shelves with an i…" at bounding box center [701, 345] width 1142 height 200
click at [423, 349] on p "[Modern Style for Calm Spaces] Create a clutter-free, calming environment with …" at bounding box center [703, 354] width 1124 height 29
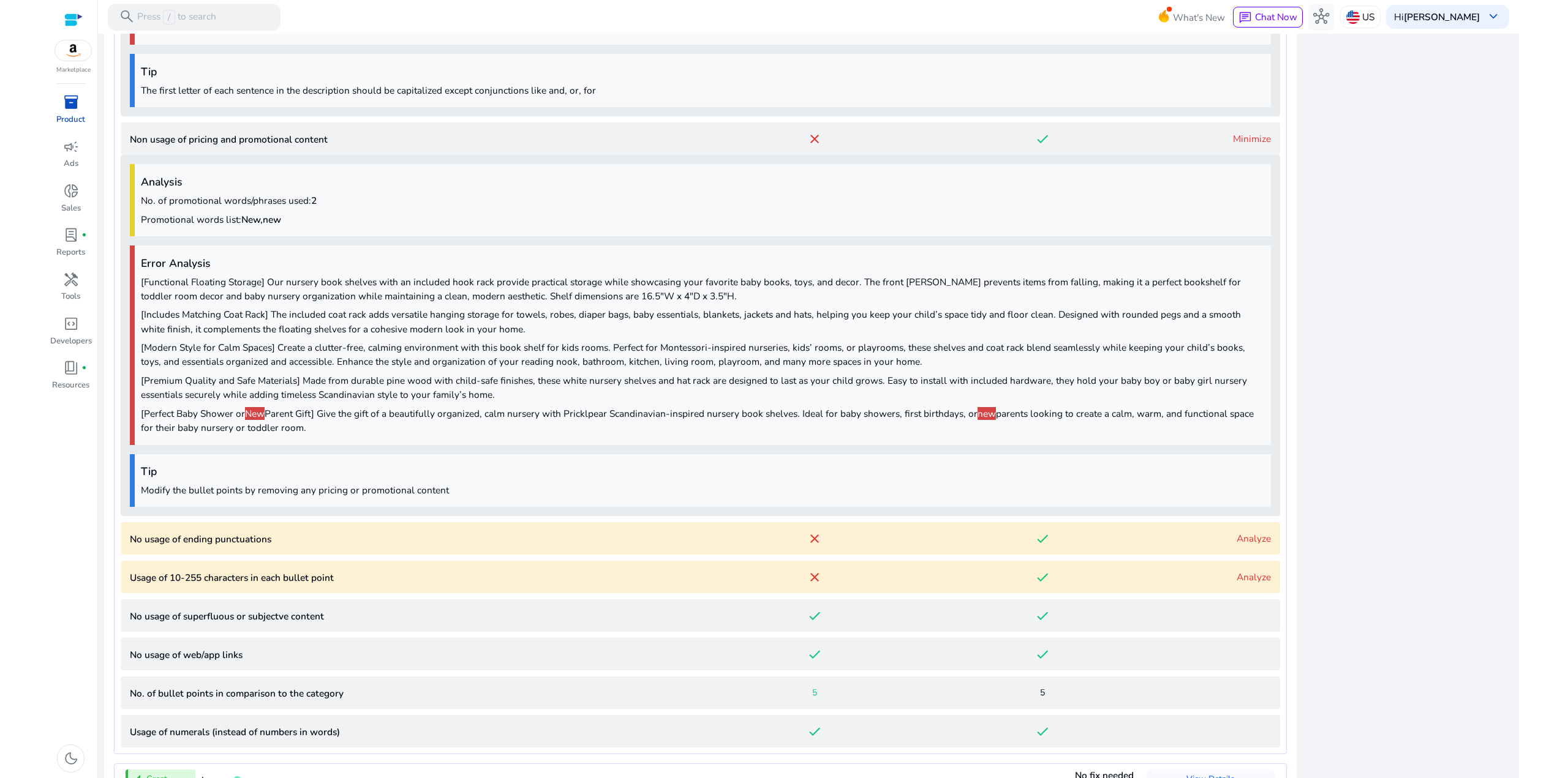
drag, startPoint x: 681, startPoint y: 435, endPoint x: 526, endPoint y: 370, distance: 168.1
click at [529, 373] on div "Error Analysis [Functional Floating Storage] Our nursery book shelves with an i…" at bounding box center [701, 345] width 1142 height 200
click at [515, 362] on p "[Modern Style for Calm Spaces] Create a clutter-free, calming environment with …" at bounding box center [703, 354] width 1124 height 29
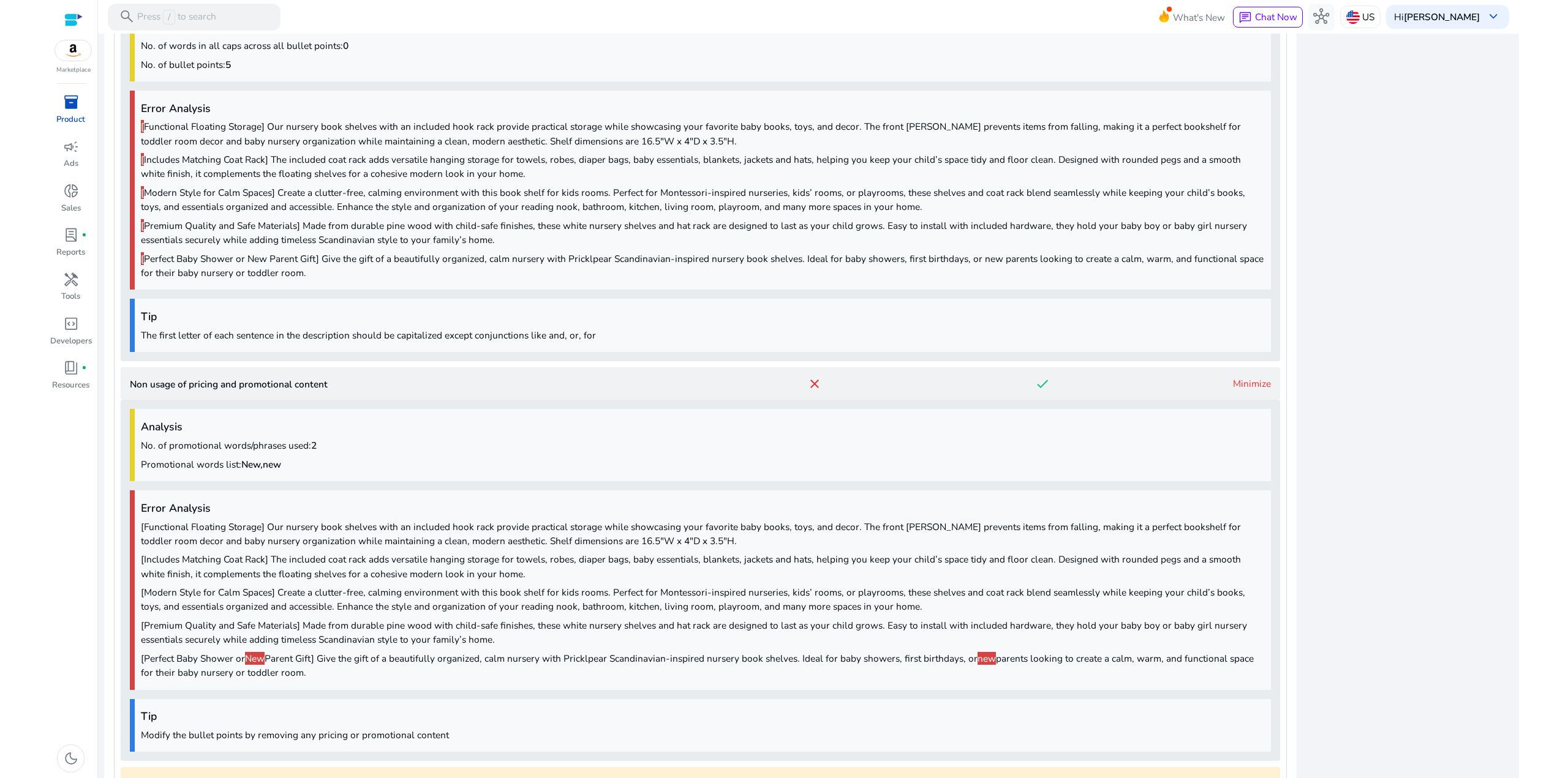
drag, startPoint x: 1232, startPoint y: 382, endPoint x: 1243, endPoint y: 380, distance: 11.2
click at [1233, 382] on link "Minimize" at bounding box center [1252, 383] width 38 height 13
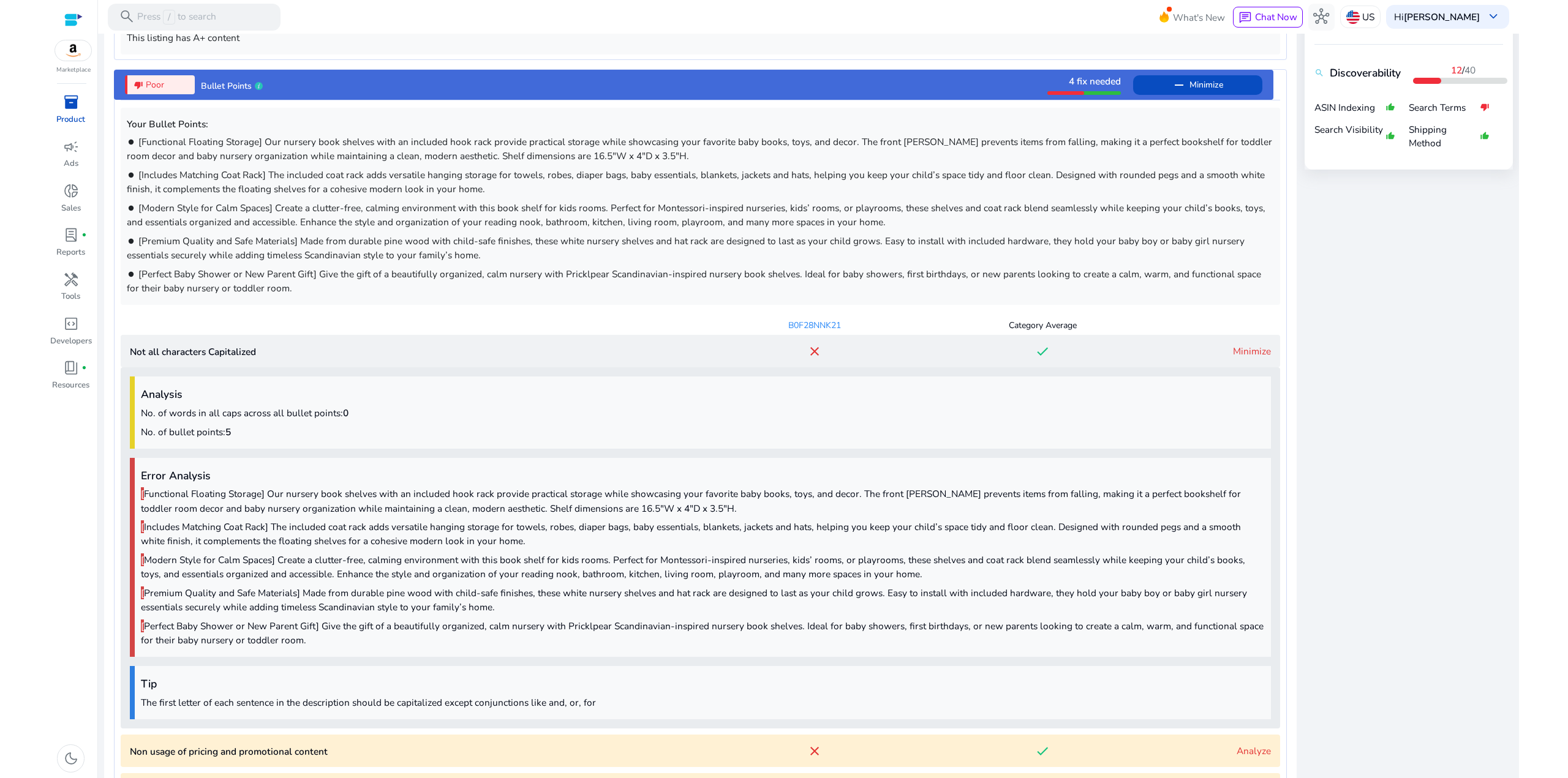
click at [1240, 356] on link "Minimize" at bounding box center [1252, 351] width 38 height 13
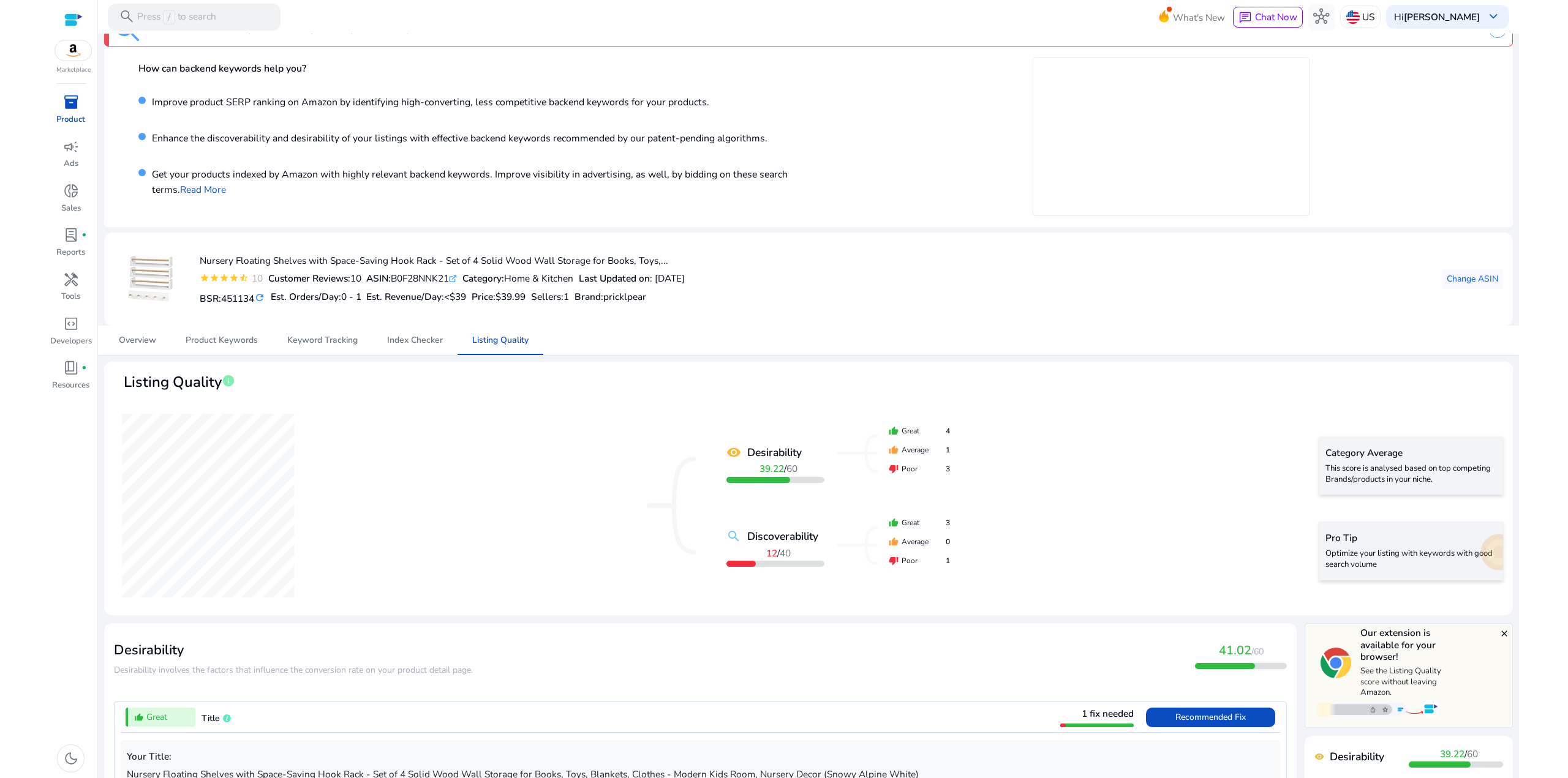
scroll to position [13, 0]
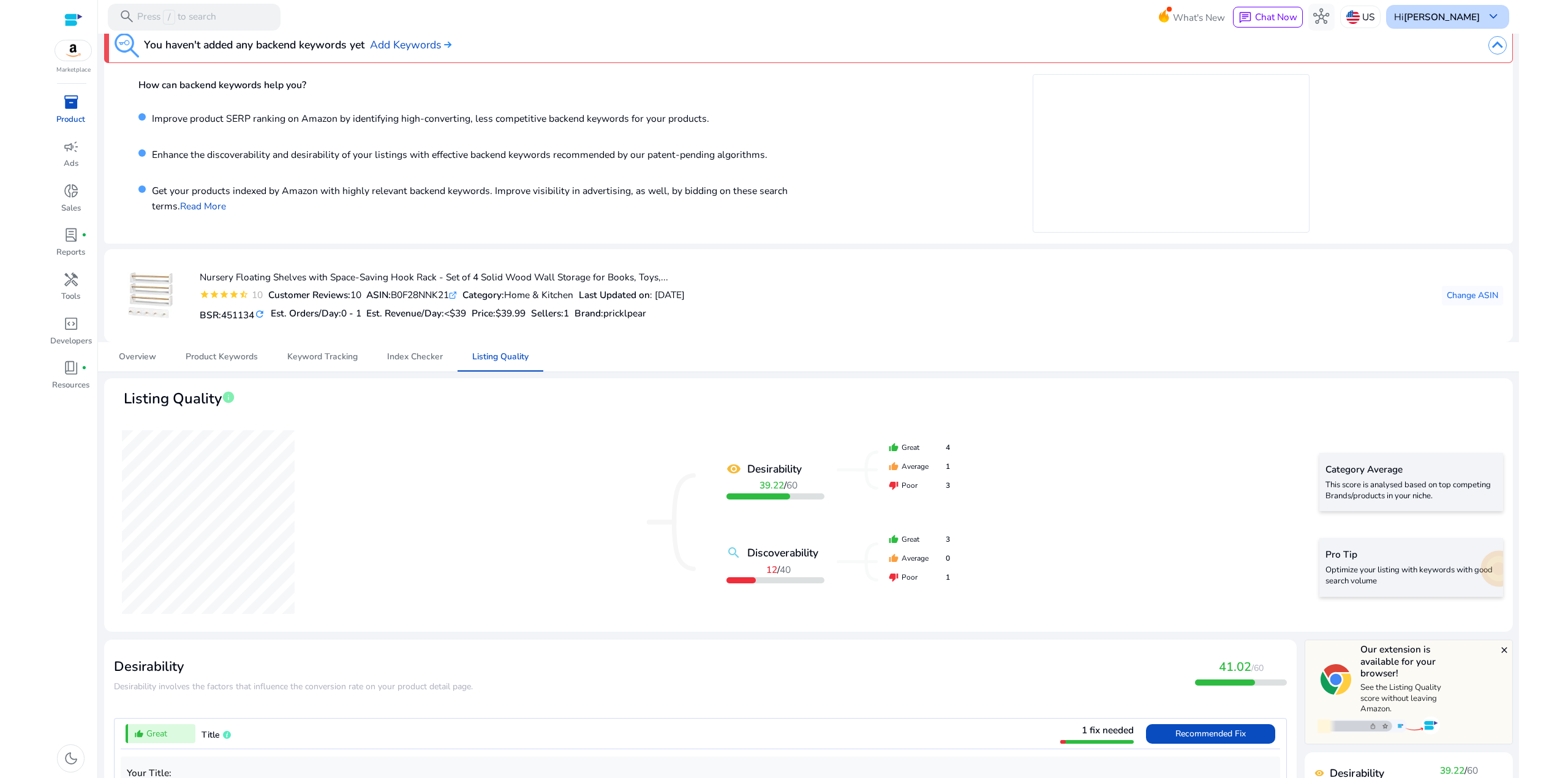
click at [1428, 25] on div "Hi Josh Bockelman keyboard_arrow_down" at bounding box center [1448, 16] width 123 height 23
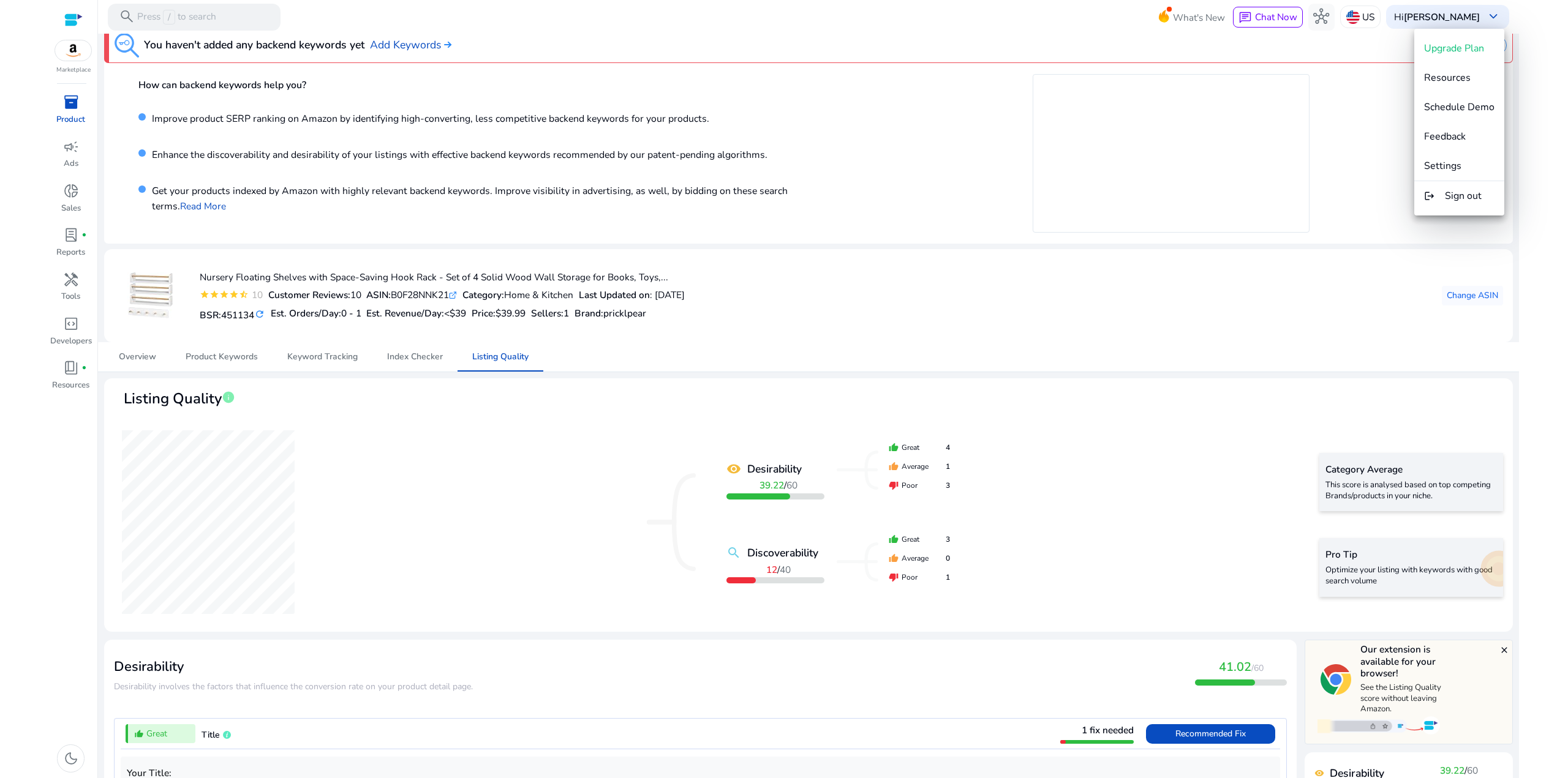
drag, startPoint x: 1078, startPoint y: 390, endPoint x: 1068, endPoint y: 400, distance: 14.1
click at [1078, 390] on div at bounding box center [784, 389] width 1568 height 778
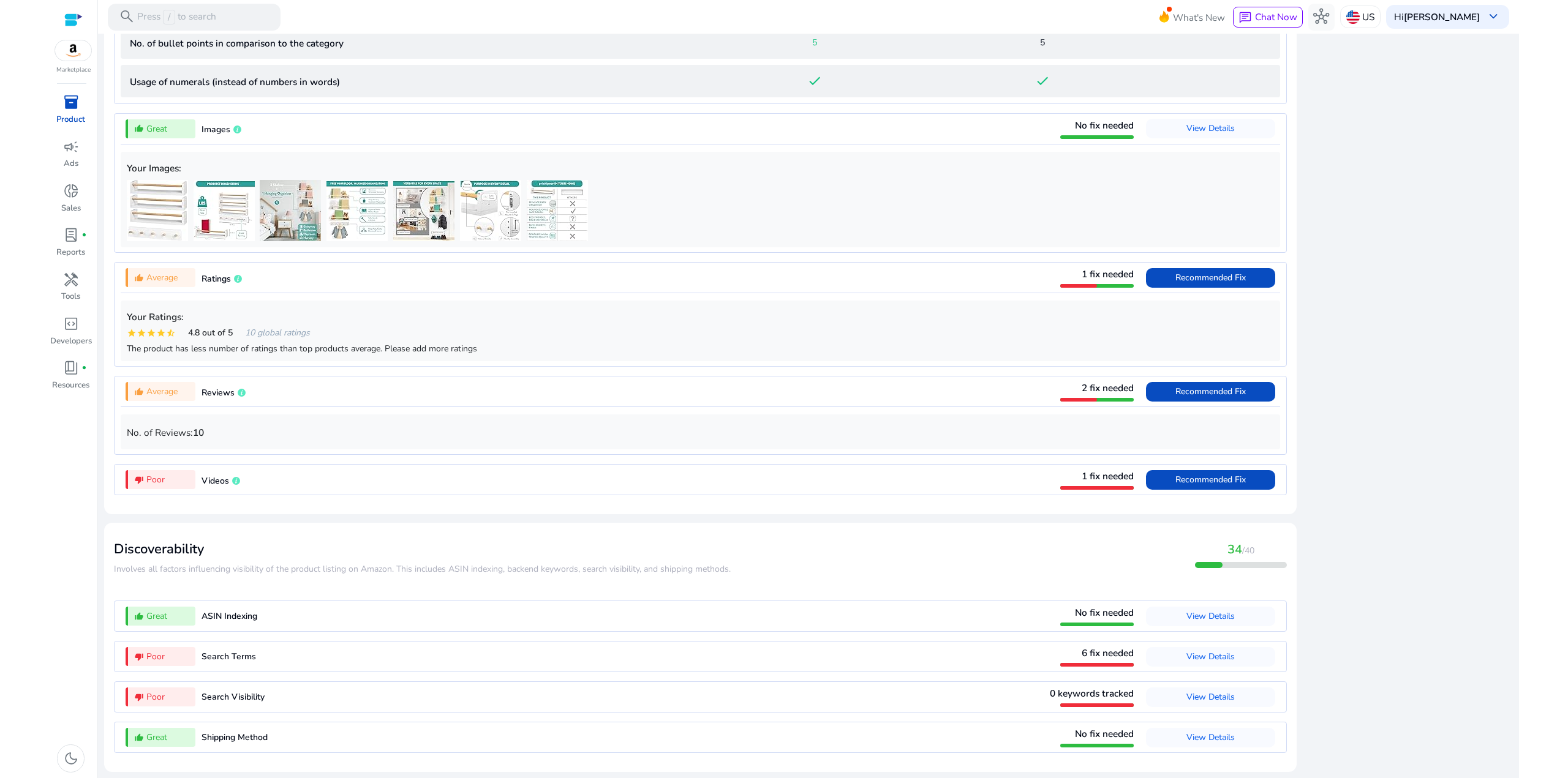
scroll to position [1415, 0]
click at [1215, 660] on span "View Details" at bounding box center [1211, 656] width 48 height 11
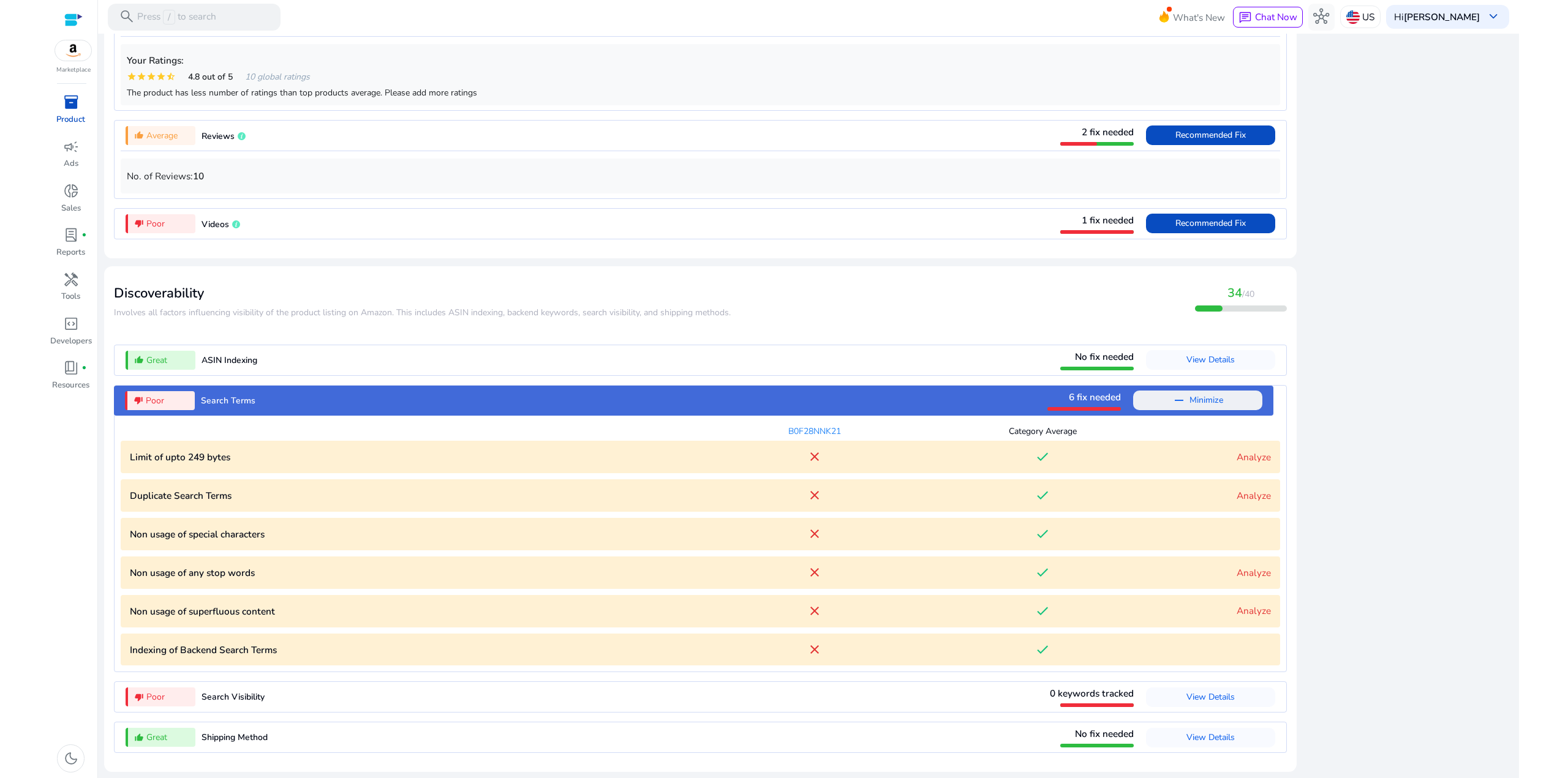
click at [1424, 445] on div "close Our extension is available for your browser! See the Listing Quality scor…" at bounding box center [1409, 48] width 208 height 1458
click at [1205, 356] on span "View Details" at bounding box center [1211, 359] width 48 height 11
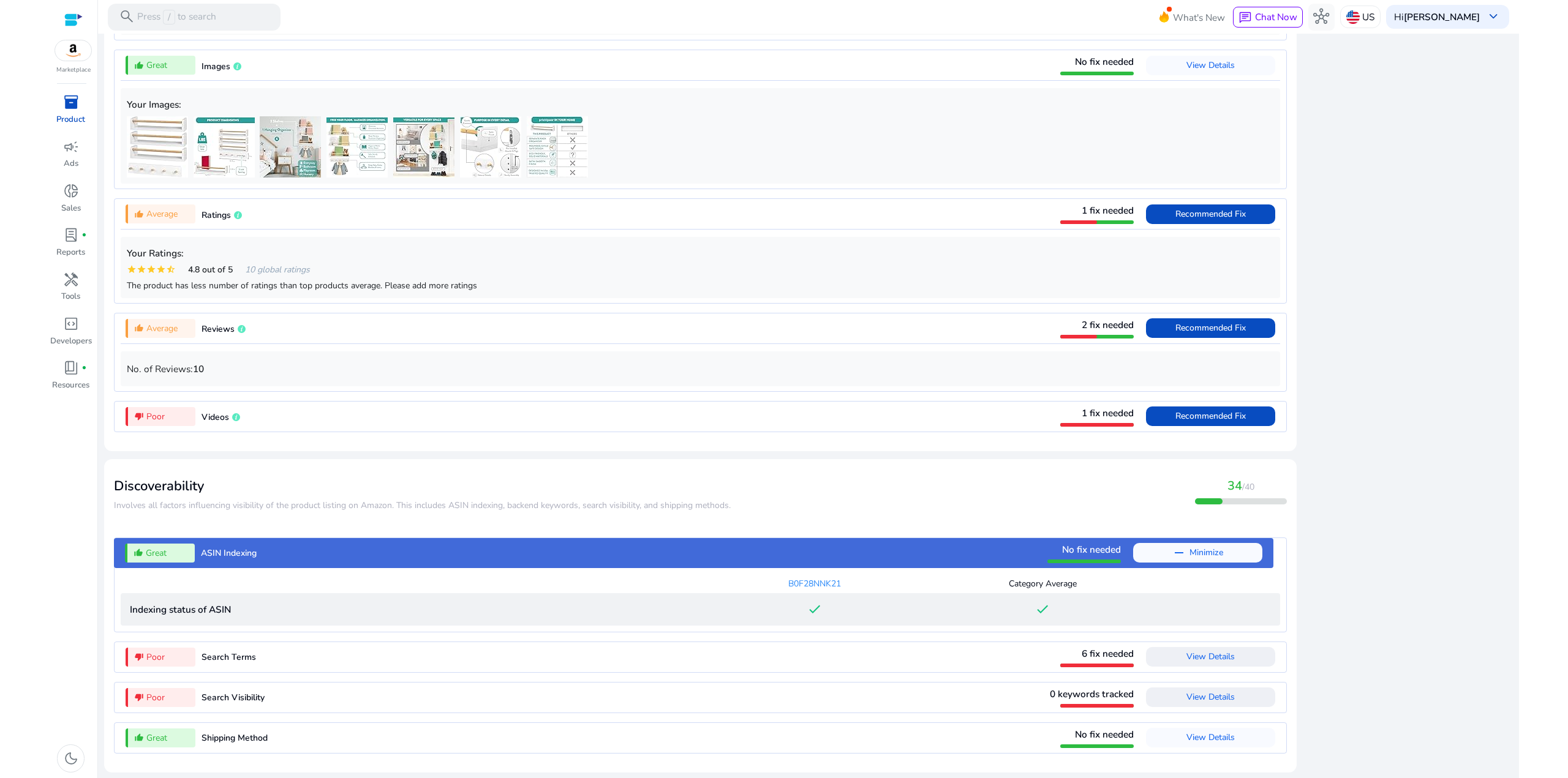
click at [1214, 702] on span "View Details" at bounding box center [1211, 697] width 48 height 11
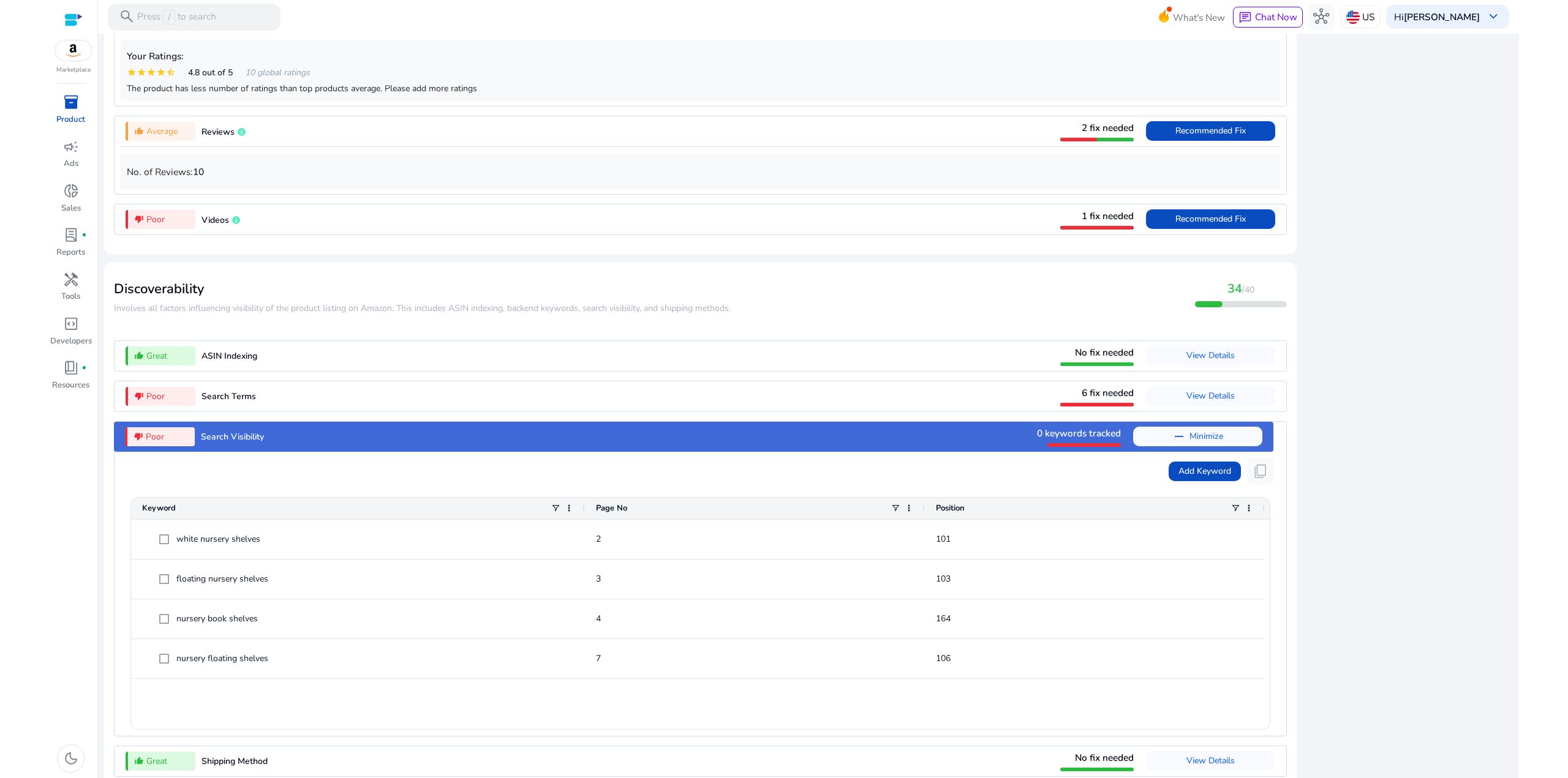
scroll to position [1366, 0]
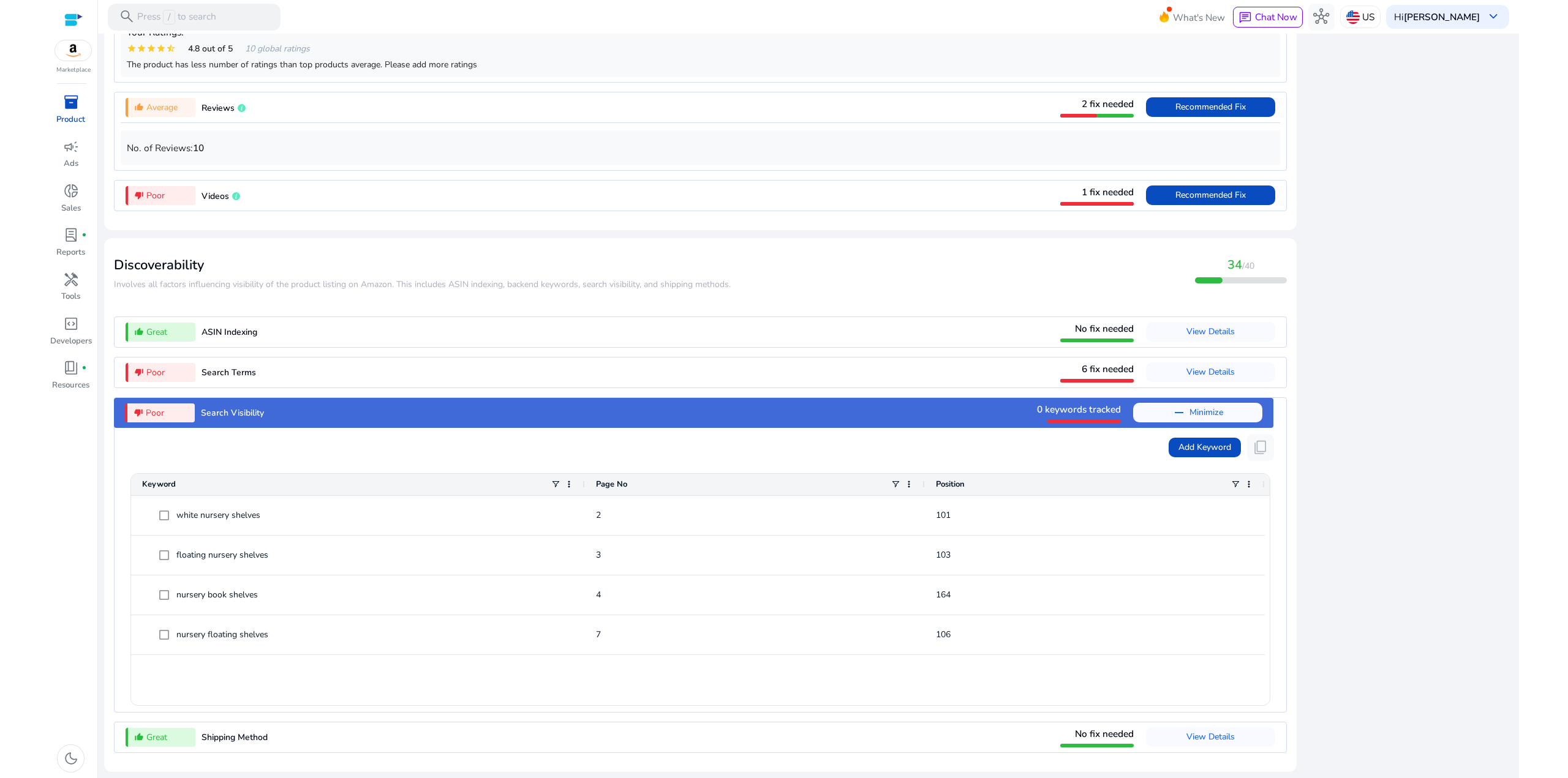
click at [1352, 499] on div "close Our extension is available for your browser! See the Listing Quality scor…" at bounding box center [1409, 34] width 208 height 1486
click at [207, 409] on span "Search Visibility" at bounding box center [232, 412] width 63 height 11
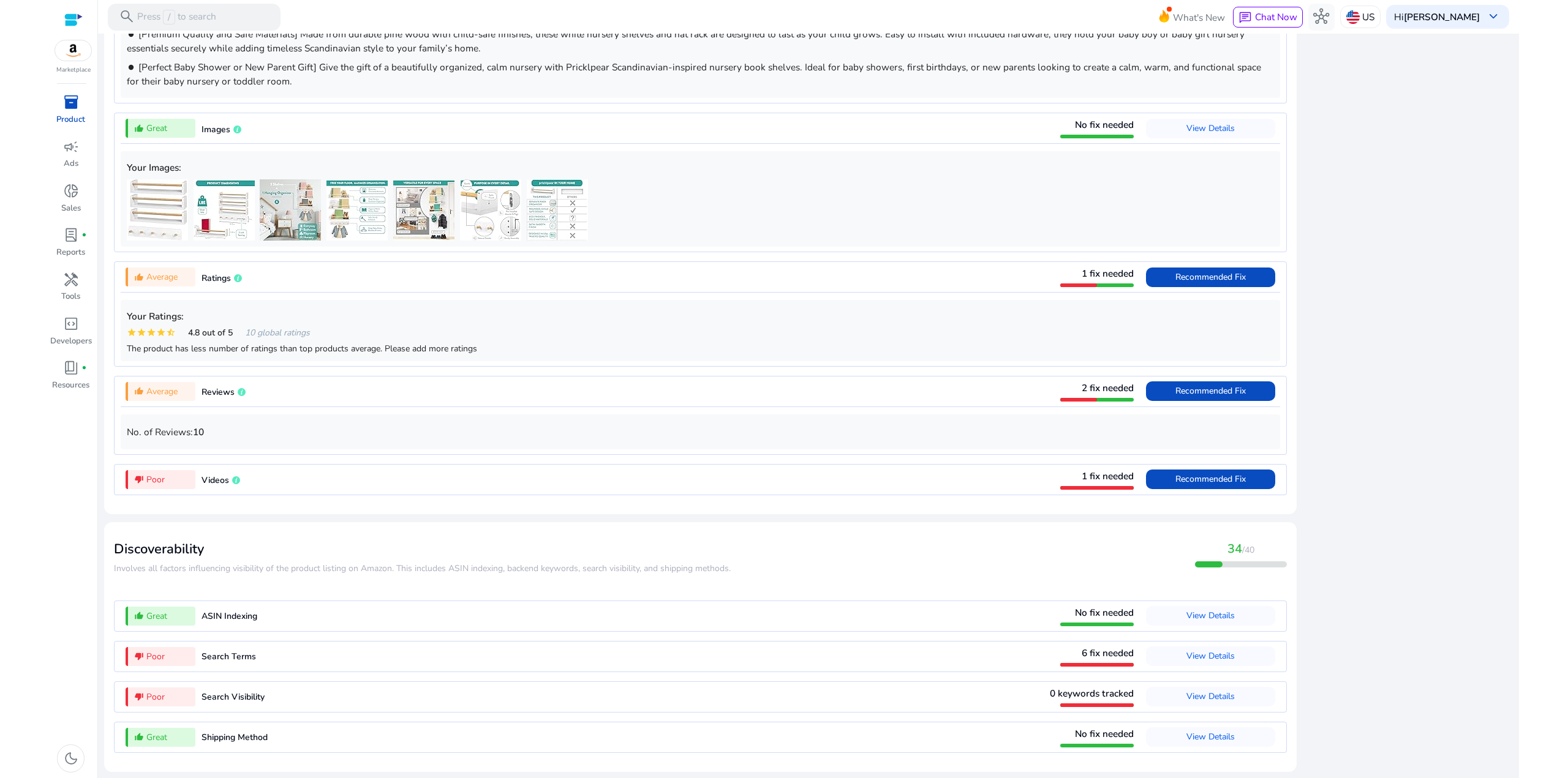
click at [221, 702] on span "Search Visibility" at bounding box center [233, 697] width 63 height 11
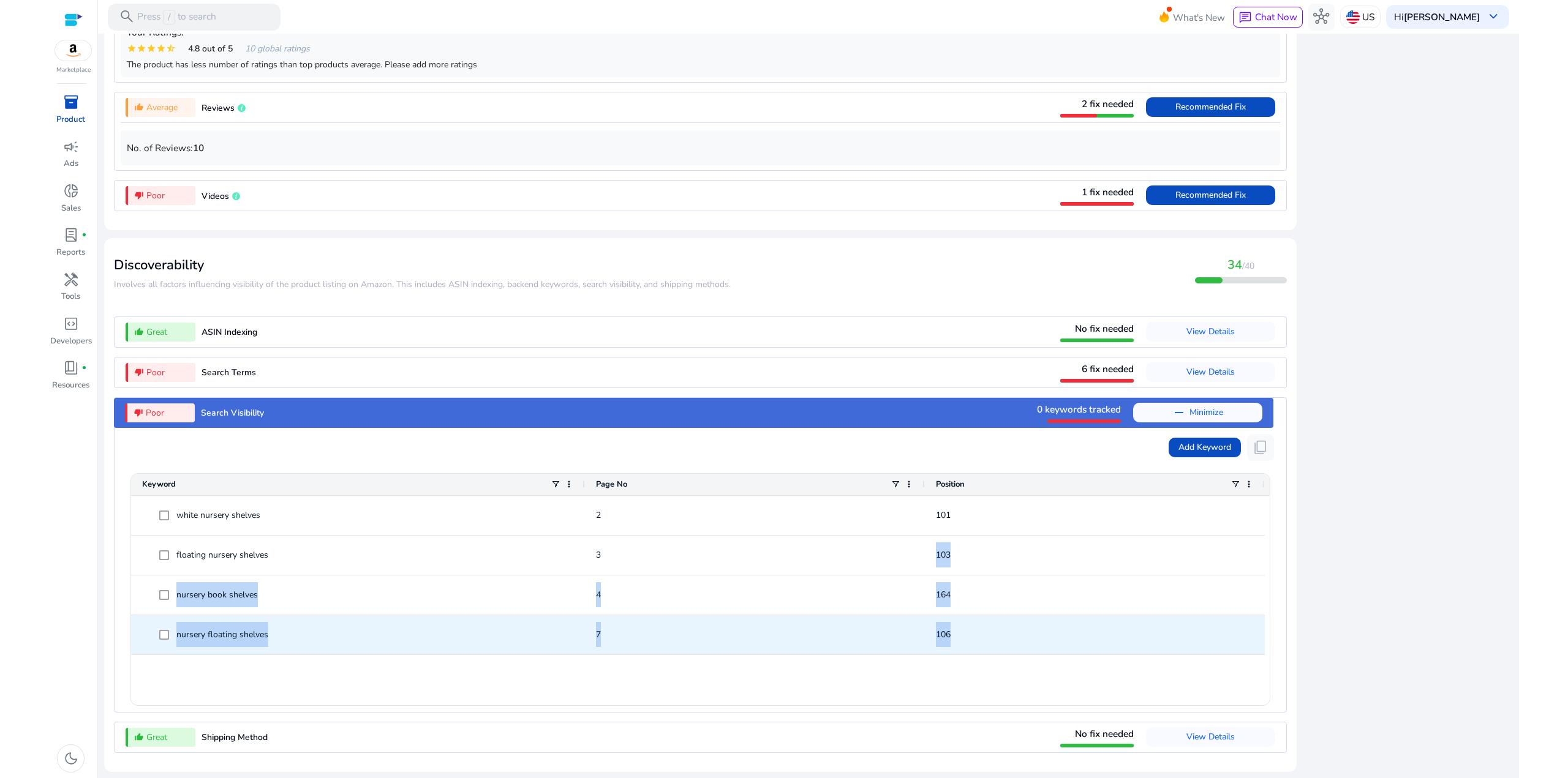
drag, startPoint x: 957, startPoint y: 628, endPoint x: 918, endPoint y: 508, distance: 126.2
click at [919, 528] on div "white nursery shelves 2 101 floating nursery shelves 3 103 nursery book shelves…" at bounding box center [698, 576] width 1134 height 159
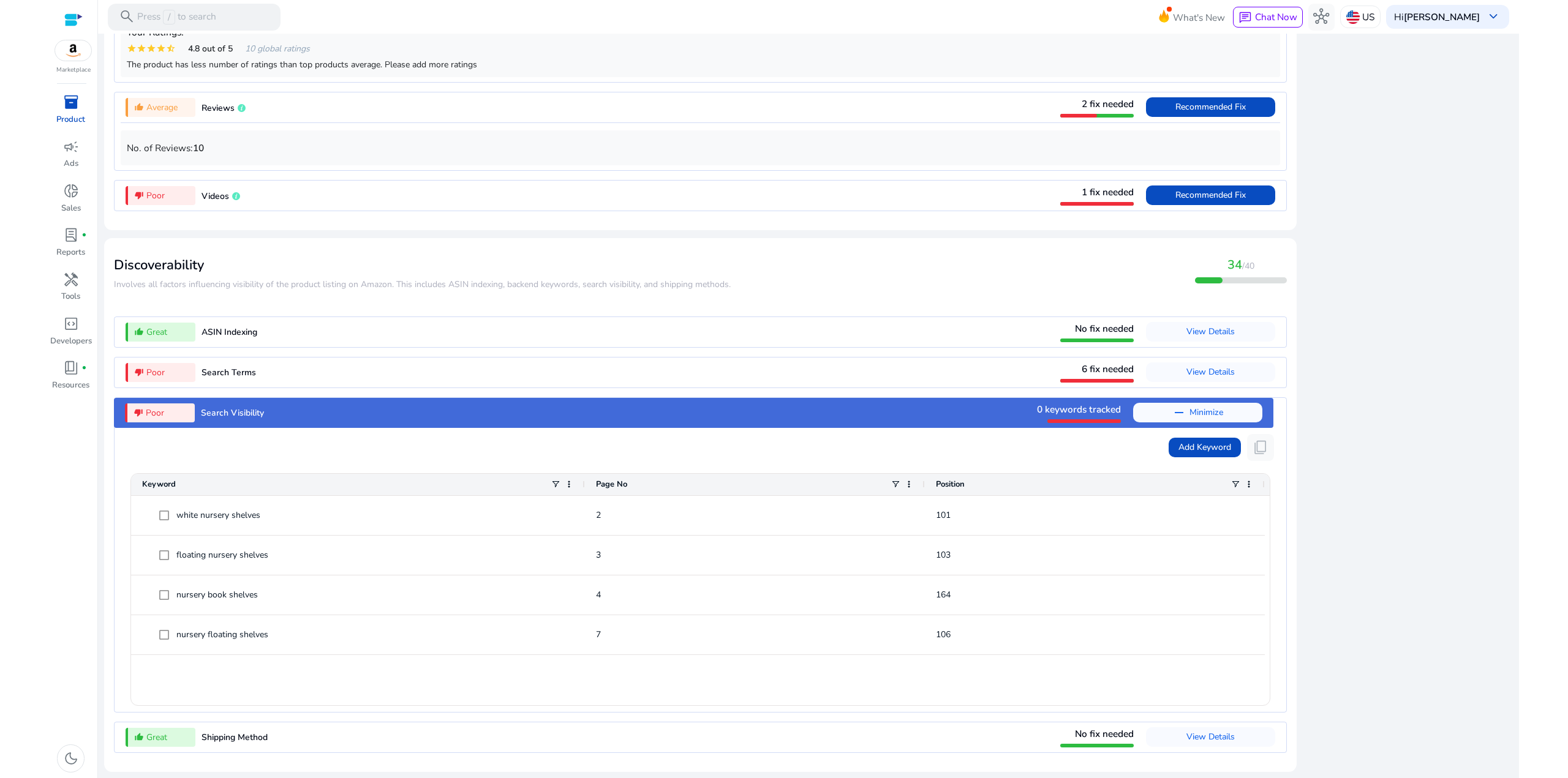
click at [904, 463] on div "Press SPACE to select this row. Drag here to set row groups Drag here to set co…" at bounding box center [701, 586] width 1160 height 251
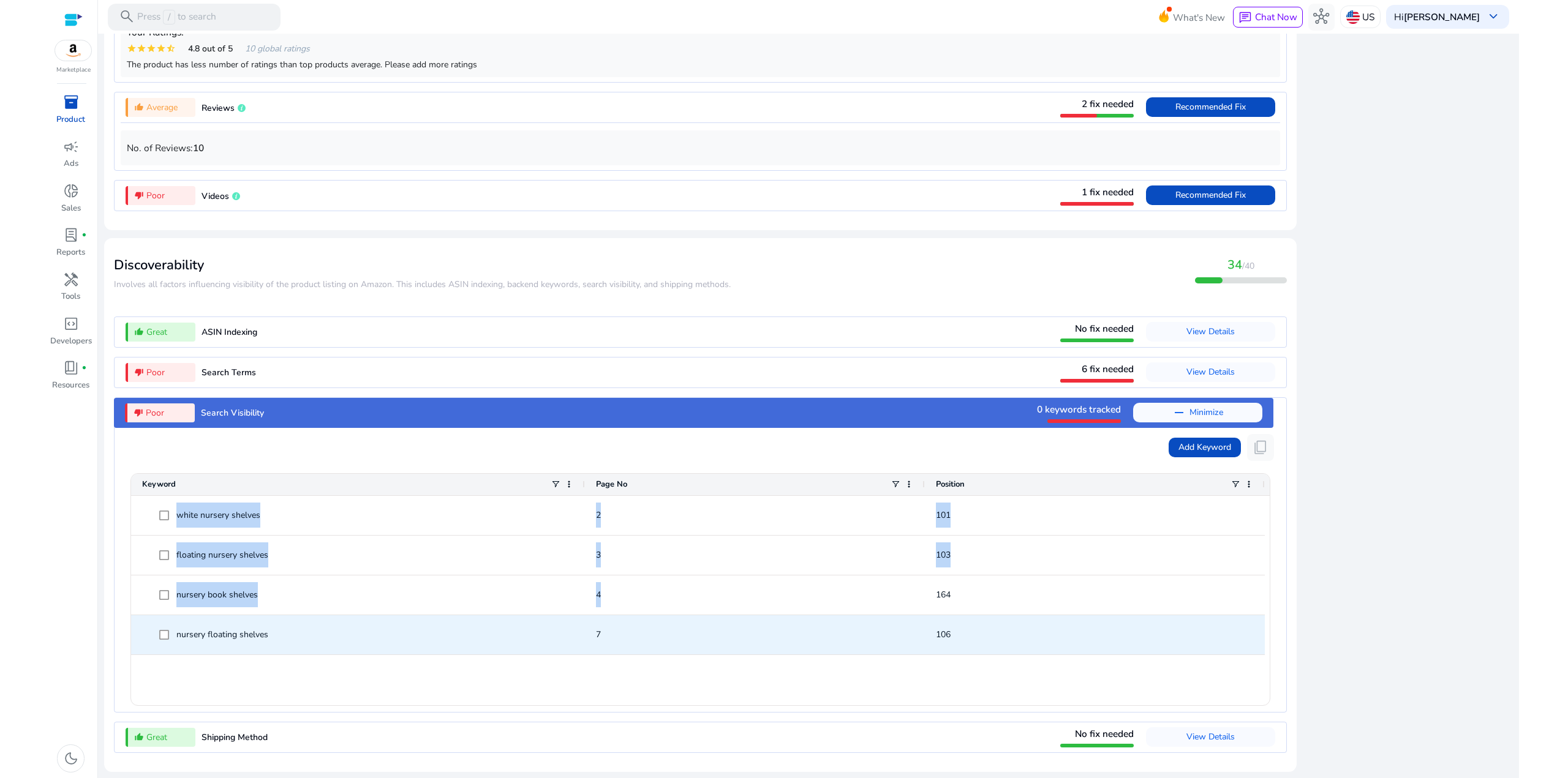
drag, startPoint x: 962, startPoint y: 645, endPoint x: 887, endPoint y: 483, distance: 178.5
click at [925, 557] on div "white nursery shelves 2 101 floating nursery shelves 3 103 nursery book shelves…" at bounding box center [701, 601] width 1139 height 209
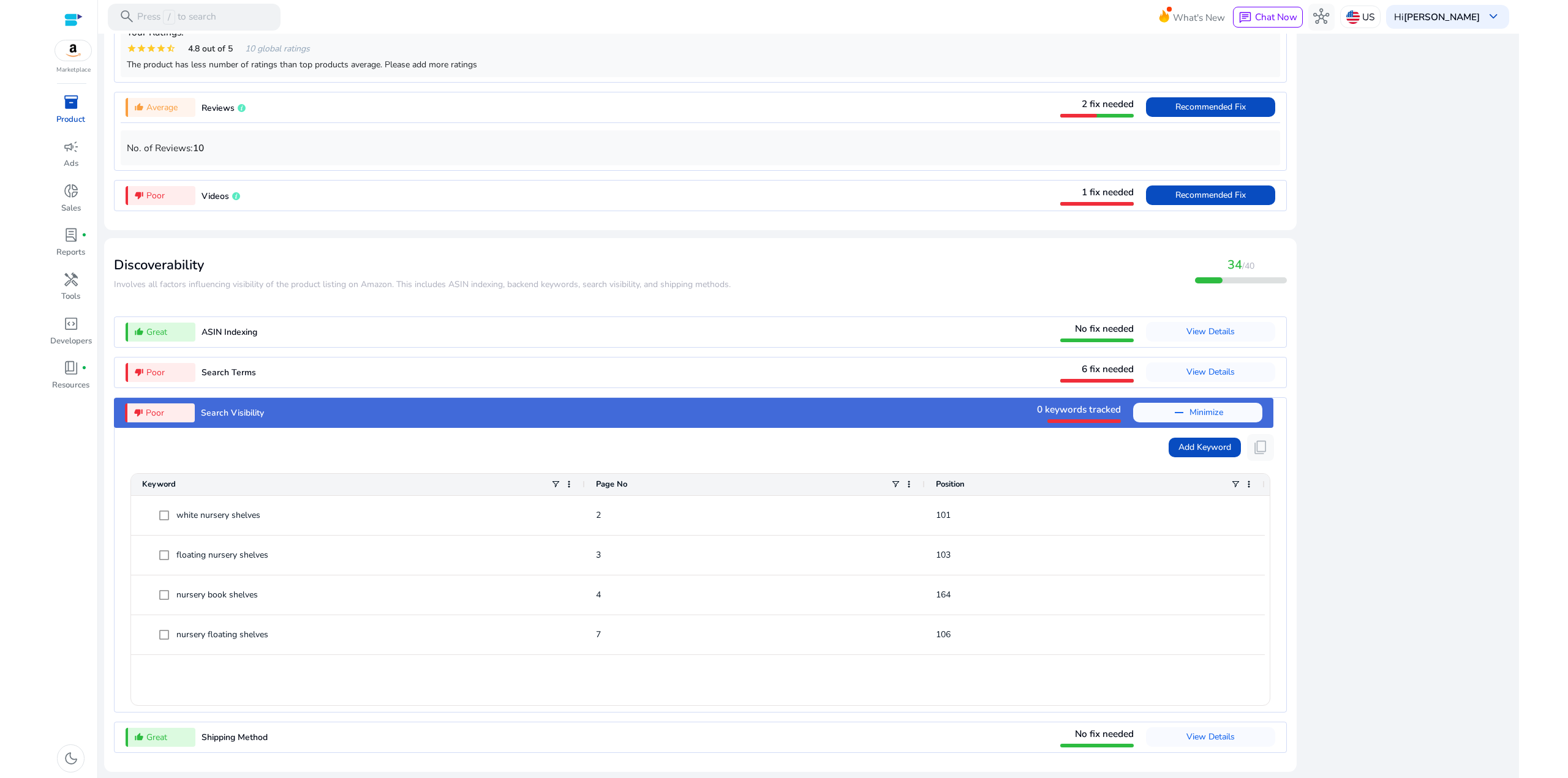
click at [881, 463] on div "Press SPACE to select this row. Drag here to set row groups Drag here to set co…" at bounding box center [701, 586] width 1160 height 251
